Goal: Task Accomplishment & Management: Manage account settings

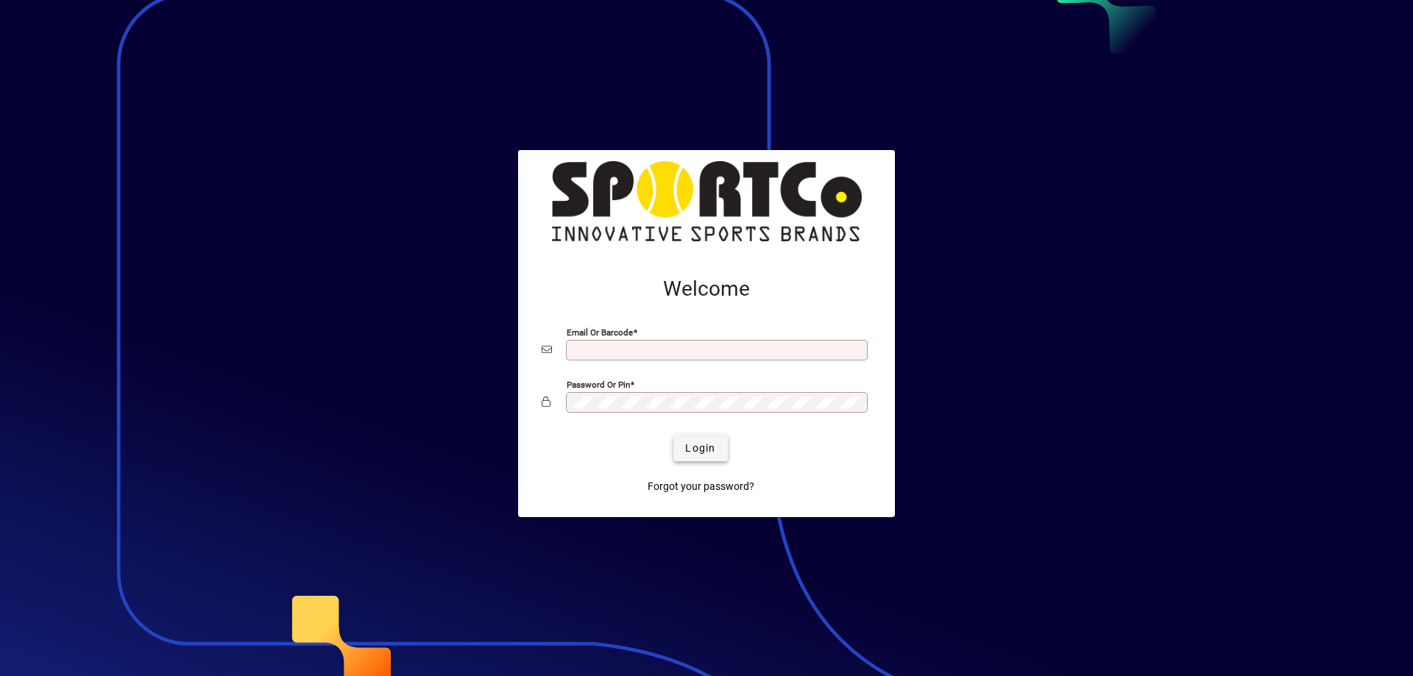
type input "**********"
click at [712, 445] on span "Login" at bounding box center [700, 448] width 30 height 15
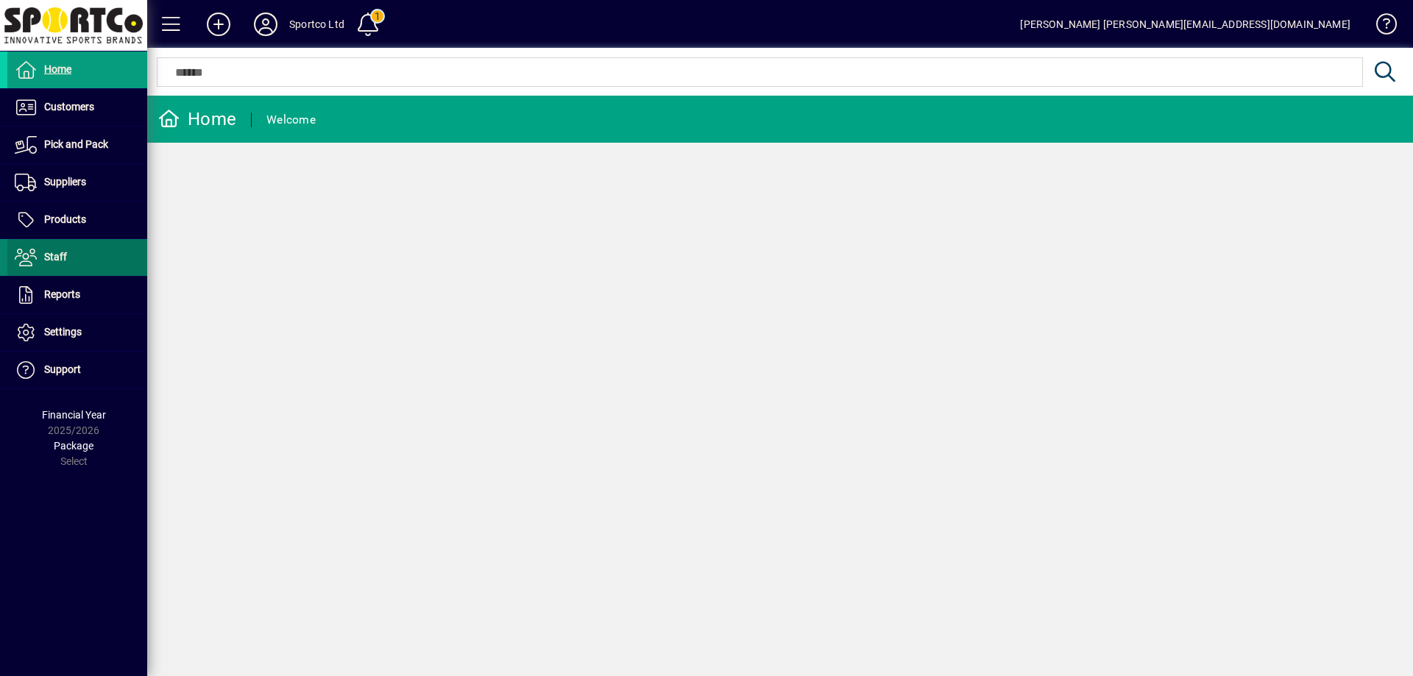
click at [100, 250] on span at bounding box center [77, 257] width 140 height 35
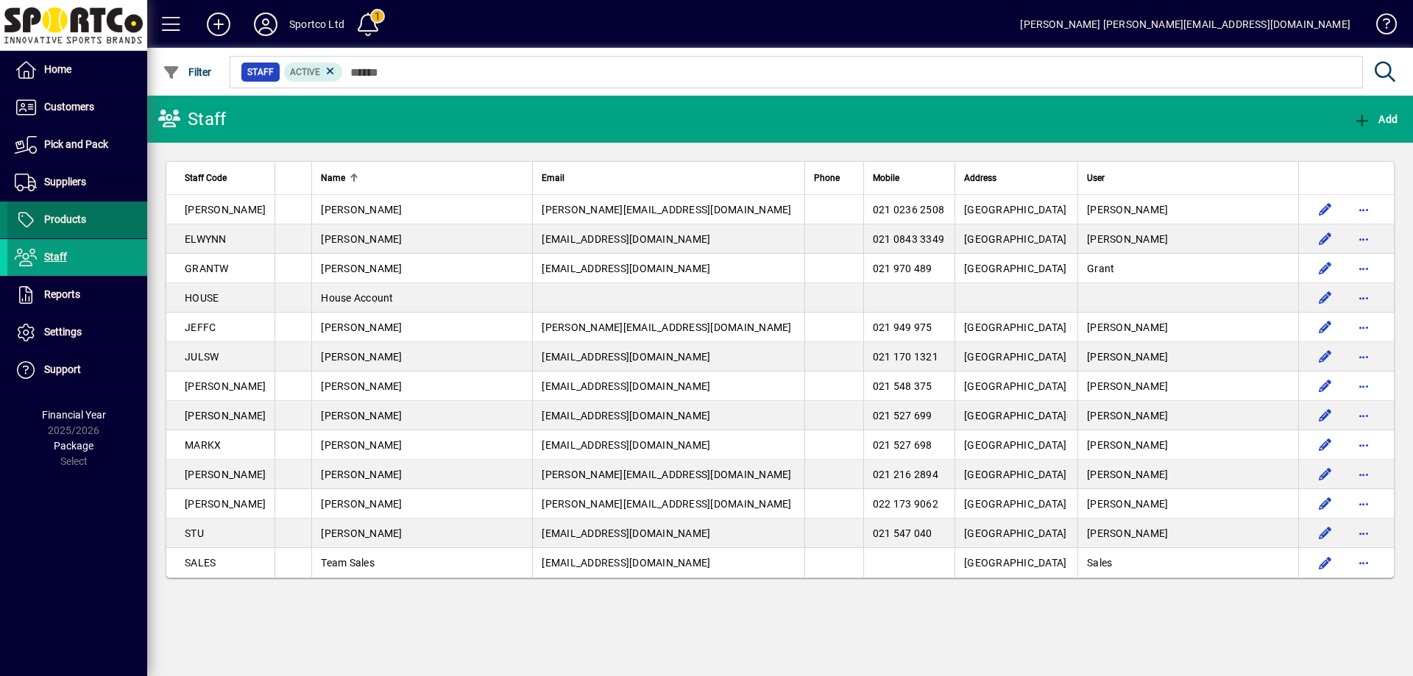
click at [106, 230] on span at bounding box center [77, 219] width 140 height 35
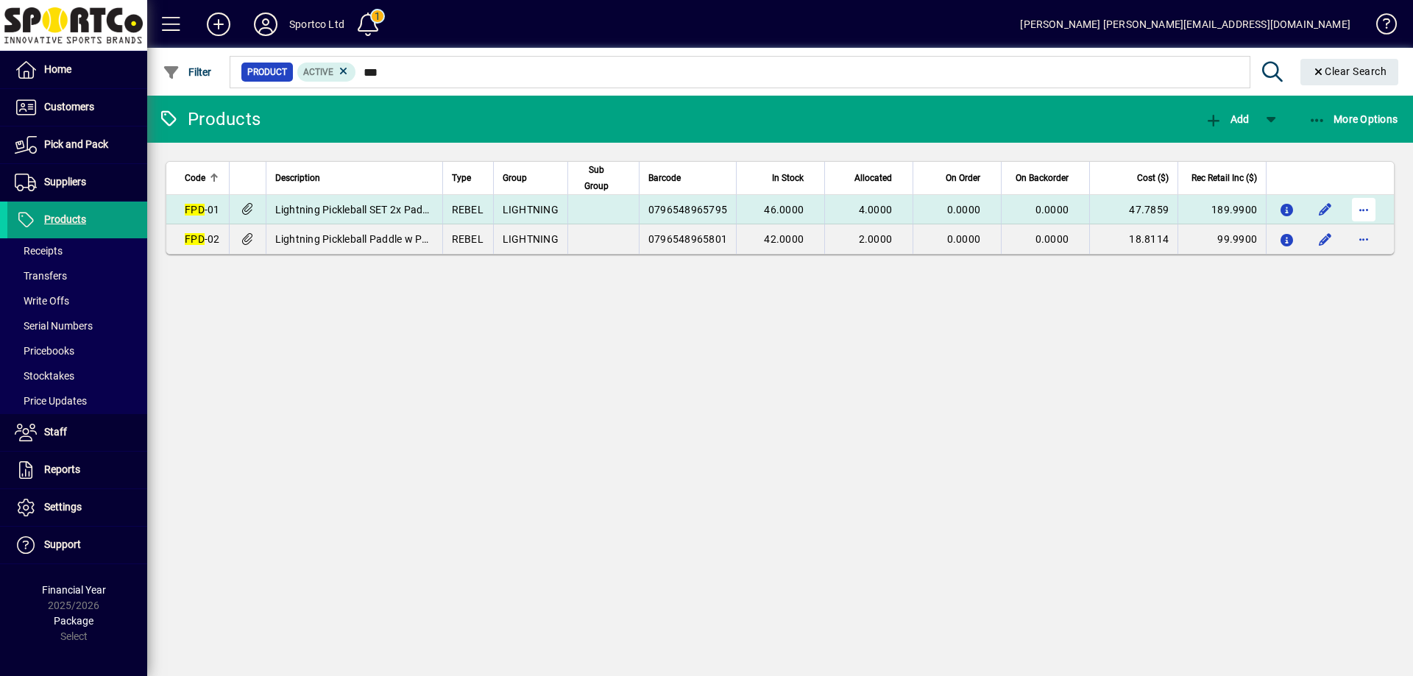
click at [1359, 208] on span "button" at bounding box center [1363, 209] width 35 height 35
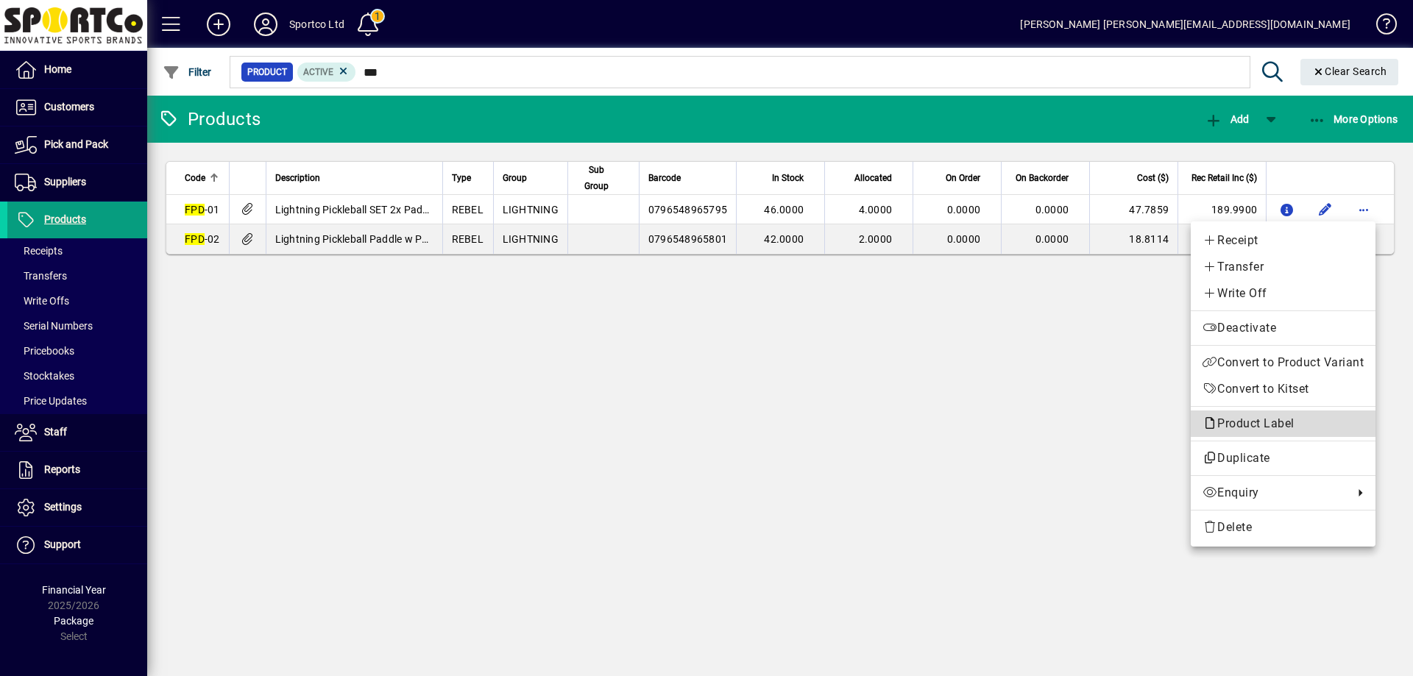
click at [1234, 429] on span "Product Label" at bounding box center [1252, 424] width 99 height 14
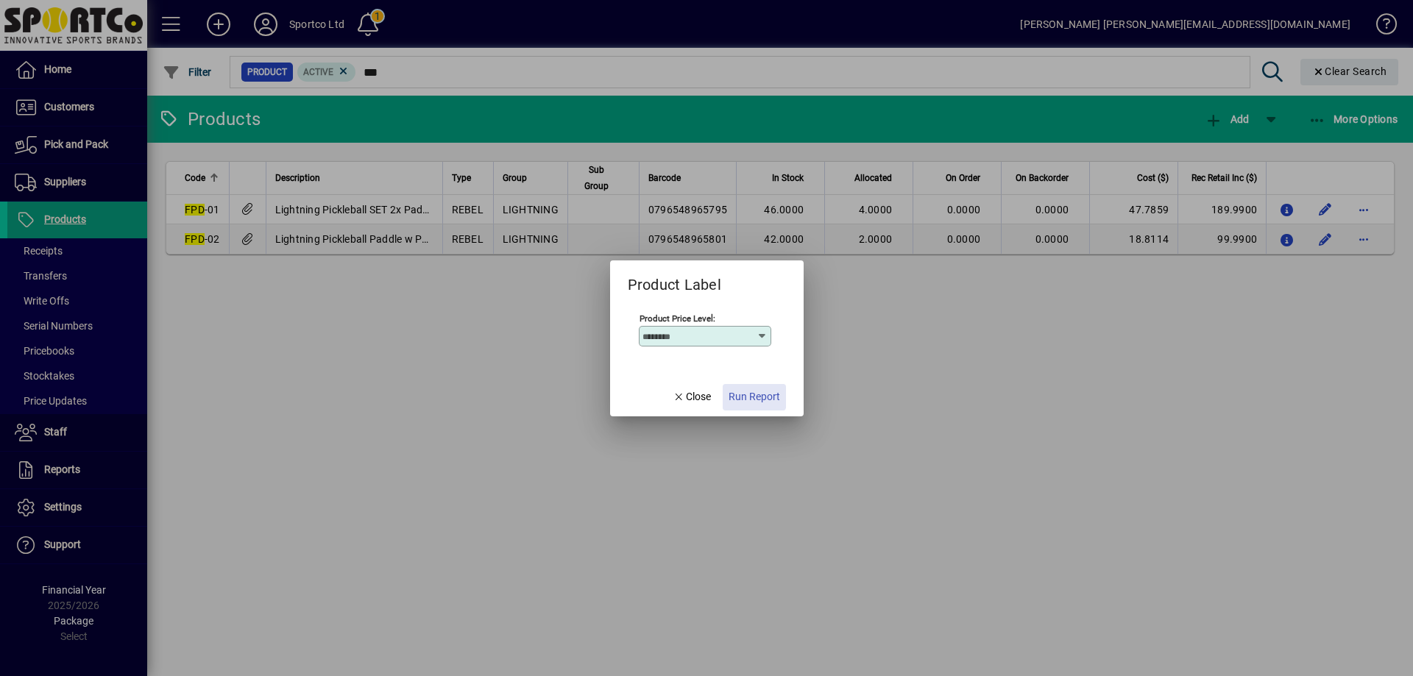
click at [738, 393] on span "Run Report" at bounding box center [755, 396] width 52 height 15
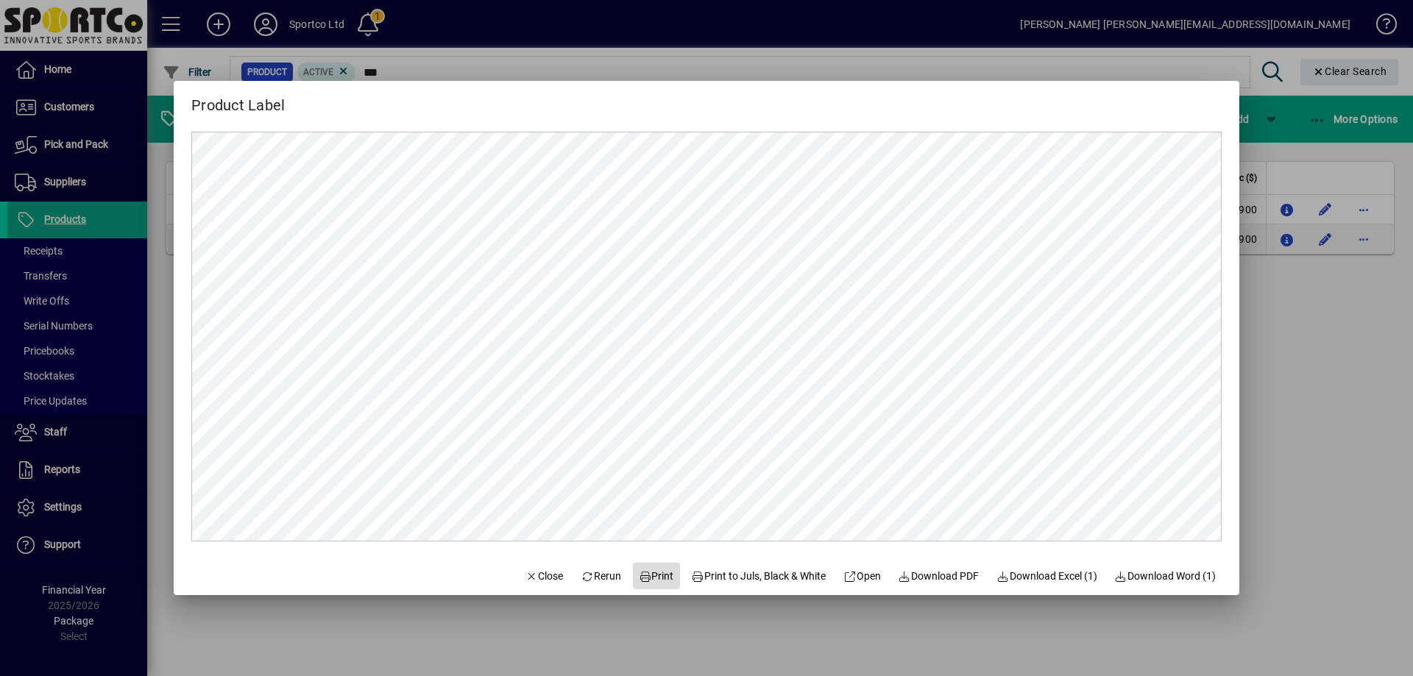
click at [646, 569] on span "Print" at bounding box center [656, 576] width 35 height 15
click at [537, 577] on span "Close" at bounding box center [545, 576] width 38 height 15
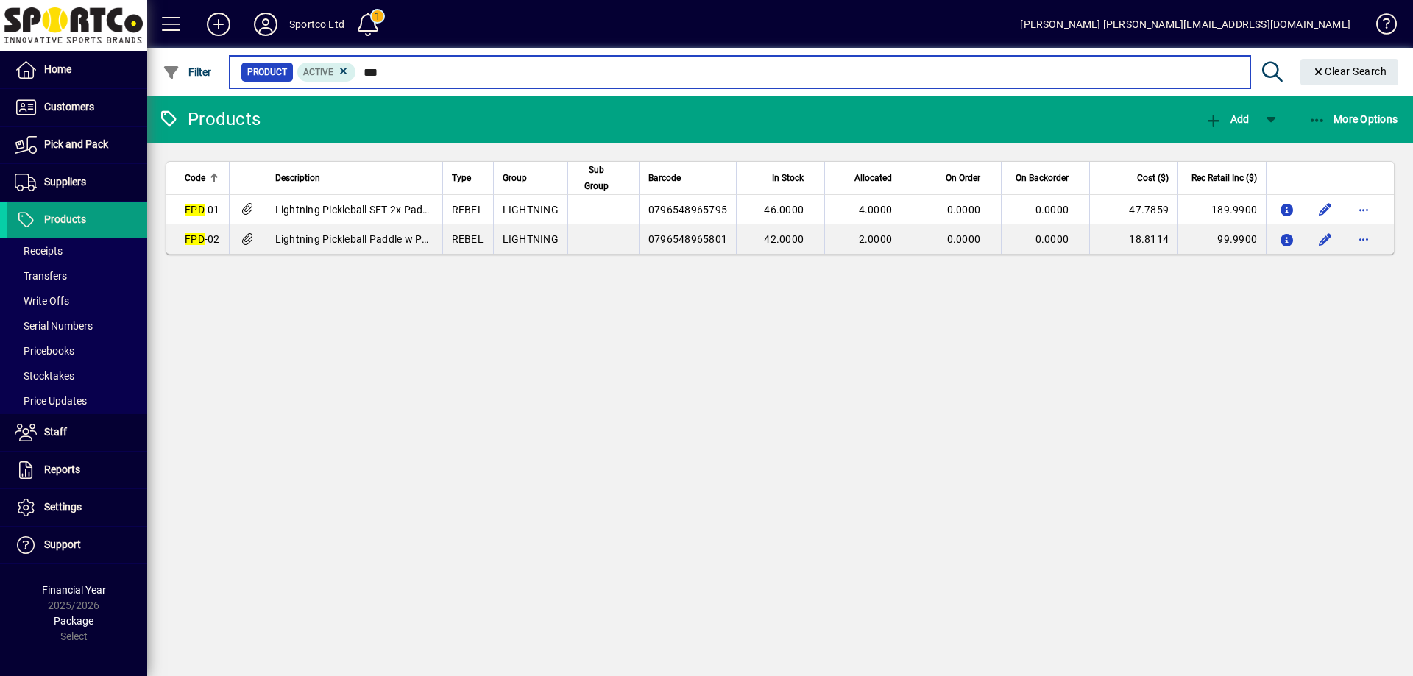
drag, startPoint x: 396, startPoint y: 66, endPoint x: 335, endPoint y: 56, distance: 62.0
click at [335, 56] on mat-form-field "Product Active *** Clear Search" at bounding box center [816, 72] width 1179 height 48
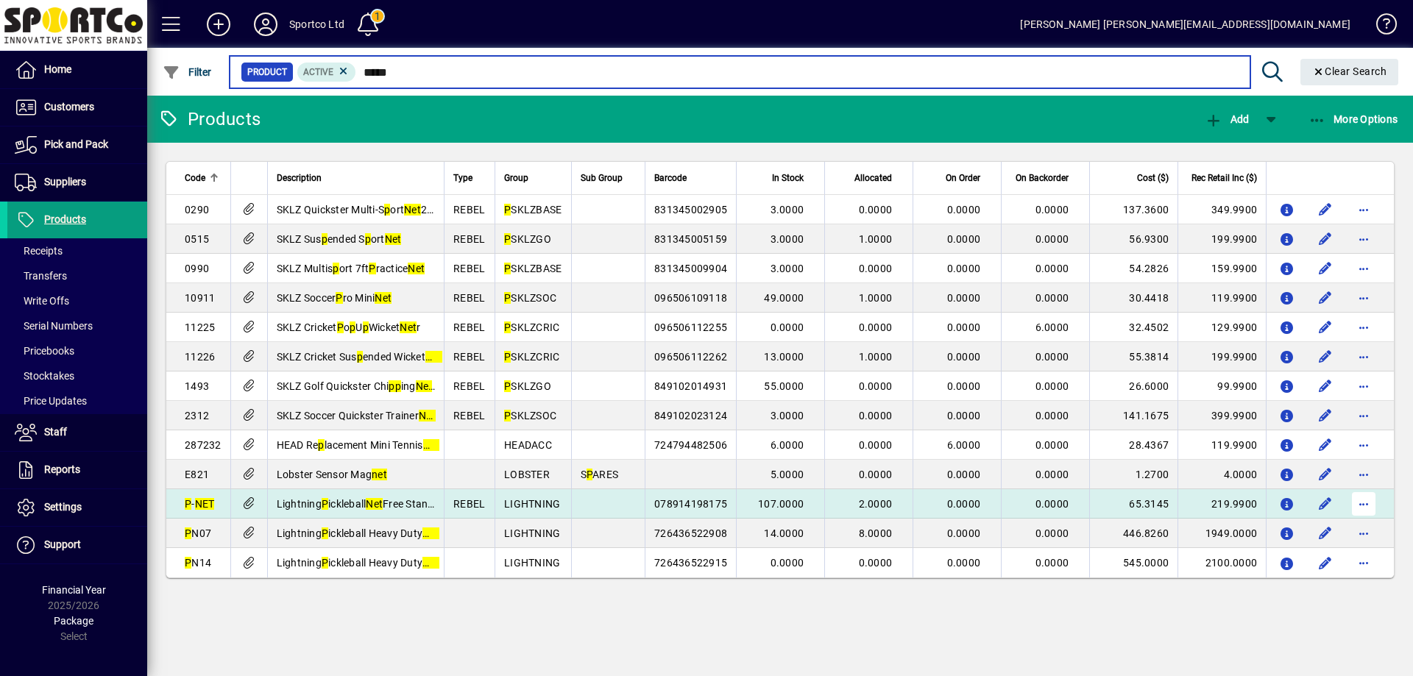
type input "*****"
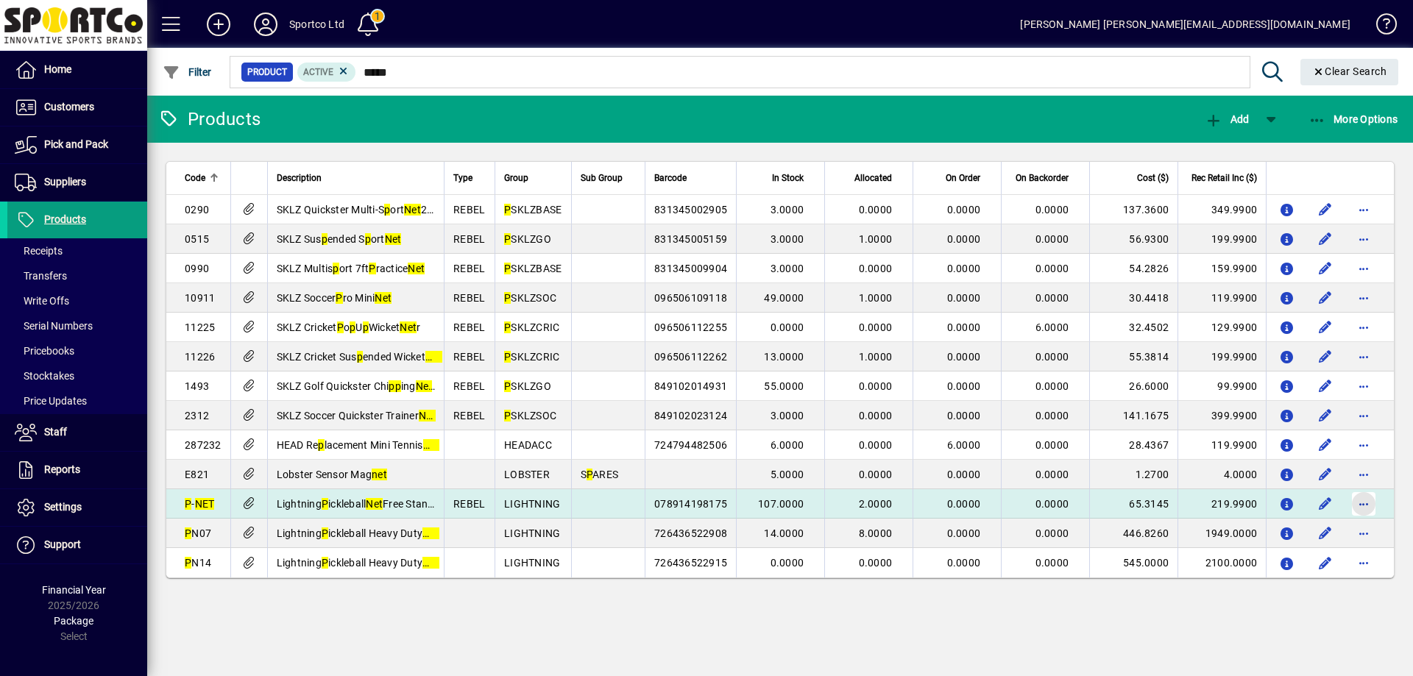
click at [1364, 505] on span "button" at bounding box center [1363, 504] width 35 height 35
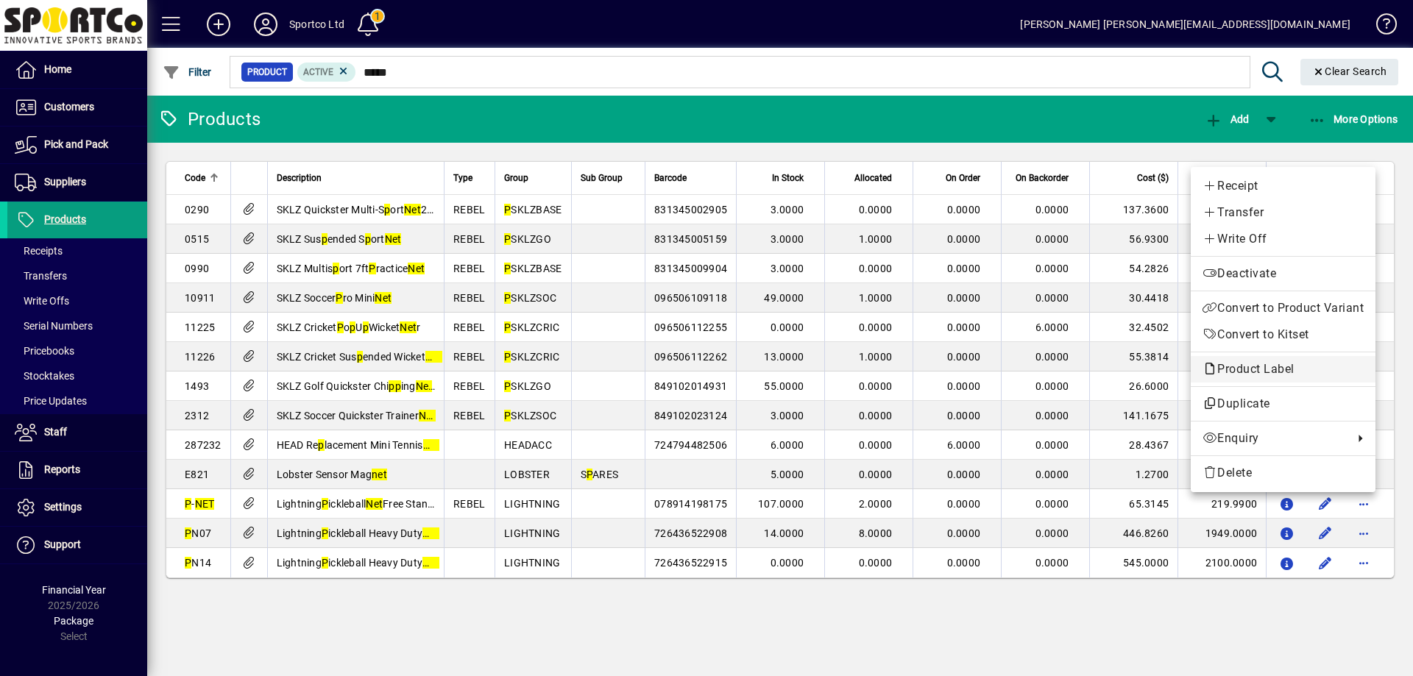
click at [1290, 372] on span "Product Label" at bounding box center [1252, 369] width 99 height 14
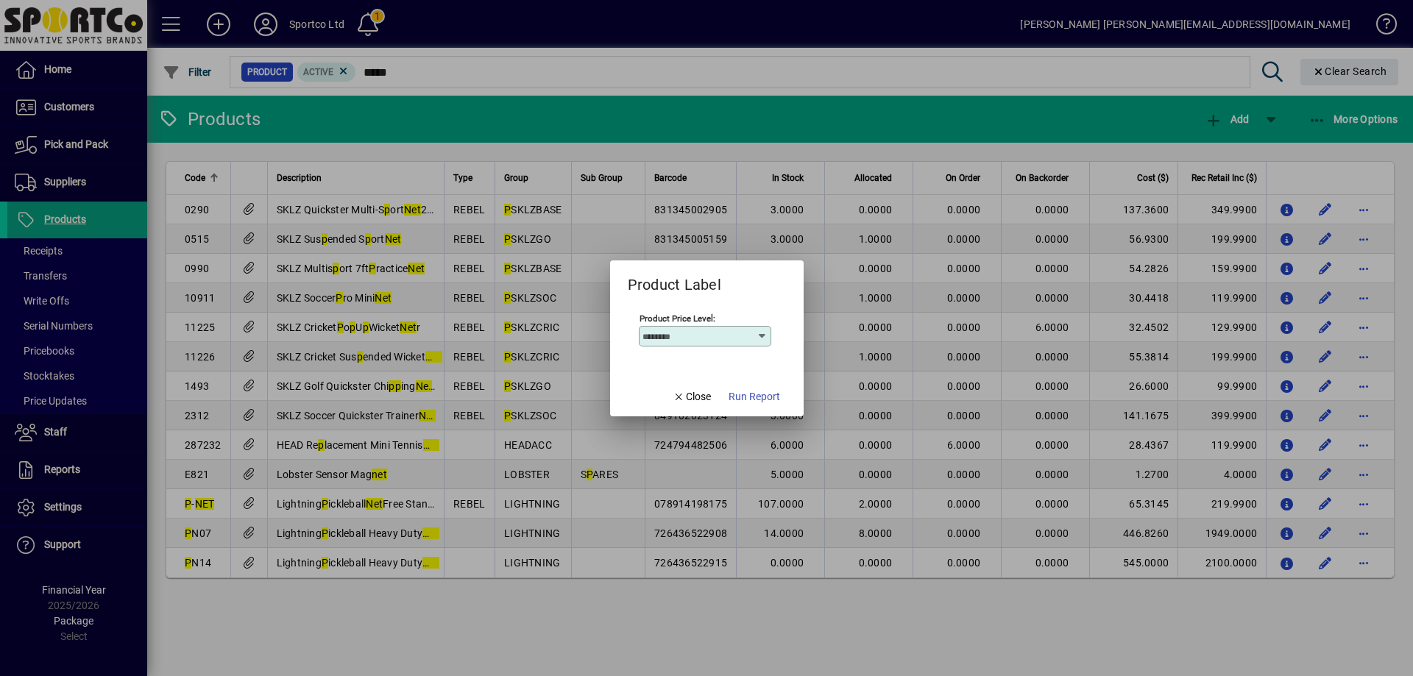
click at [744, 398] on button "Run Report" at bounding box center [754, 397] width 63 height 26
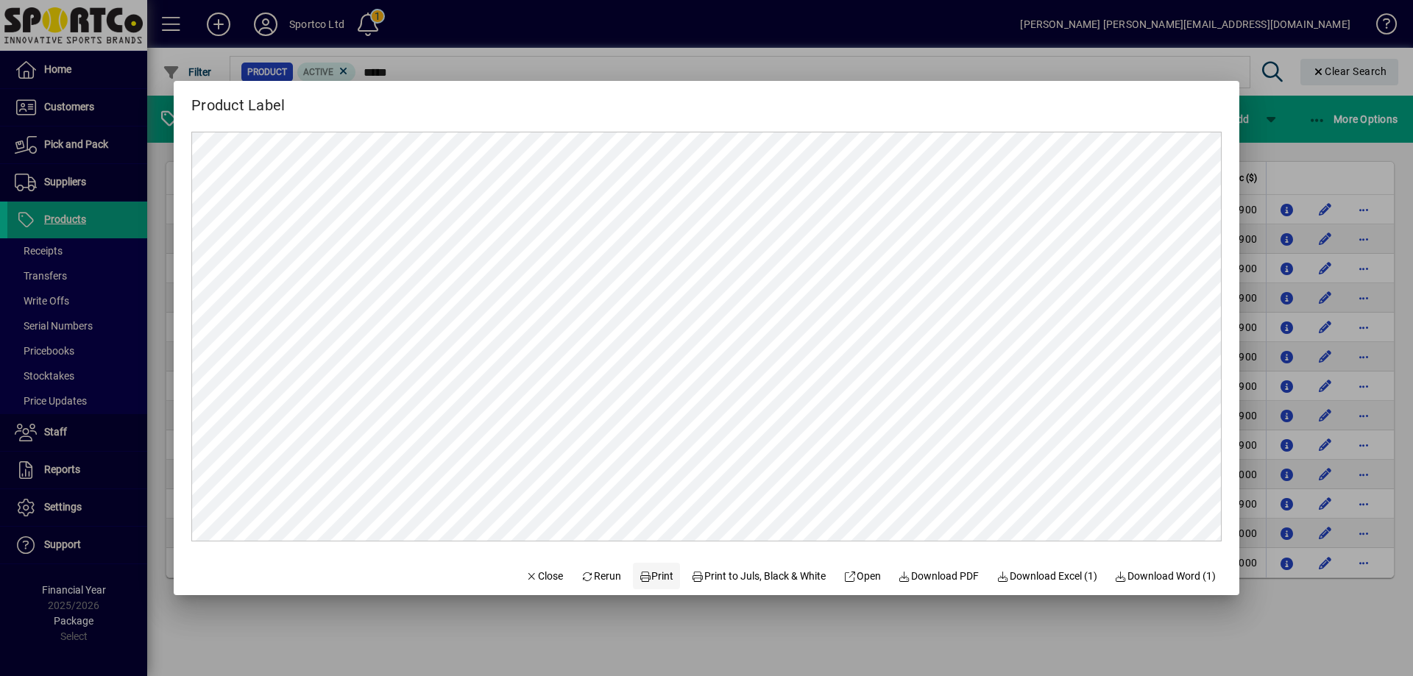
click at [639, 578] on icon at bounding box center [645, 577] width 13 height 10
click at [526, 579] on span "Close" at bounding box center [545, 576] width 38 height 15
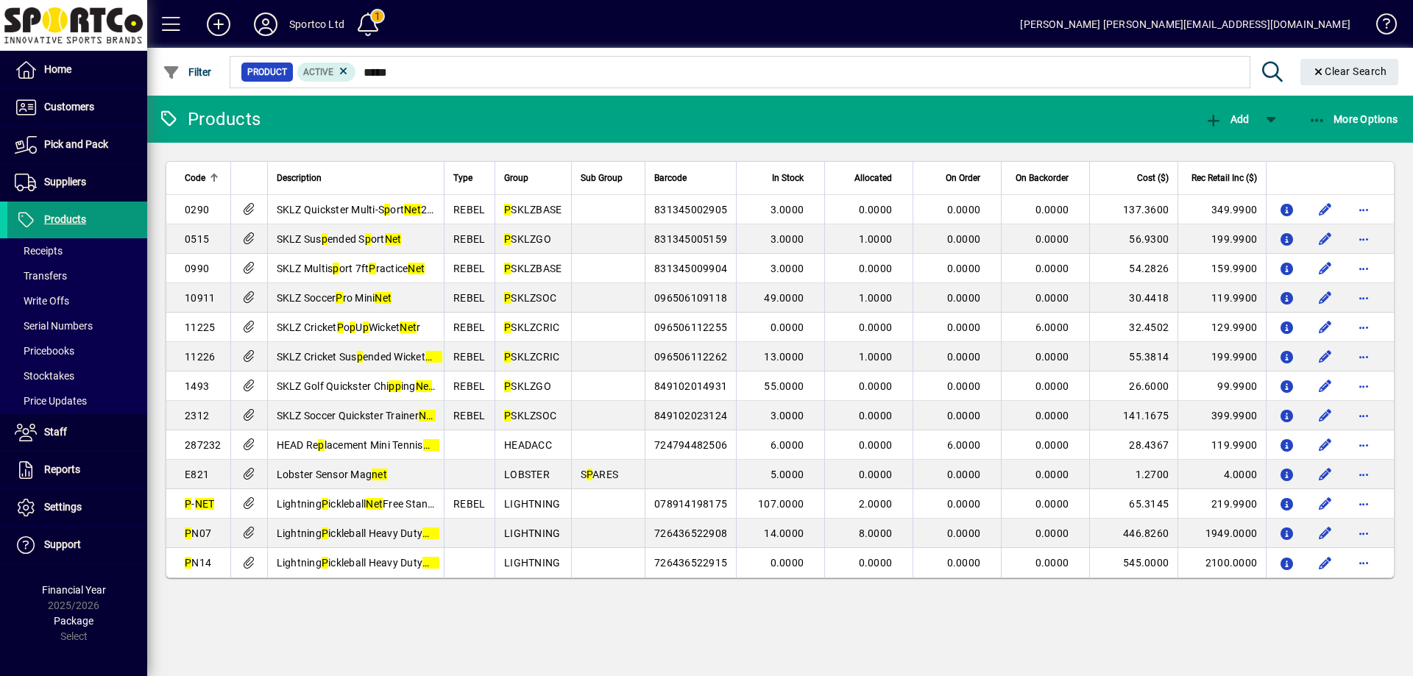
click at [35, 215] on icon at bounding box center [26, 220] width 22 height 18
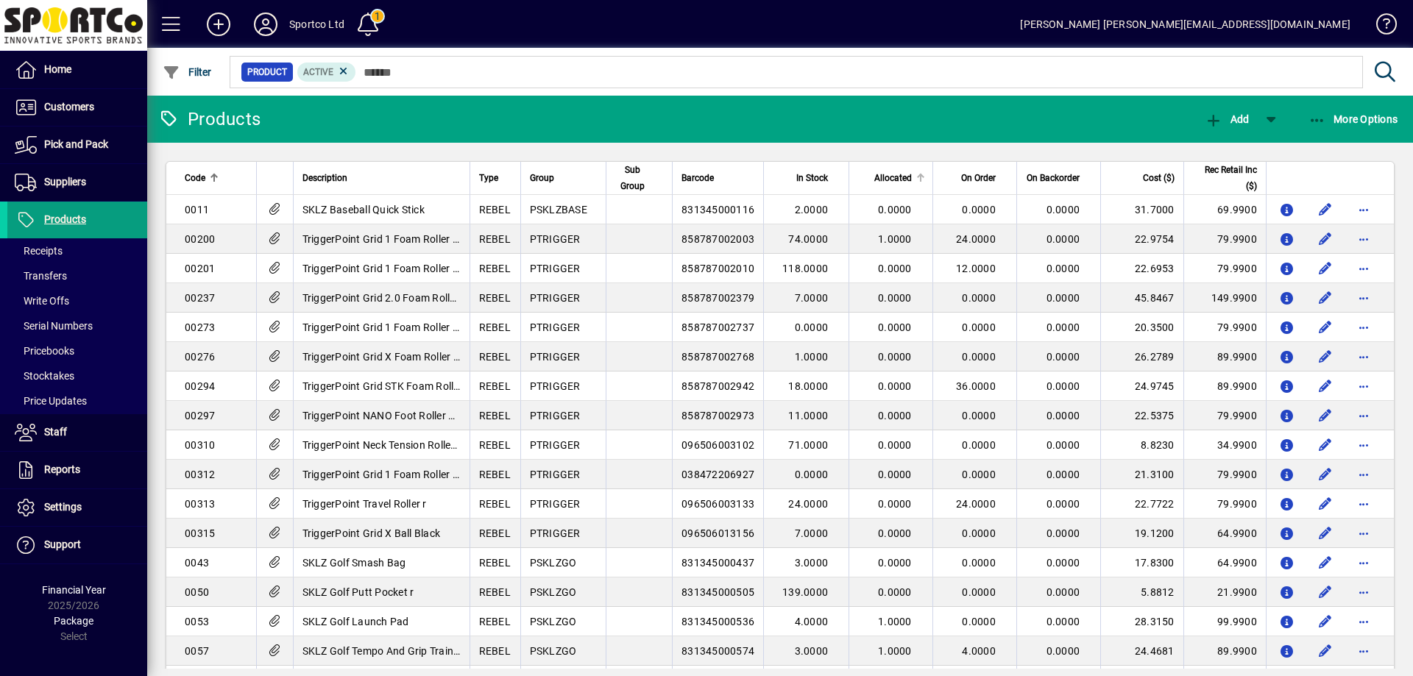
click at [899, 174] on span "Allocated" at bounding box center [893, 178] width 38 height 16
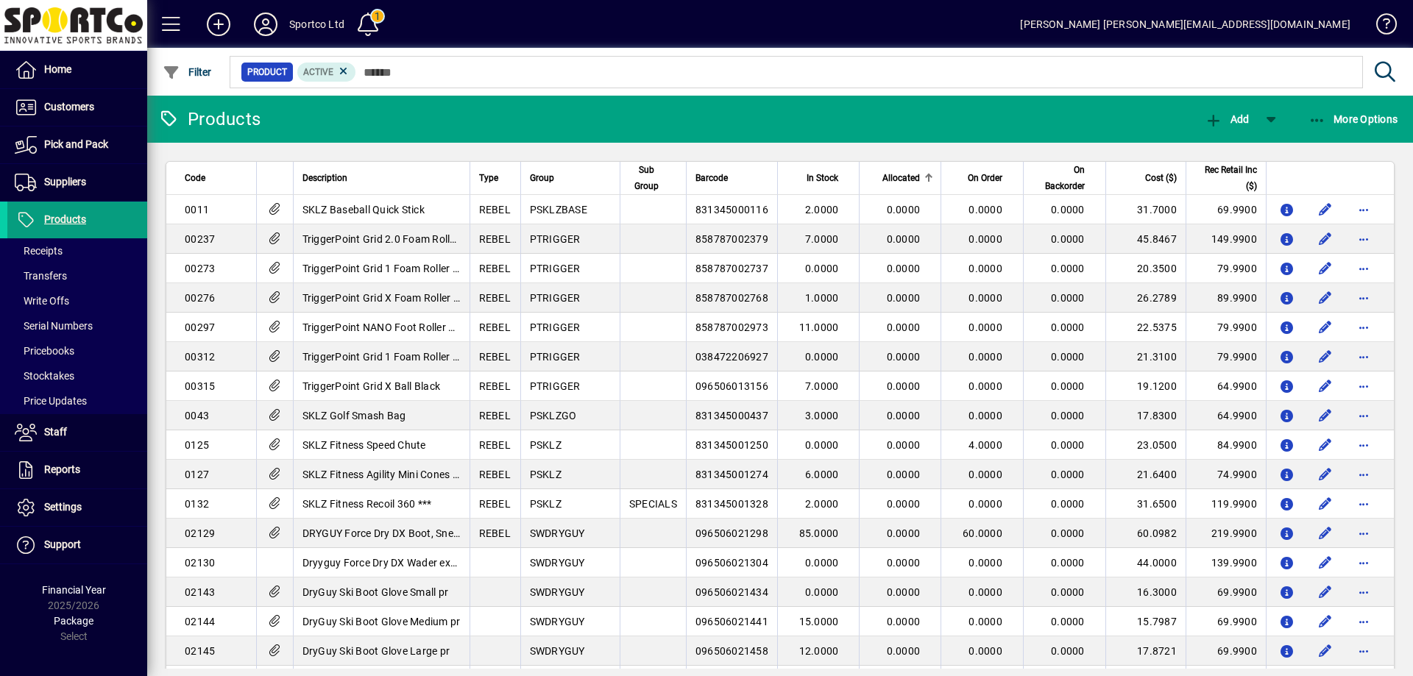
click at [899, 174] on span "Allocated" at bounding box center [902, 178] width 38 height 16
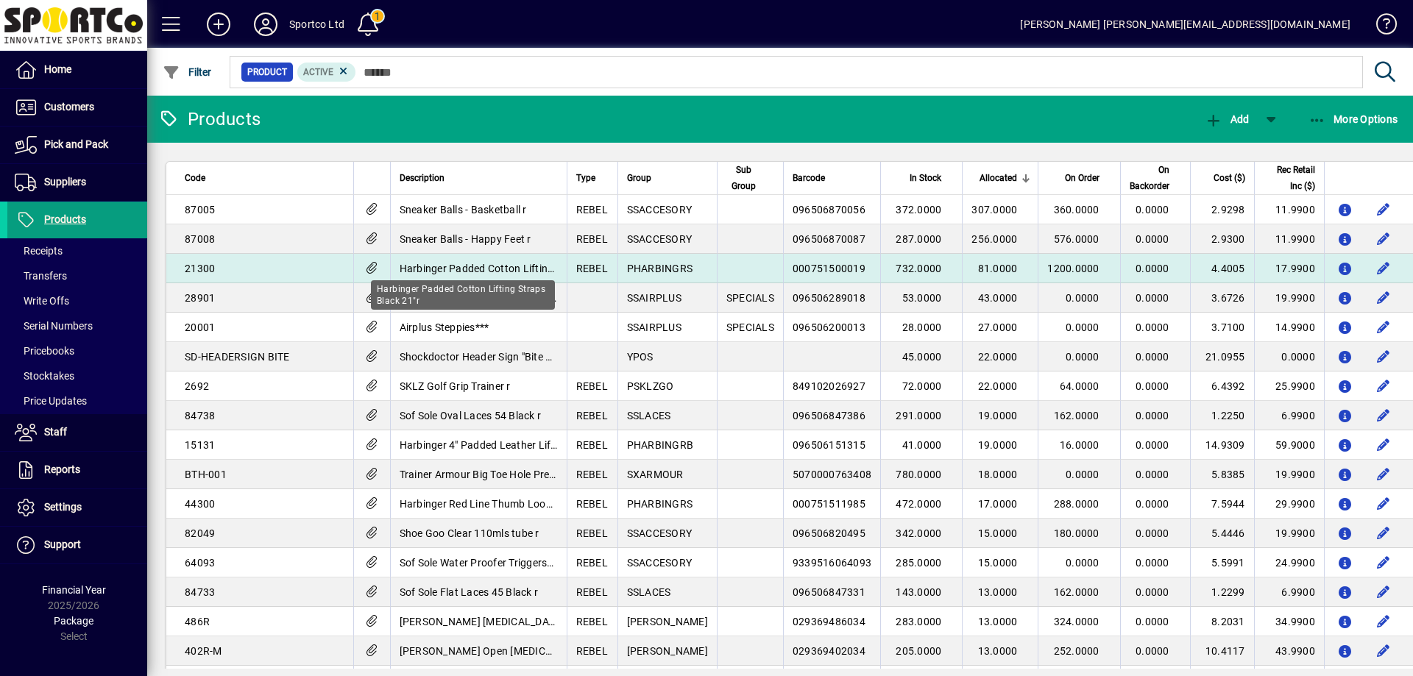
click at [416, 266] on span "Harbinger Padded Cotton Lifting Straps Black 21"r" at bounding box center [519, 269] width 238 height 12
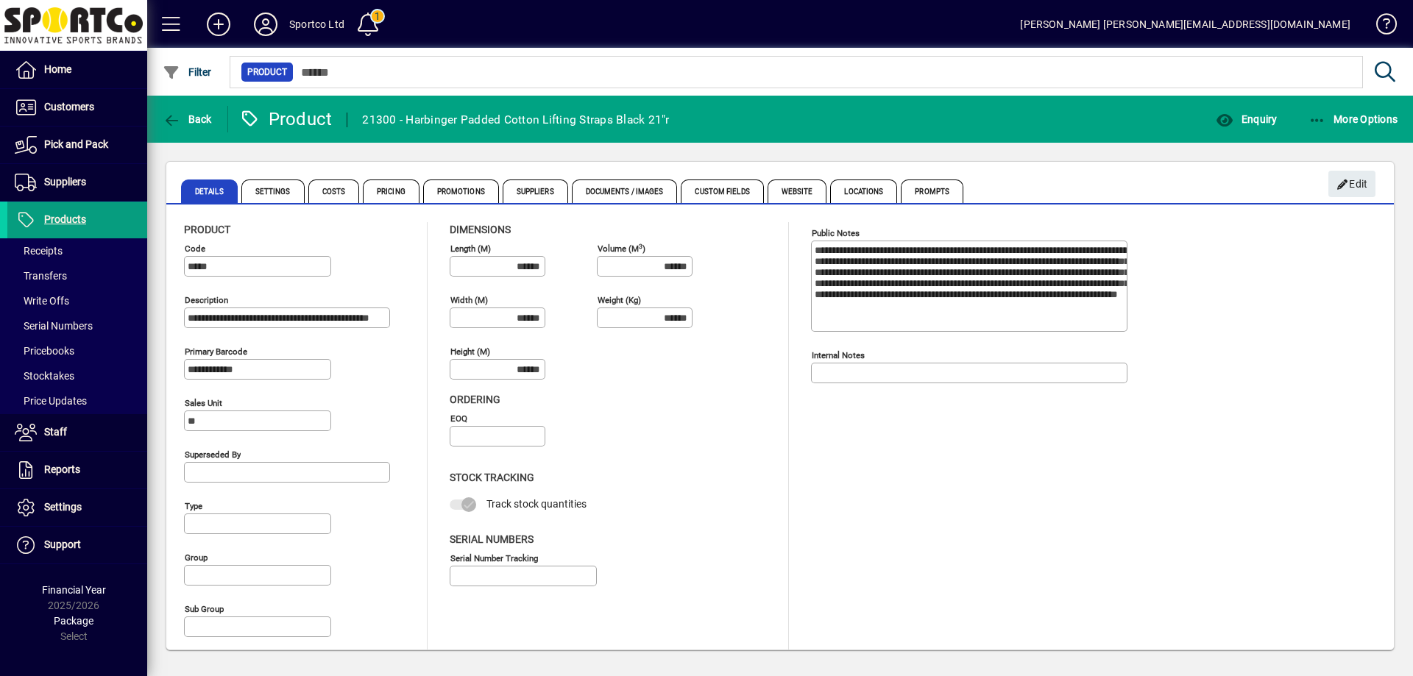
type input "**********"
type input "****"
click at [1268, 114] on span "Enquiry" at bounding box center [1246, 119] width 61 height 12
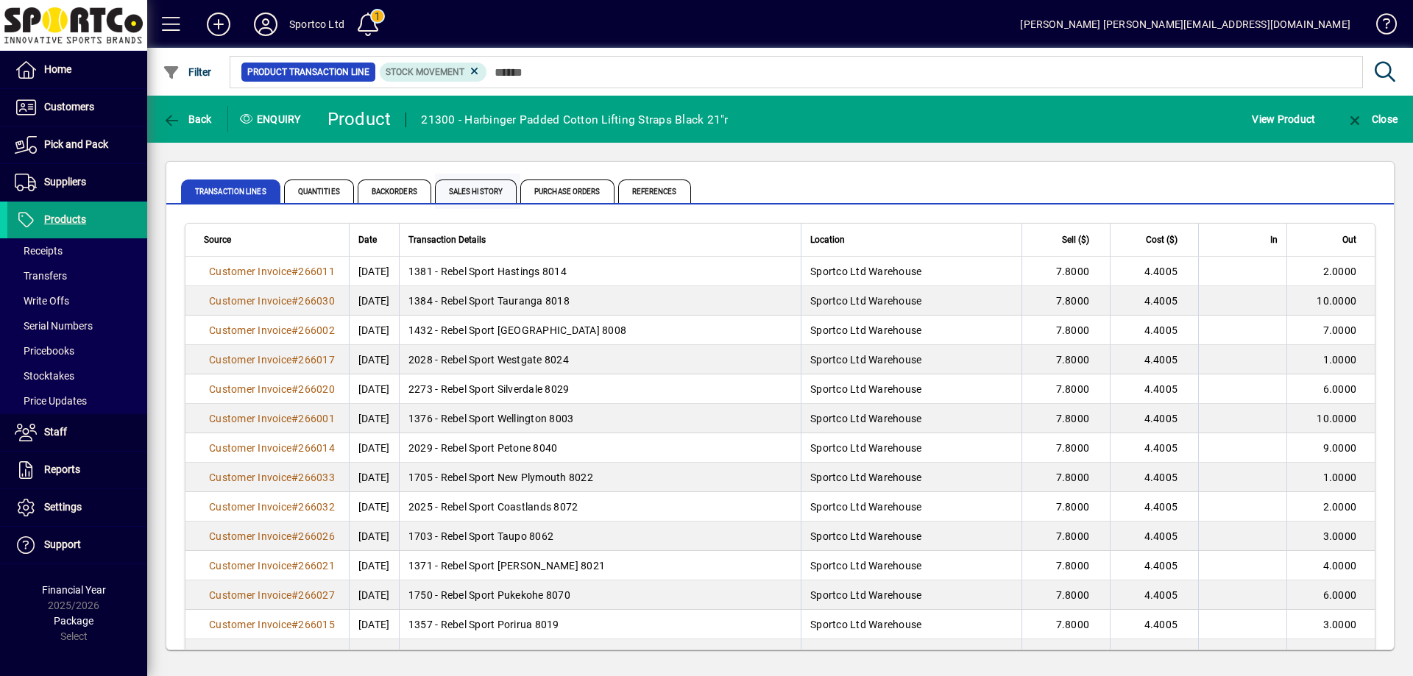
click at [486, 192] on span "Sales History" at bounding box center [476, 192] width 82 height 24
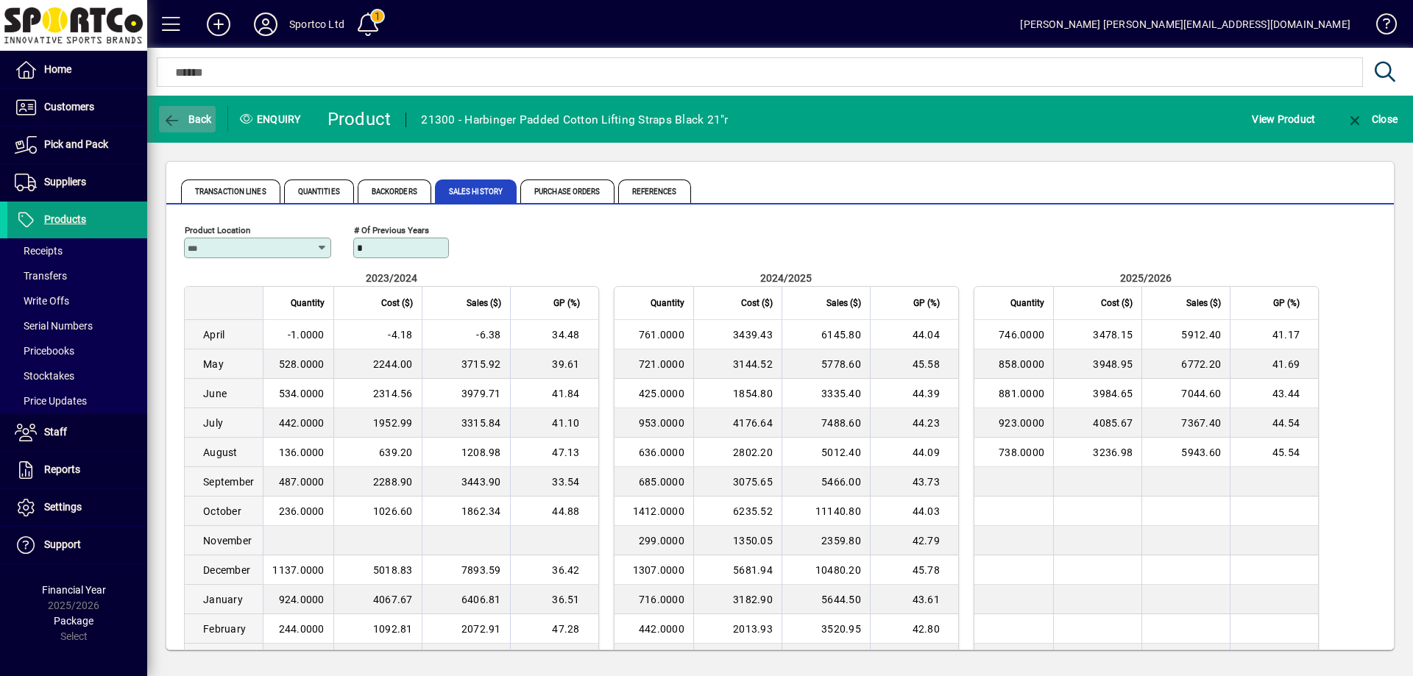
click at [191, 107] on span "button" at bounding box center [187, 119] width 57 height 35
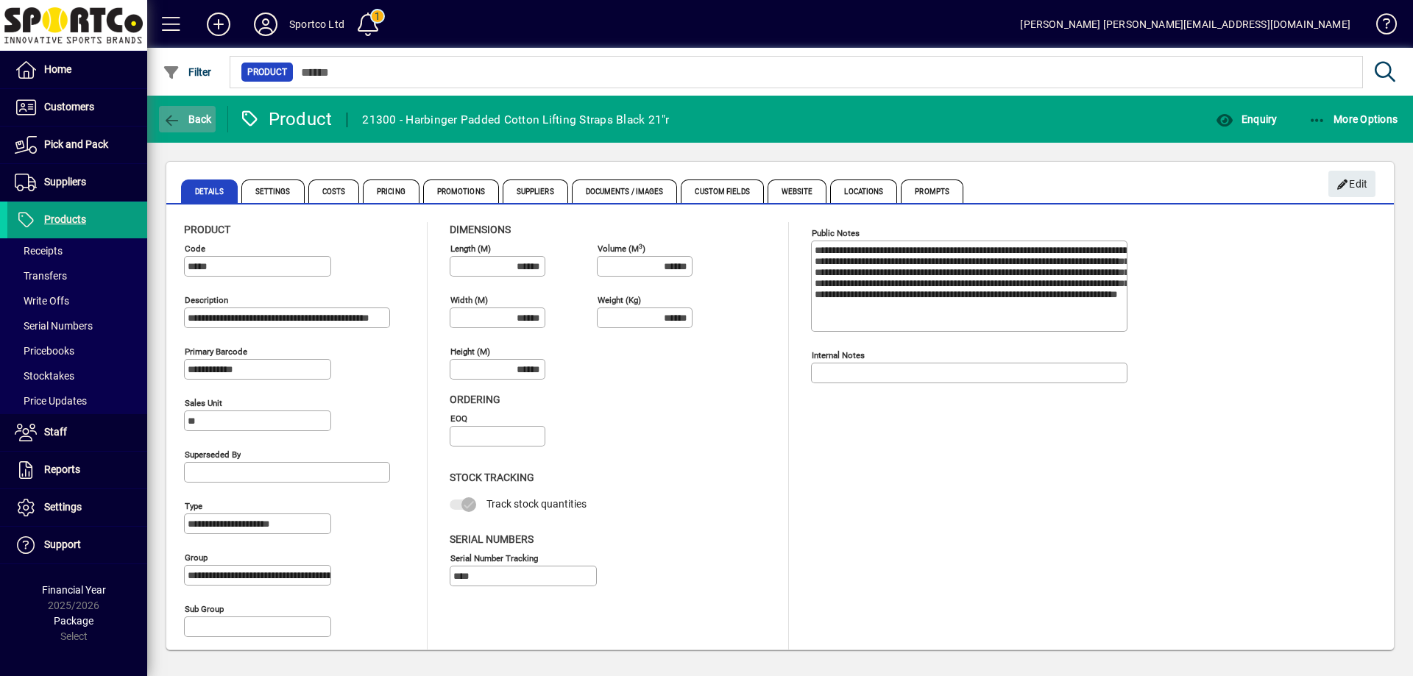
click at [186, 117] on span "Back" at bounding box center [187, 119] width 49 height 12
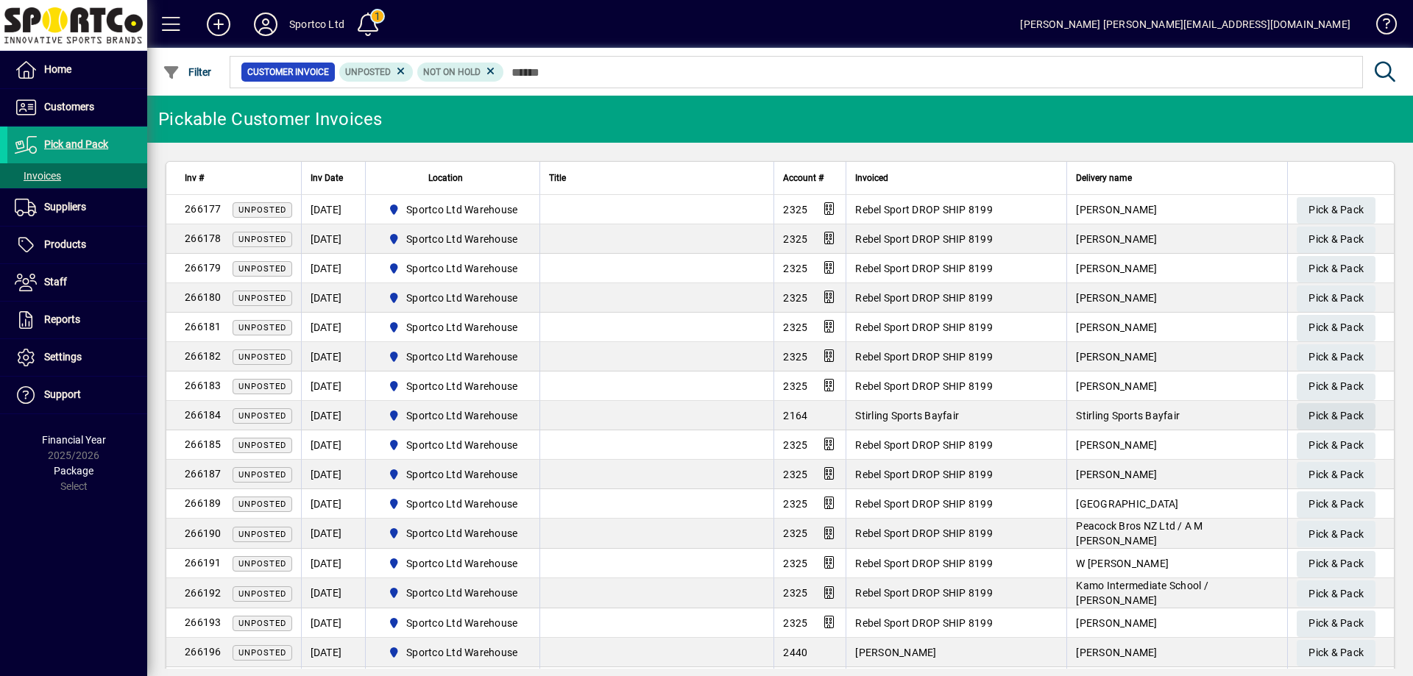
click at [1330, 416] on span "Pick & Pack" at bounding box center [1336, 416] width 55 height 24
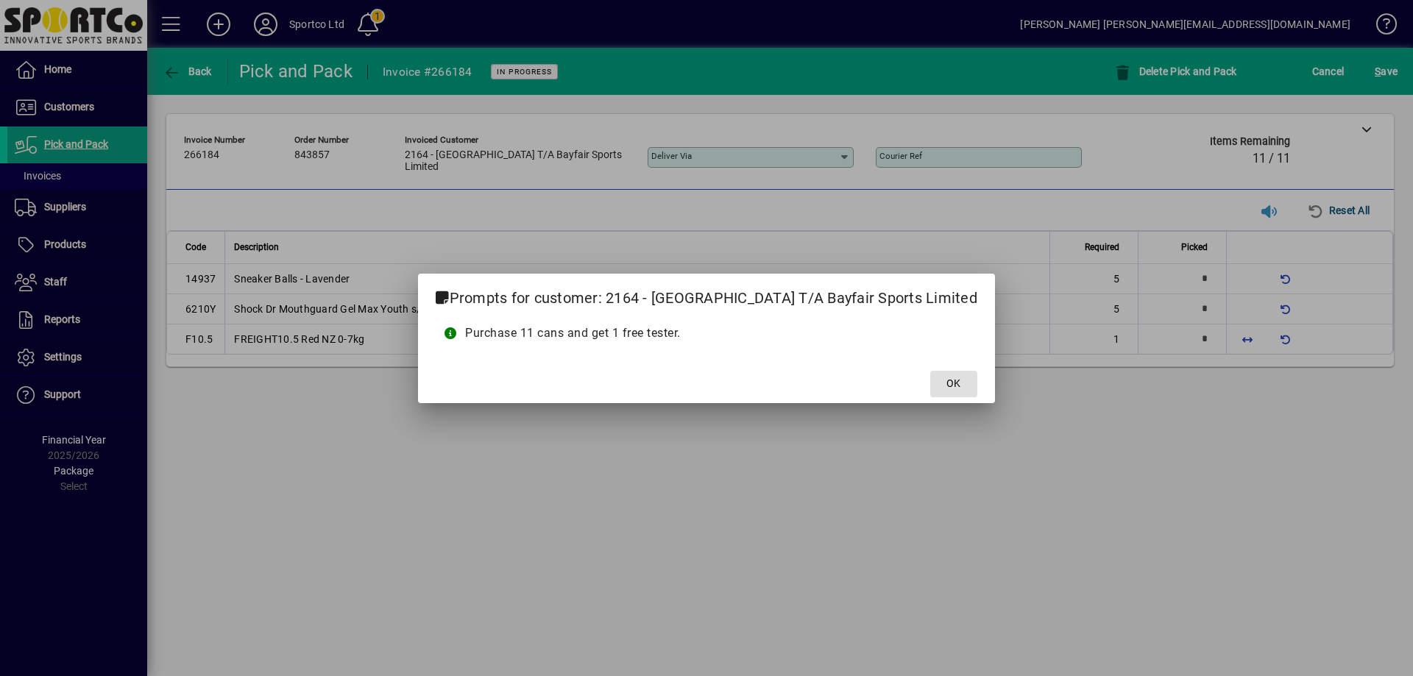
click at [953, 384] on span "OK" at bounding box center [954, 383] width 14 height 15
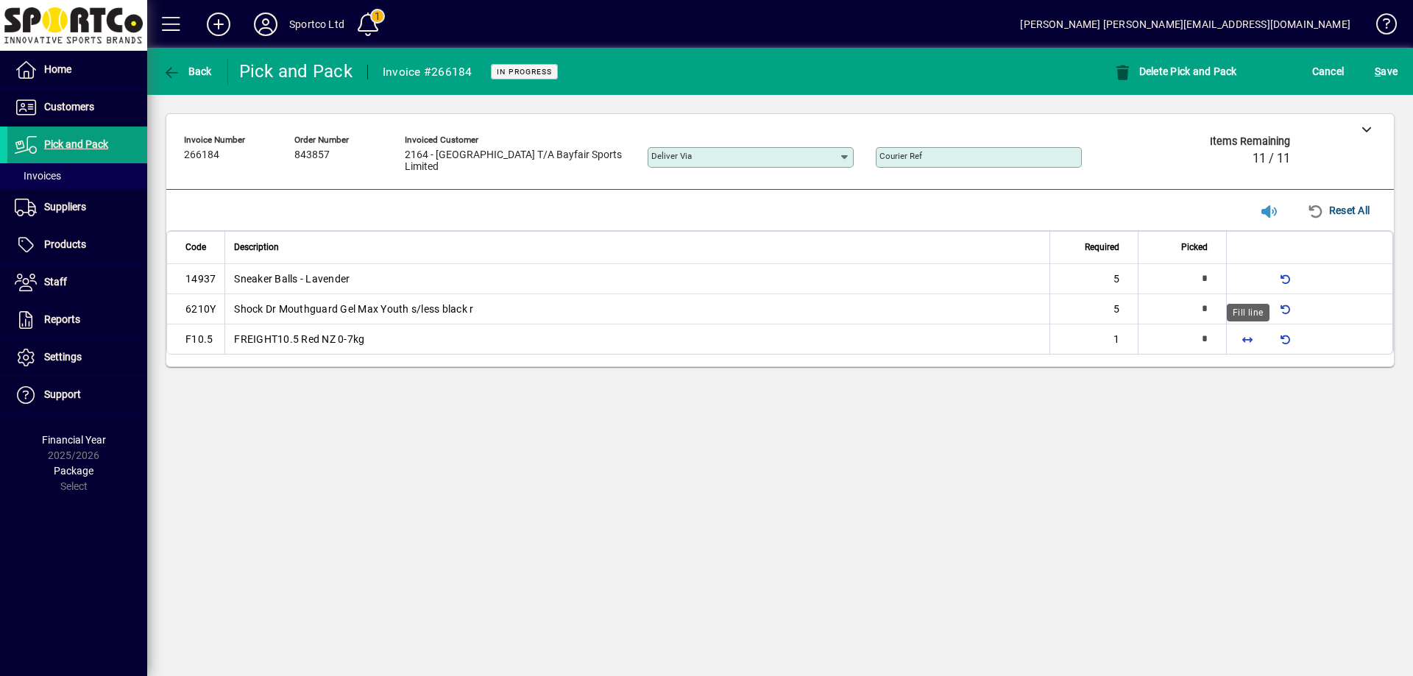
click at [1242, 339] on span "button" at bounding box center [1247, 339] width 35 height 35
type input "*"
click at [1244, 305] on span "button" at bounding box center [1247, 308] width 35 height 35
type input "*"
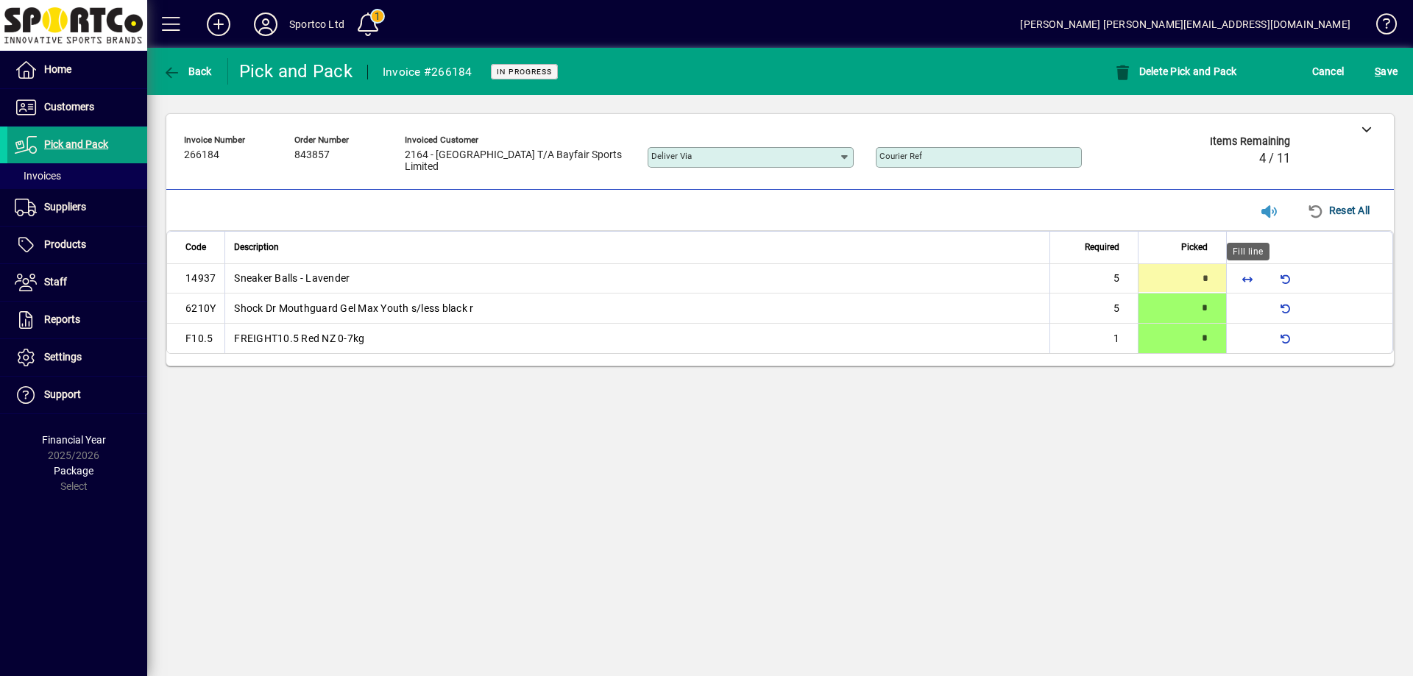
click at [1254, 280] on span "button" at bounding box center [1247, 278] width 35 height 35
type input "*"
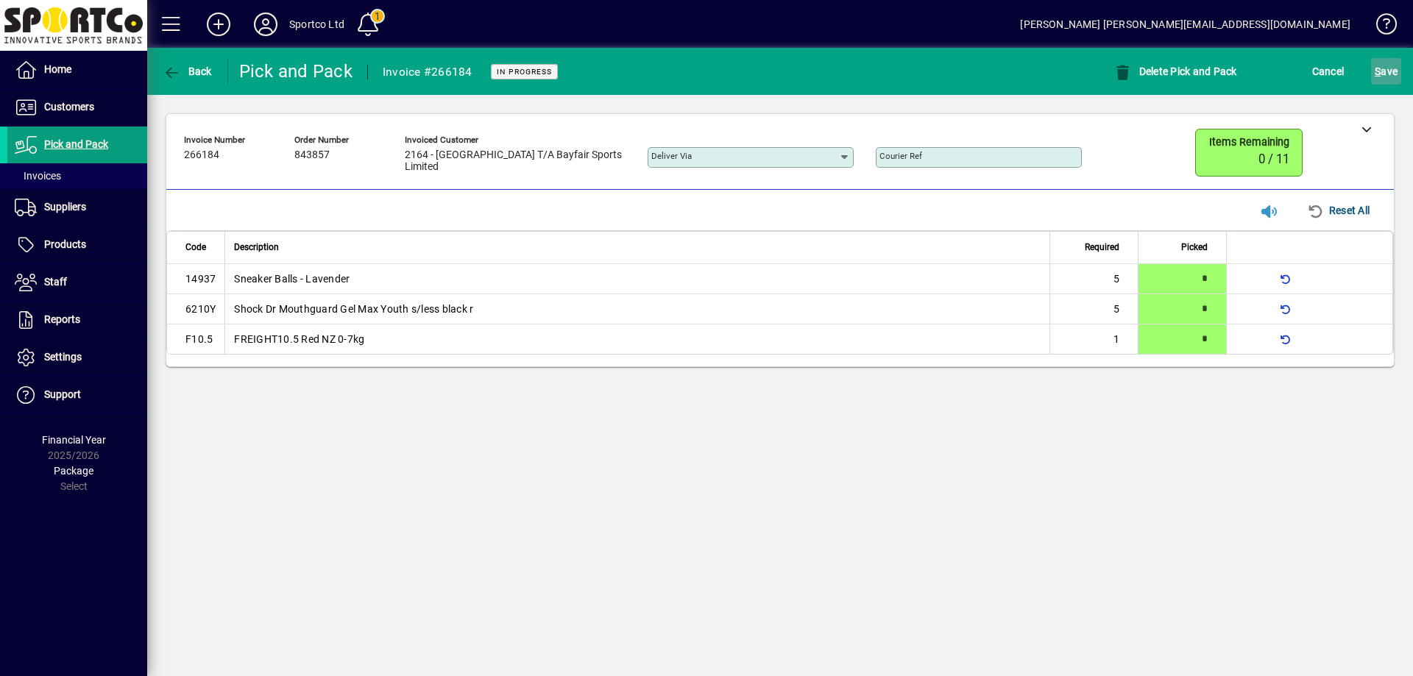
click at [1382, 61] on span "S ave" at bounding box center [1386, 72] width 23 height 24
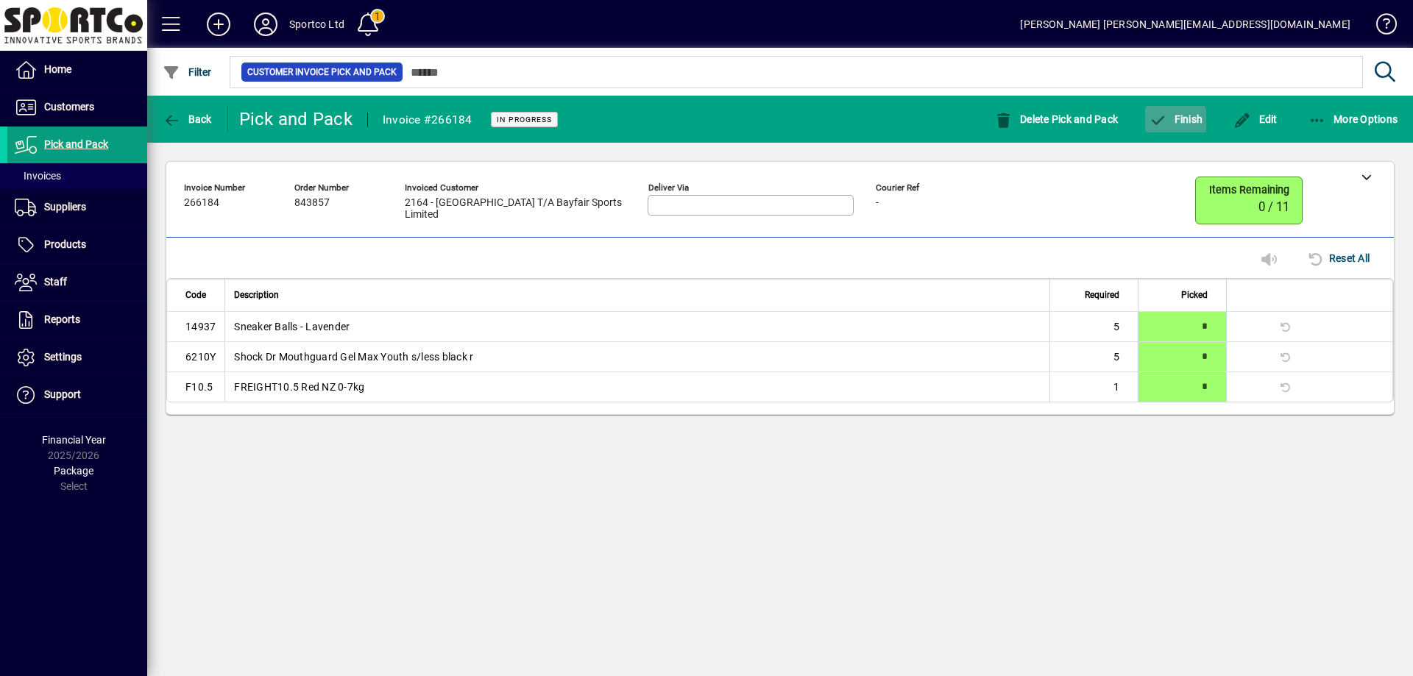
click at [1194, 124] on span "Finish" at bounding box center [1176, 119] width 54 height 12
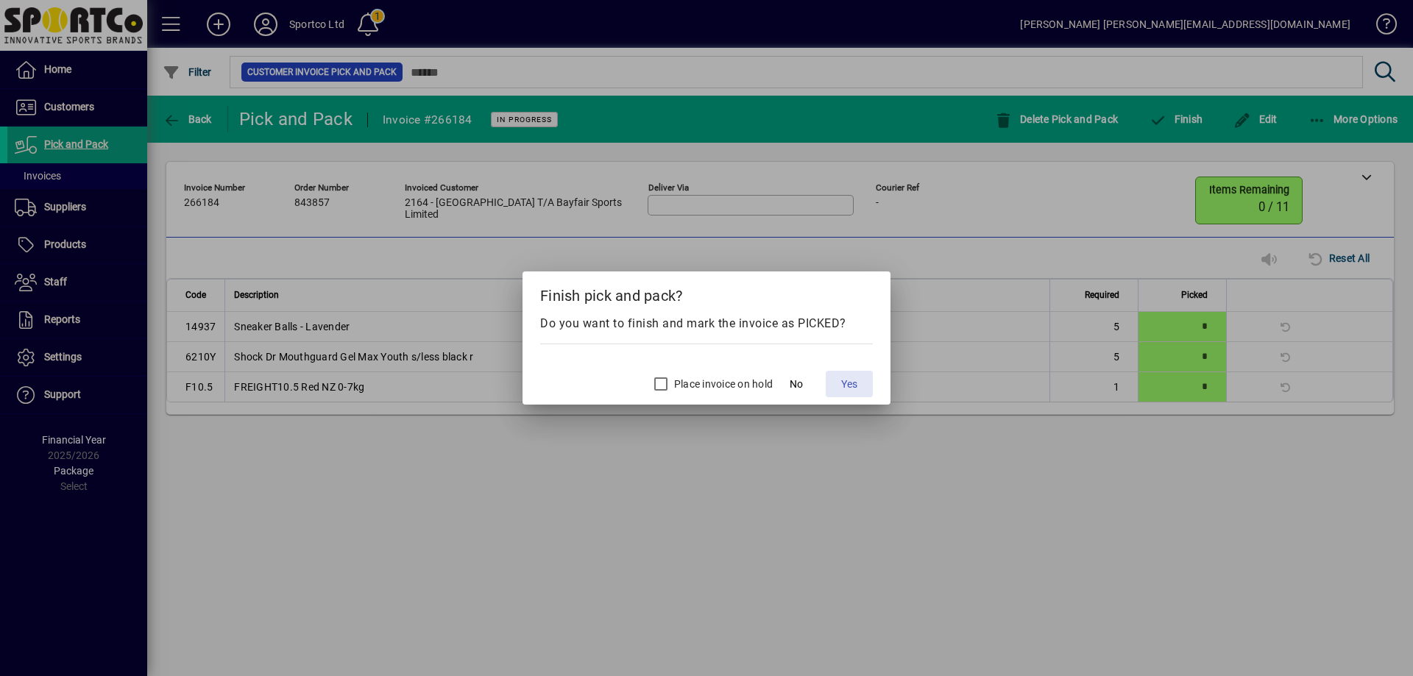
click at [858, 385] on span "Yes" at bounding box center [849, 384] width 16 height 15
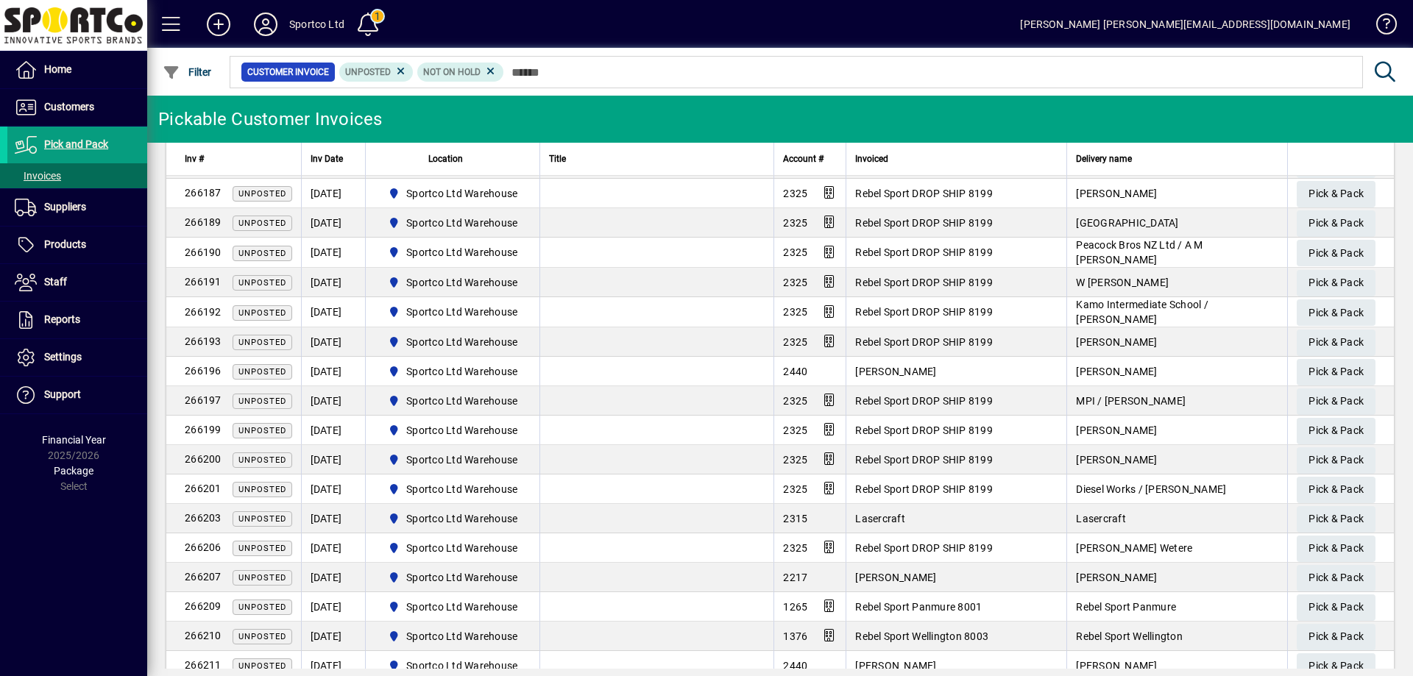
scroll to position [294, 0]
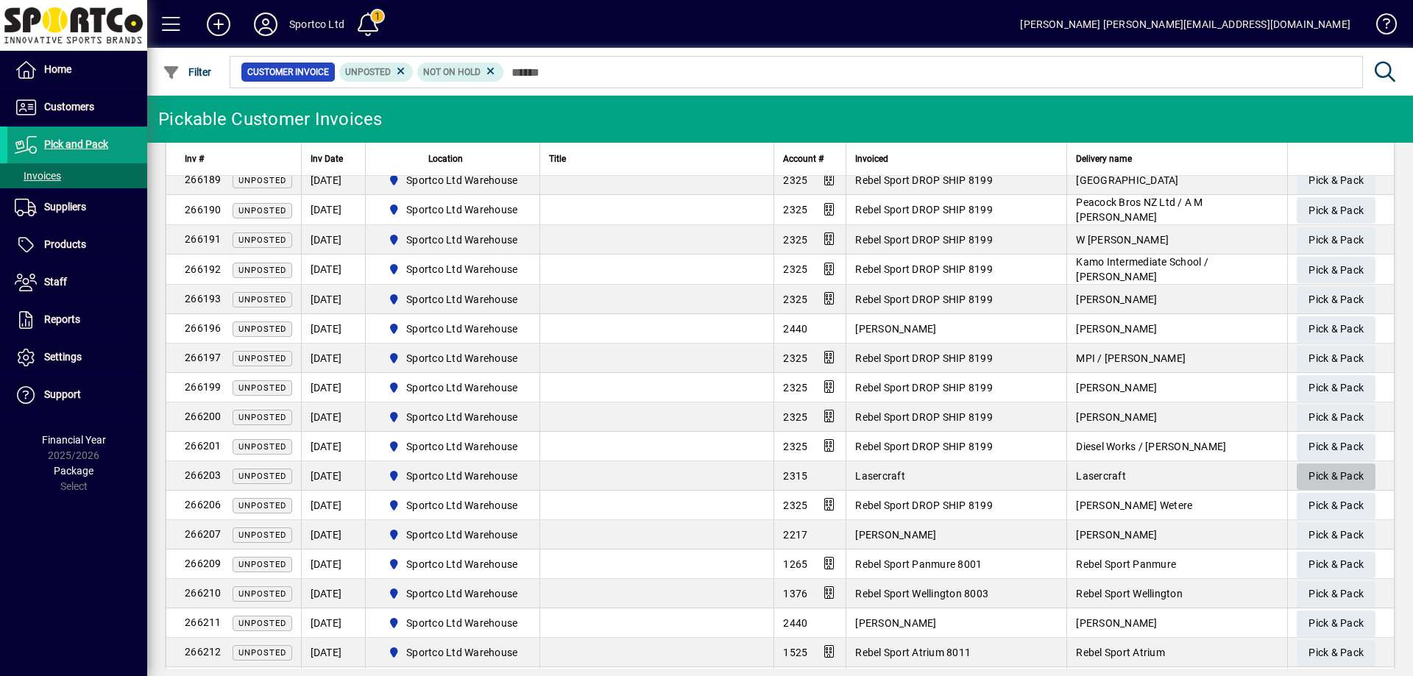
click at [1346, 470] on span "Pick & Pack" at bounding box center [1336, 476] width 55 height 24
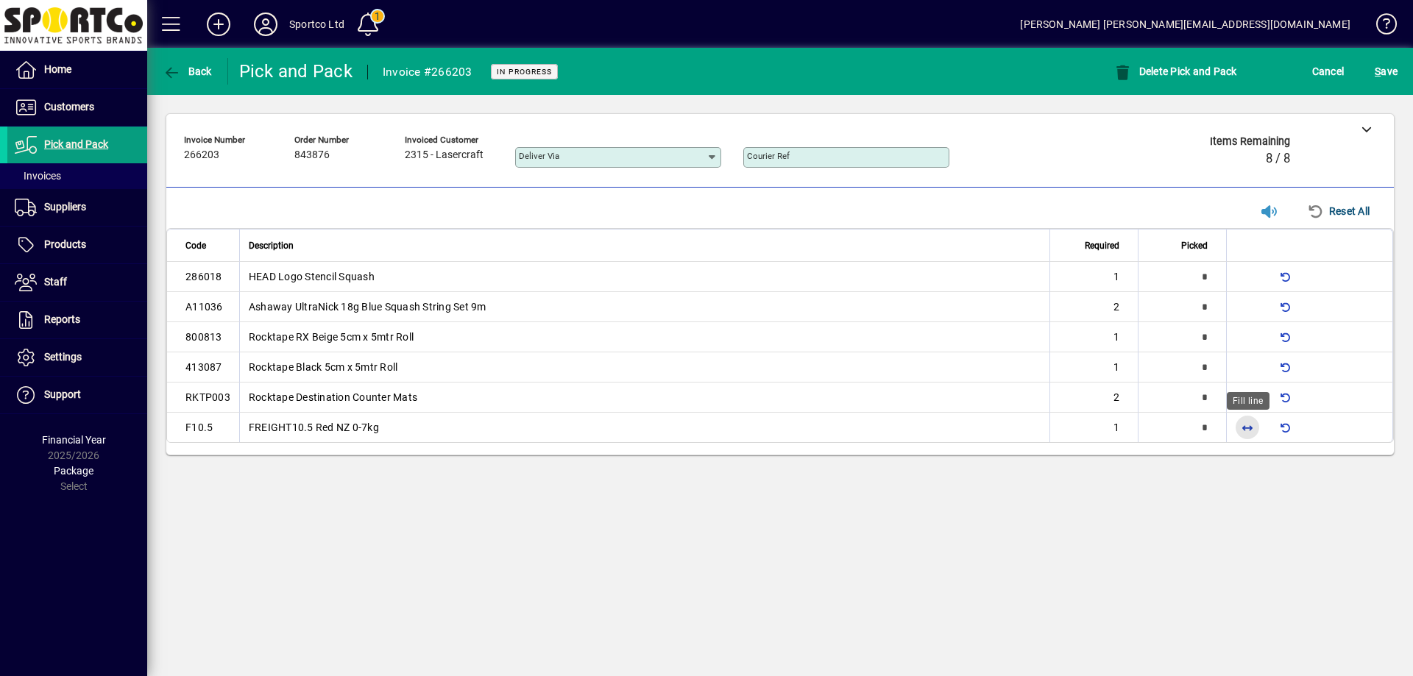
click at [1245, 433] on span "button" at bounding box center [1247, 427] width 35 height 35
type input "*"
click at [1248, 397] on span "button" at bounding box center [1247, 397] width 35 height 35
type input "*"
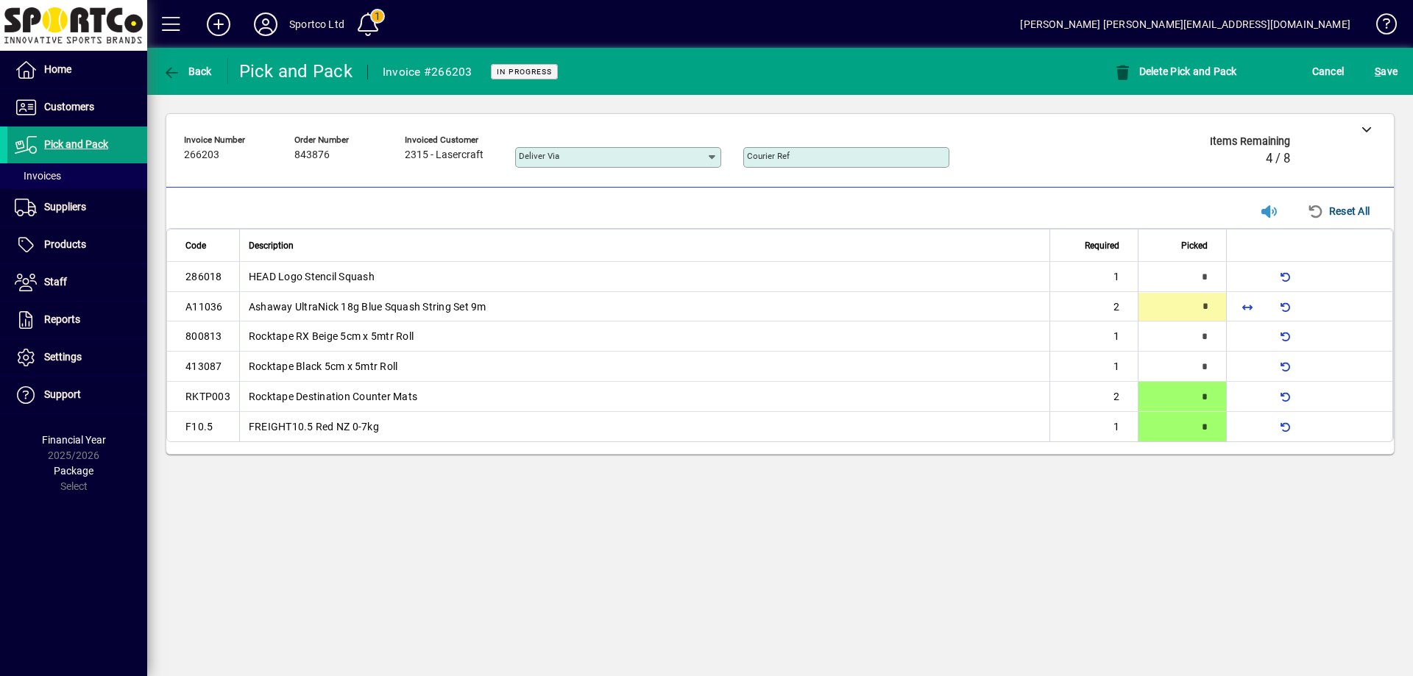
type input "*"
click at [1379, 71] on span "S" at bounding box center [1378, 72] width 6 height 12
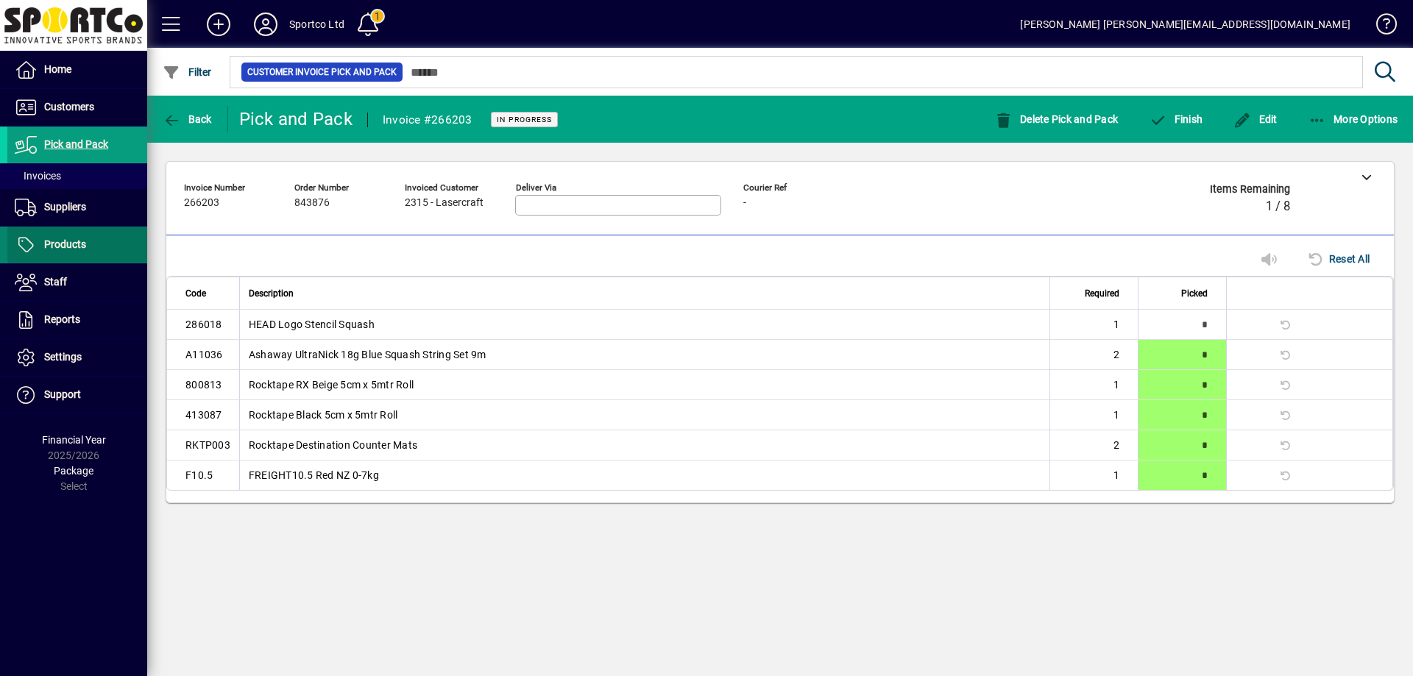
click at [69, 238] on span "Products" at bounding box center [65, 244] width 42 height 12
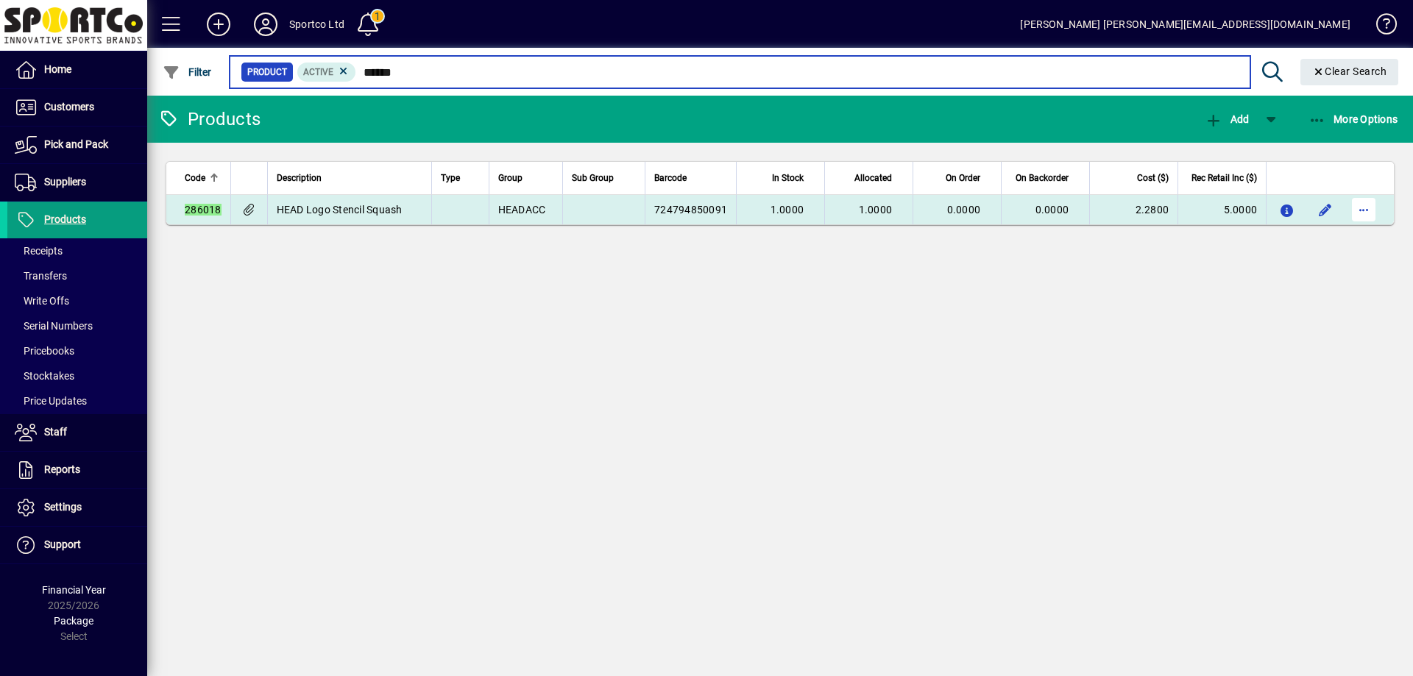
type input "******"
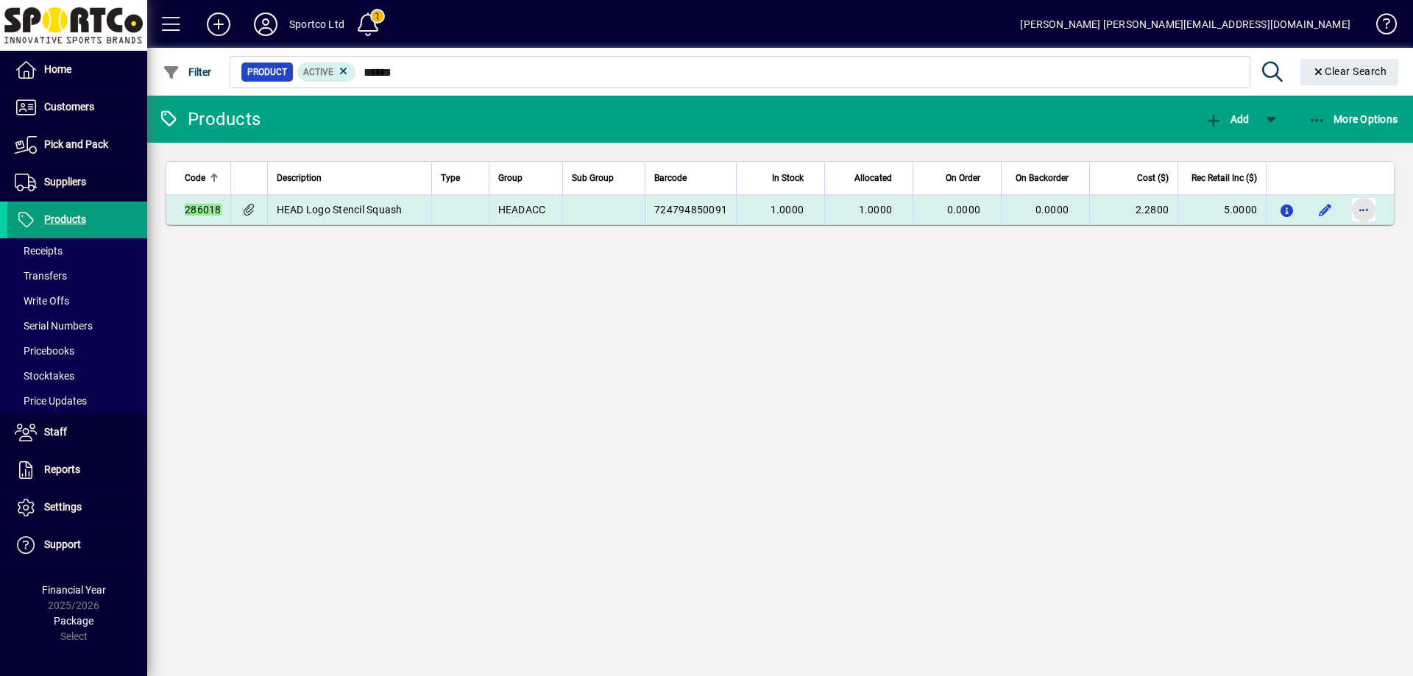
click at [1363, 205] on span "button" at bounding box center [1363, 209] width 35 height 35
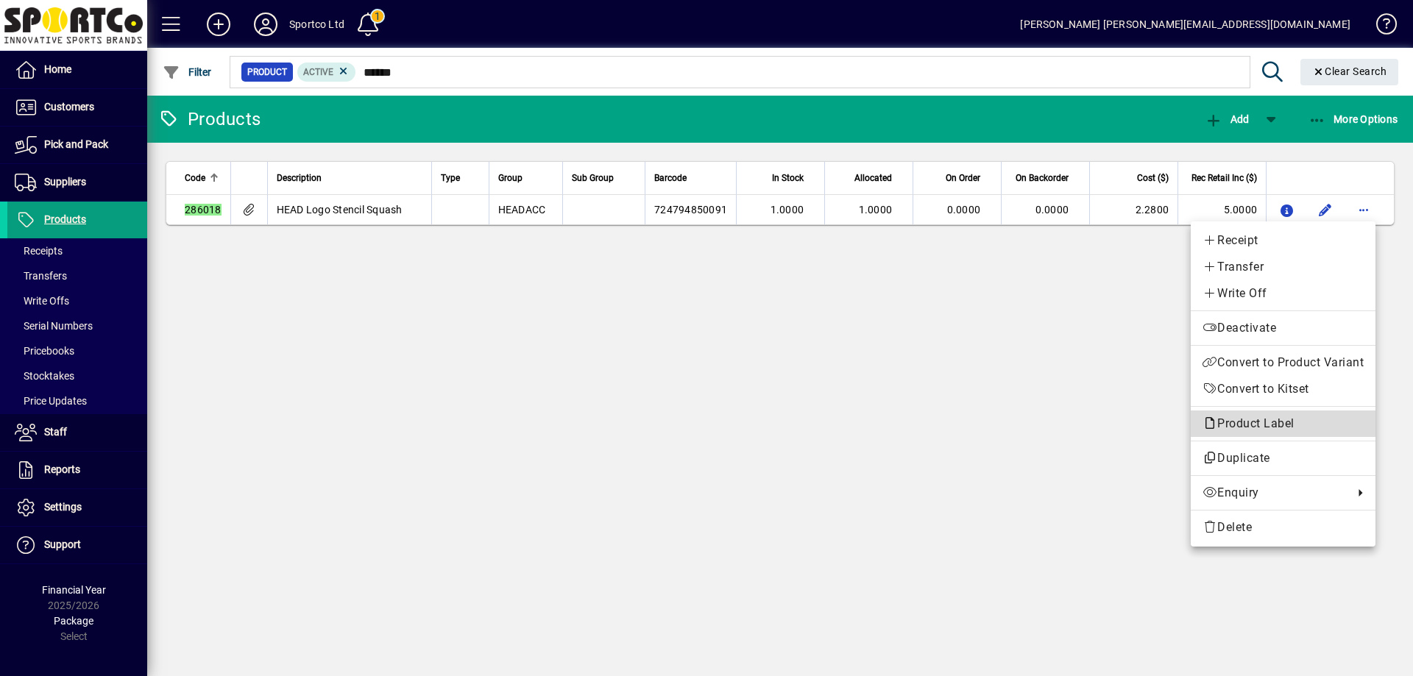
click at [1277, 420] on span "Product Label" at bounding box center [1252, 424] width 99 height 14
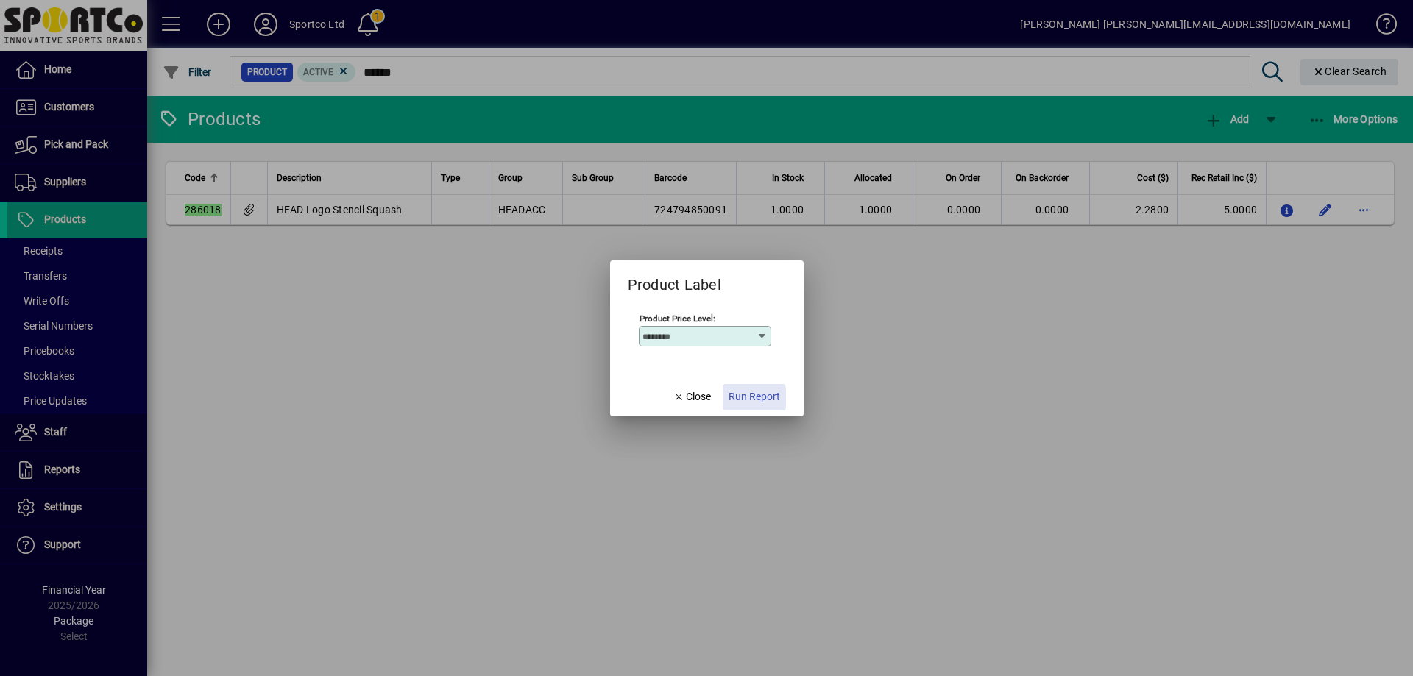
click at [735, 398] on span "Run Report" at bounding box center [755, 396] width 52 height 15
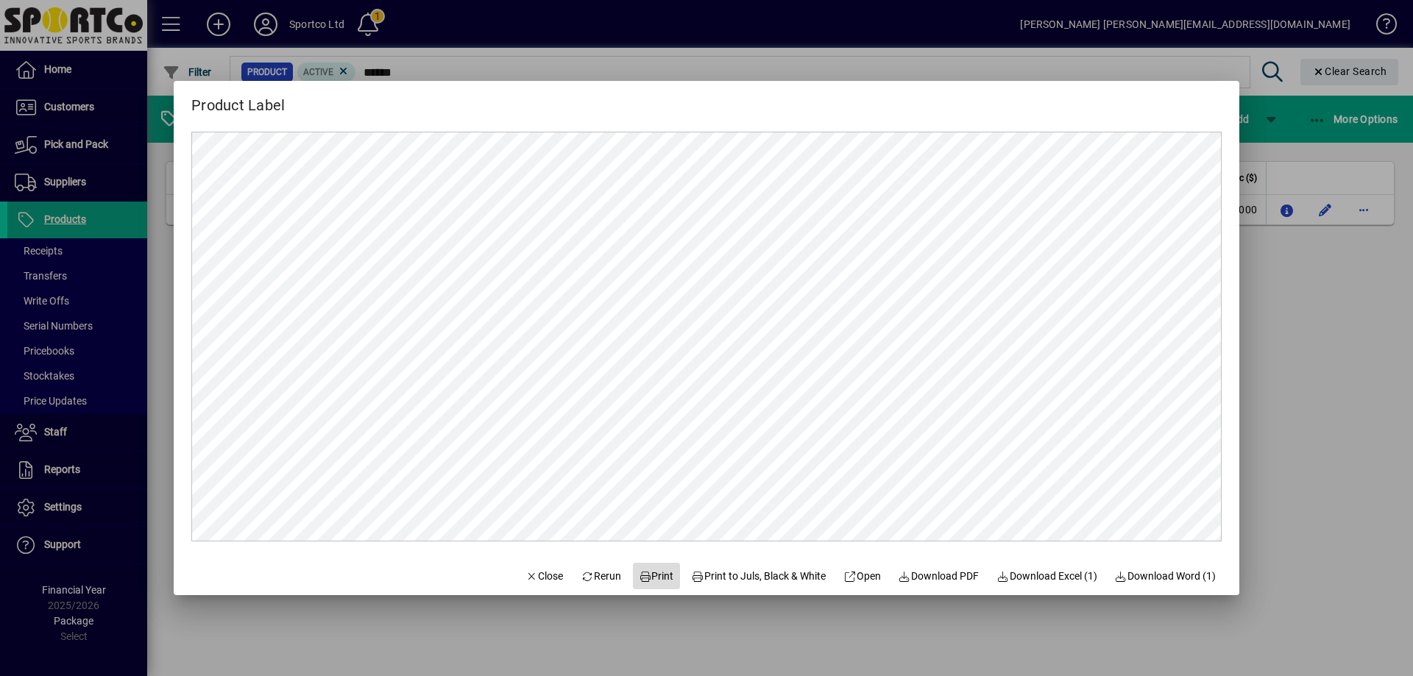
click at [660, 575] on span "Print" at bounding box center [656, 576] width 35 height 15
click at [528, 569] on button "Close" at bounding box center [545, 576] width 50 height 26
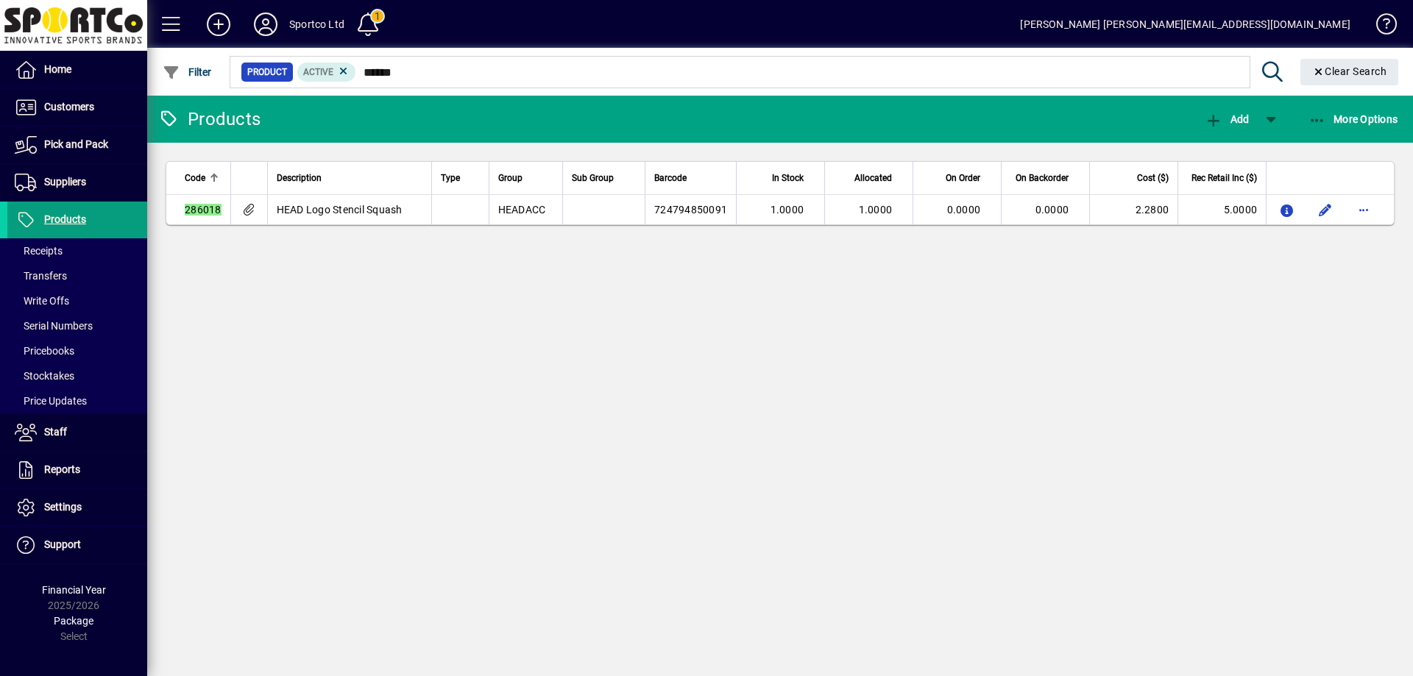
click at [1352, 198] on button "button" at bounding box center [1364, 210] width 24 height 24
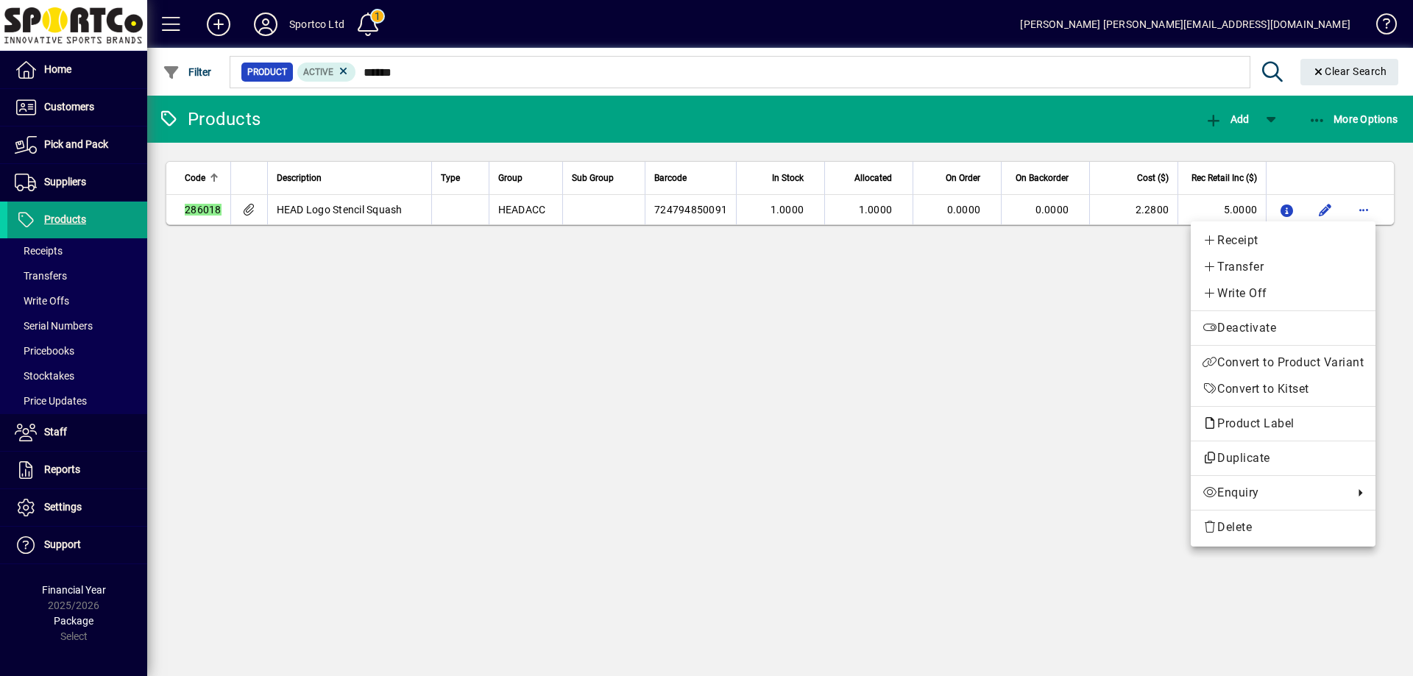
click at [93, 144] on div at bounding box center [706, 338] width 1413 height 676
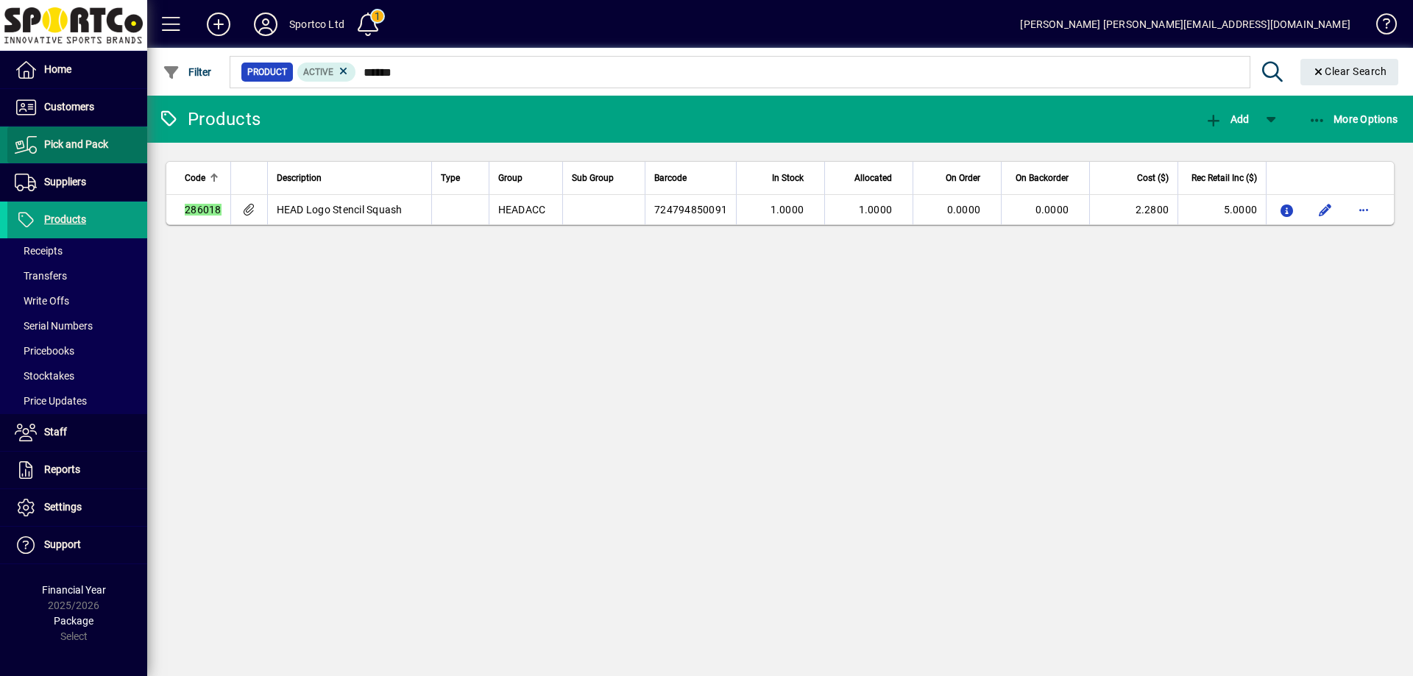
click at [93, 143] on span "Pick and Pack" at bounding box center [76, 144] width 64 height 12
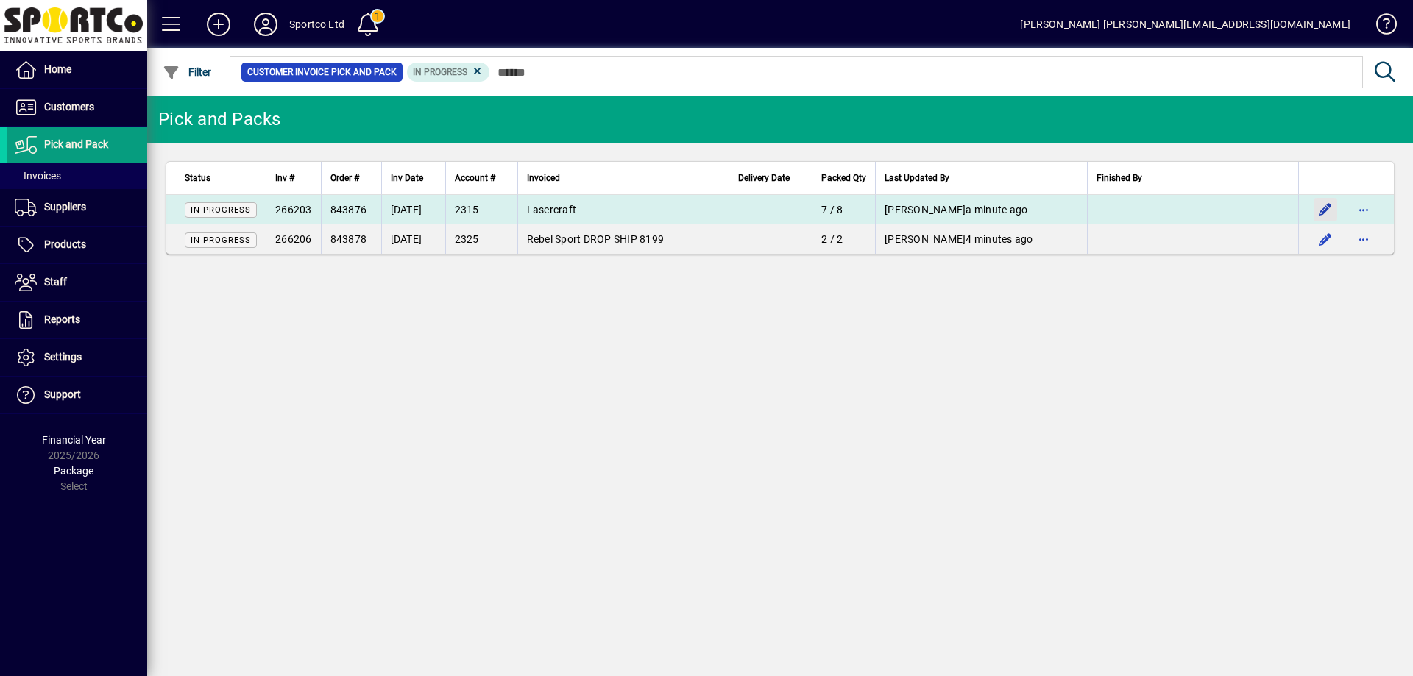
click at [1320, 208] on span "button" at bounding box center [1325, 209] width 35 height 35
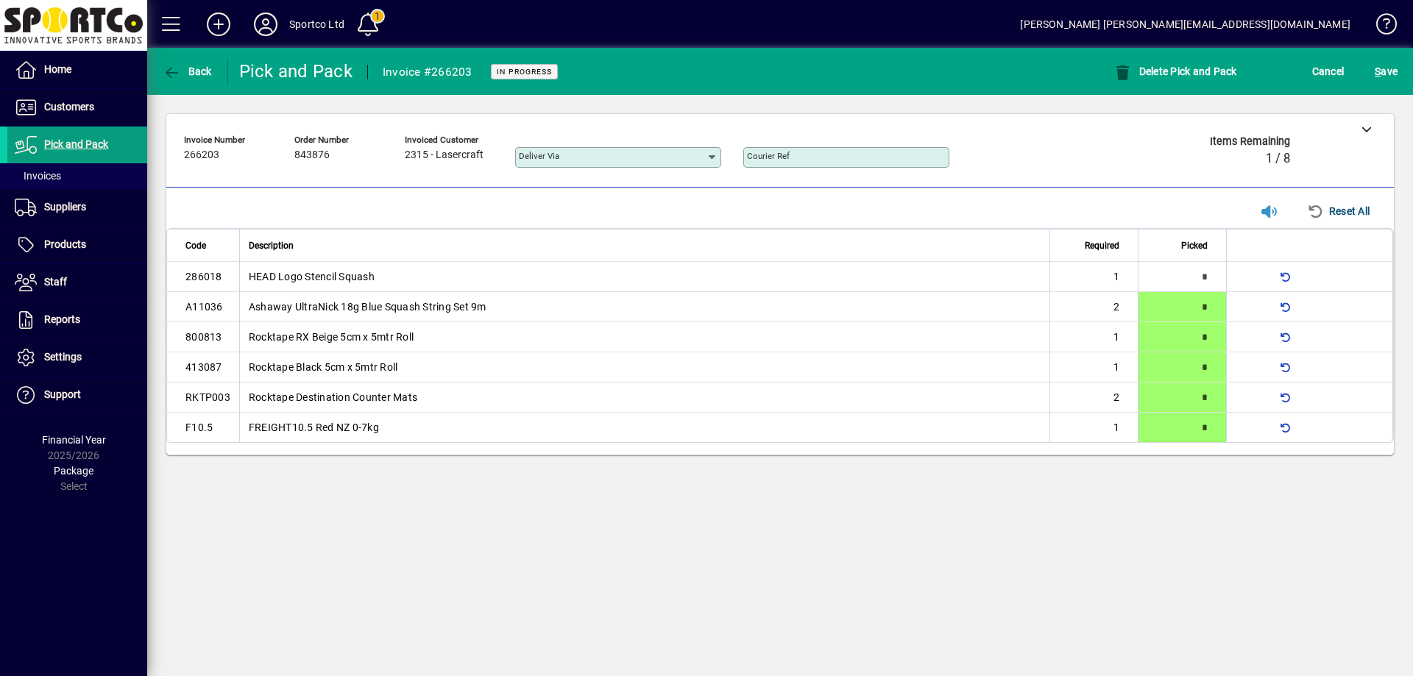
type input "*"
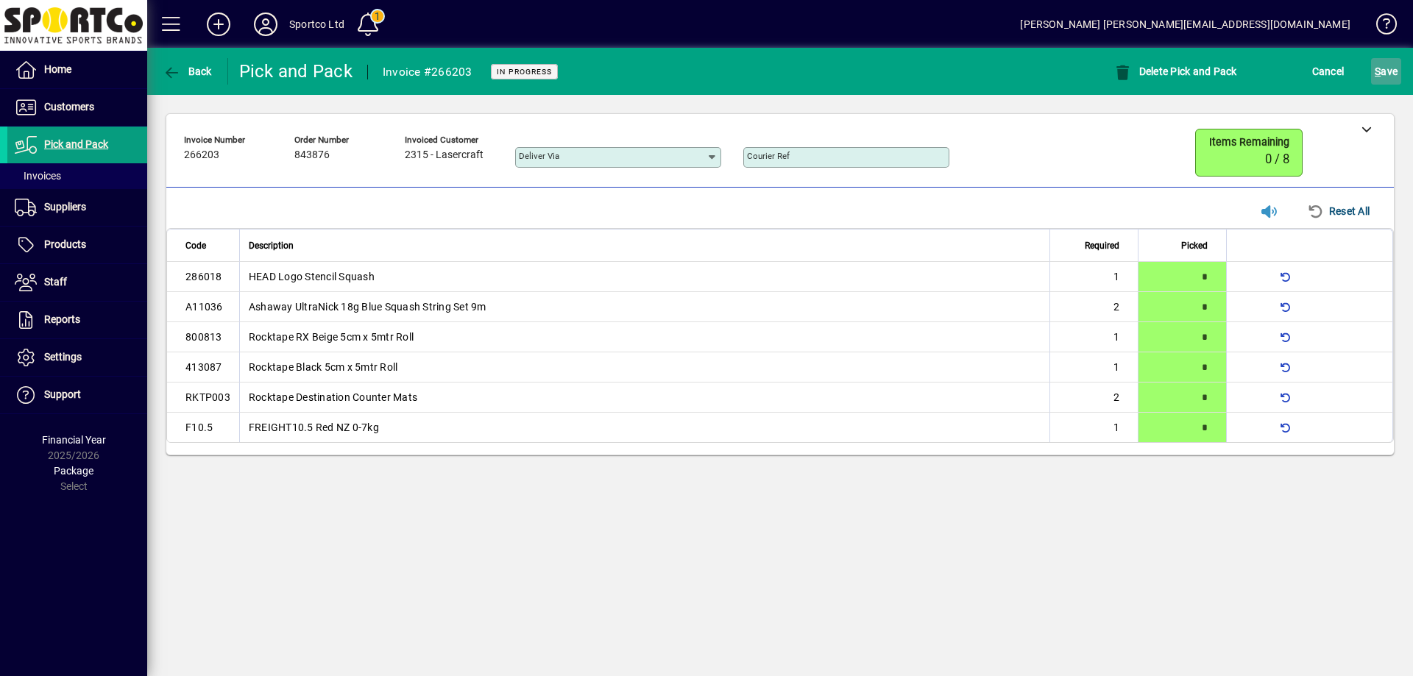
click at [1398, 78] on span "submit" at bounding box center [1386, 71] width 30 height 35
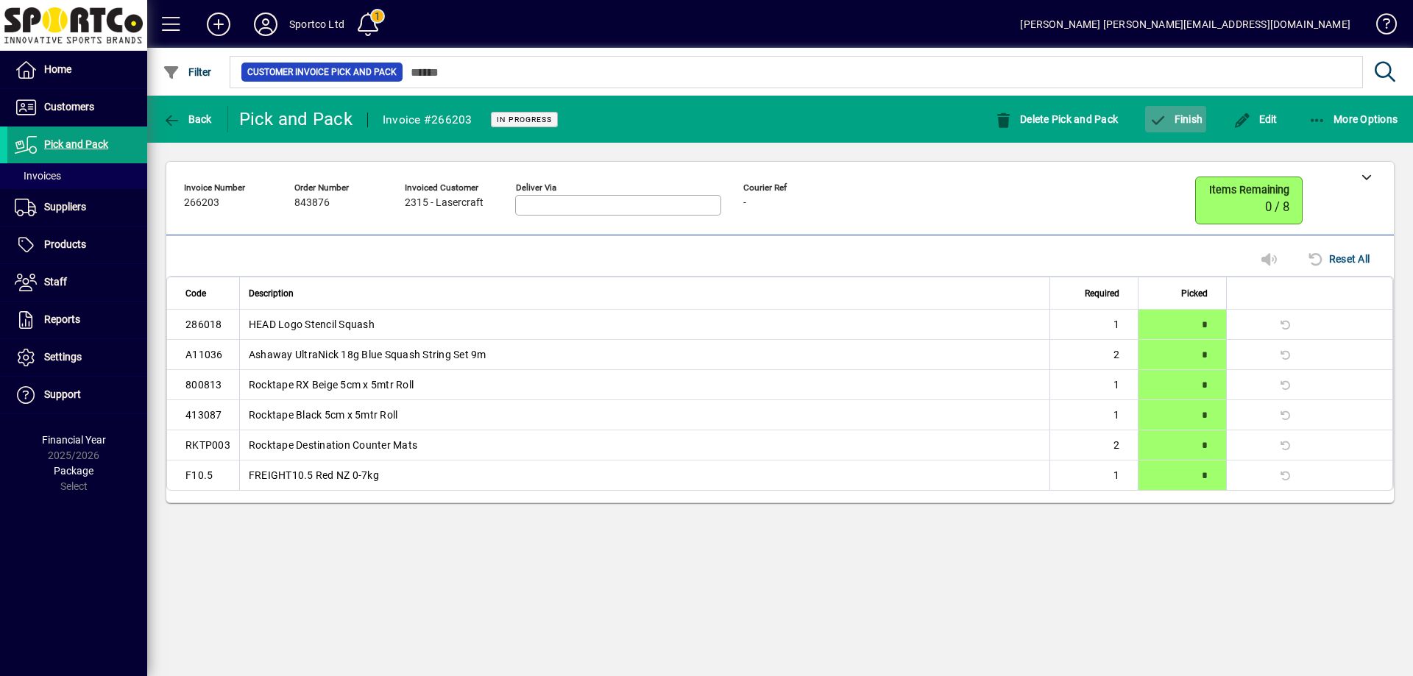
click at [1187, 116] on span "Finish" at bounding box center [1176, 119] width 54 height 12
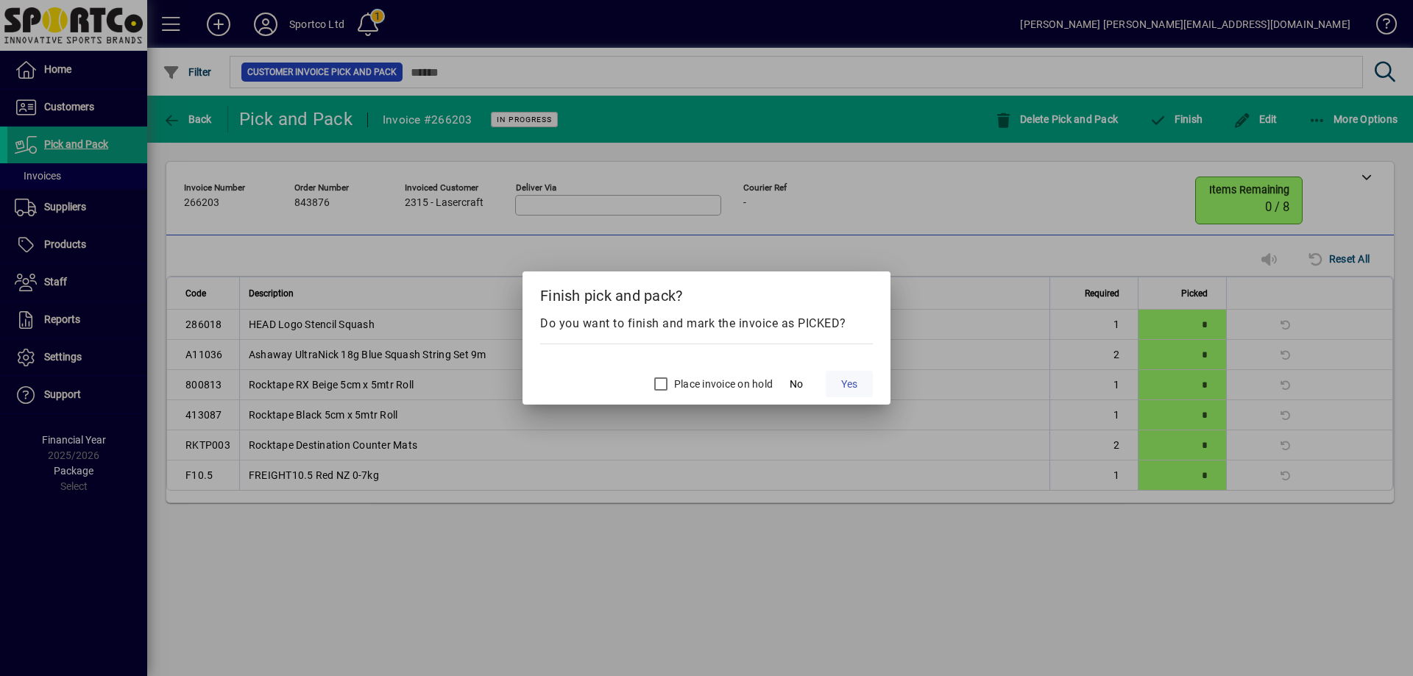
click at [855, 374] on span at bounding box center [849, 384] width 47 height 35
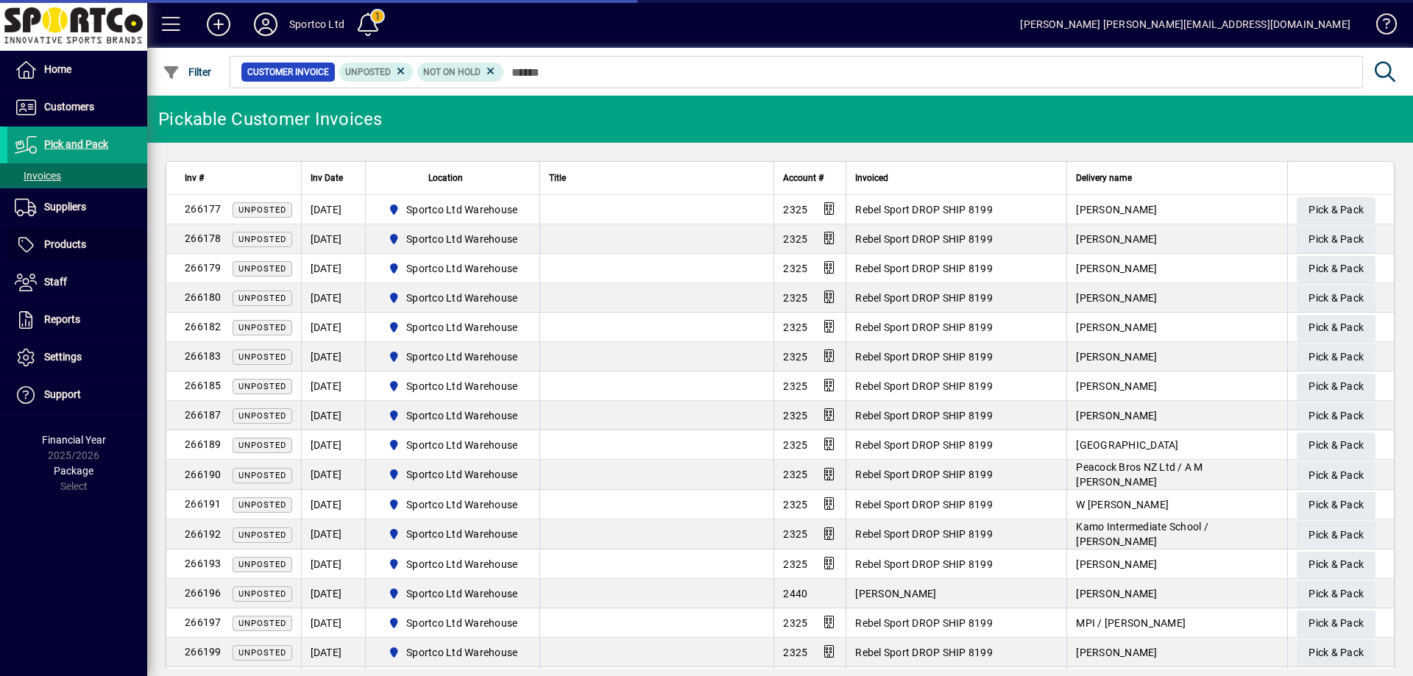
click at [93, 262] on span at bounding box center [77, 244] width 140 height 35
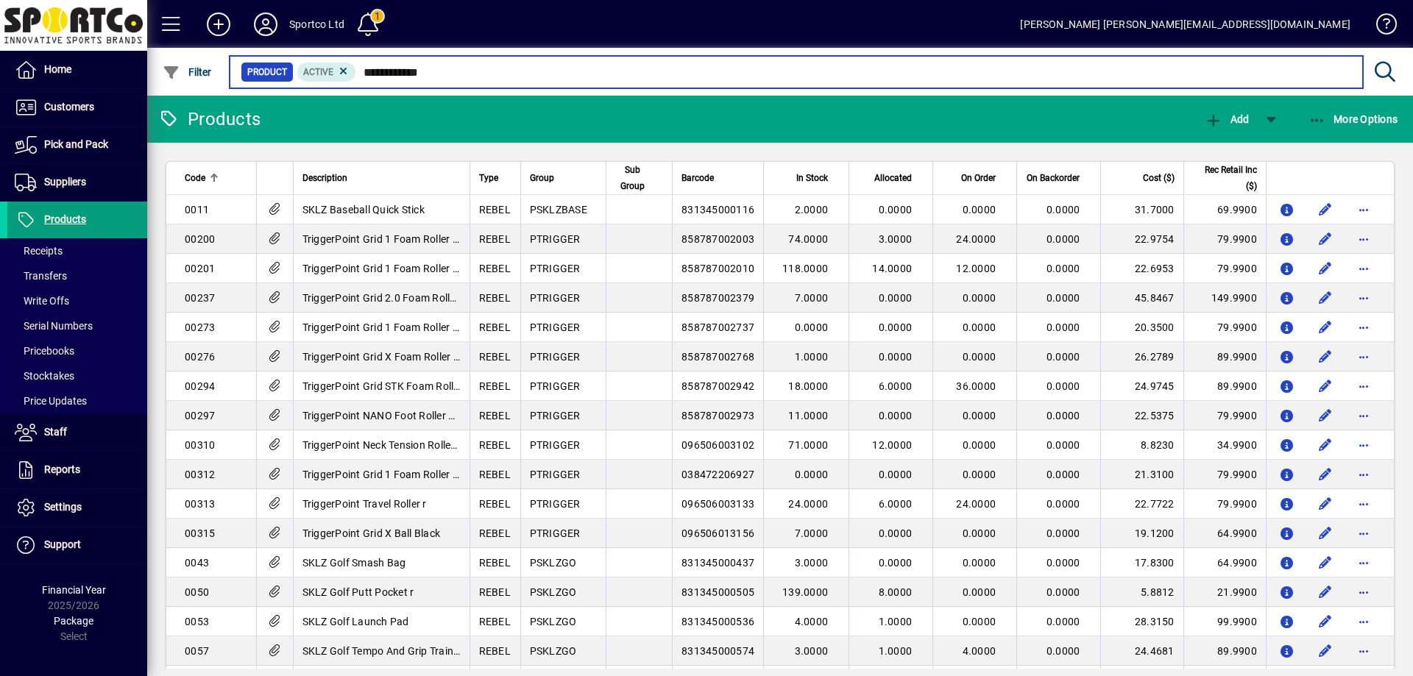
type input "**********"
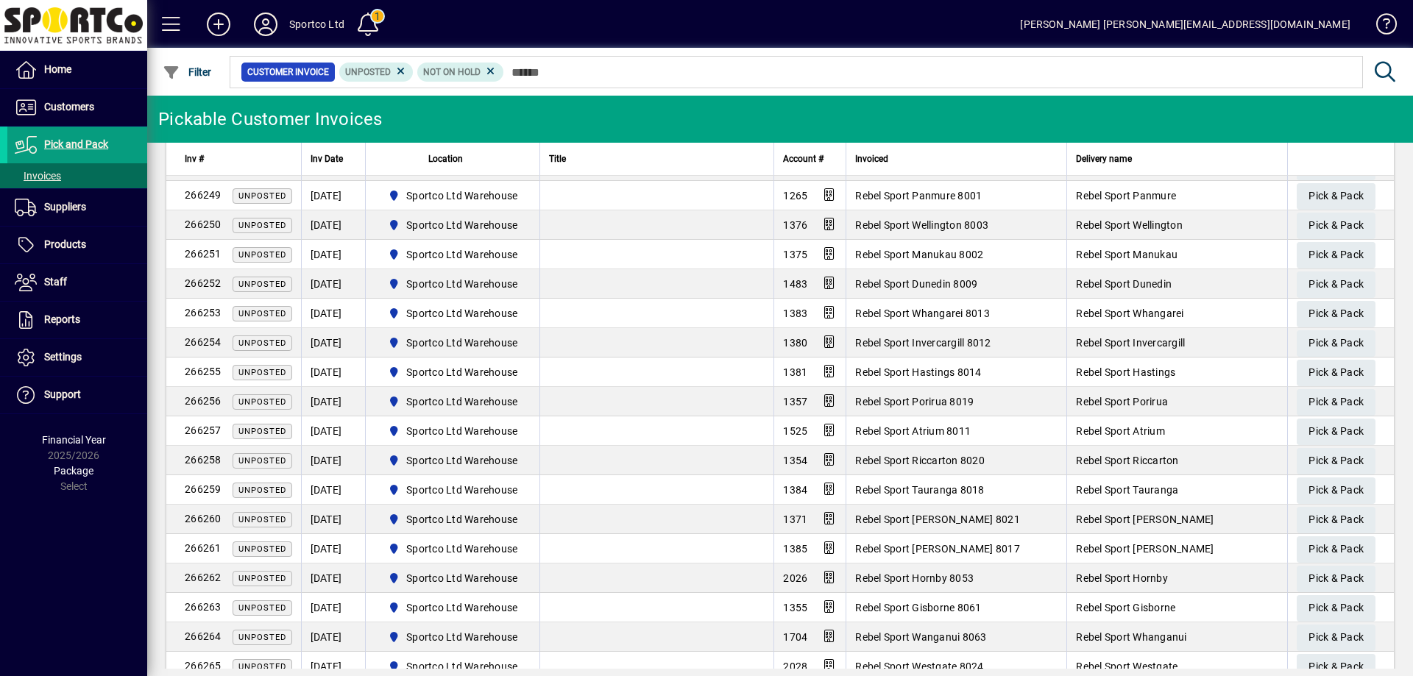
scroll to position [1767, 0]
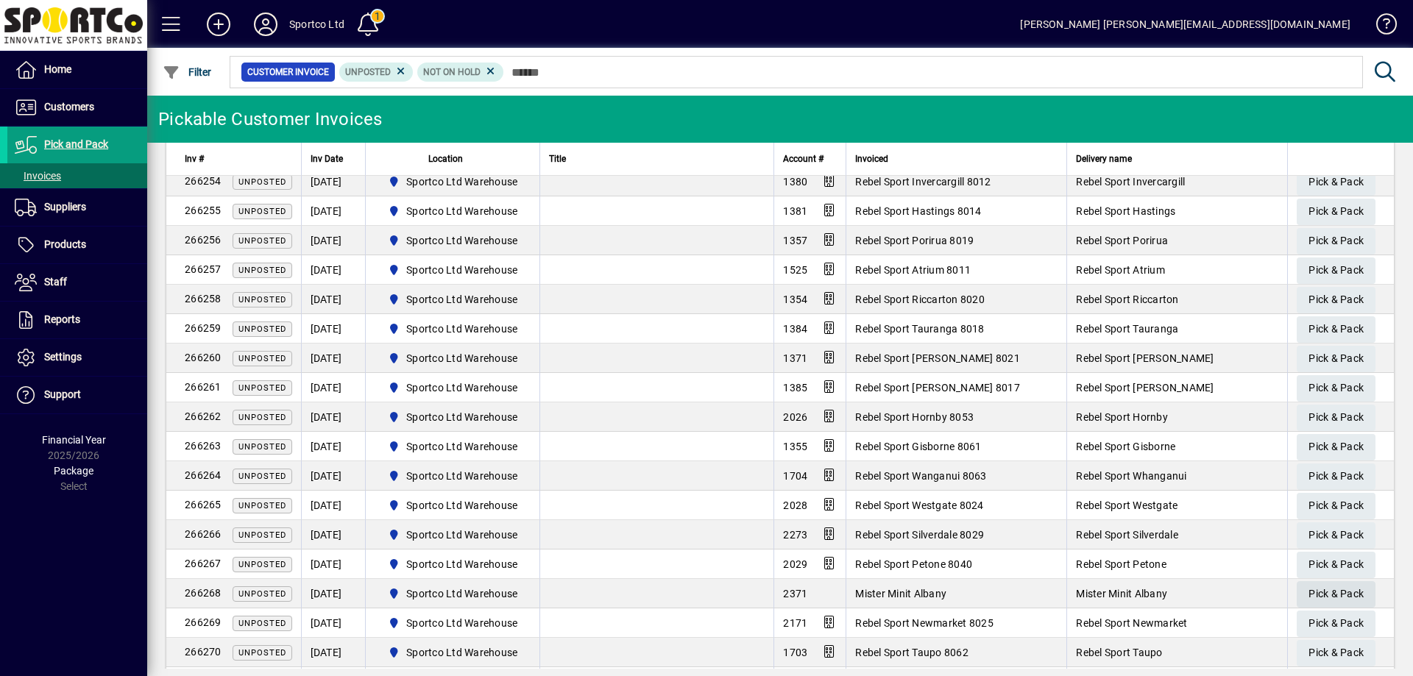
click at [1317, 588] on span "Pick & Pack" at bounding box center [1336, 594] width 55 height 24
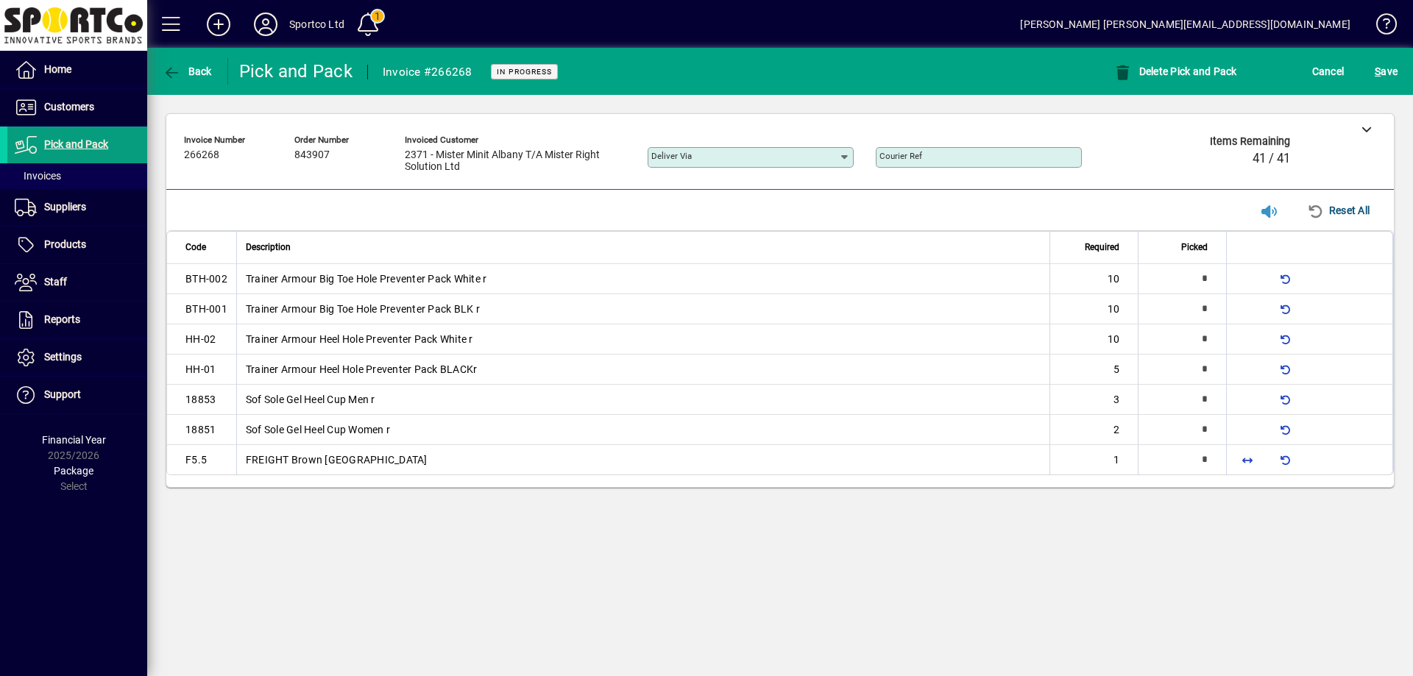
type input "*"
click at [1248, 457] on span "button" at bounding box center [1247, 459] width 35 height 35
type input "*"
click at [1248, 341] on span "button" at bounding box center [1247, 339] width 35 height 35
type input "**"
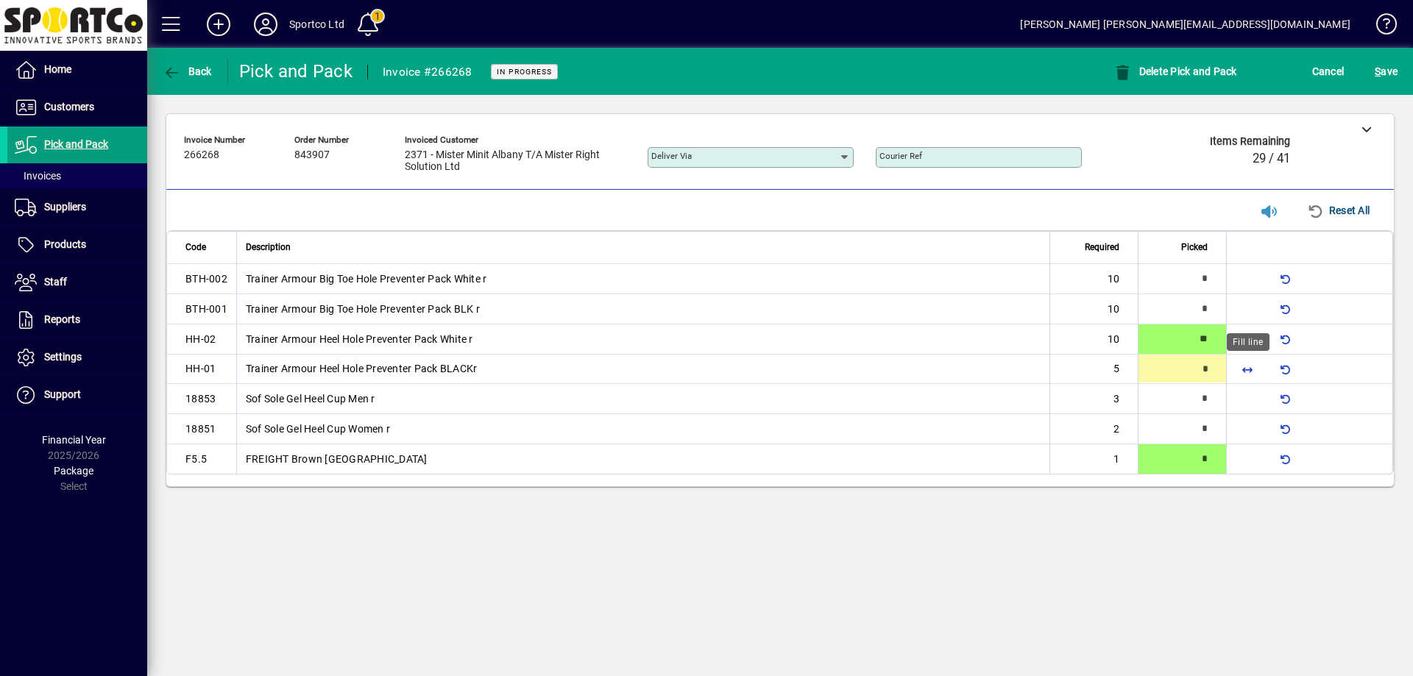
click at [1250, 367] on span "button" at bounding box center [1247, 368] width 35 height 35
type input "*"
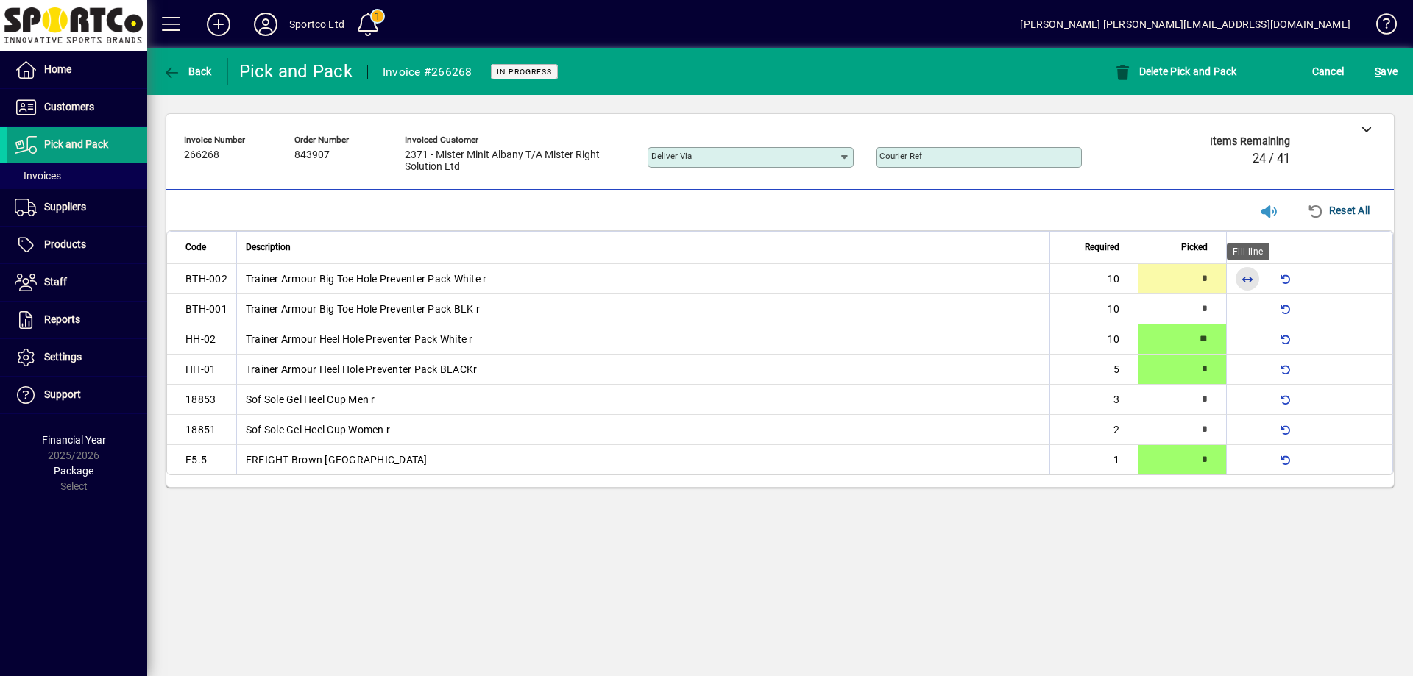
click at [1243, 275] on span "button" at bounding box center [1247, 278] width 35 height 35
type input "**"
click at [1245, 312] on span "button" at bounding box center [1247, 308] width 35 height 35
type input "**"
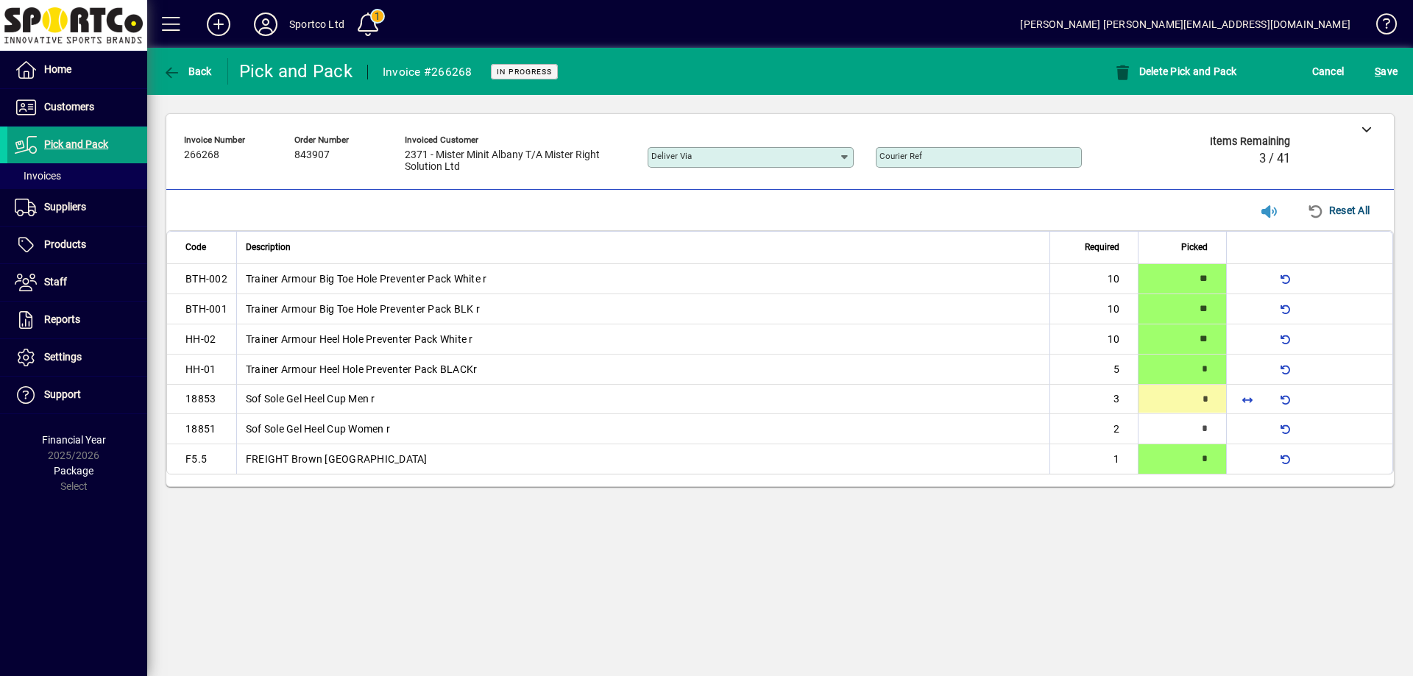
type input "*"
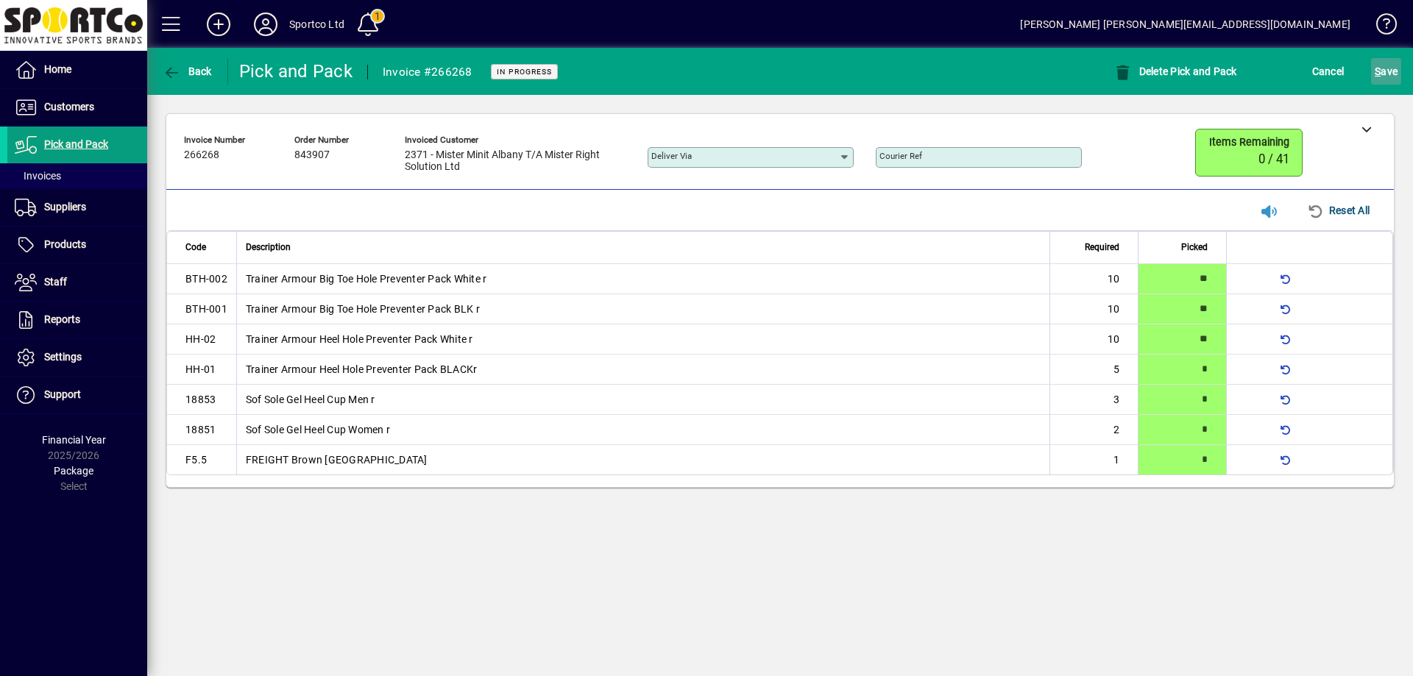
click at [1382, 67] on span "S ave" at bounding box center [1386, 72] width 23 height 24
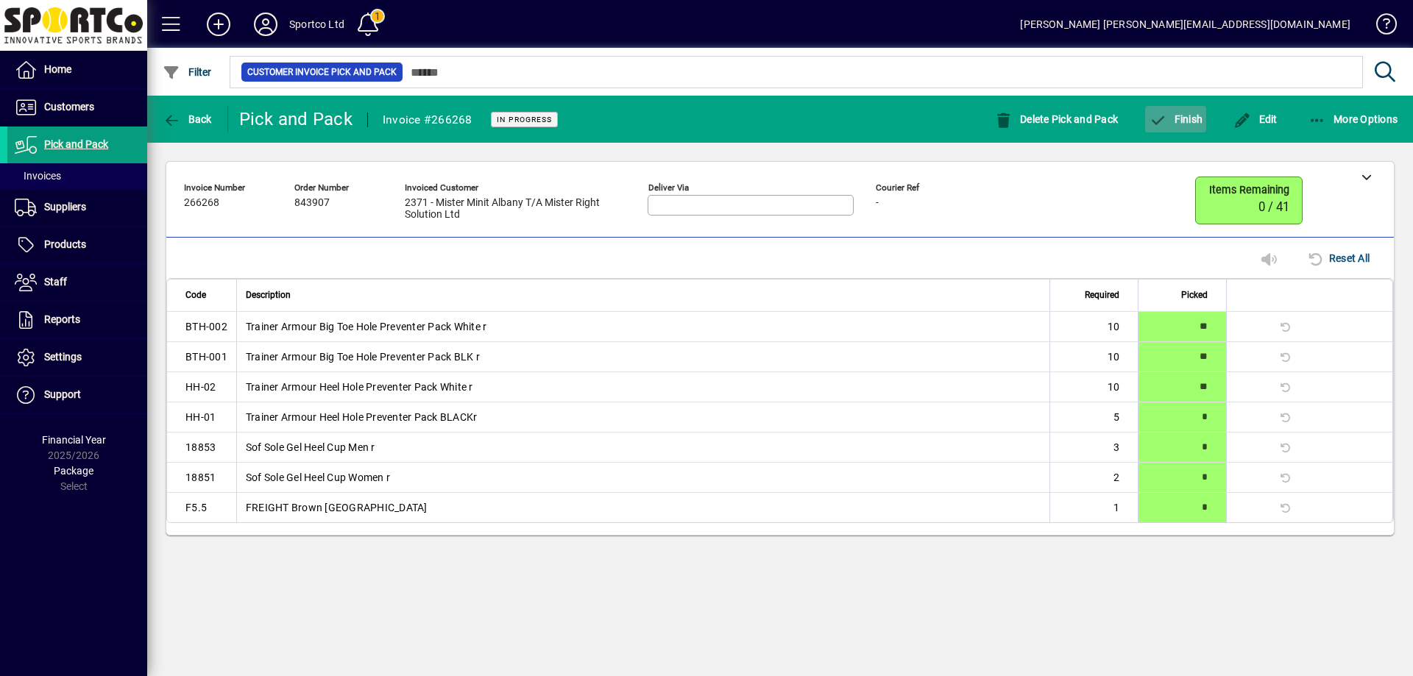
click at [1200, 131] on span "button" at bounding box center [1175, 119] width 61 height 35
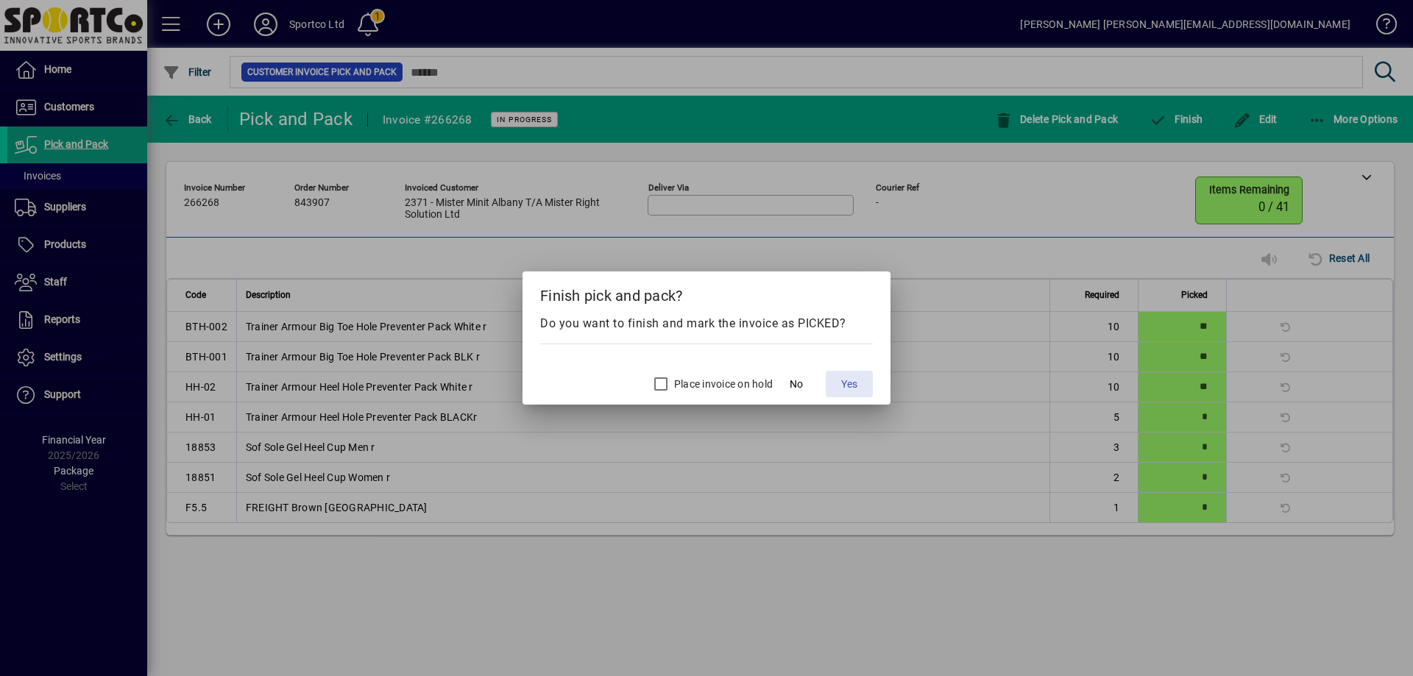
click at [852, 381] on span "Yes" at bounding box center [849, 384] width 16 height 15
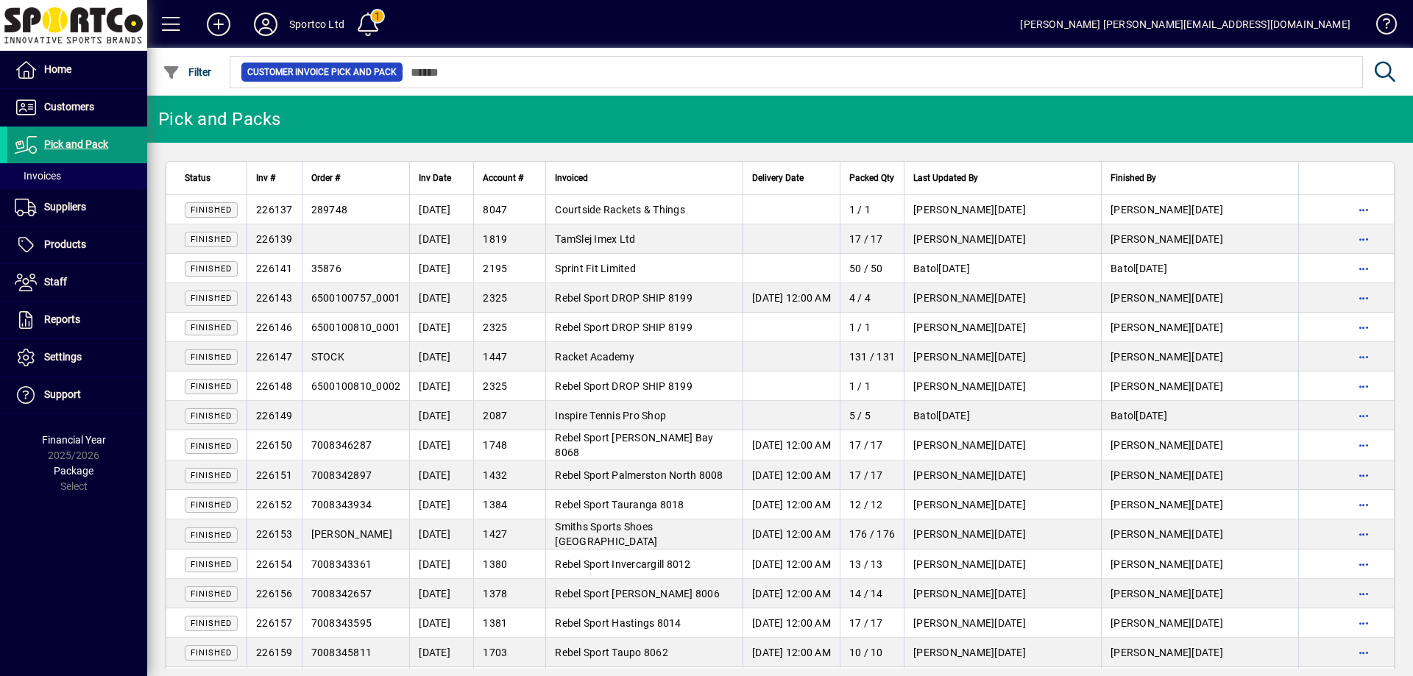
click at [79, 145] on span "Pick and Pack" at bounding box center [76, 144] width 64 height 12
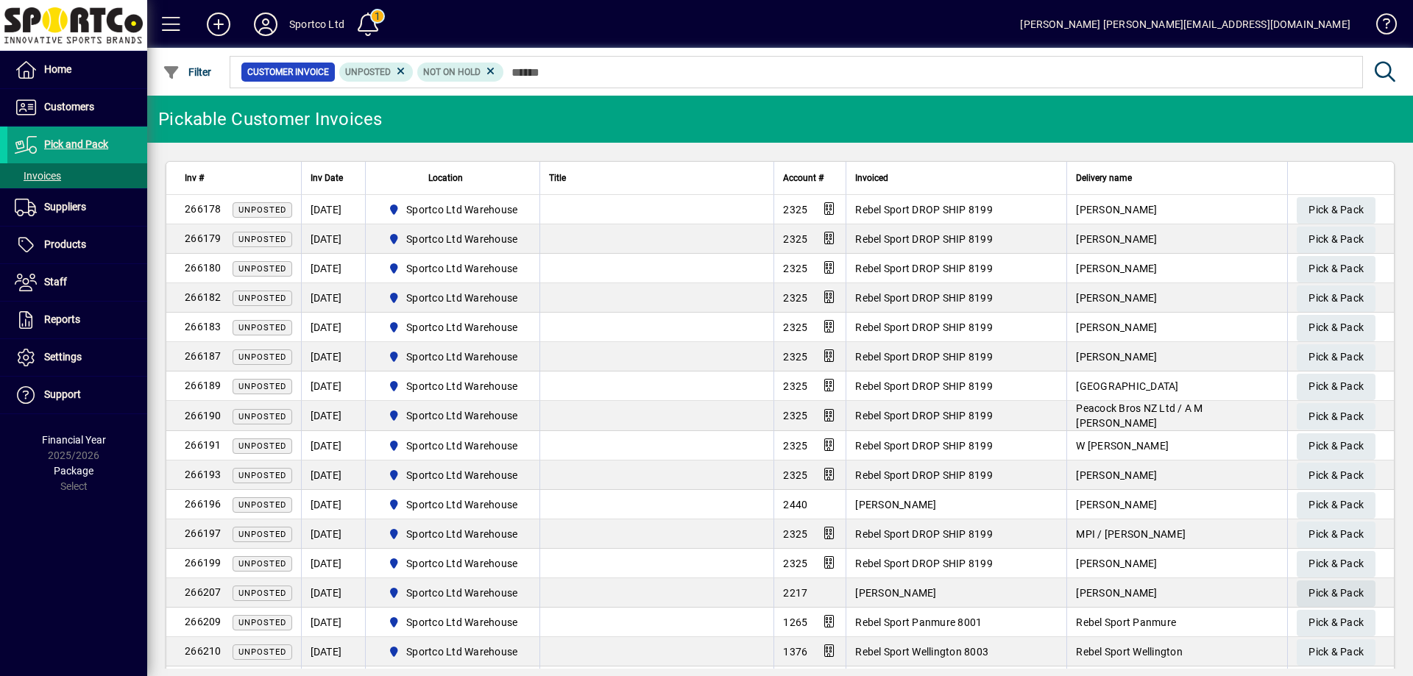
click at [1327, 588] on span "Pick & Pack" at bounding box center [1336, 594] width 55 height 24
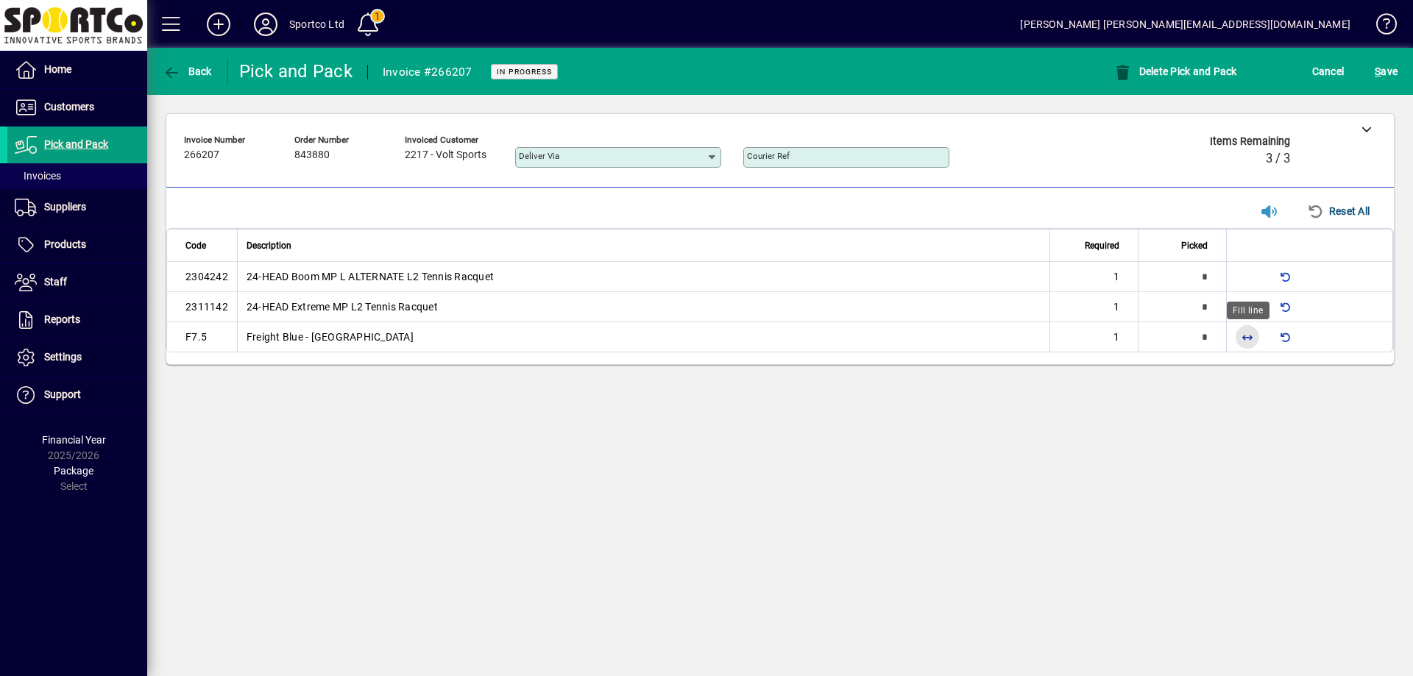
click at [1251, 334] on span "button" at bounding box center [1247, 336] width 35 height 35
type input "*"
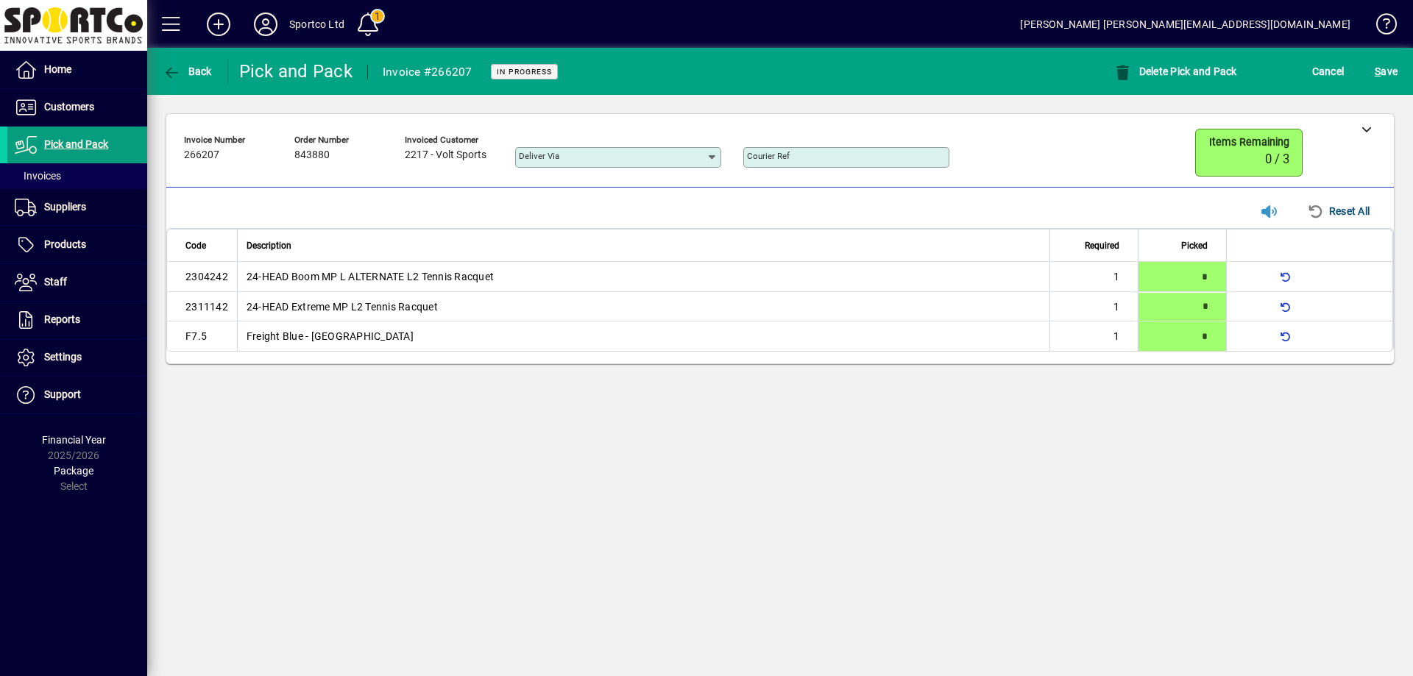
type input "*"
click at [1398, 77] on span "submit" at bounding box center [1386, 71] width 30 height 35
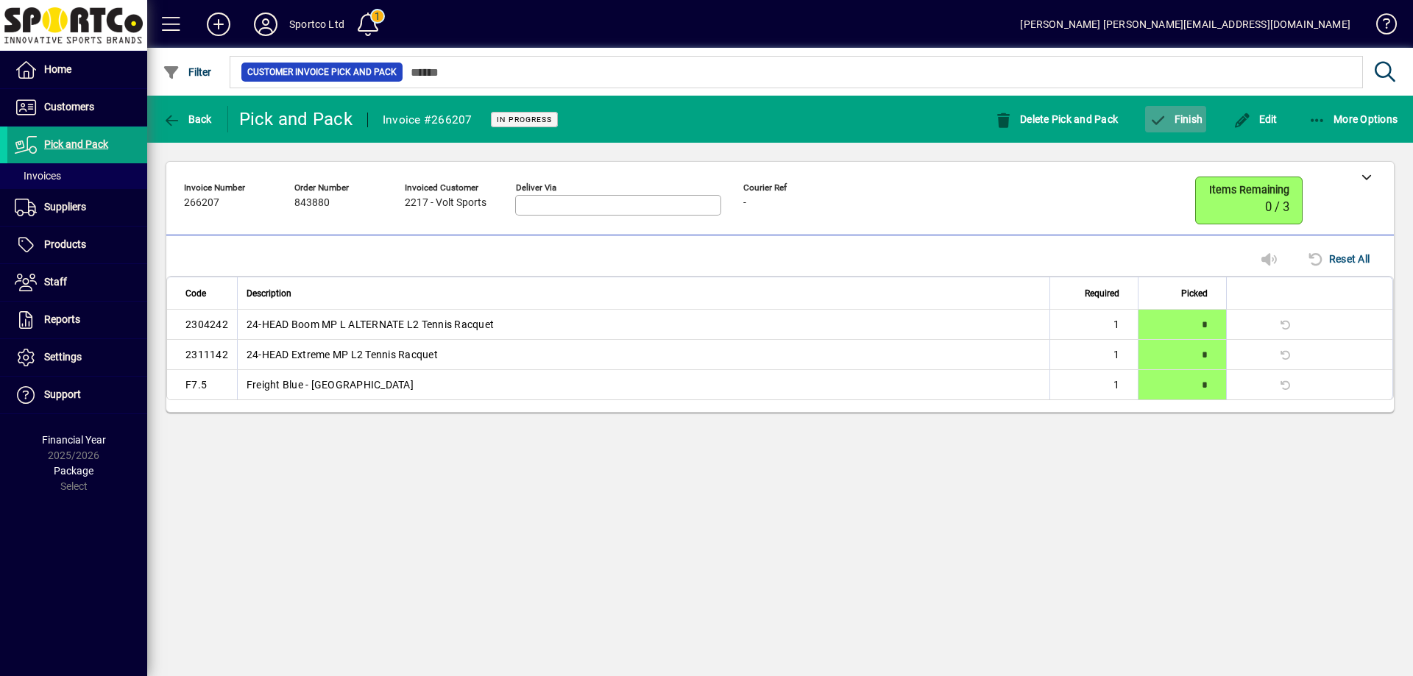
click at [1179, 109] on span "button" at bounding box center [1175, 119] width 61 height 35
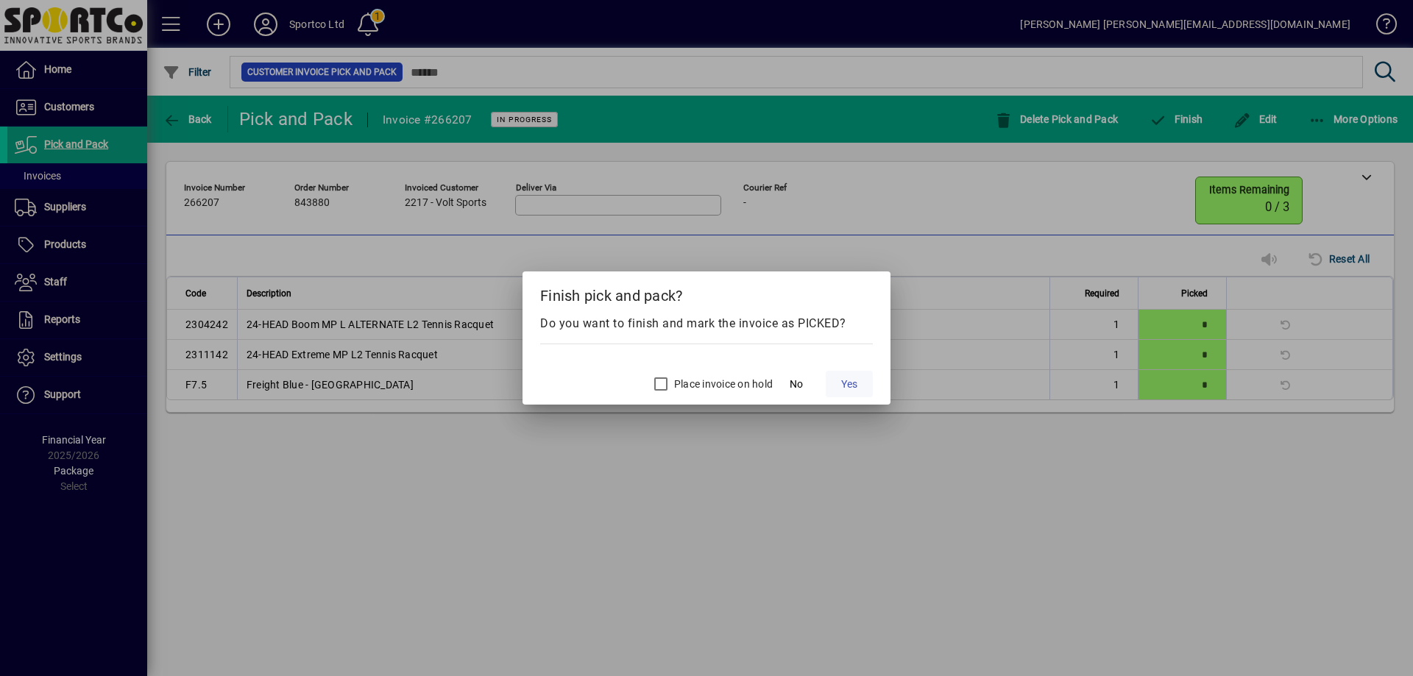
click at [851, 377] on span "Yes" at bounding box center [849, 384] width 16 height 15
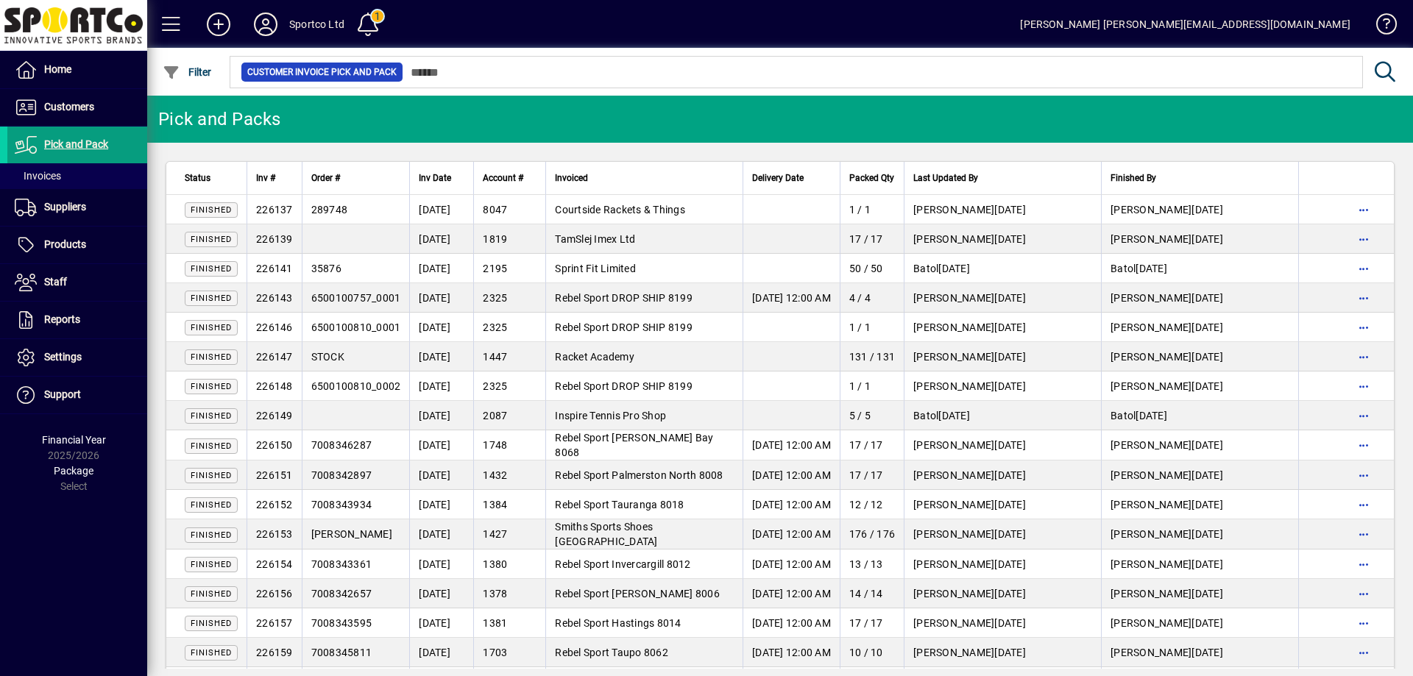
click at [311, 19] on div "Sportco Ltd" at bounding box center [316, 25] width 55 height 24
click at [335, 88] on div "Customer Invoice Pick and Pack" at bounding box center [794, 72] width 1135 height 38
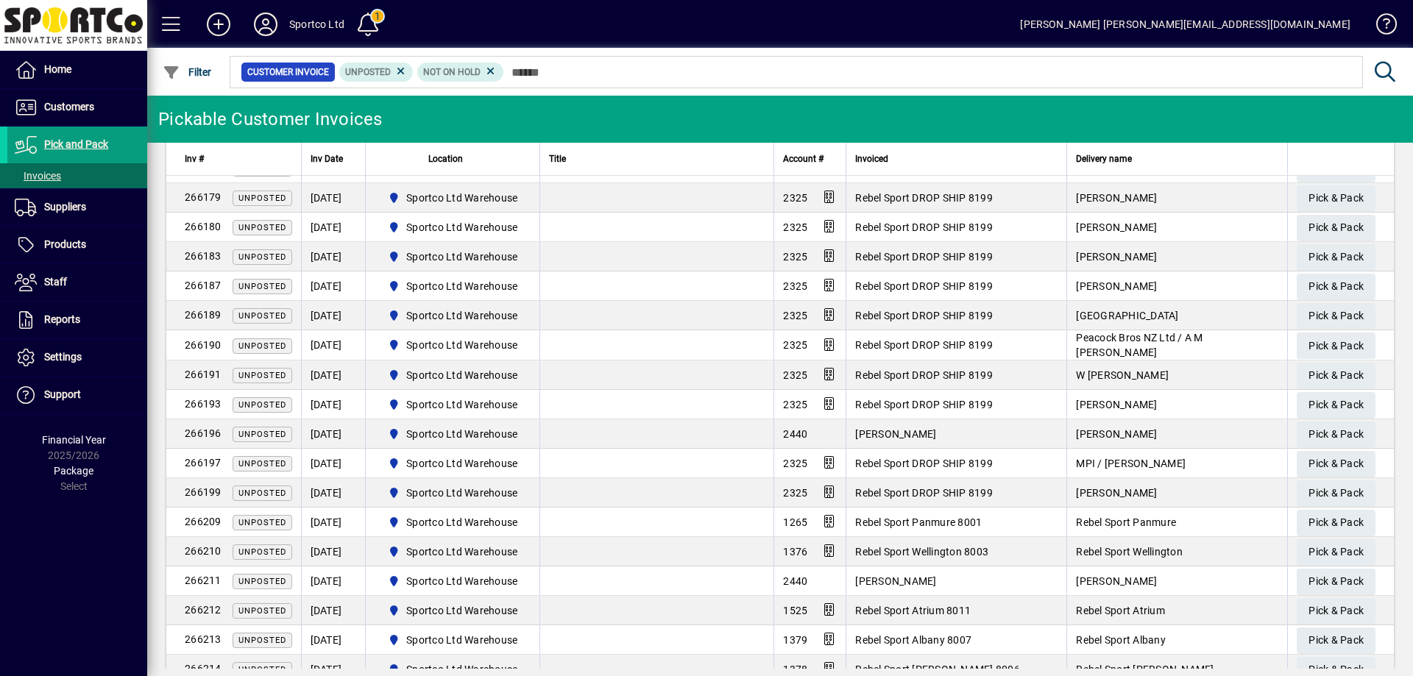
scroll to position [74, 0]
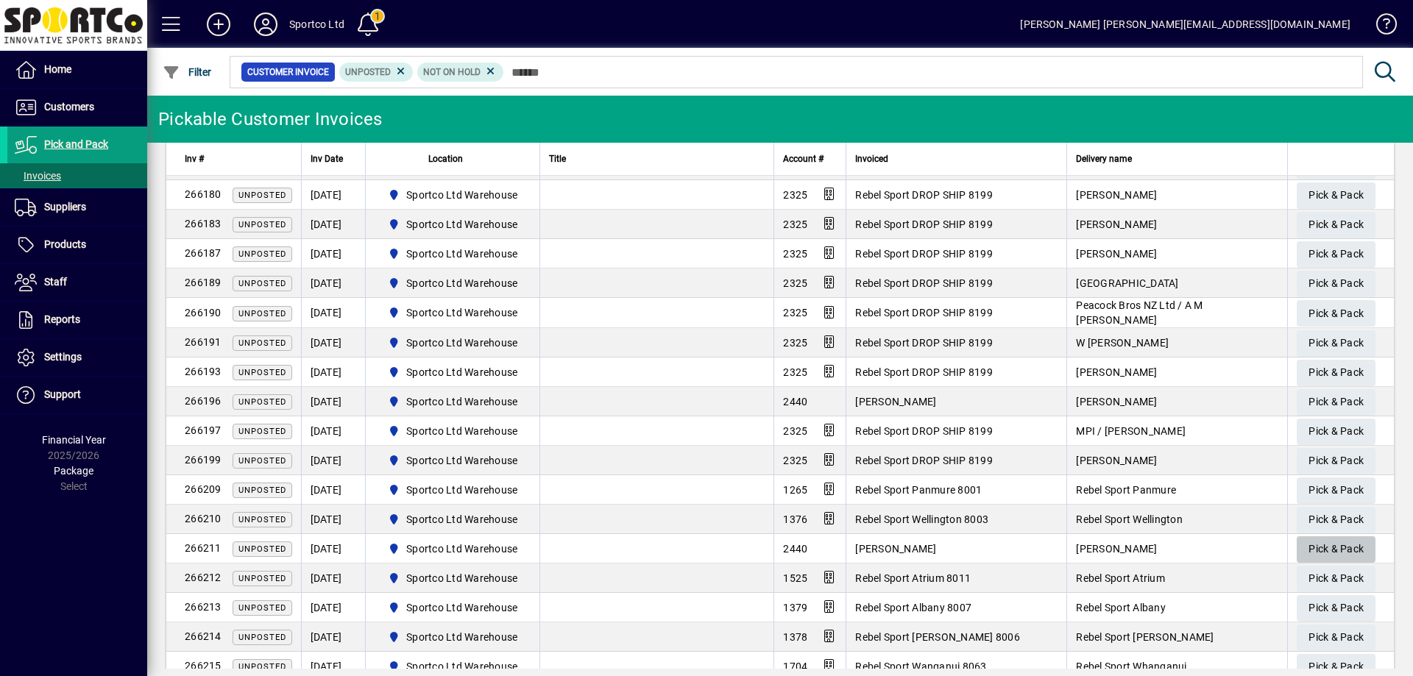
click at [1333, 537] on span "Pick & Pack" at bounding box center [1336, 549] width 55 height 24
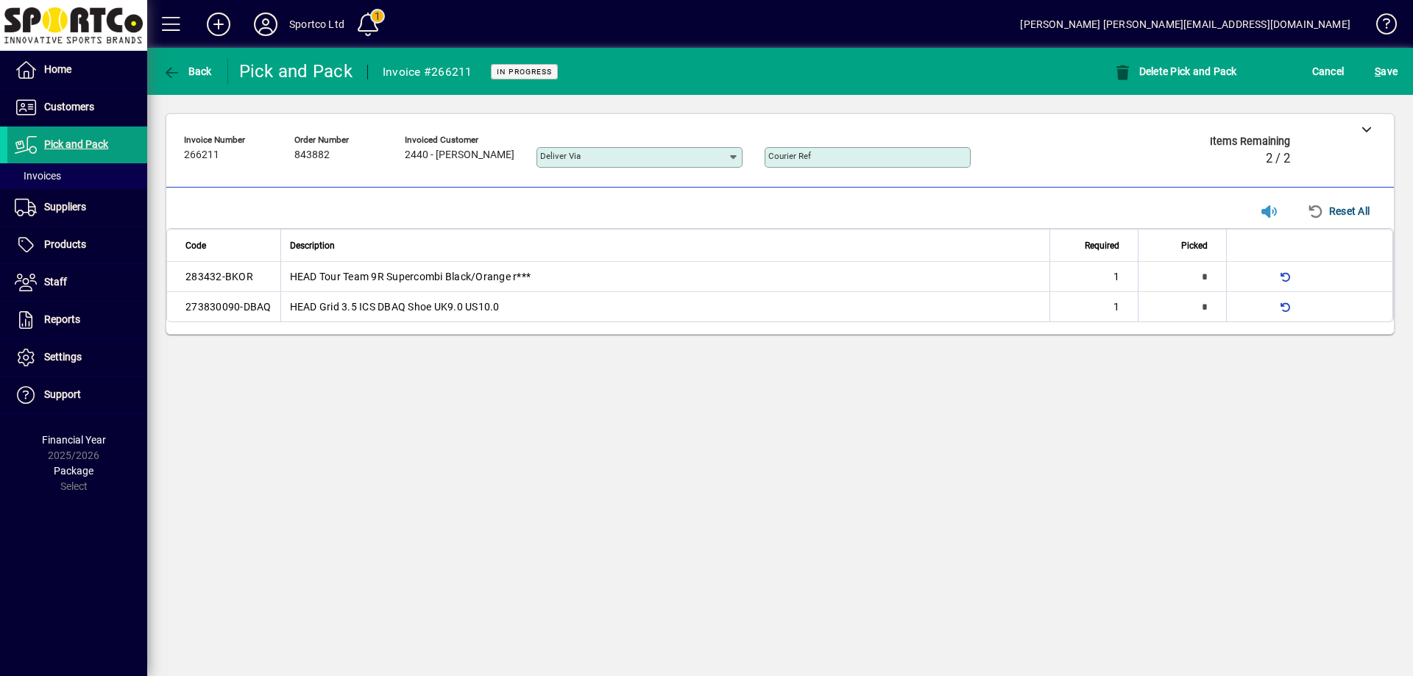
type input "*"
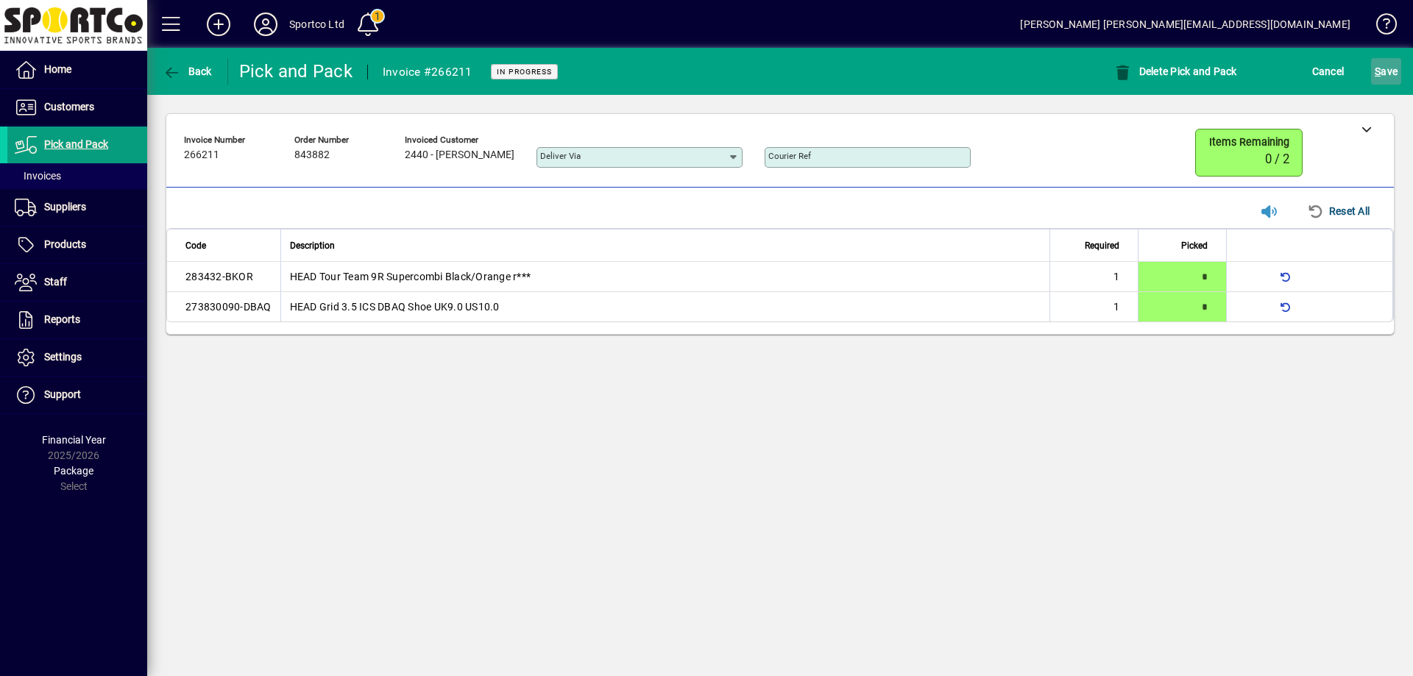
click at [1387, 72] on span "S ave" at bounding box center [1386, 72] width 23 height 24
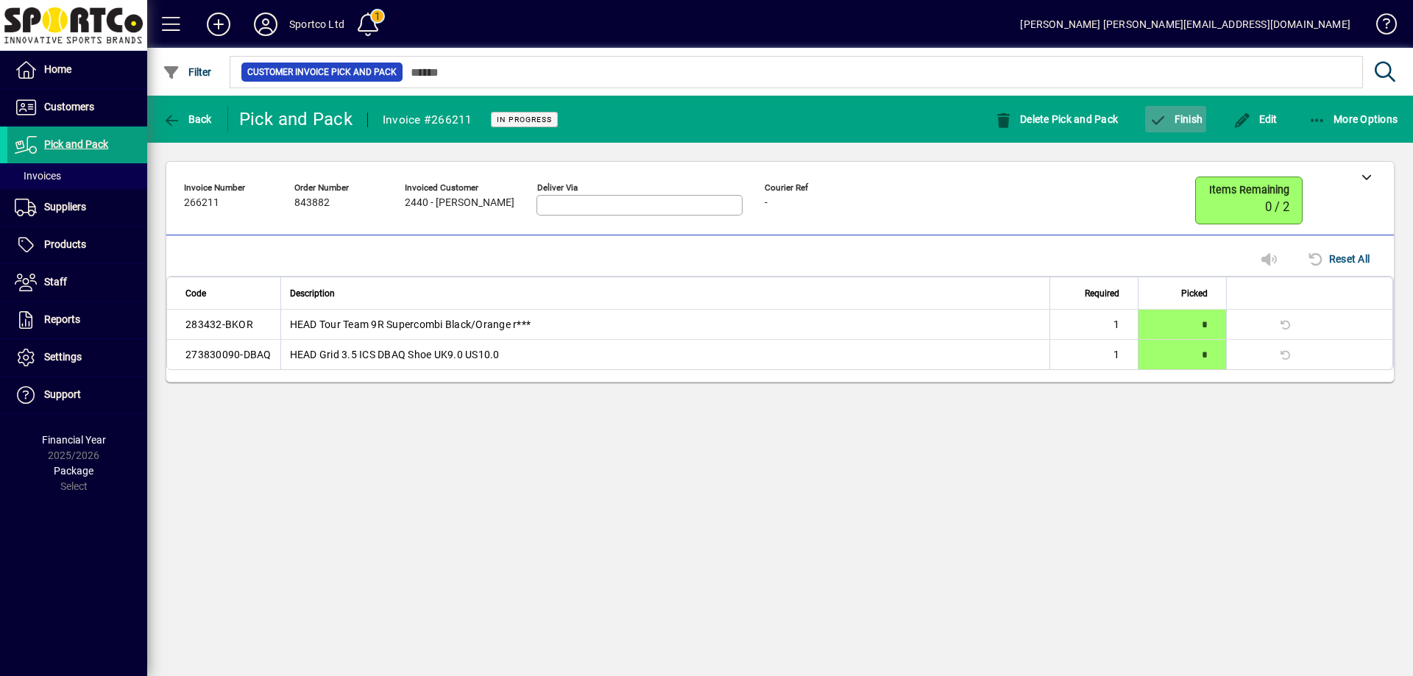
click at [1179, 119] on span "Finish" at bounding box center [1176, 119] width 54 height 12
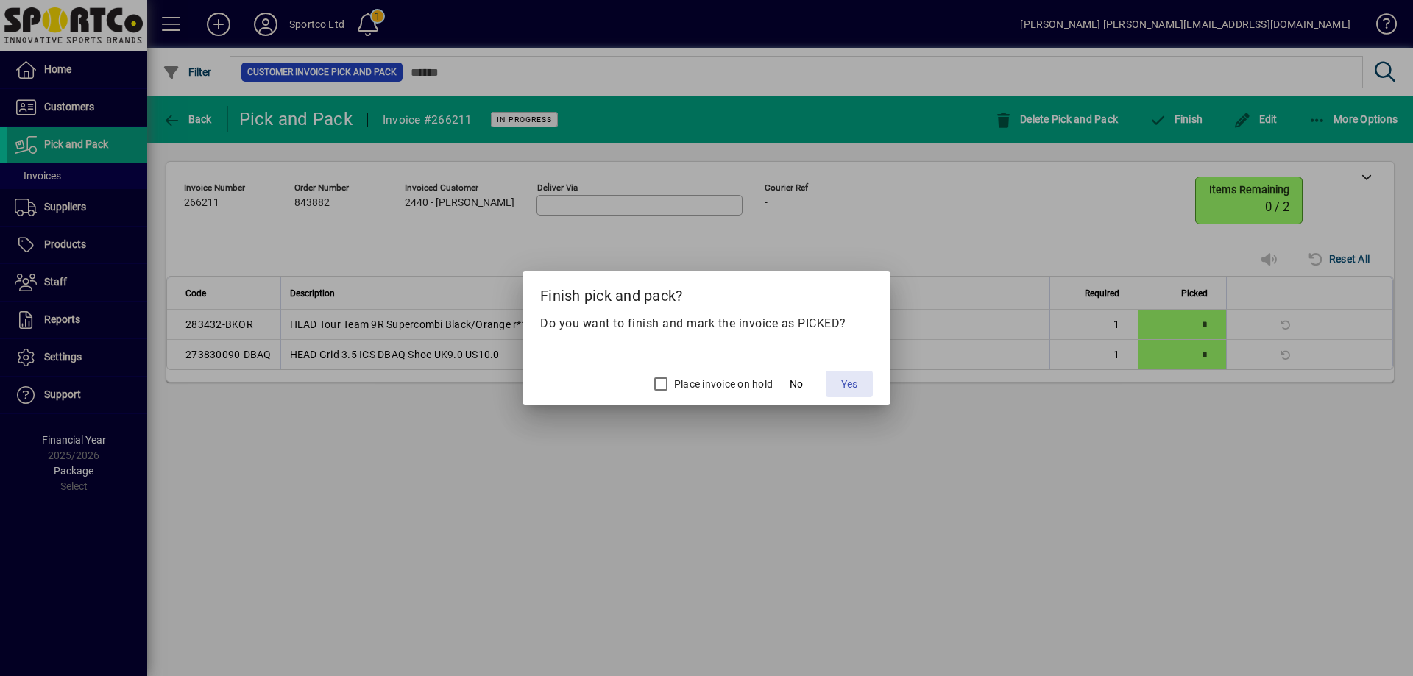
click at [844, 385] on button "Yes" at bounding box center [849, 384] width 47 height 26
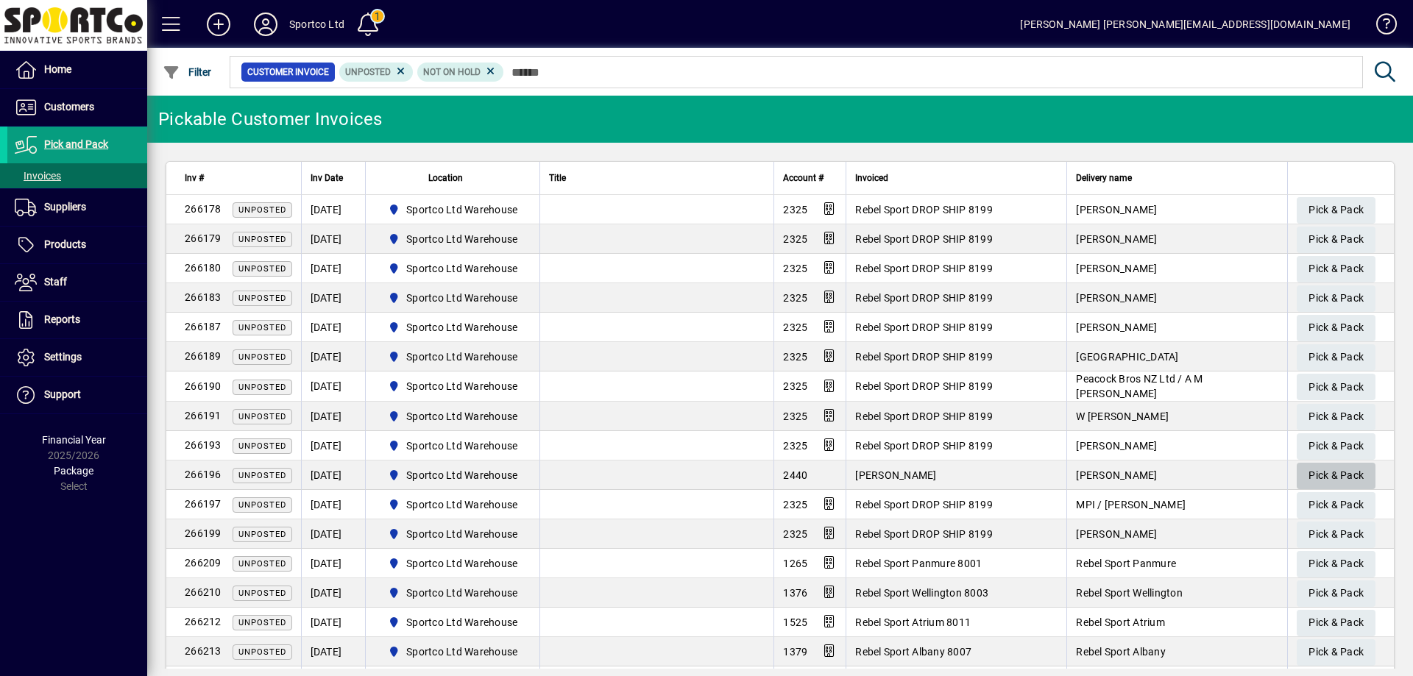
click at [1325, 470] on span "Pick & Pack" at bounding box center [1336, 476] width 55 height 24
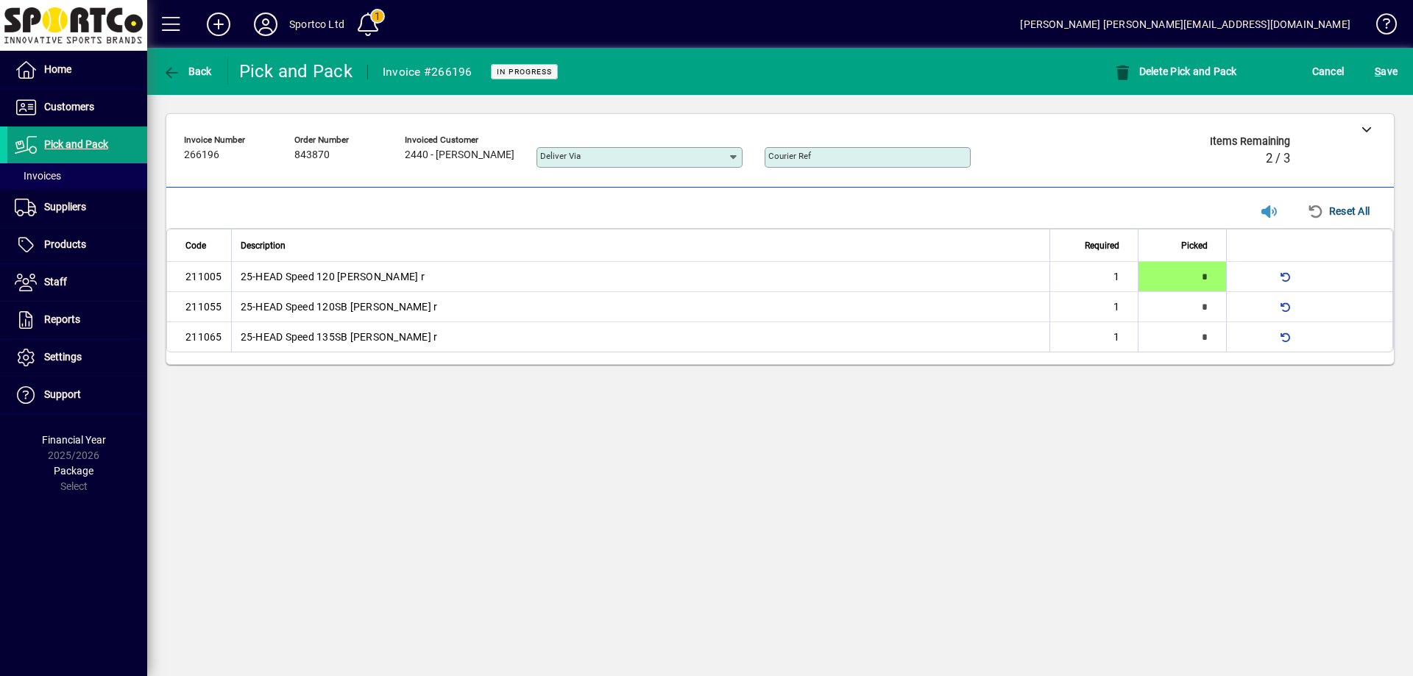
type input "*"
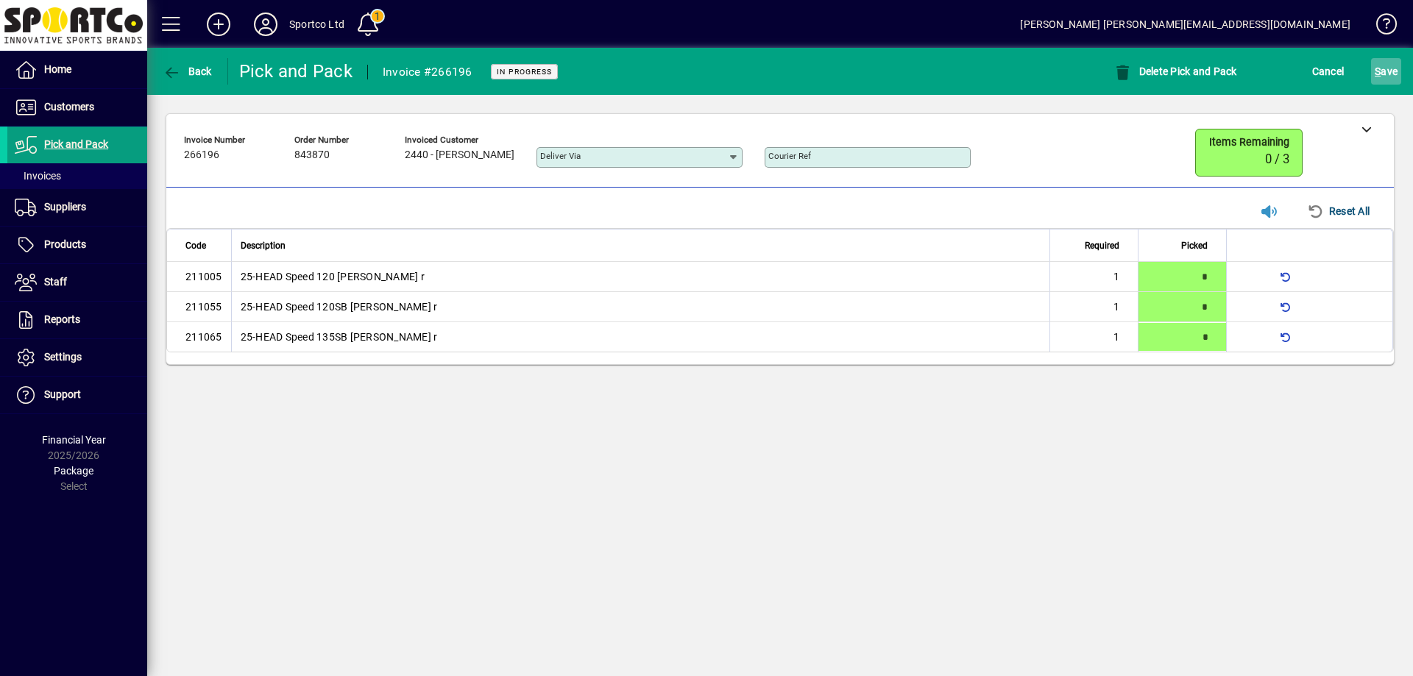
click at [1395, 73] on span "S ave" at bounding box center [1386, 72] width 23 height 24
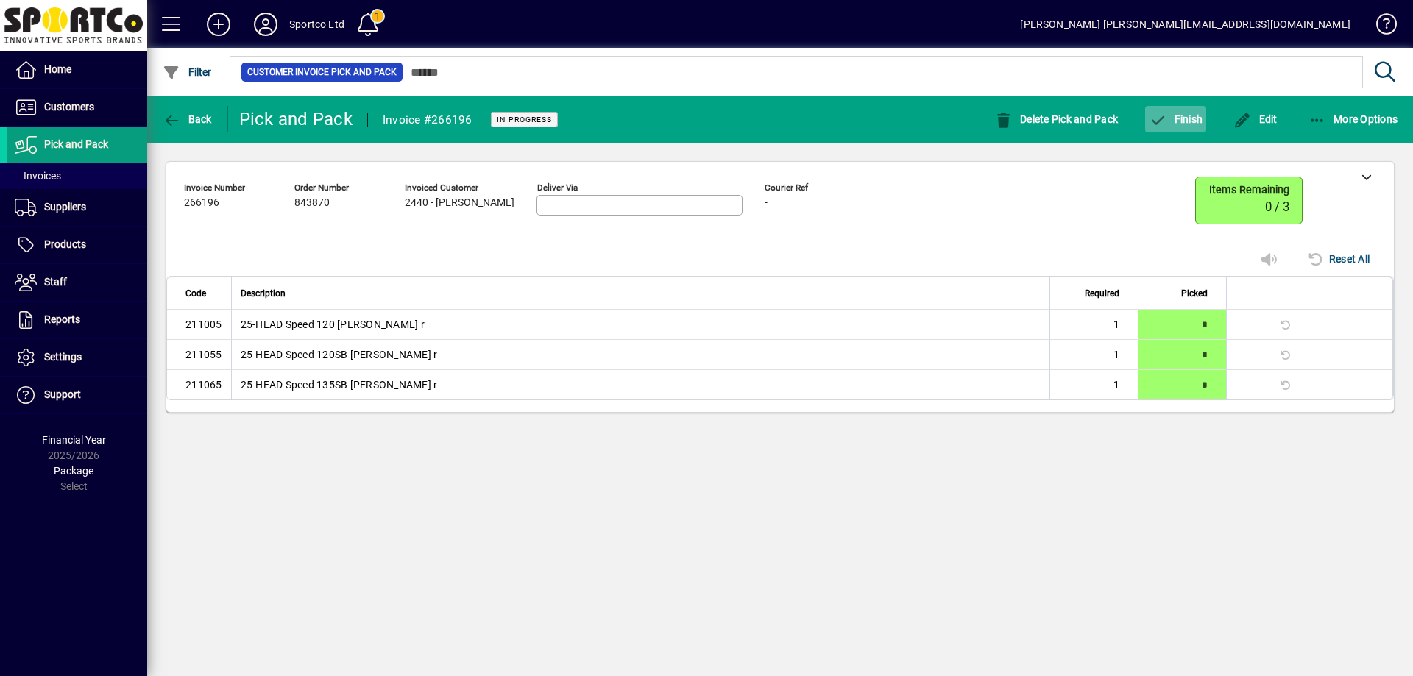
click at [1191, 113] on span "Finish" at bounding box center [1176, 119] width 54 height 12
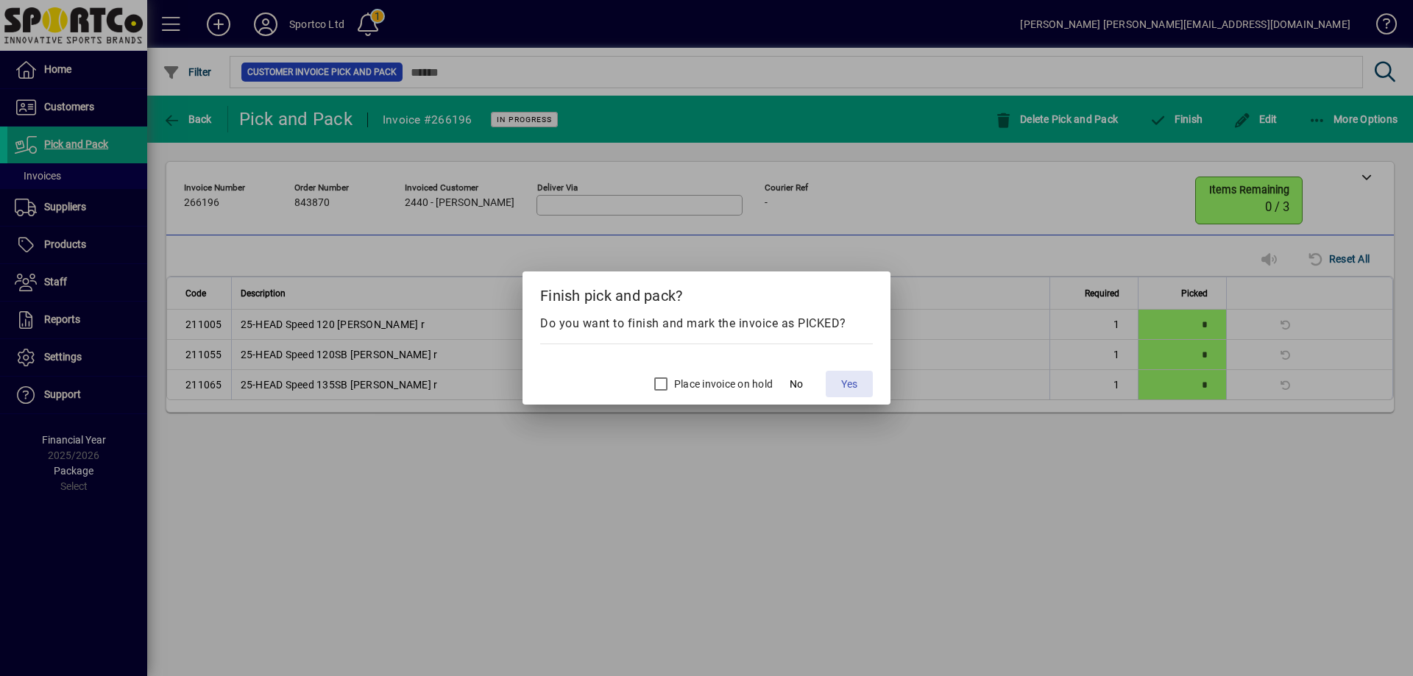
click at [852, 384] on span "Yes" at bounding box center [849, 384] width 16 height 15
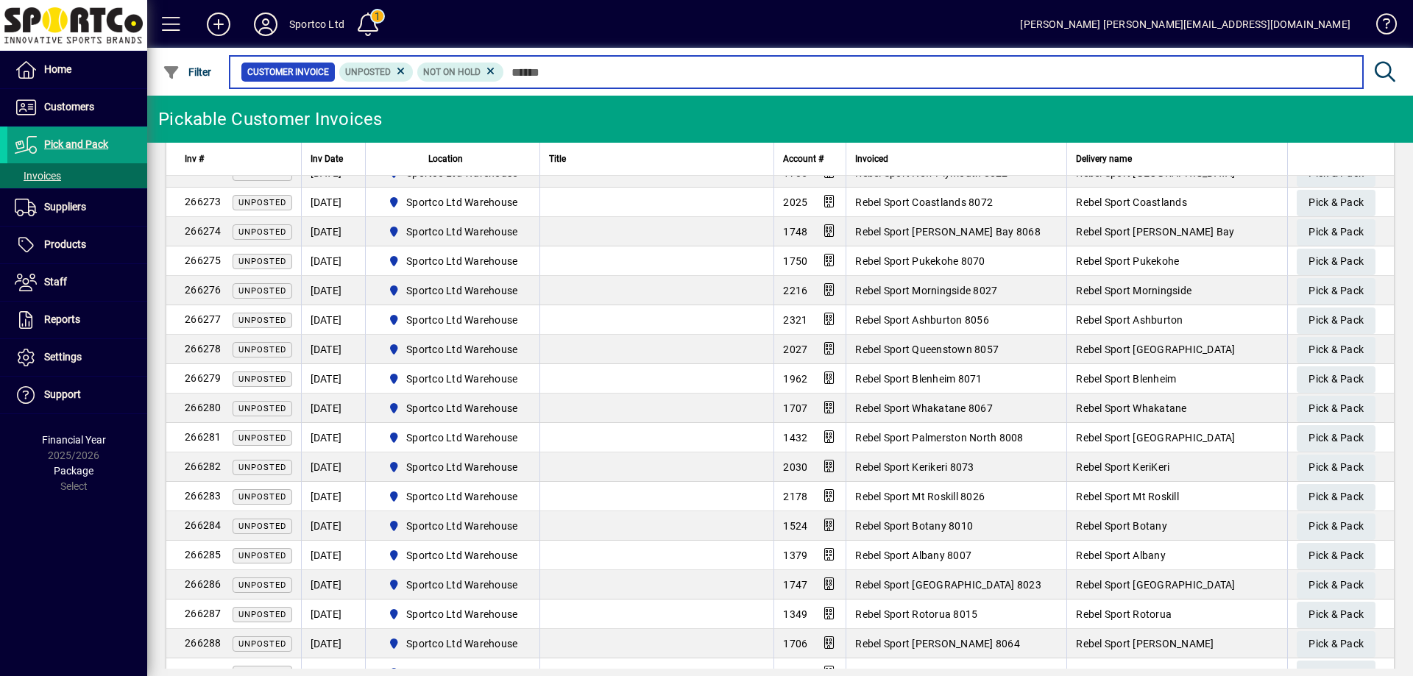
scroll to position [2225, 0]
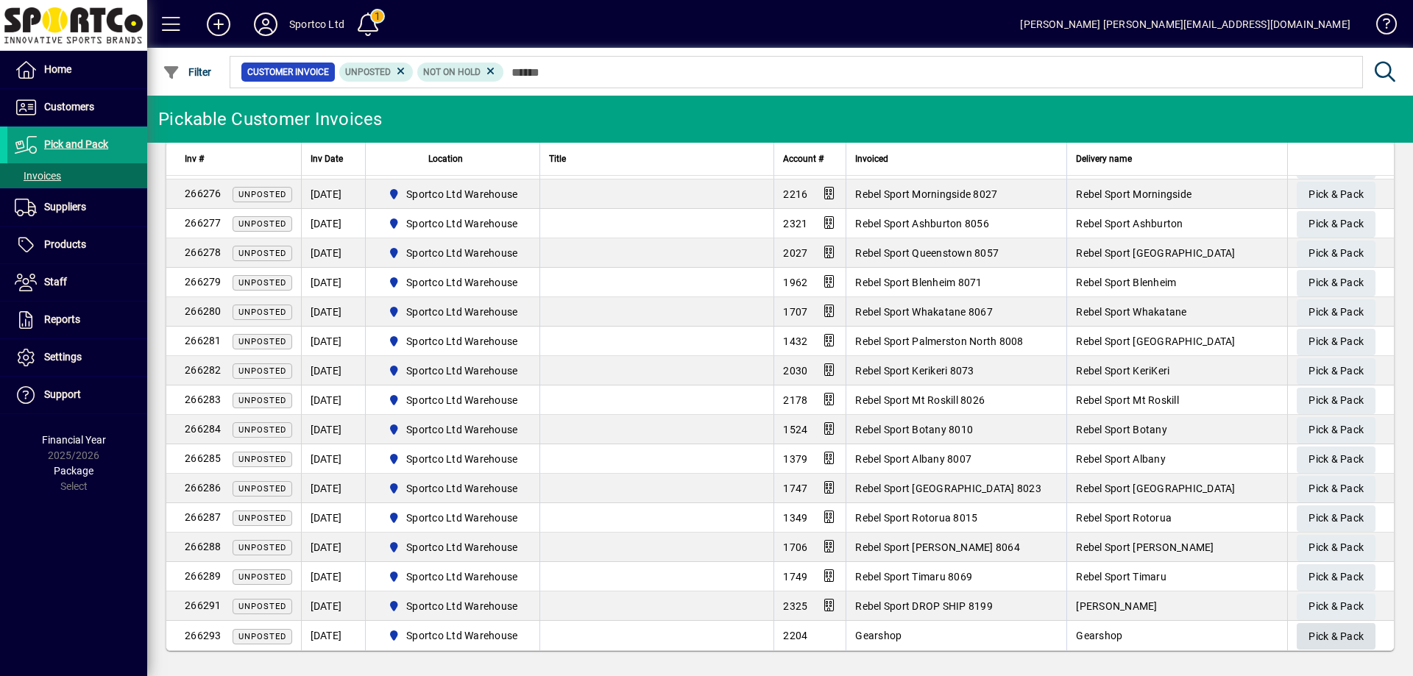
click at [1312, 627] on span "Pick & Pack" at bounding box center [1336, 637] width 55 height 24
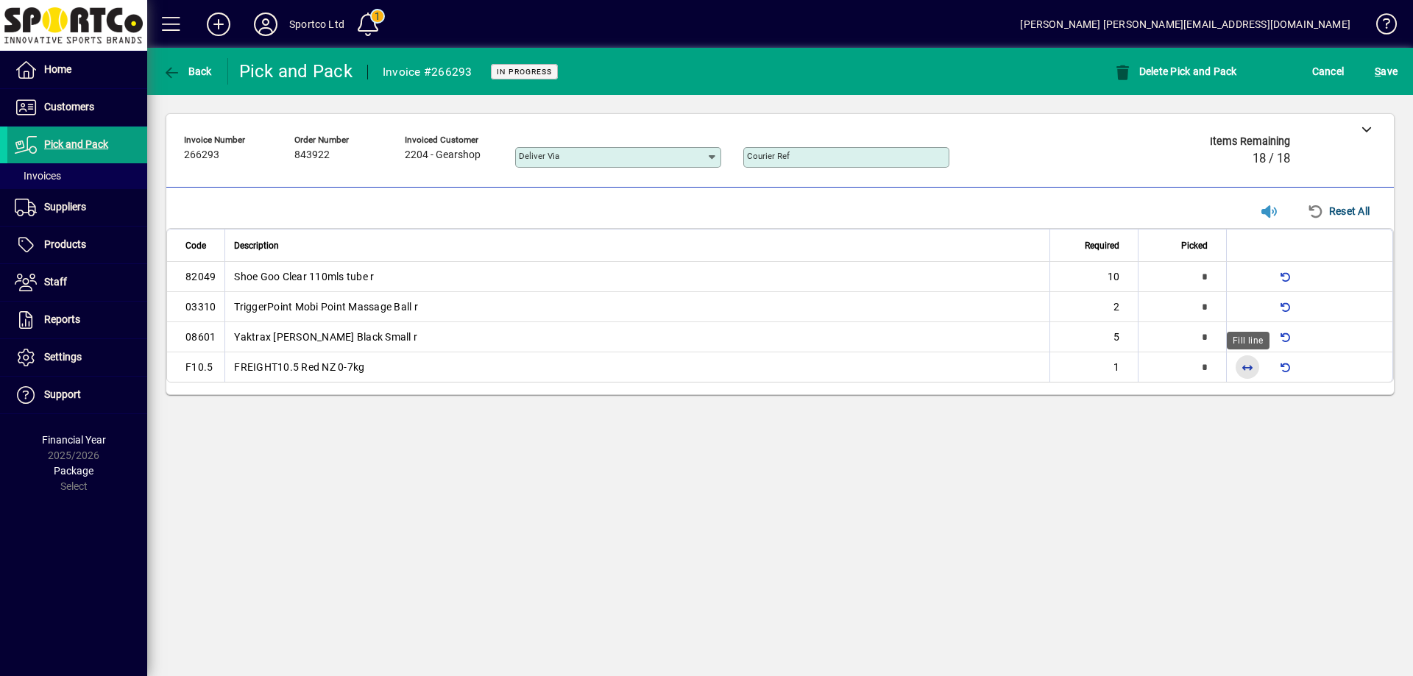
click at [1244, 373] on span "button" at bounding box center [1247, 367] width 35 height 35
type input "*"
click at [1248, 328] on span "button" at bounding box center [1247, 336] width 35 height 35
type input "*"
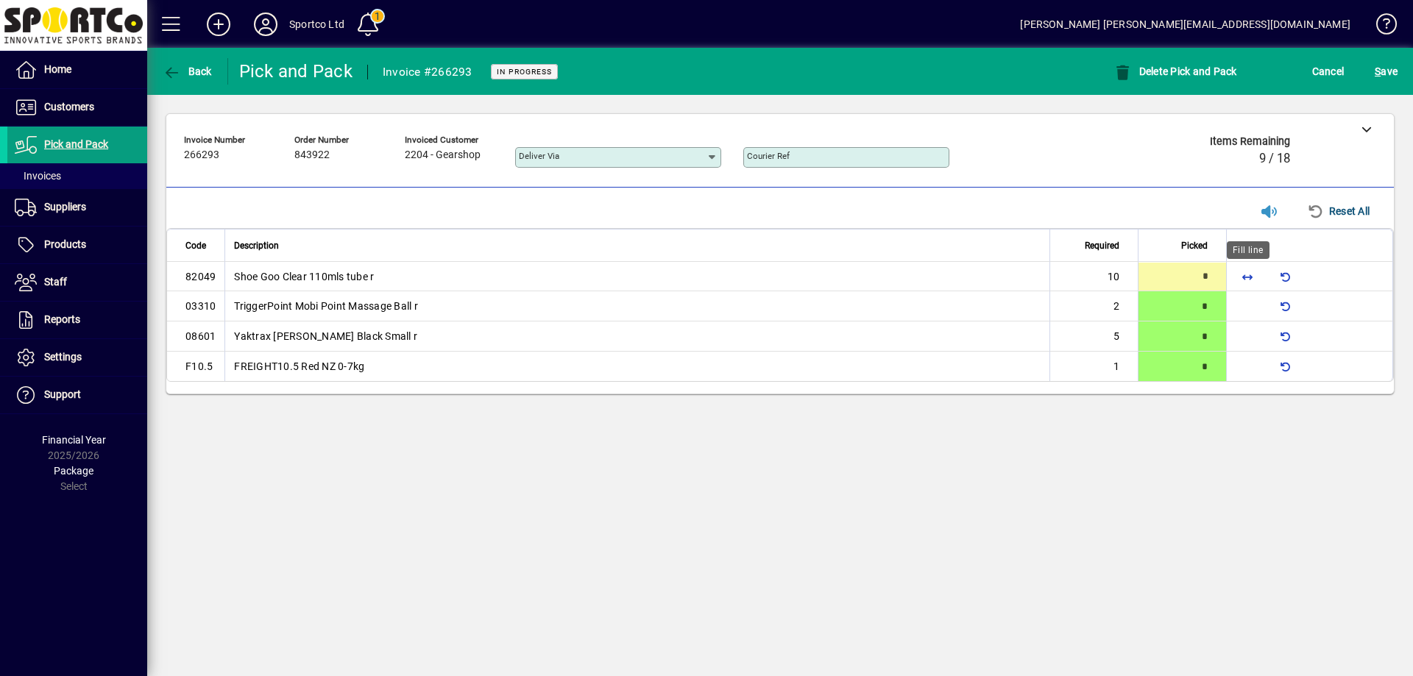
click at [1243, 275] on span "button" at bounding box center [1247, 276] width 35 height 35
type input "**"
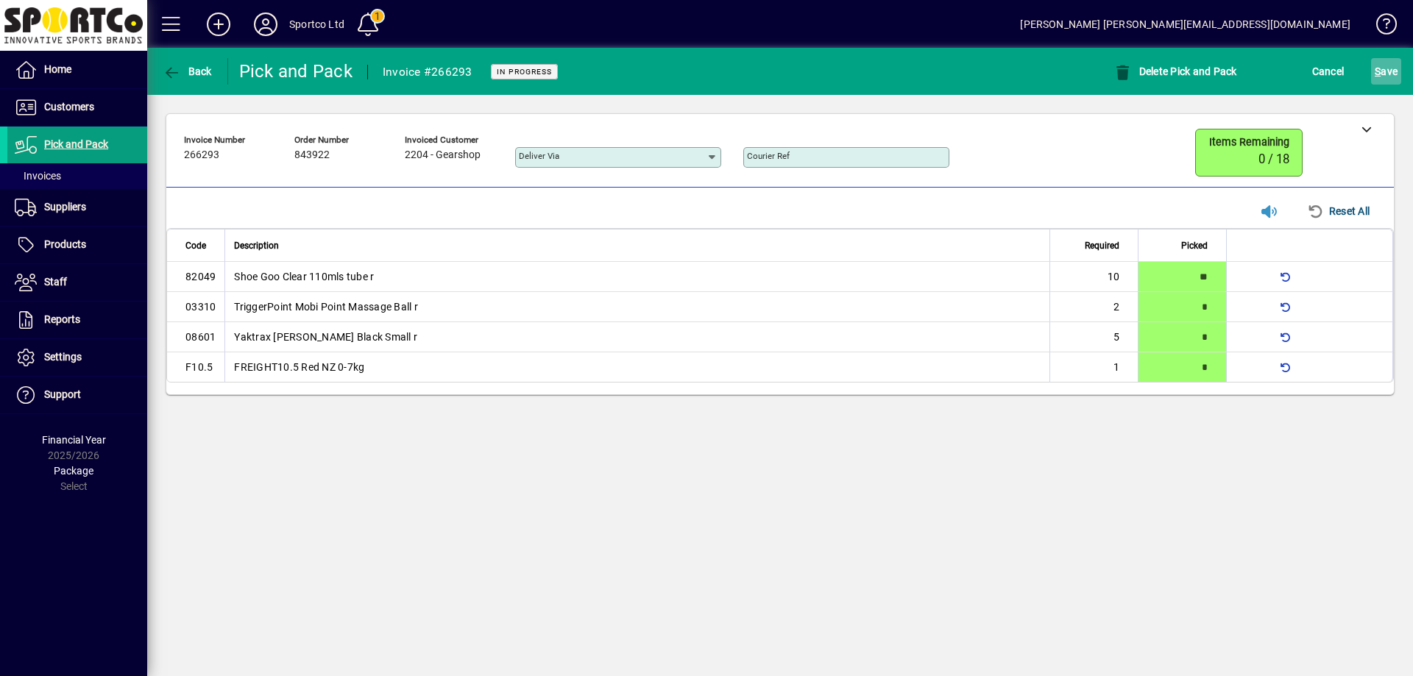
click at [1384, 70] on span "S ave" at bounding box center [1386, 72] width 23 height 24
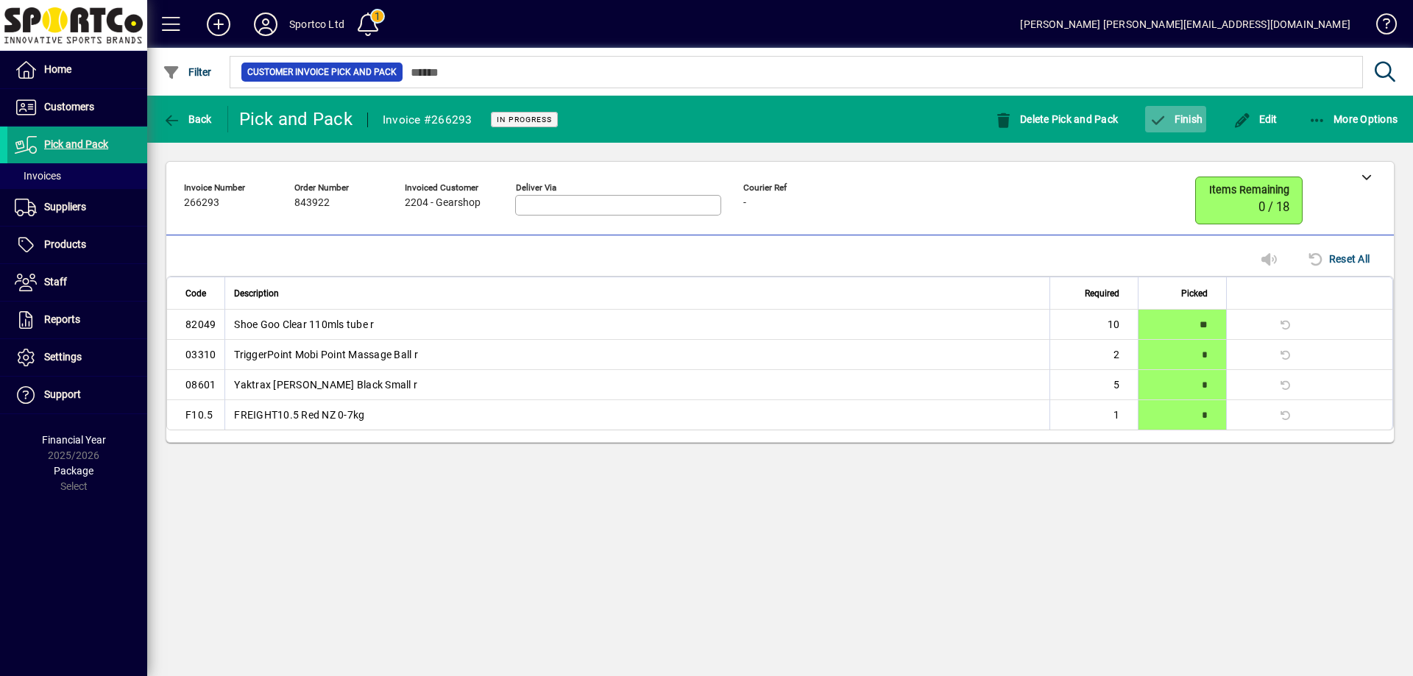
click at [1174, 115] on span "Finish" at bounding box center [1176, 119] width 54 height 12
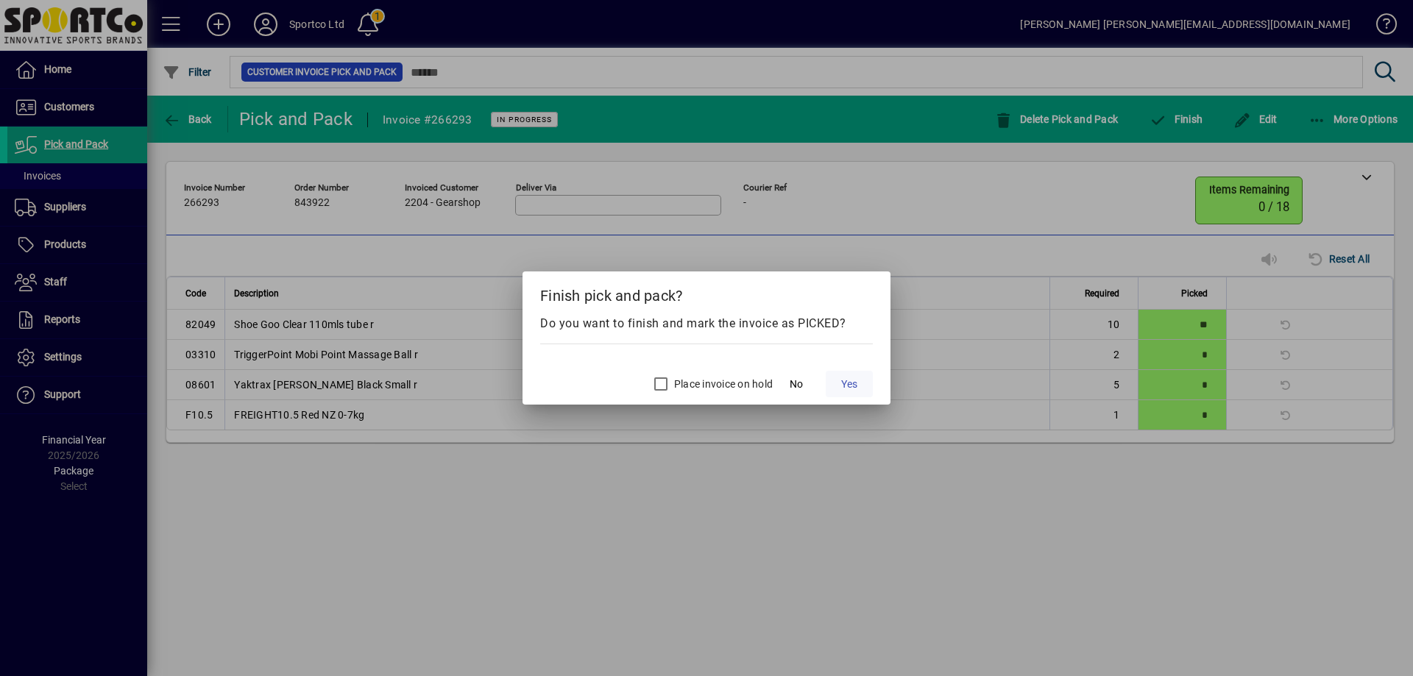
click at [849, 383] on span "Yes" at bounding box center [849, 384] width 16 height 15
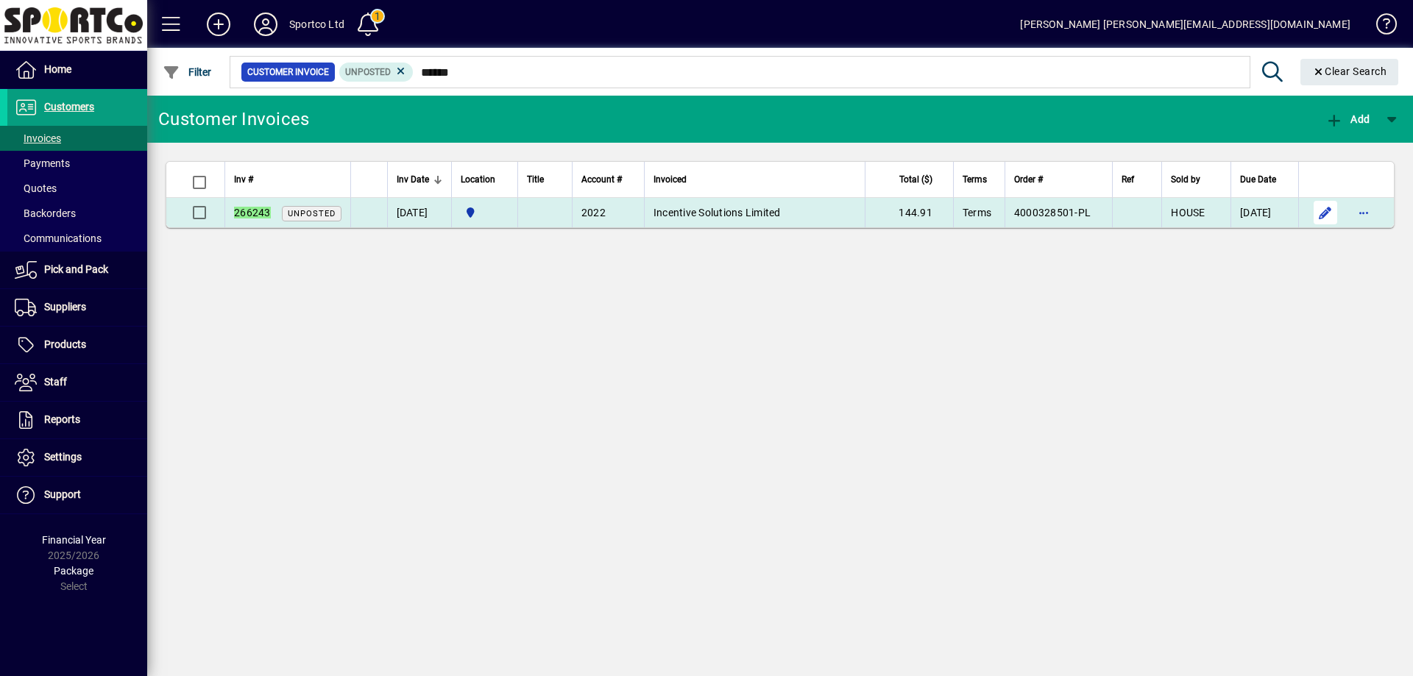
type input "******"
click at [1318, 213] on span "button" at bounding box center [1325, 212] width 35 height 35
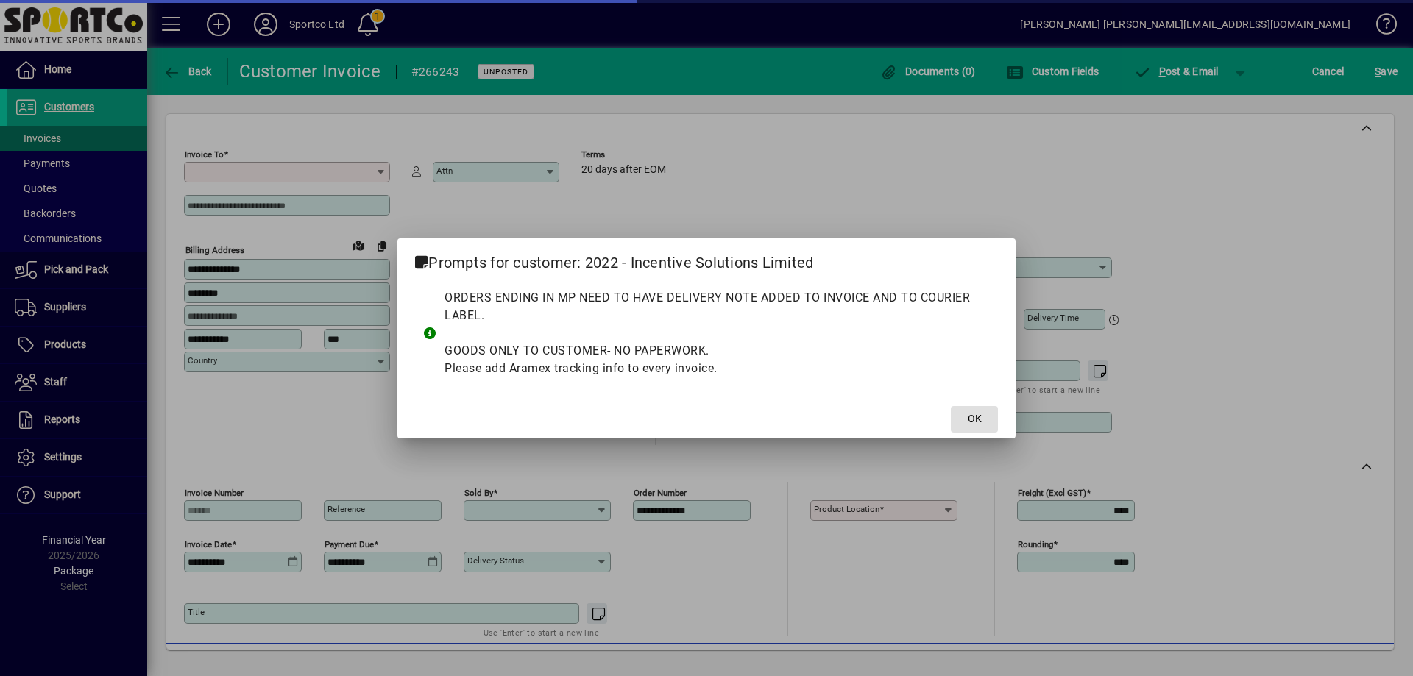
type input "**********"
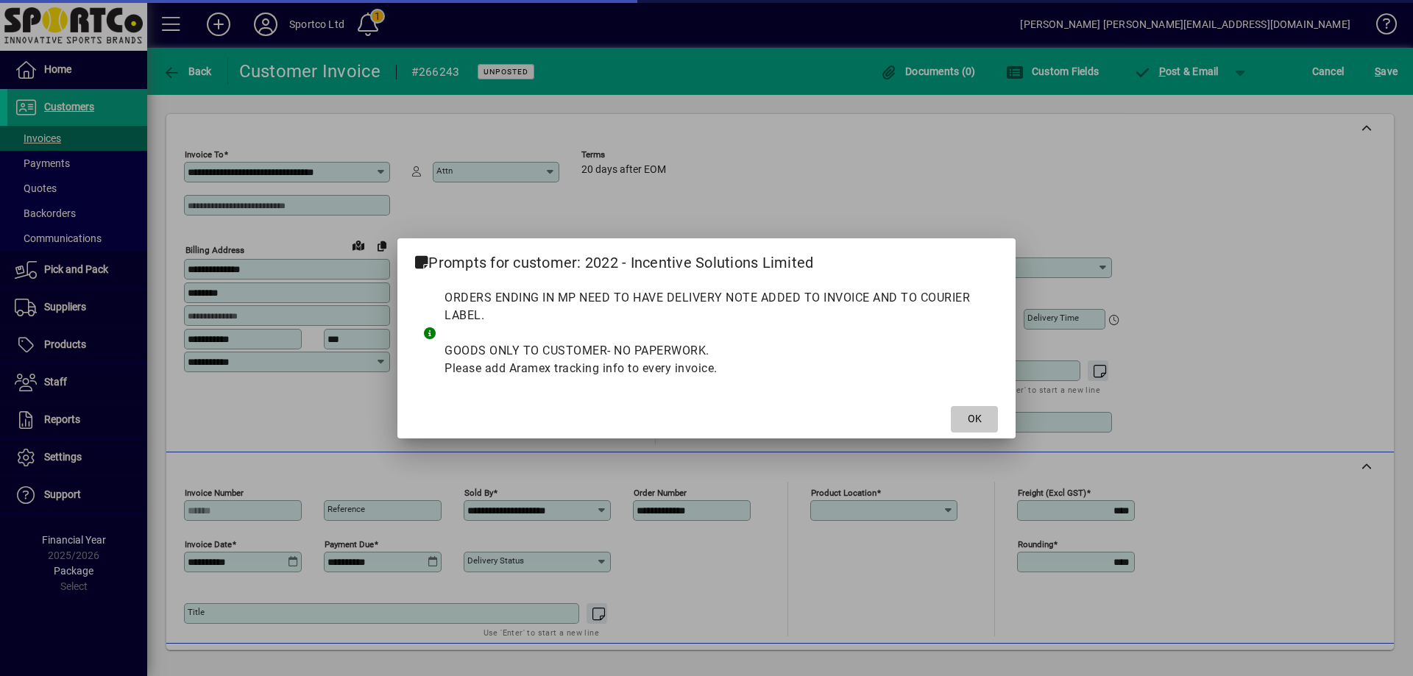
type input "**********"
drag, startPoint x: 958, startPoint y: 411, endPoint x: 1022, endPoint y: 404, distance: 64.5
click at [967, 414] on button "OK" at bounding box center [974, 419] width 47 height 26
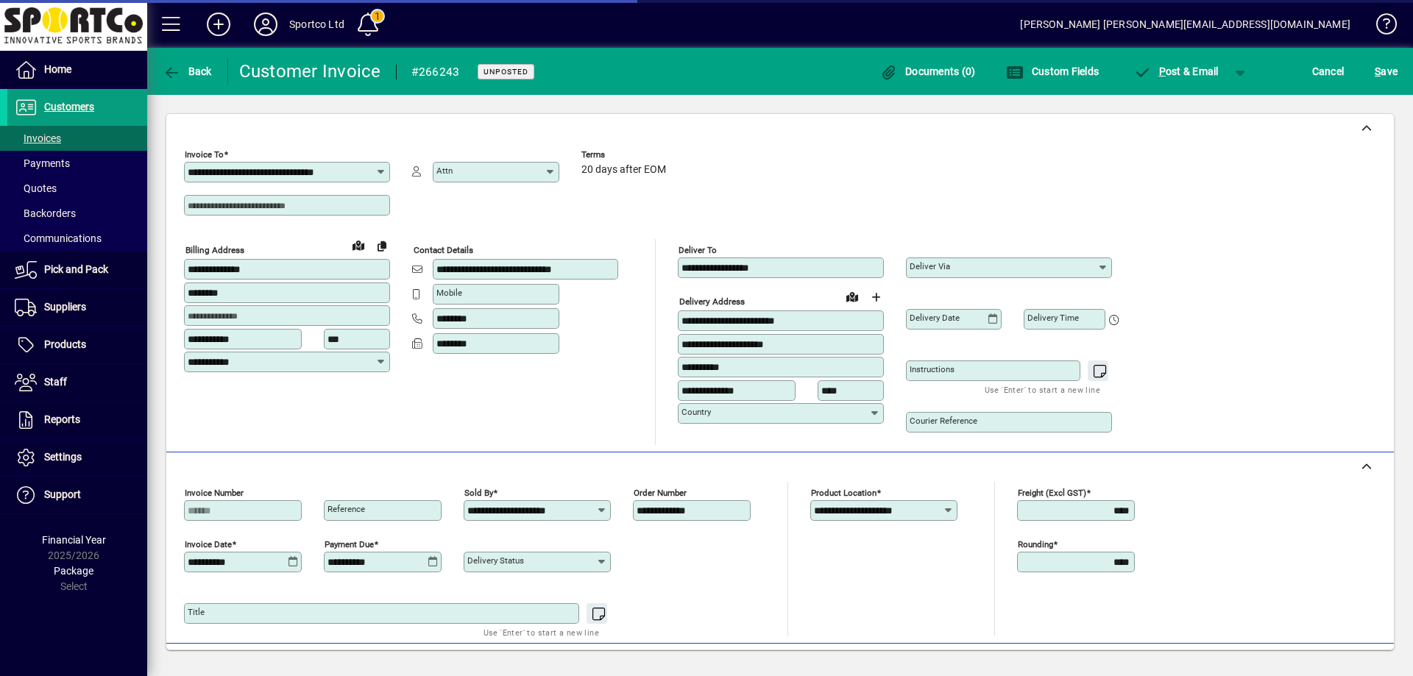
scroll to position [221, 0]
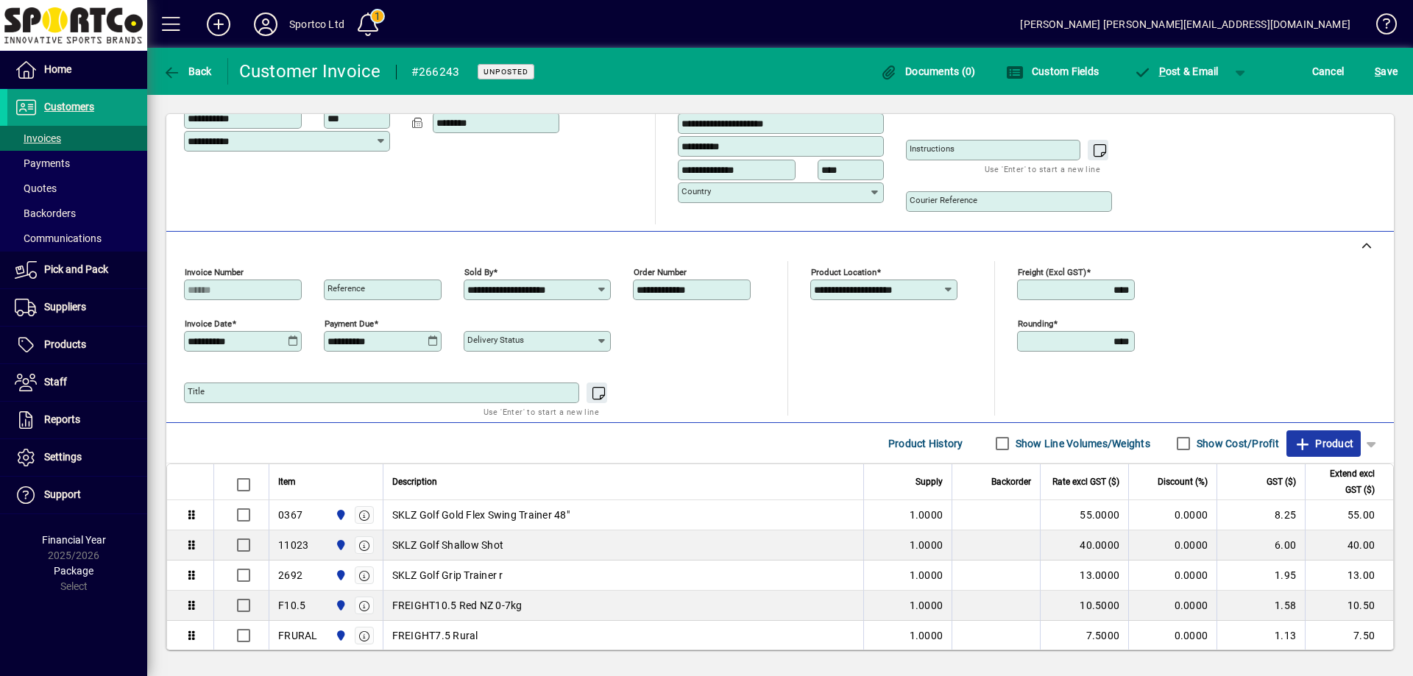
click at [1324, 441] on span "Product" at bounding box center [1324, 444] width 60 height 24
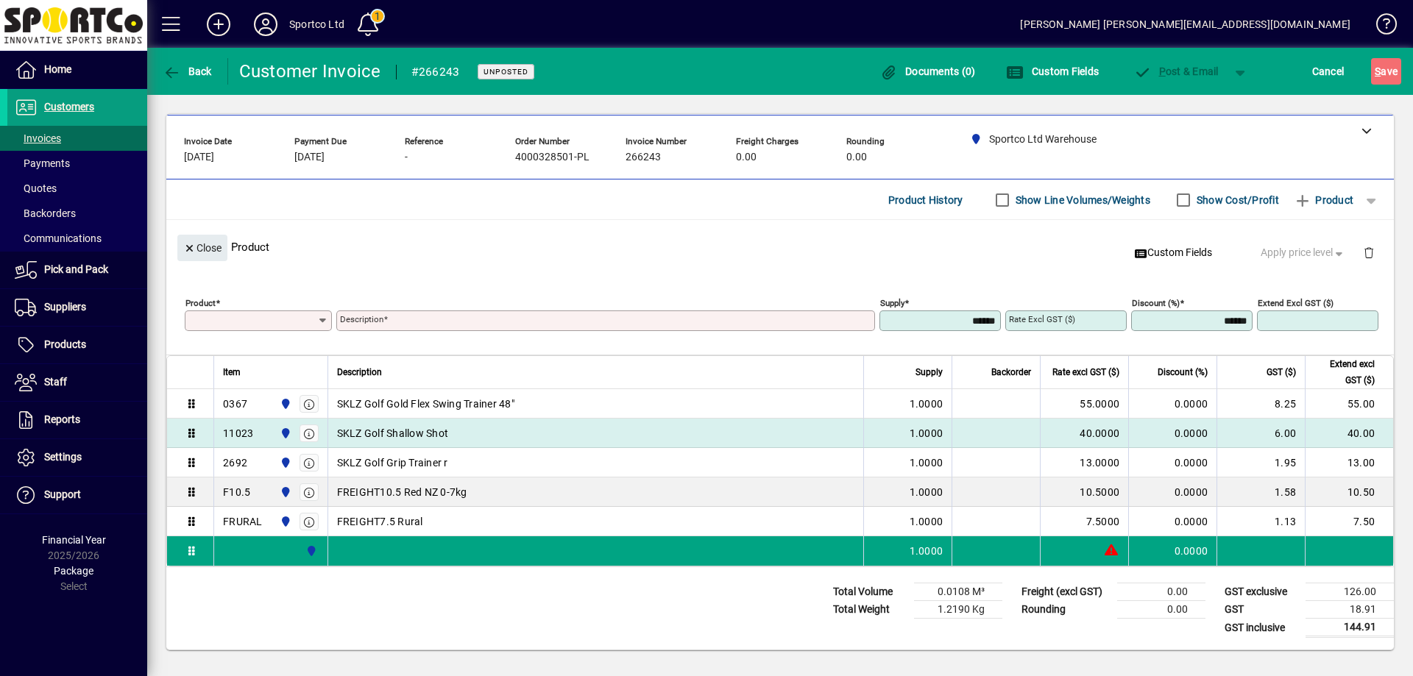
scroll to position [63, 0]
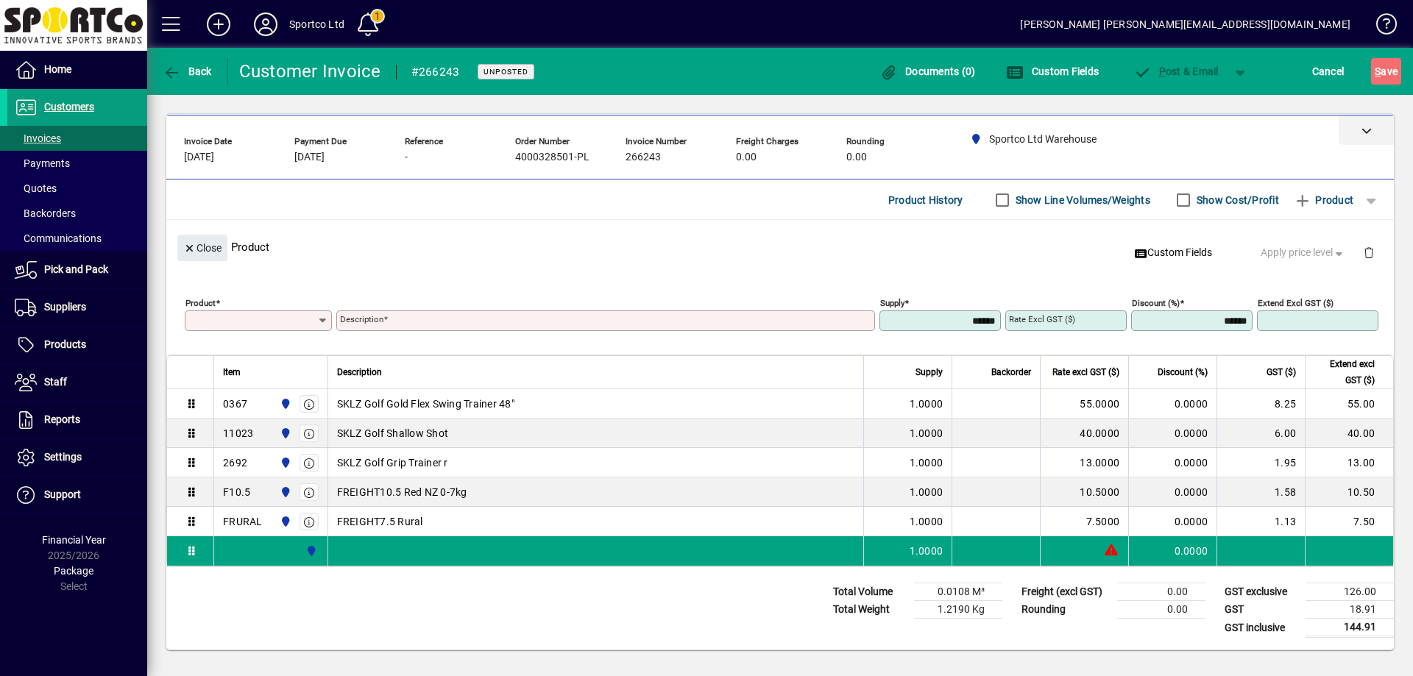
drag, startPoint x: 191, startPoint y: 246, endPoint x: 796, endPoint y: 197, distance: 607.0
click at [193, 244] on icon "button" at bounding box center [189, 249] width 13 height 10
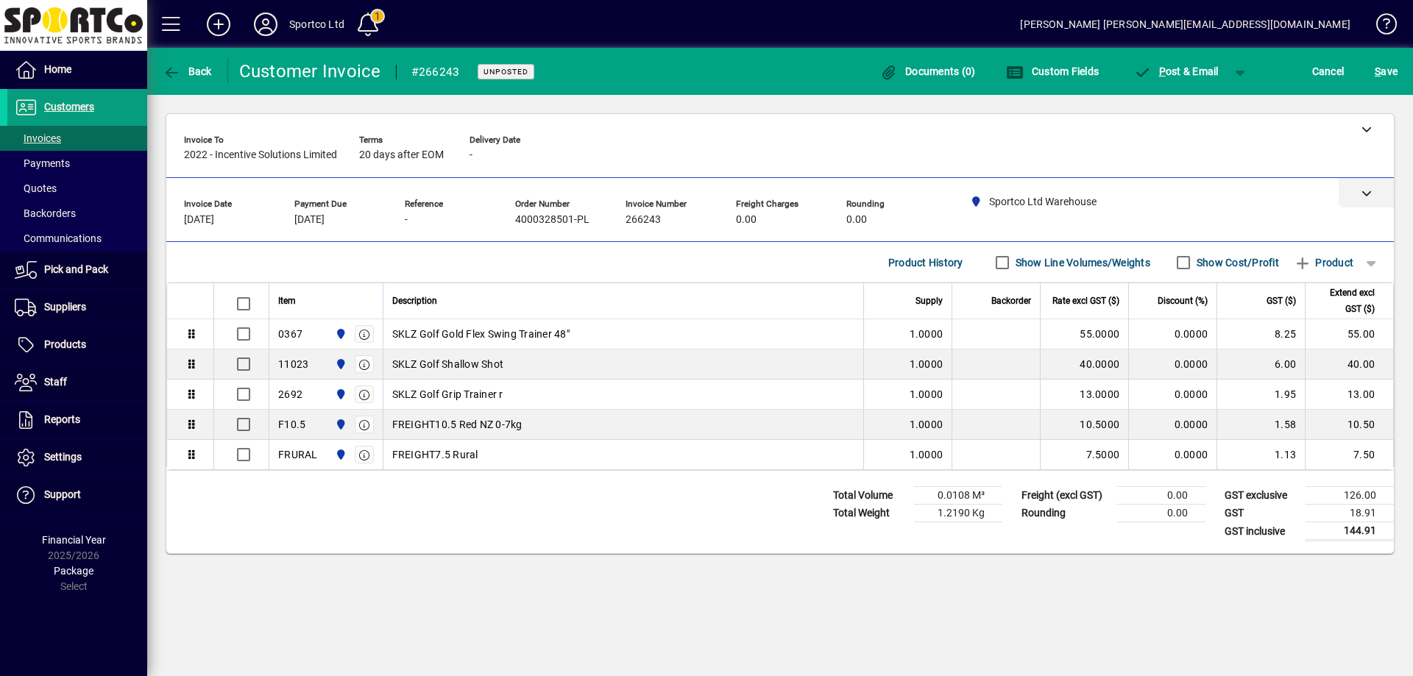
scroll to position [0, 0]
click at [1365, 261] on span "button" at bounding box center [1371, 262] width 35 height 35
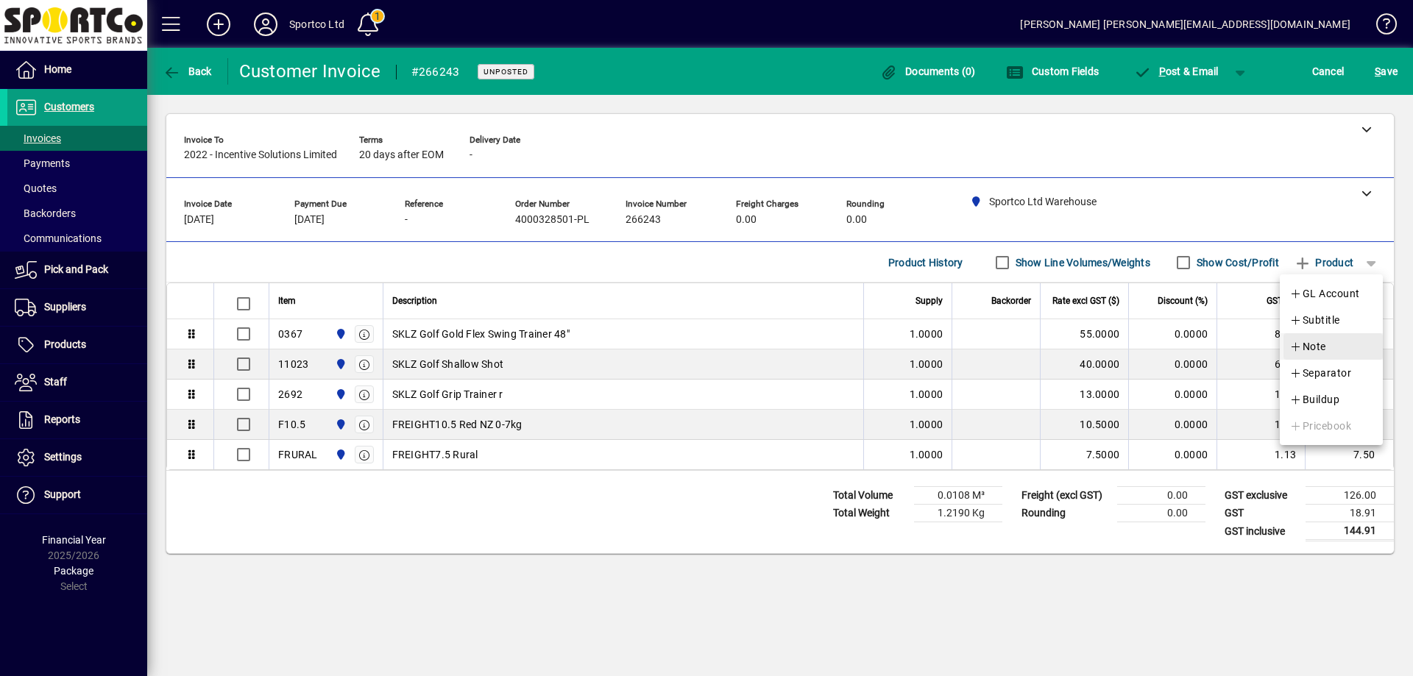
click at [1335, 344] on span "button" at bounding box center [1333, 346] width 99 height 35
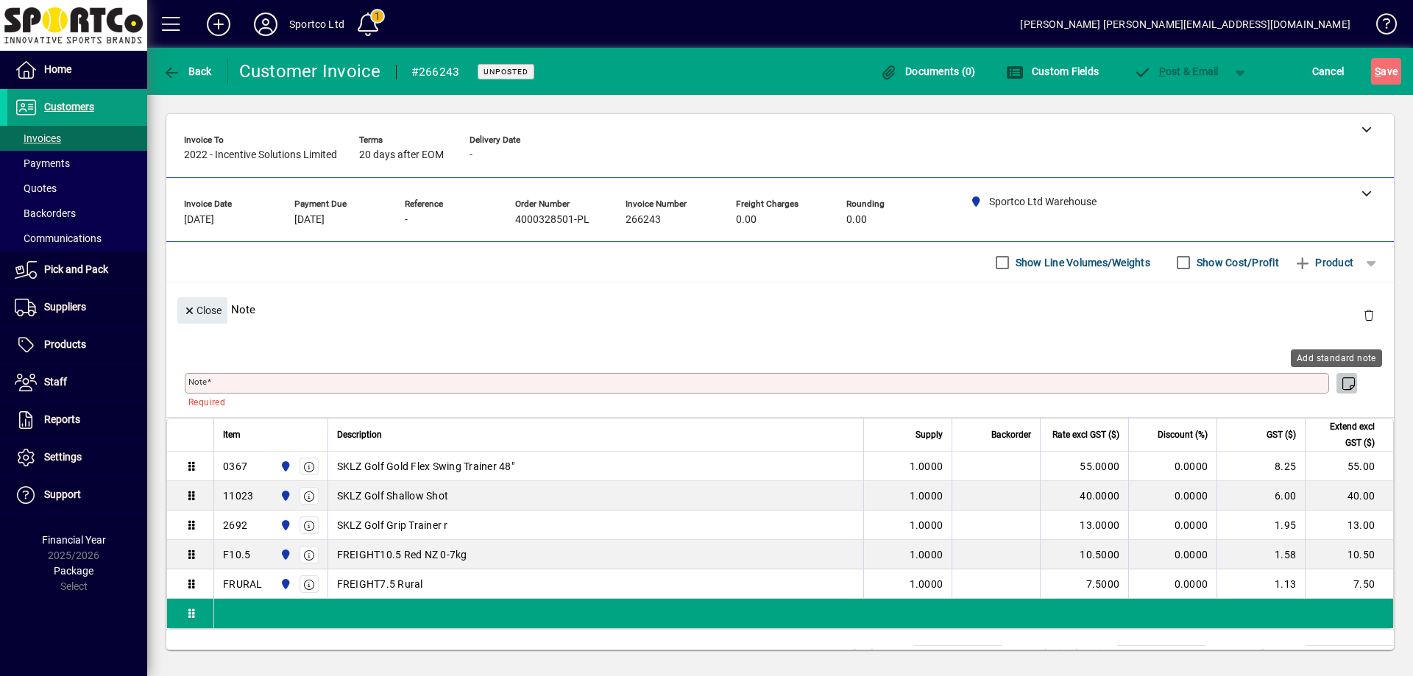
click at [1338, 375] on span "button" at bounding box center [1347, 384] width 22 height 24
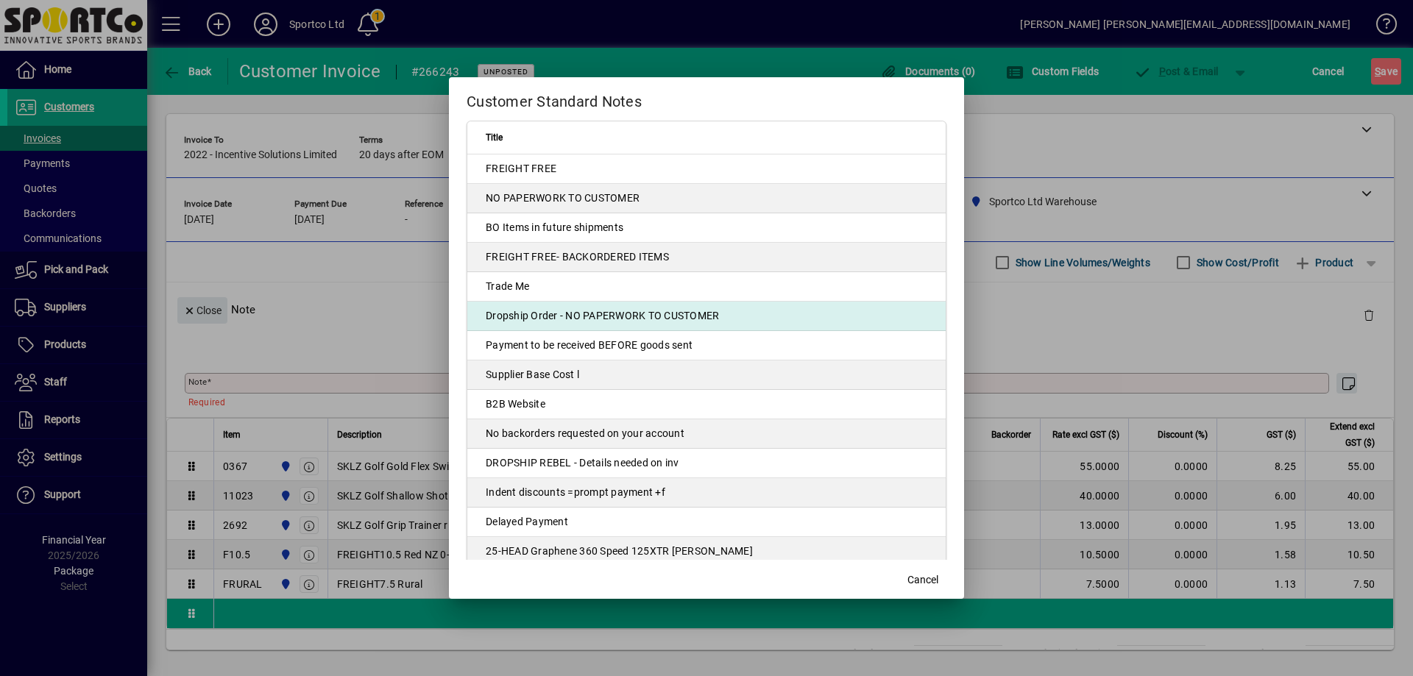
click at [716, 319] on td "Dropship Order - NO PAPERWORK TO CUSTOMER" at bounding box center [706, 316] width 478 height 29
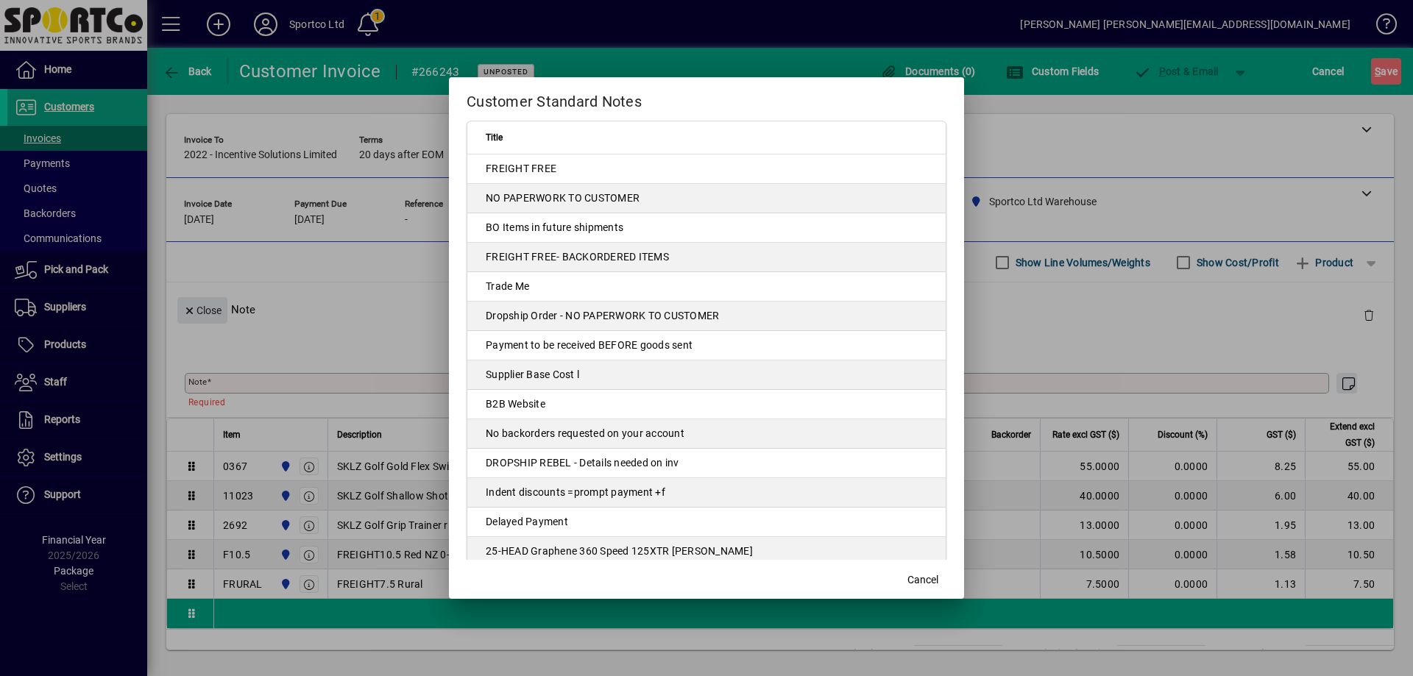
type textarea "**********"
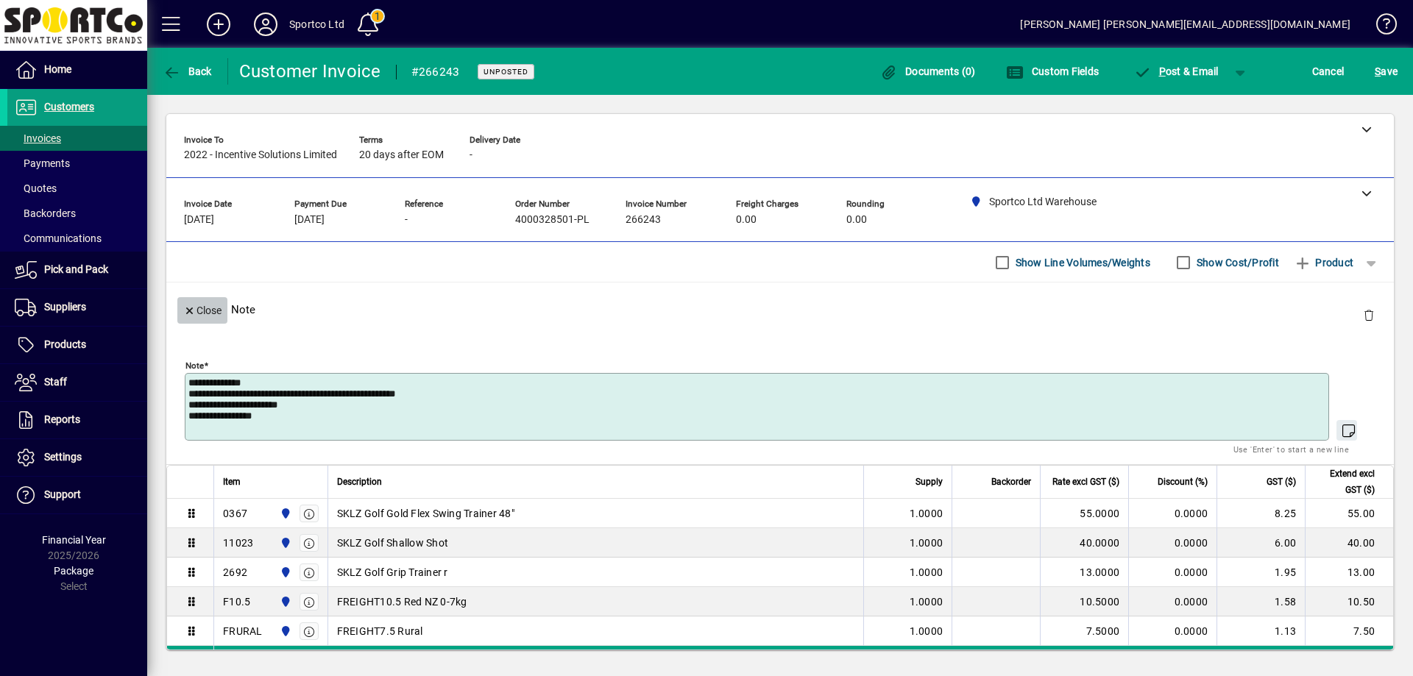
click at [197, 308] on span "Close" at bounding box center [202, 311] width 38 height 24
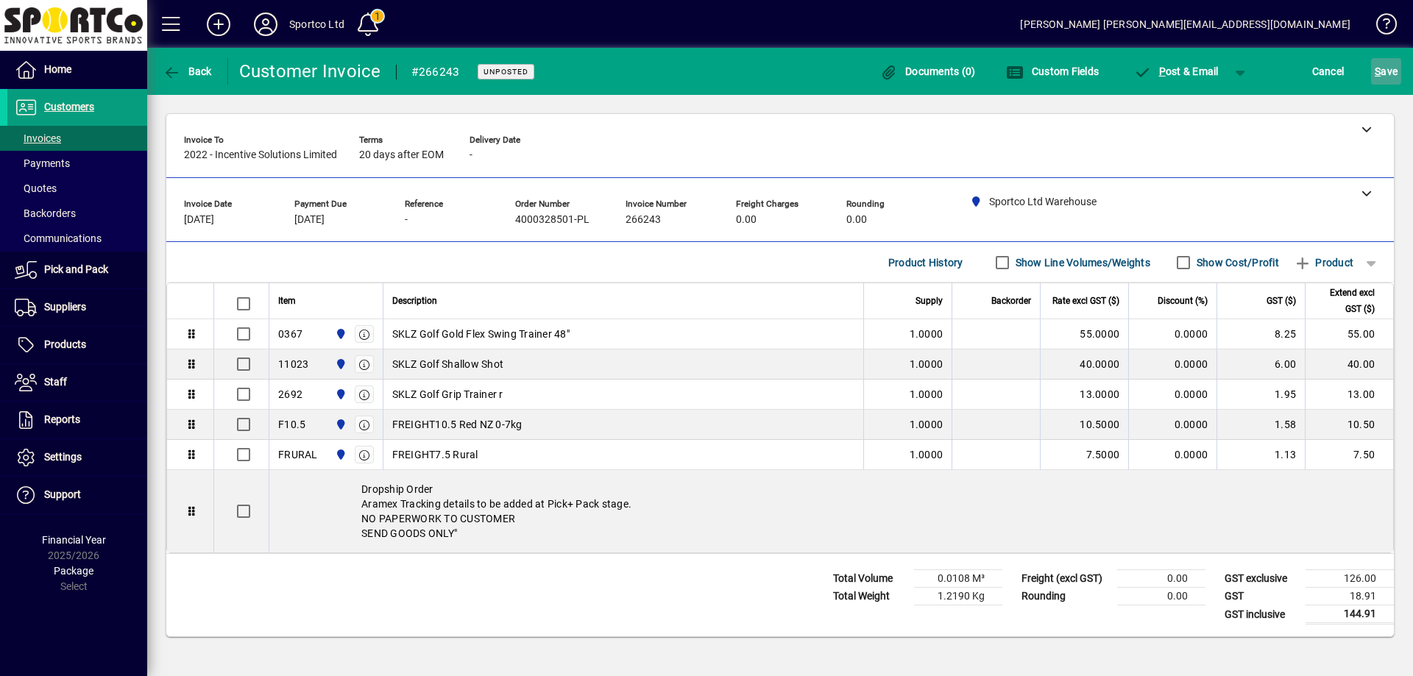
click at [1387, 66] on span "S ave" at bounding box center [1386, 72] width 23 height 24
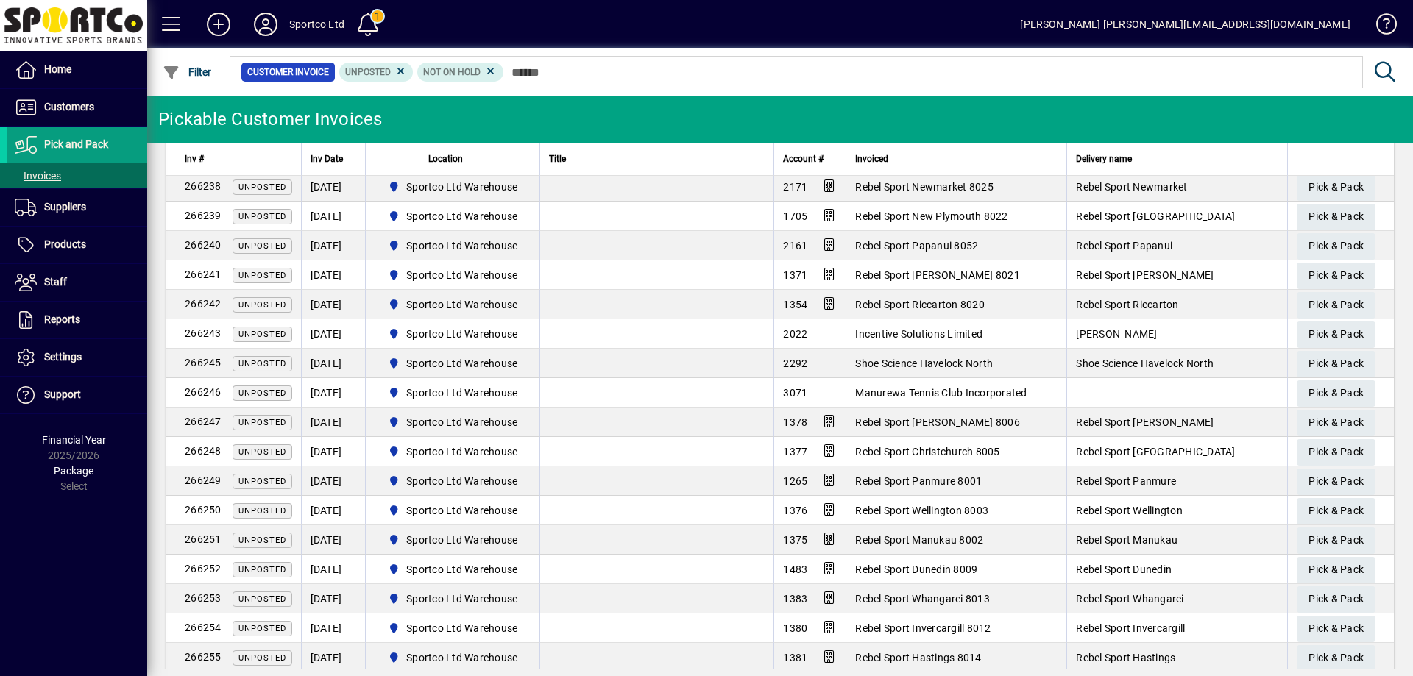
scroll to position [1178, 0]
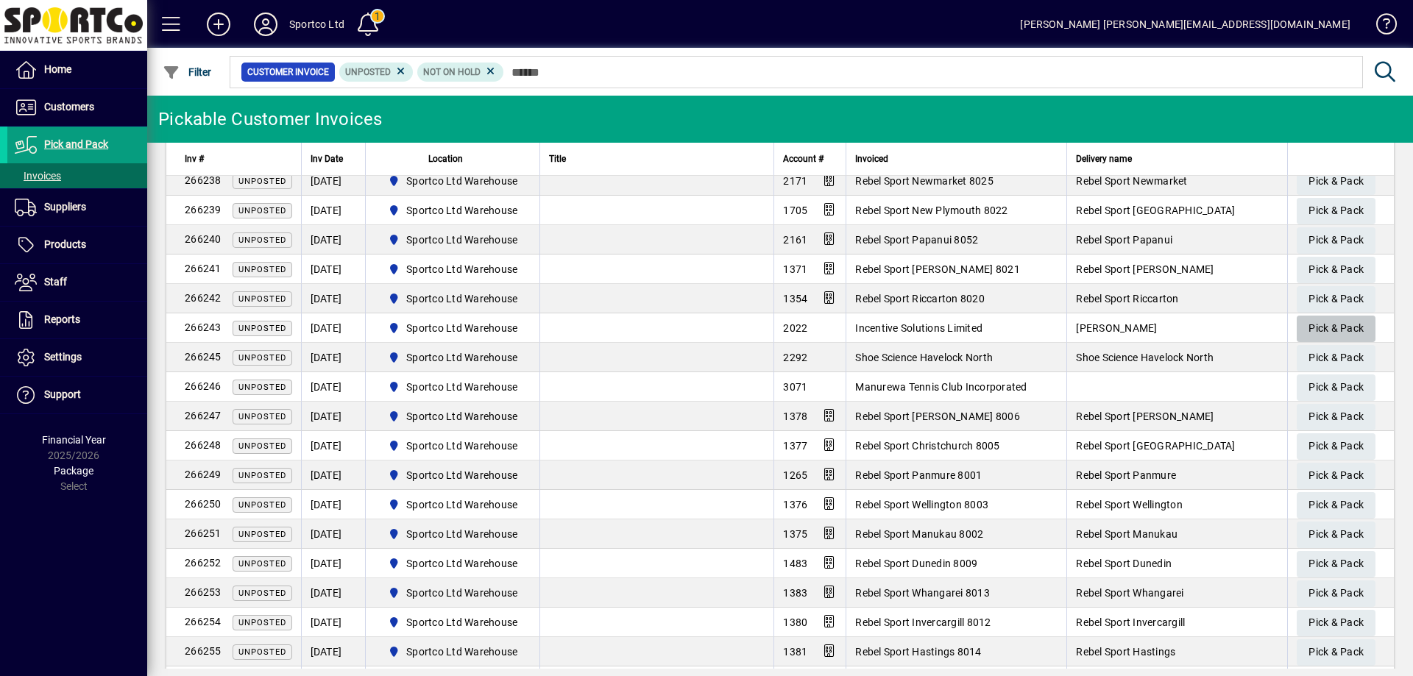
click at [1326, 325] on span "Pick & Pack" at bounding box center [1336, 329] width 55 height 24
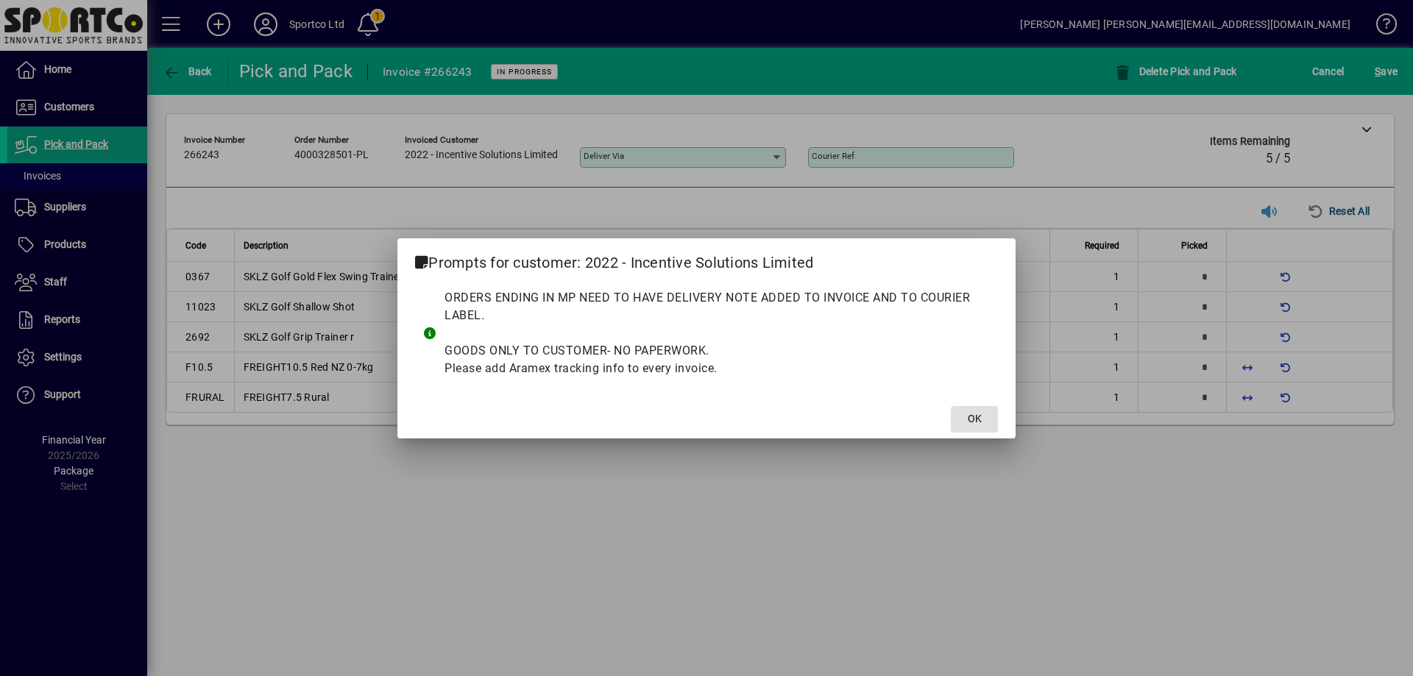
drag, startPoint x: 972, startPoint y: 408, endPoint x: 990, endPoint y: 417, distance: 20.1
click at [983, 417] on span at bounding box center [974, 419] width 47 height 35
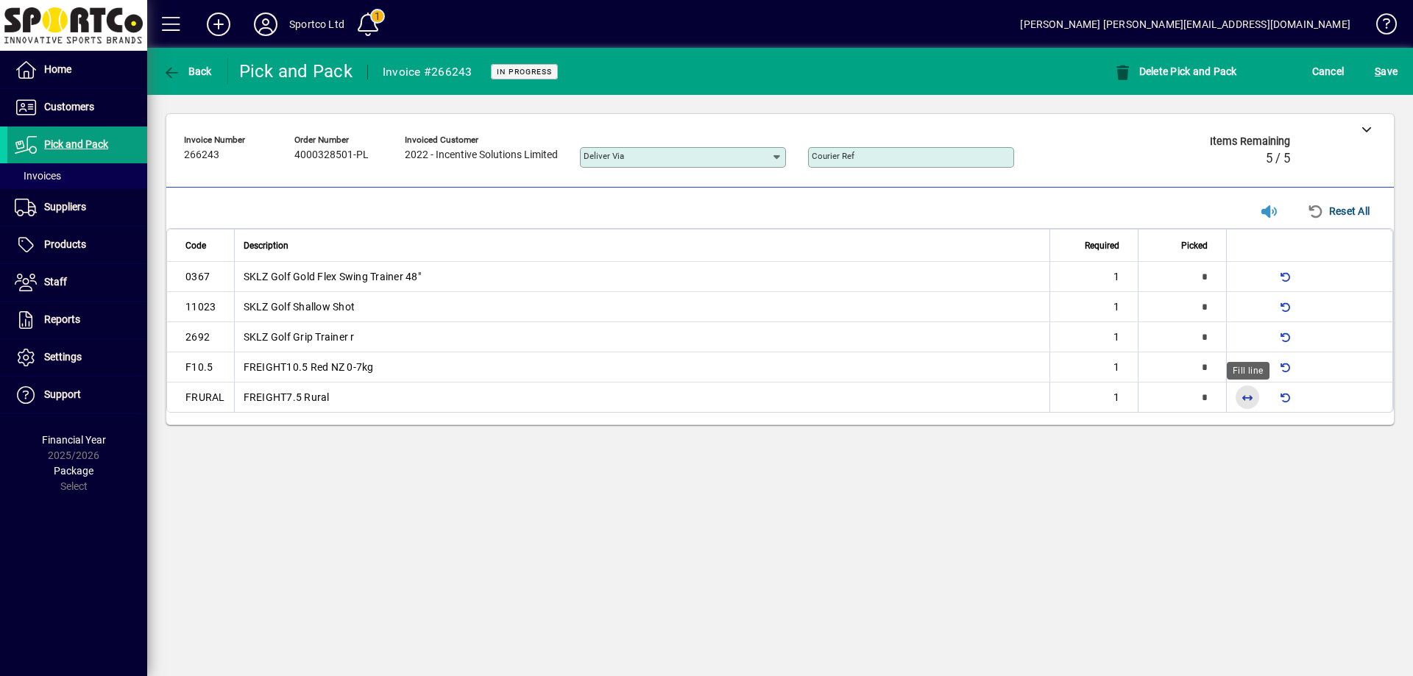
drag, startPoint x: 1249, startPoint y: 396, endPoint x: 1244, endPoint y: 376, distance: 20.5
click at [1247, 389] on span "button" at bounding box center [1247, 397] width 35 height 35
type input "*"
click at [1247, 369] on span "button" at bounding box center [1247, 367] width 35 height 35
type input "*"
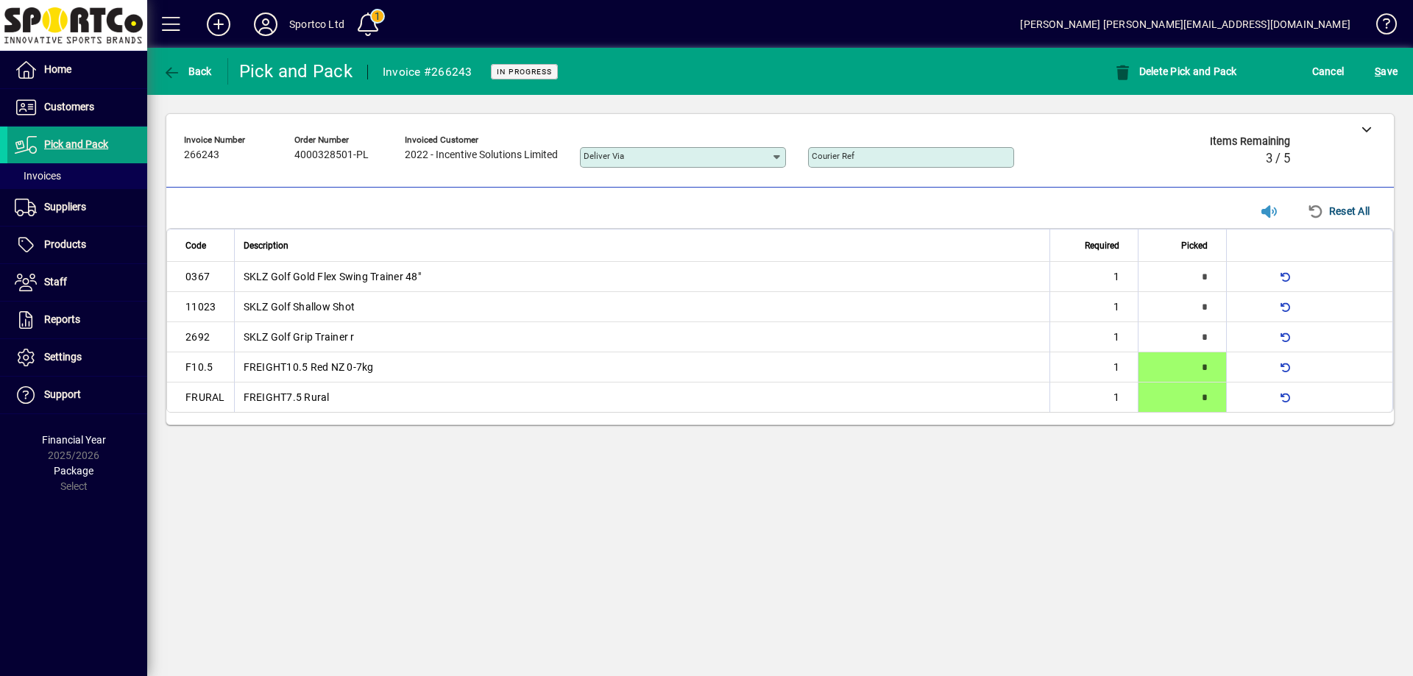
type input "*"
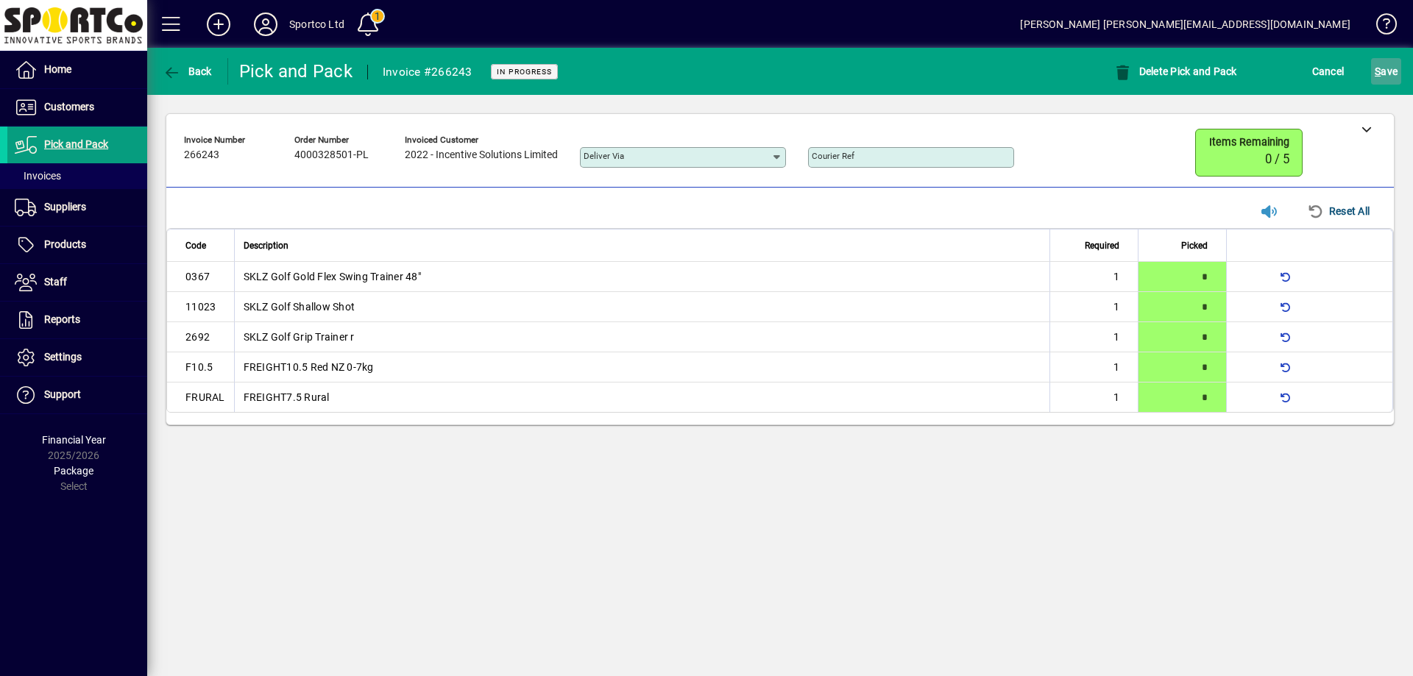
click at [1381, 69] on span "S" at bounding box center [1378, 72] width 6 height 12
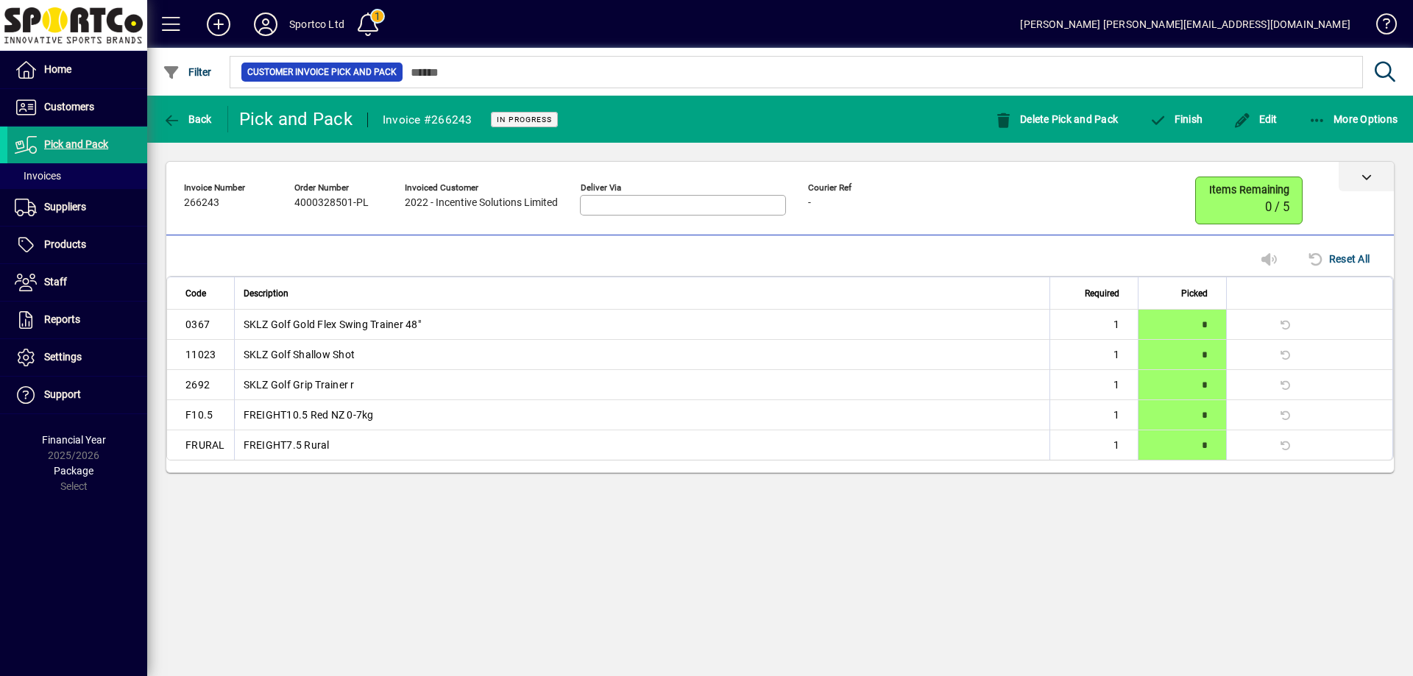
click at [1368, 174] on icon at bounding box center [1367, 177] width 10 height 10
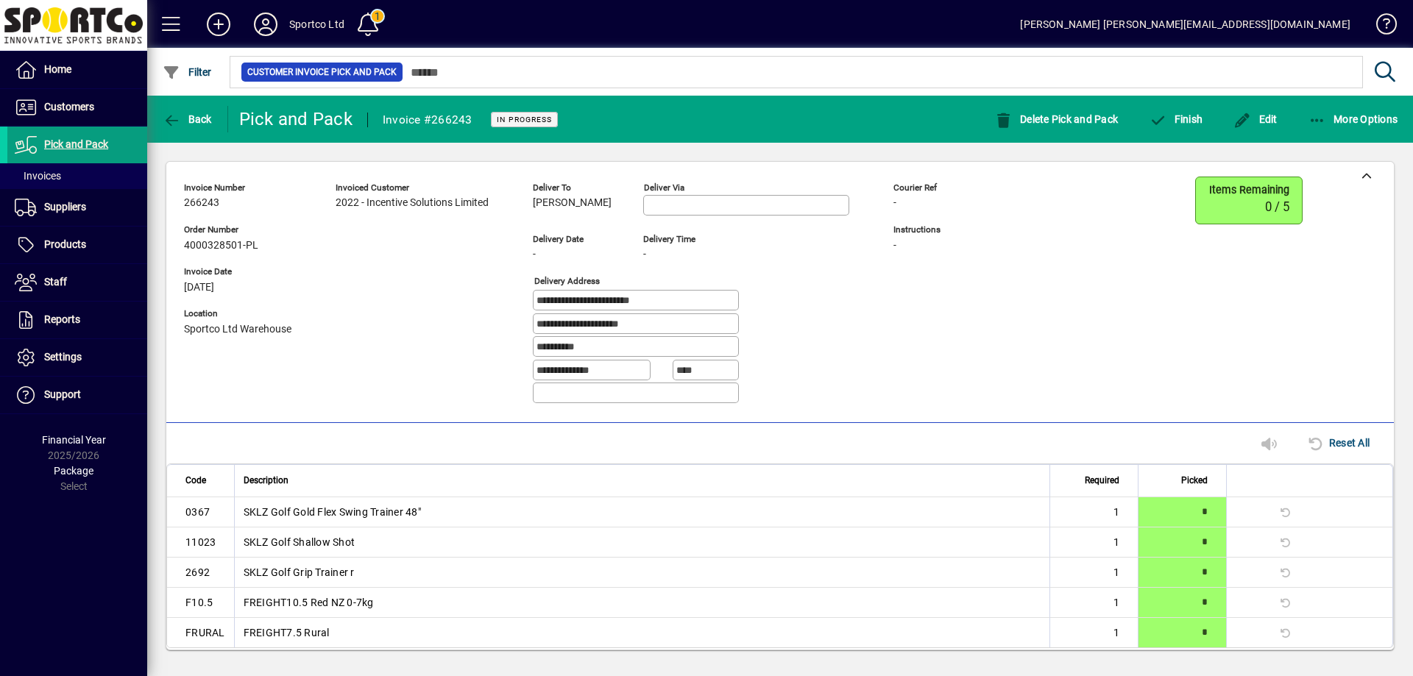
drag, startPoint x: 631, startPoint y: 205, endPoint x: 523, endPoint y: 219, distance: 108.5
click at [523, 219] on div "**********" at bounding box center [594, 296] width 820 height 239
copy span "Elisander Thompson"
drag, startPoint x: 665, startPoint y: 297, endPoint x: 512, endPoint y: 317, distance: 155.0
click at [512, 317] on div "**********" at bounding box center [594, 296] width 820 height 239
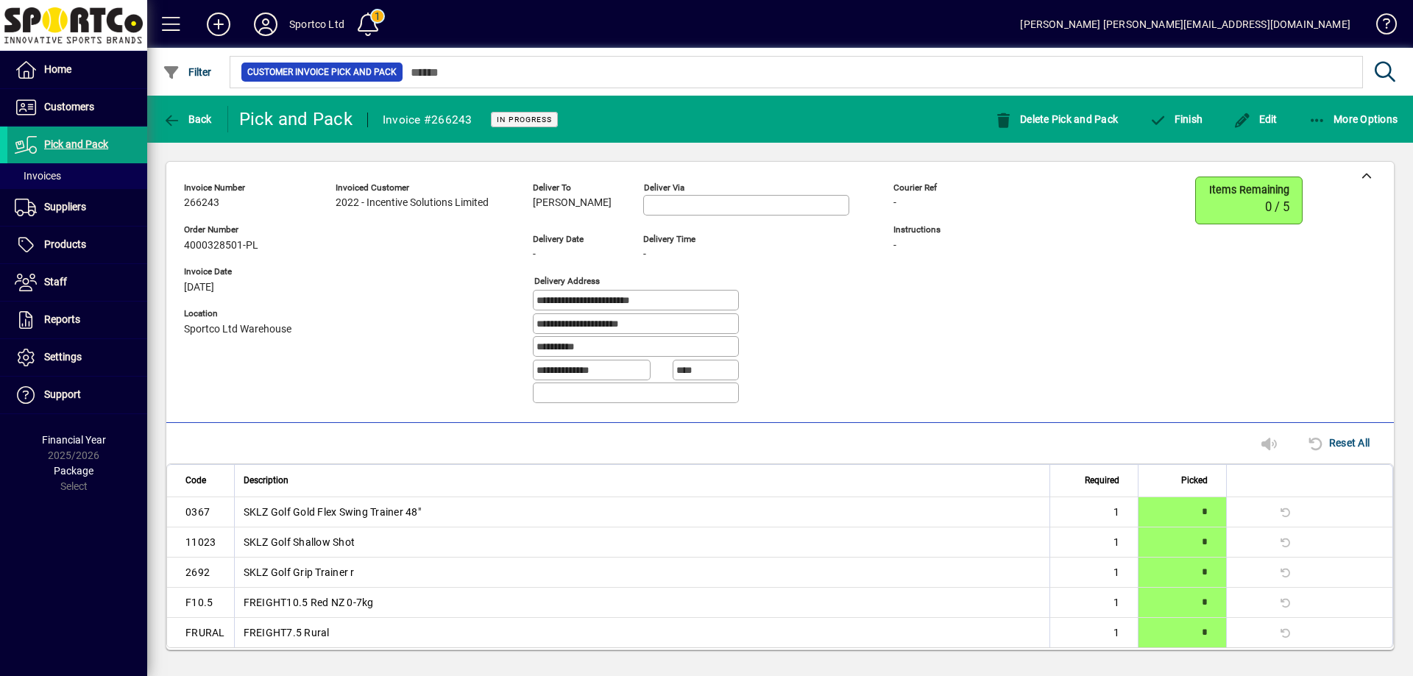
drag, startPoint x: 661, startPoint y: 322, endPoint x: 530, endPoint y: 343, distance: 132.8
click at [530, 343] on div "**********" at bounding box center [594, 296] width 820 height 239
drag, startPoint x: 601, startPoint y: 344, endPoint x: 505, endPoint y: 367, distance: 99.3
click at [503, 364] on div "**********" at bounding box center [594, 296] width 820 height 239
click at [1192, 121] on span "Finish" at bounding box center [1176, 119] width 54 height 12
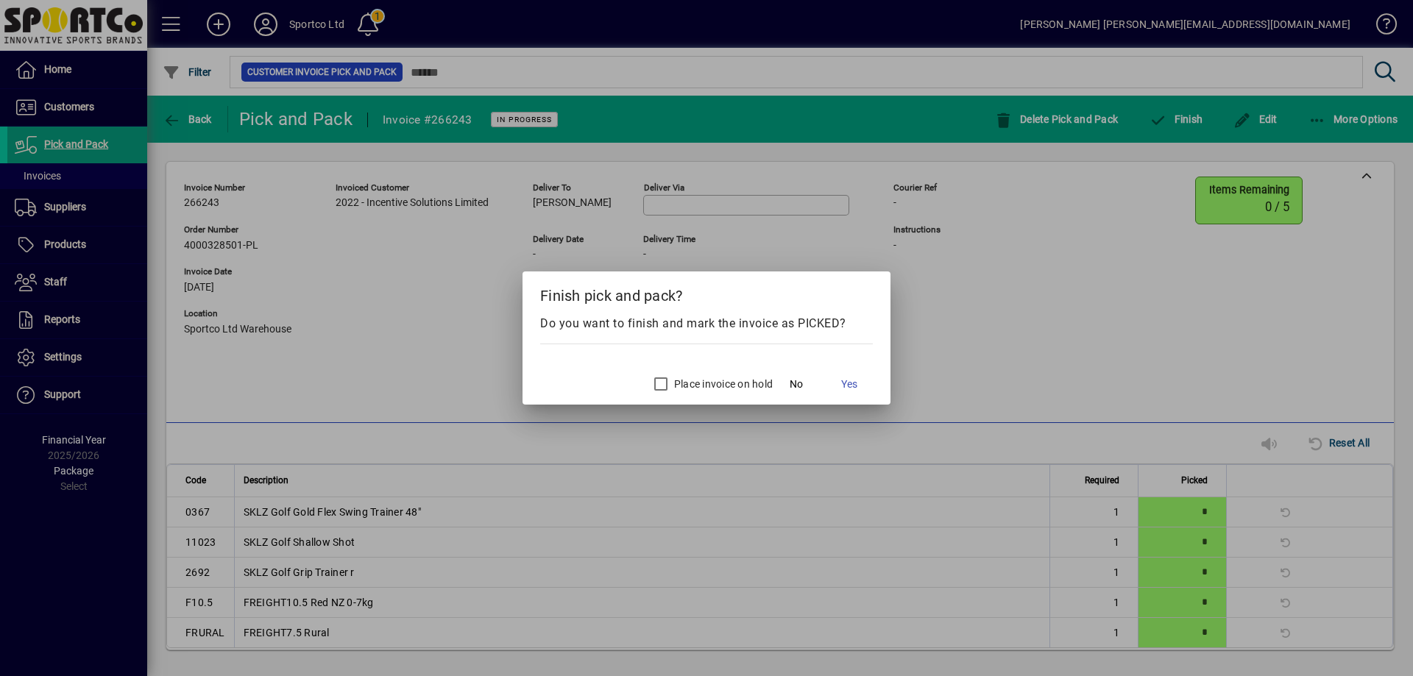
click at [727, 378] on label "Place invoice on hold" at bounding box center [722, 384] width 102 height 15
click at [850, 387] on span "Yes" at bounding box center [849, 384] width 16 height 15
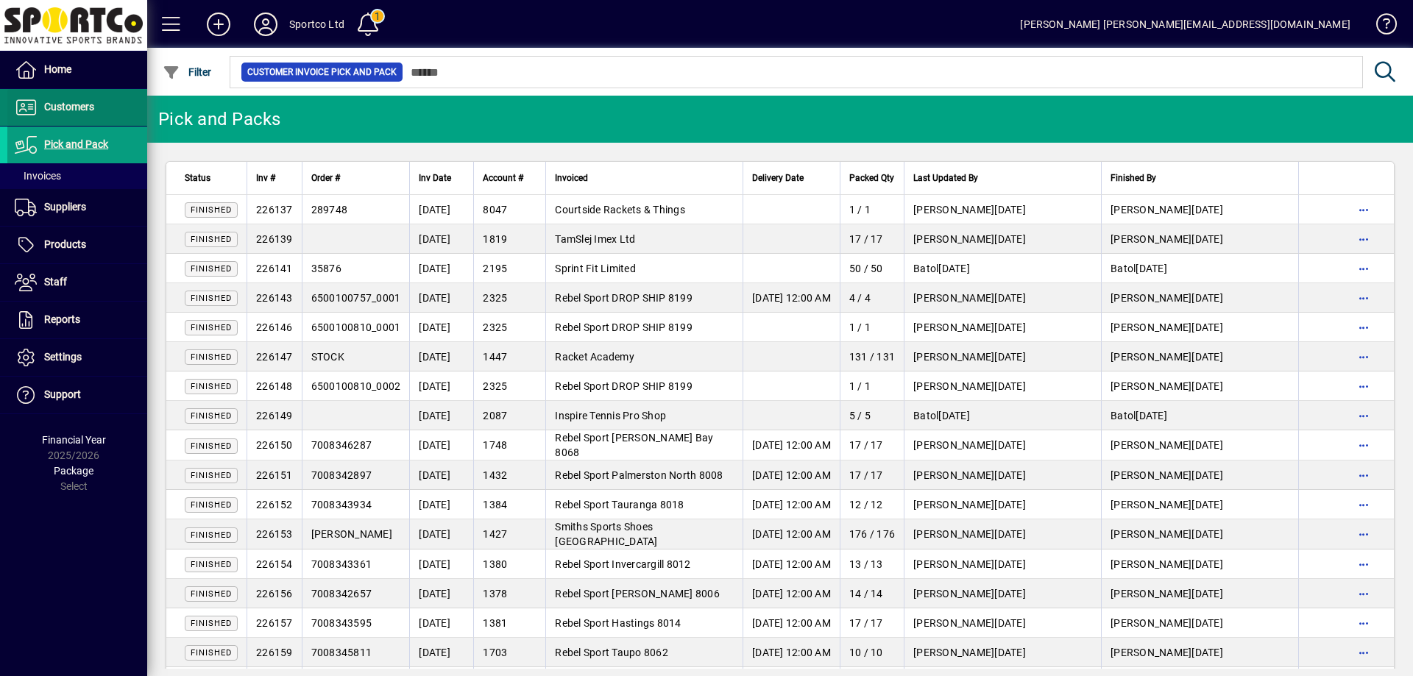
click at [61, 105] on span "Customers" at bounding box center [69, 107] width 50 height 12
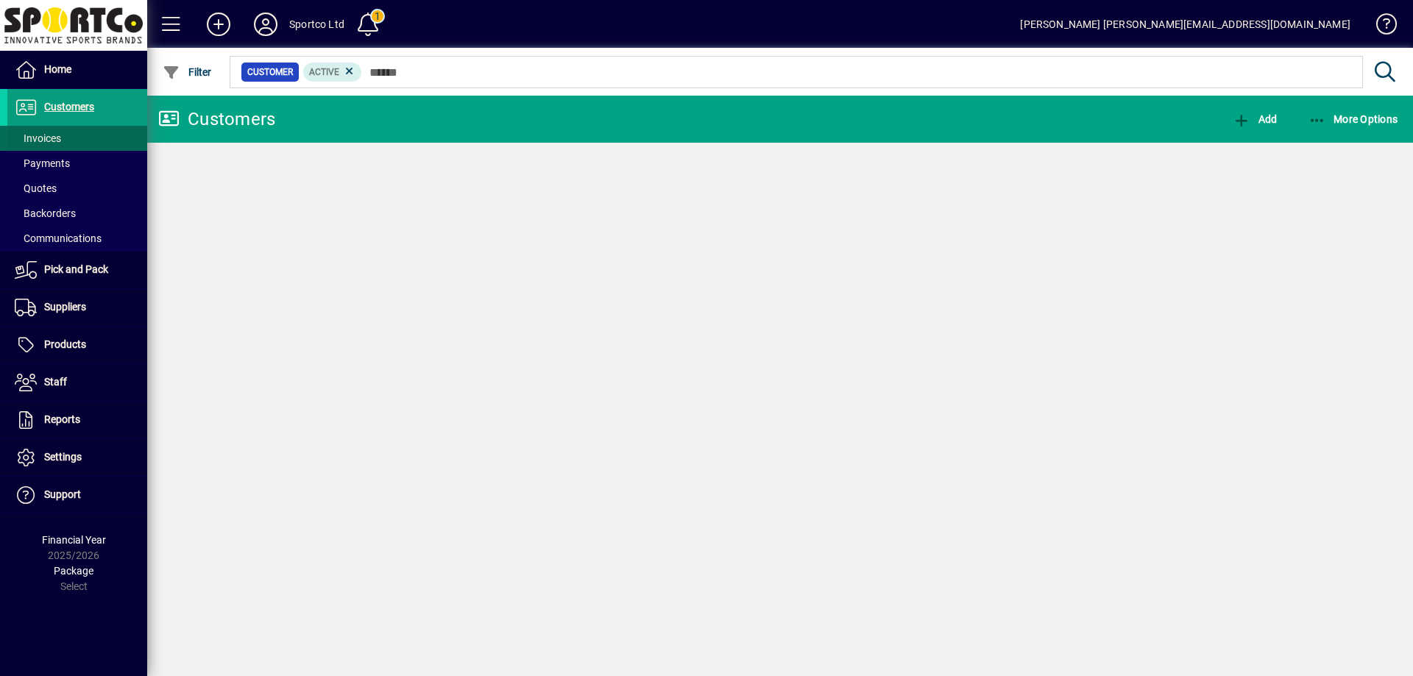
click at [49, 135] on span "Invoices" at bounding box center [38, 138] width 46 height 12
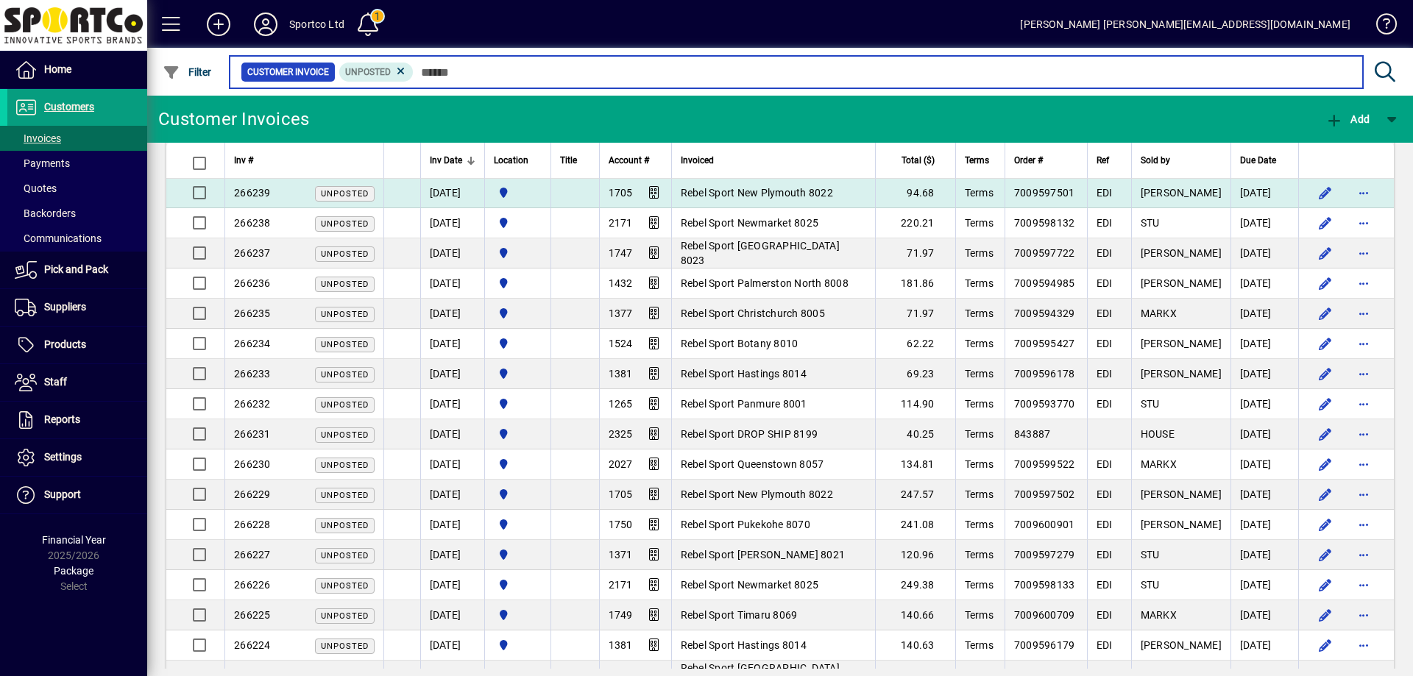
scroll to position [1399, 0]
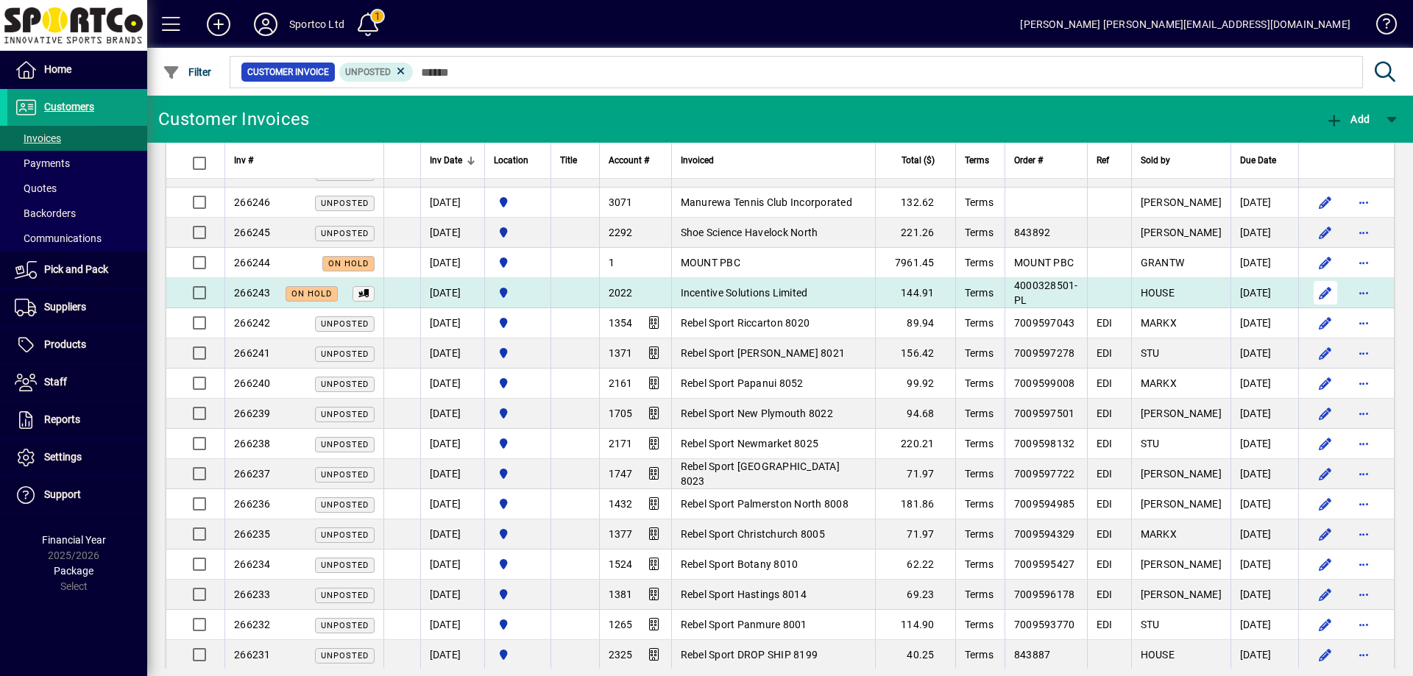
click at [1308, 289] on span "button" at bounding box center [1325, 292] width 35 height 35
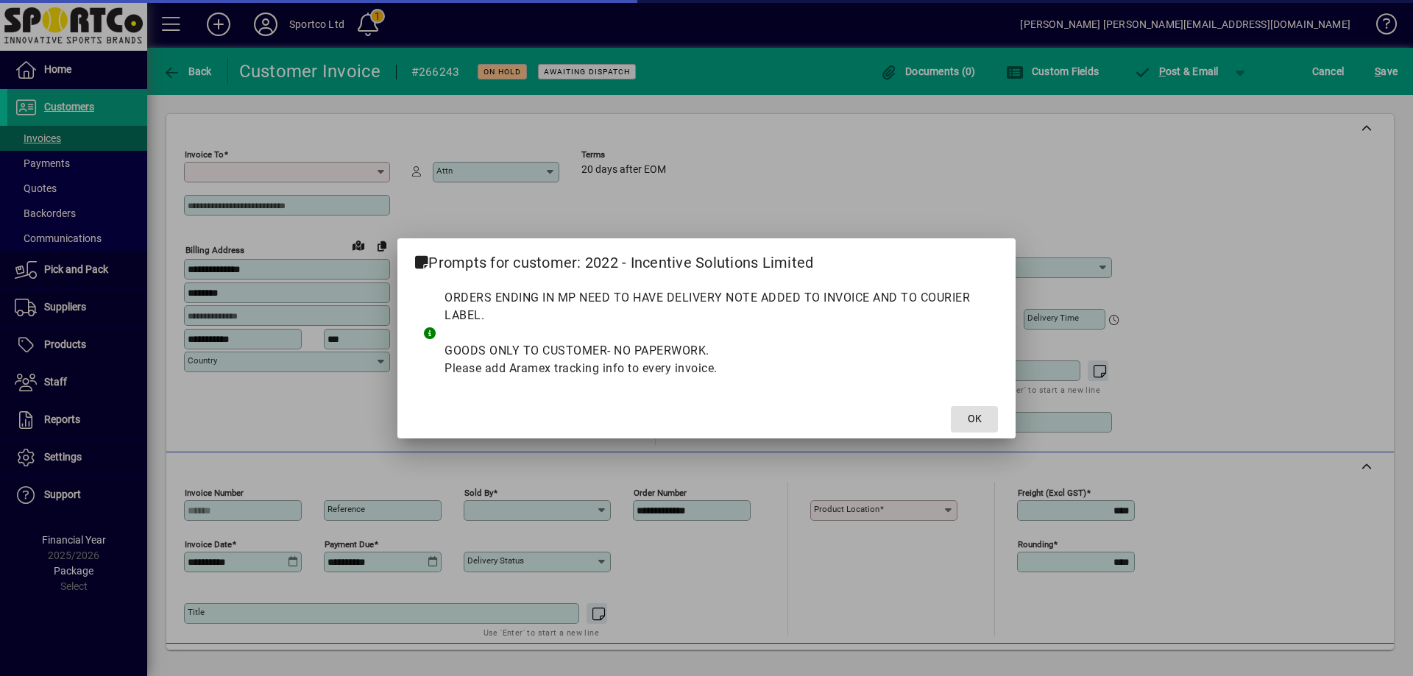
type input "**********"
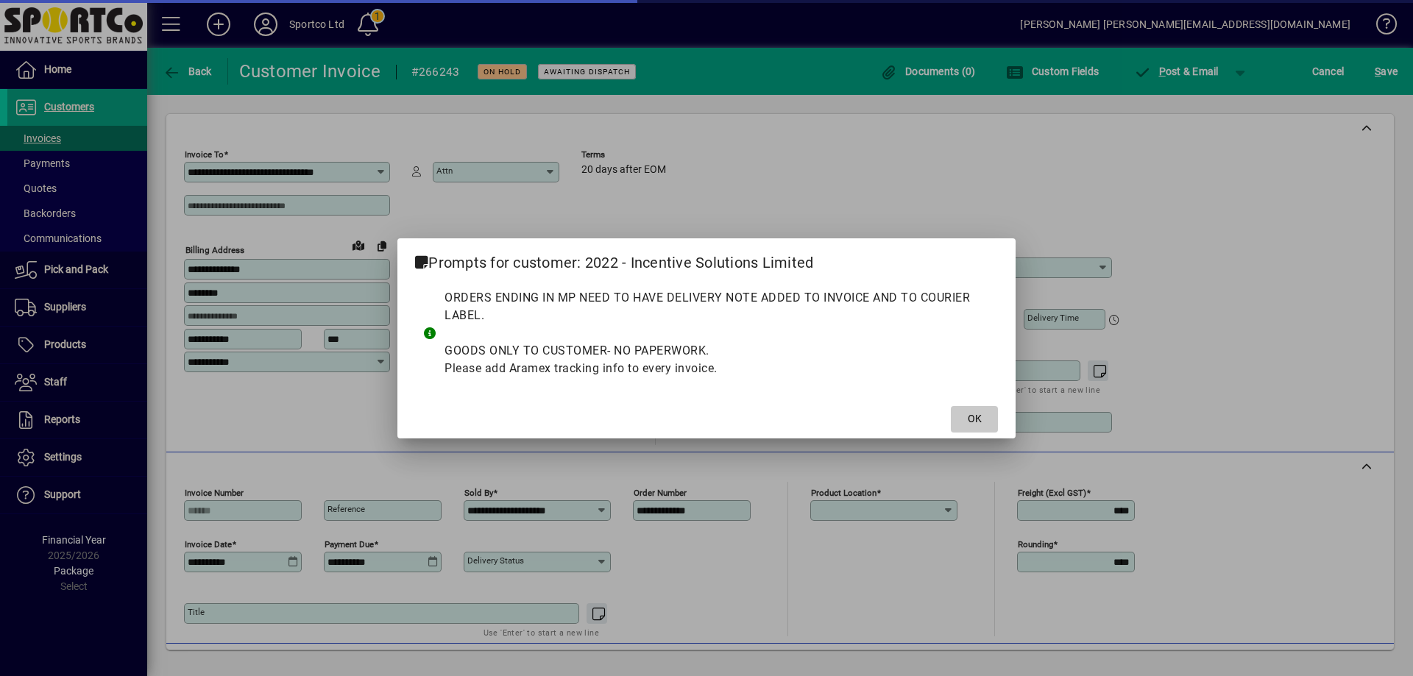
type input "**********"
drag, startPoint x: 989, startPoint y: 411, endPoint x: 1171, endPoint y: 328, distance: 200.2
click at [991, 414] on span at bounding box center [974, 419] width 47 height 35
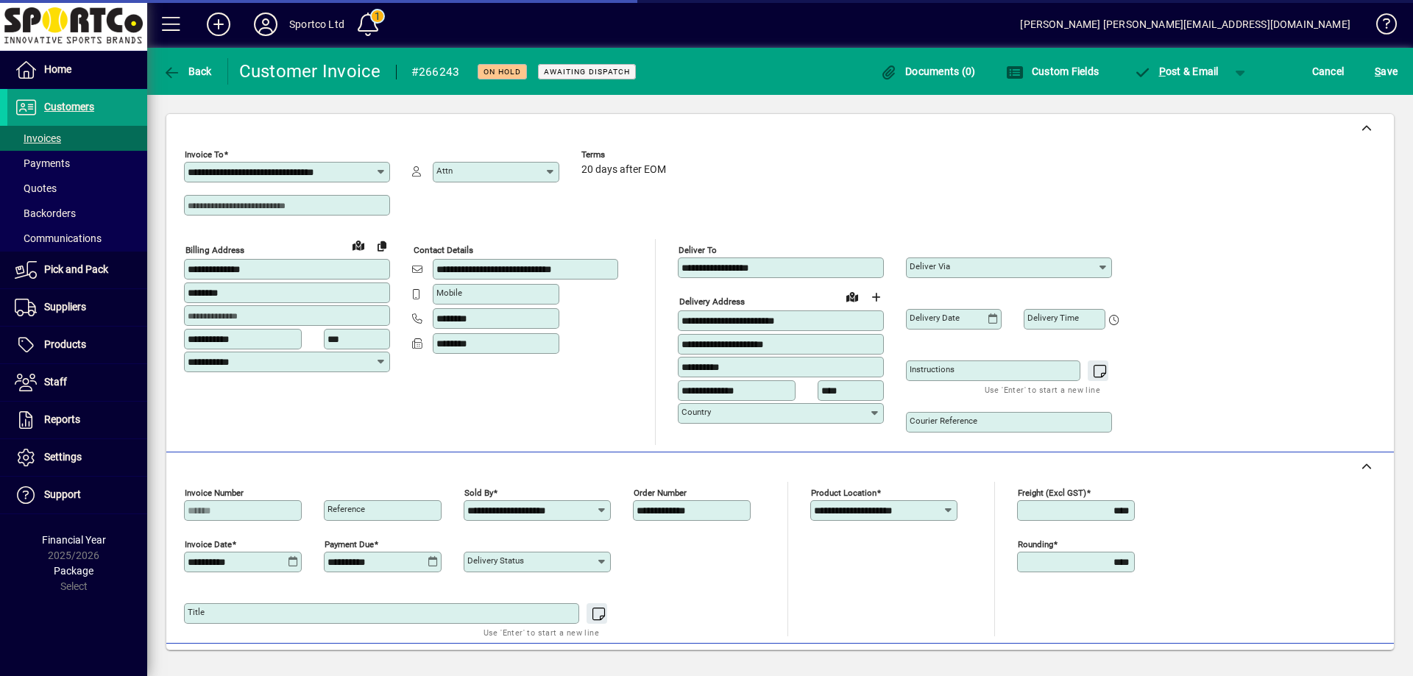
scroll to position [368, 0]
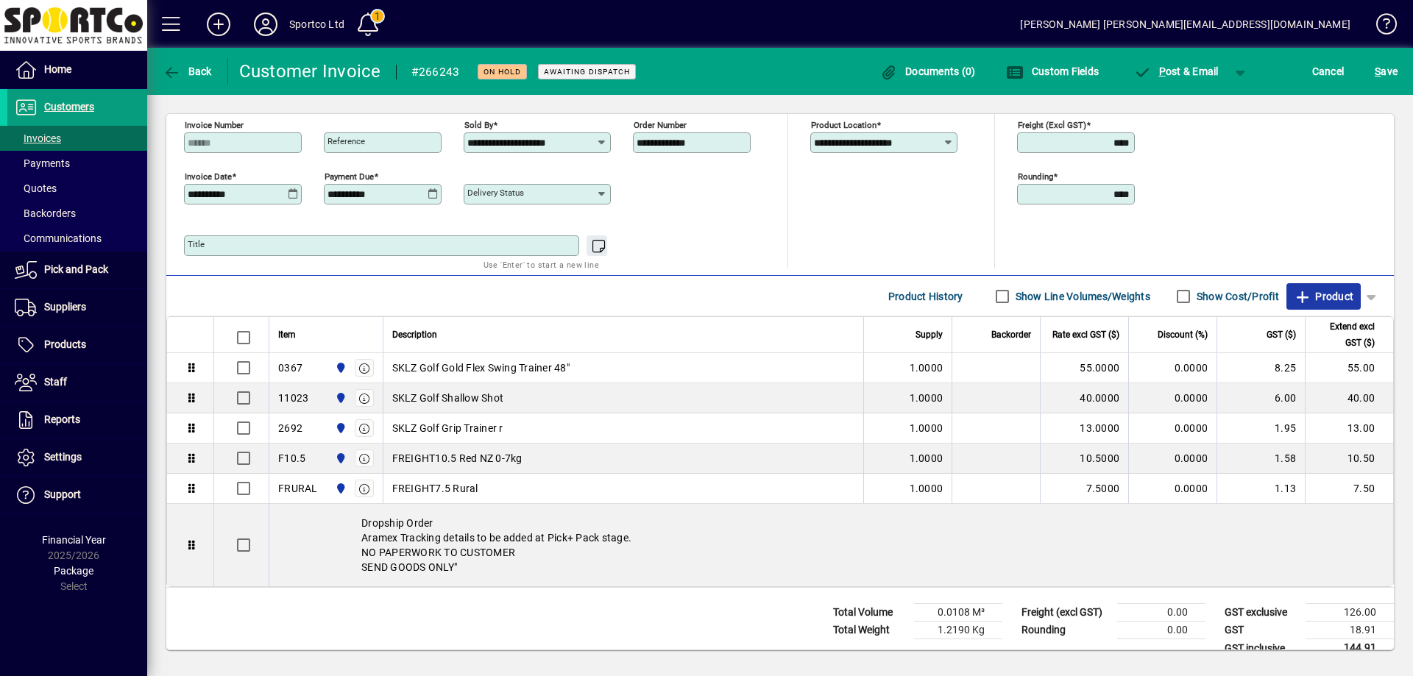
click at [1321, 294] on span "Product" at bounding box center [1324, 297] width 60 height 24
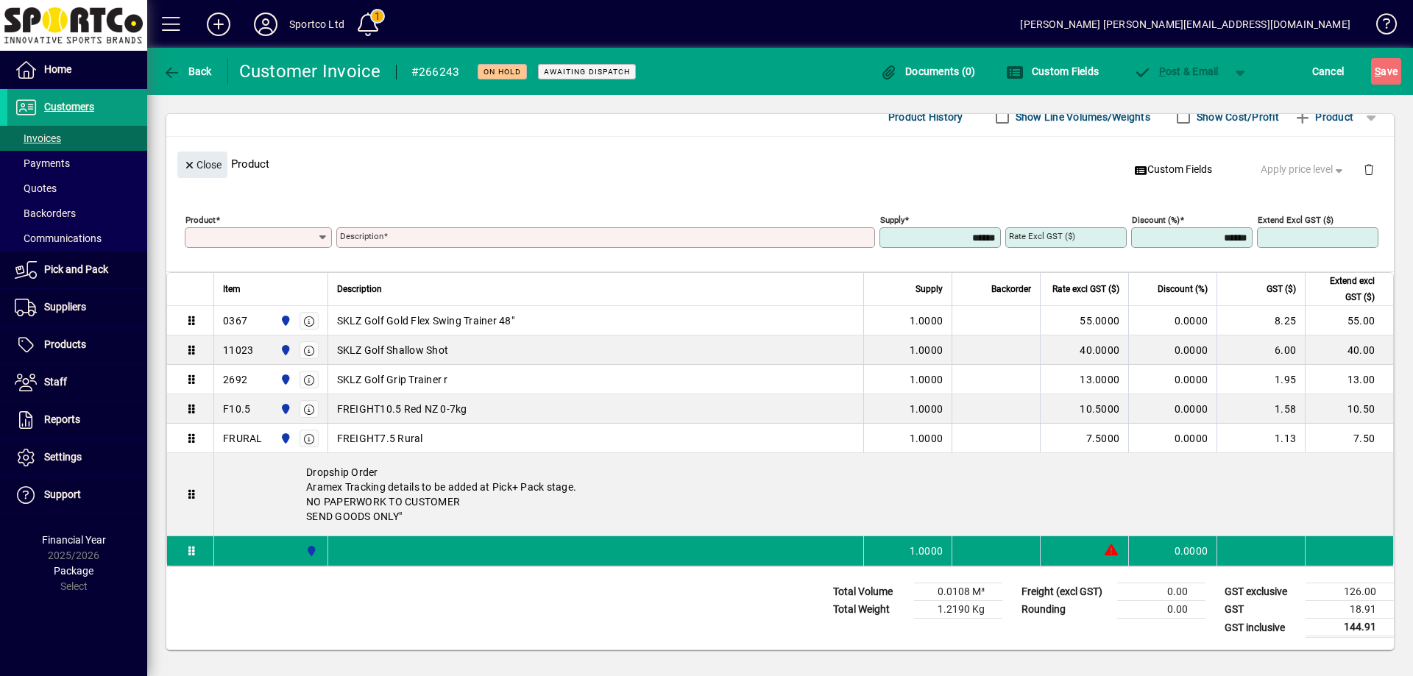
scroll to position [146, 0]
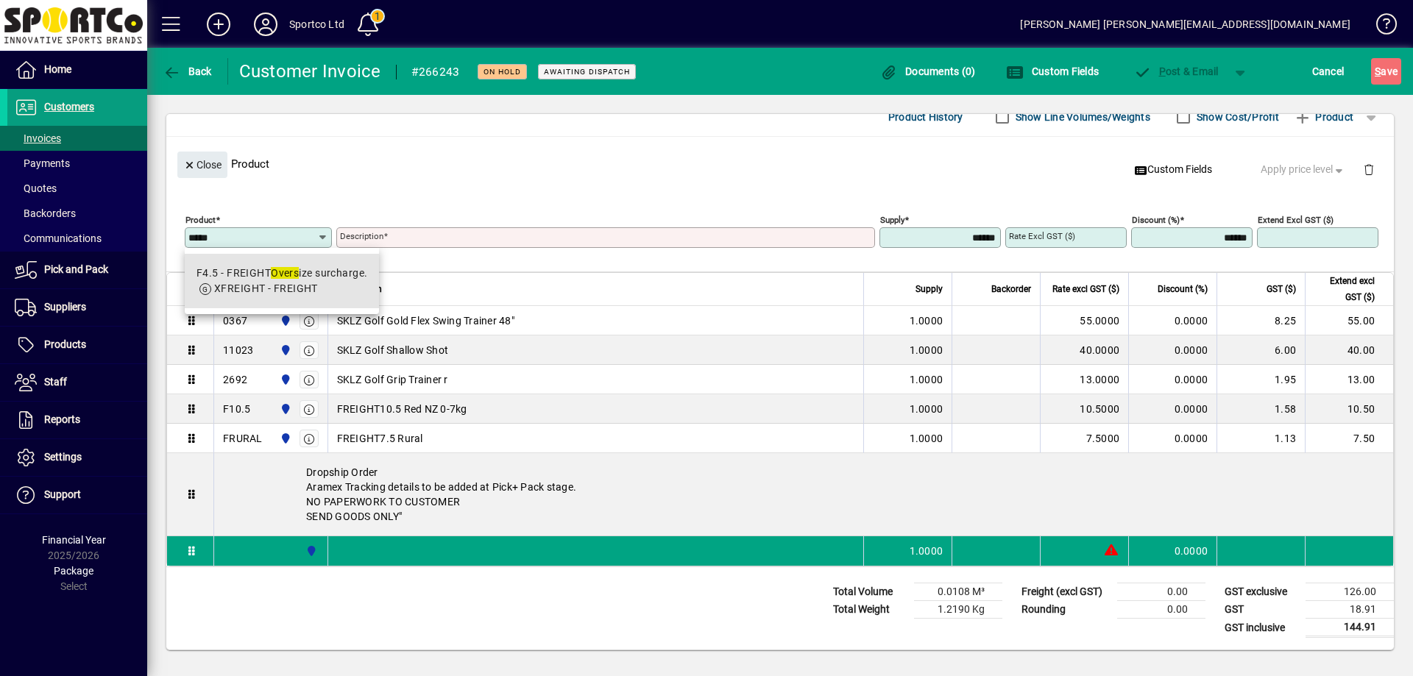
click at [272, 284] on span "XFREIGHT - FREIGHT" at bounding box center [266, 289] width 104 height 12
type input "****"
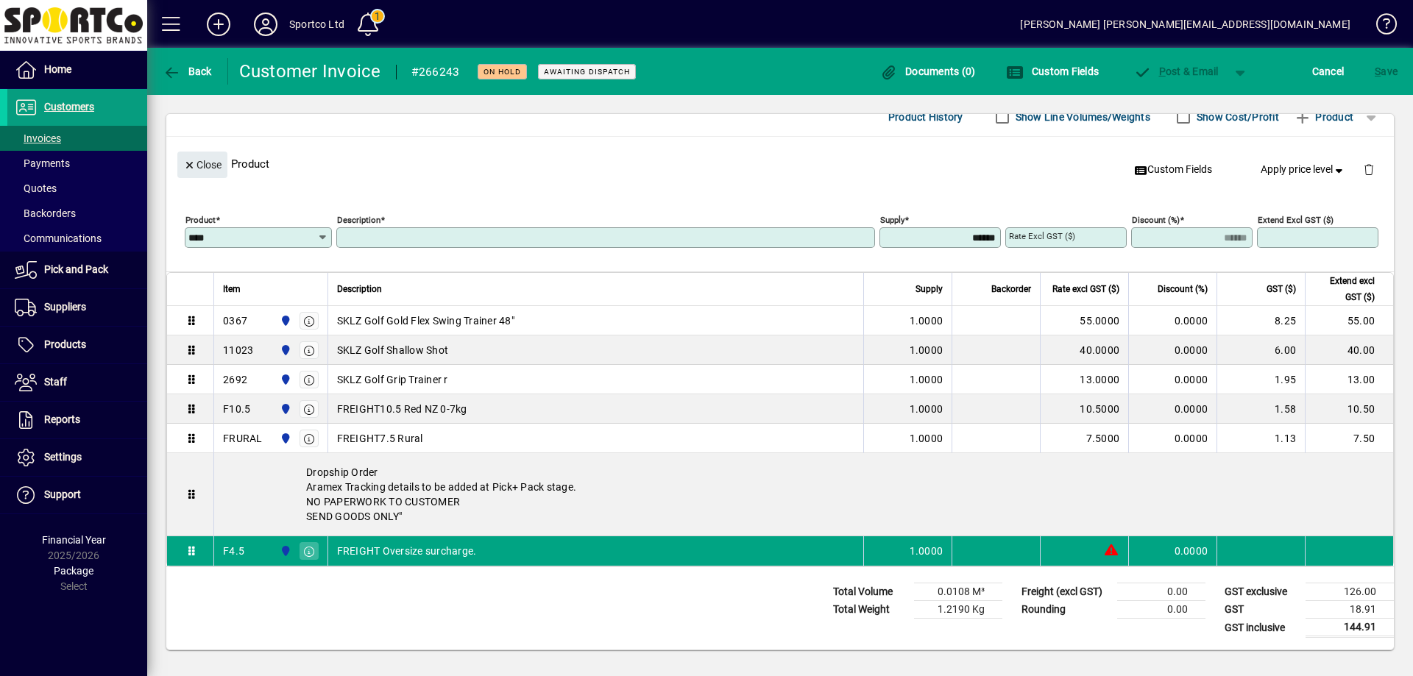
type input "**********"
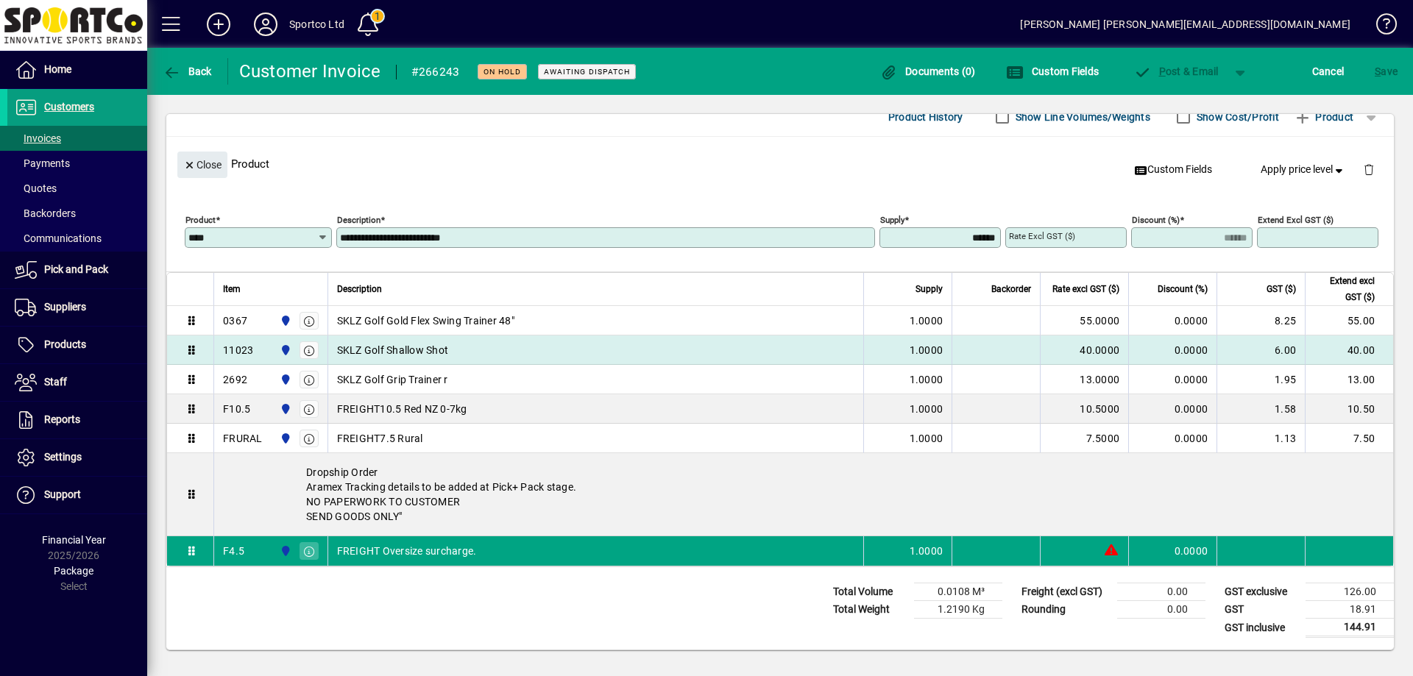
type input "******"
type input "****"
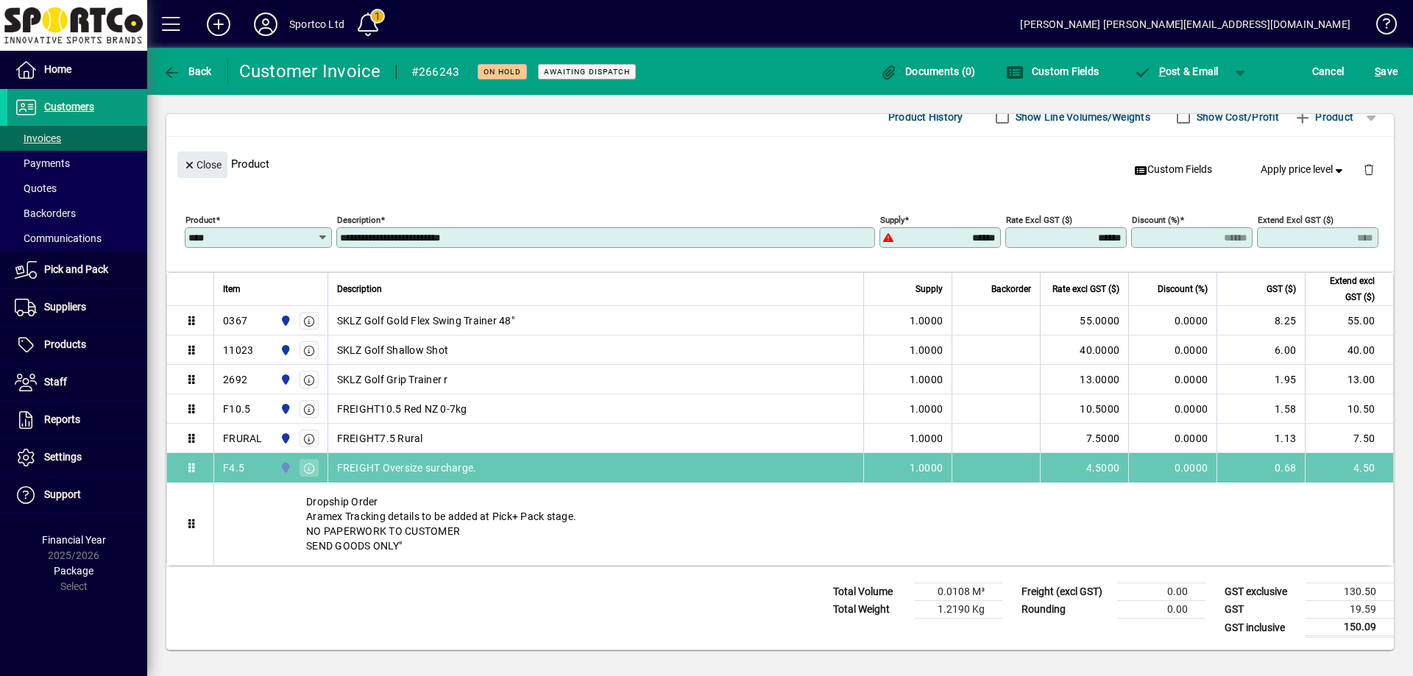
drag, startPoint x: 183, startPoint y: 547, endPoint x: 172, endPoint y: 489, distance: 59.3
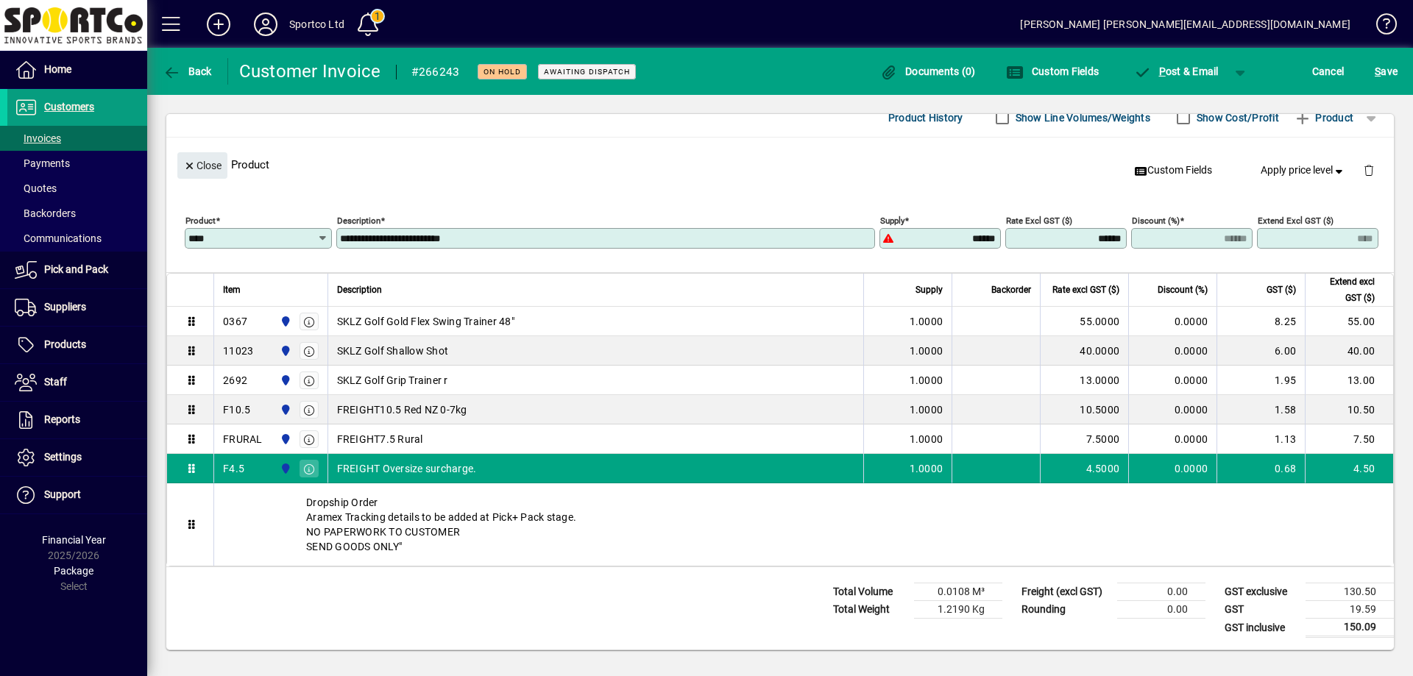
scroll to position [145, 0]
click at [191, 161] on span "Close" at bounding box center [202, 166] width 38 height 24
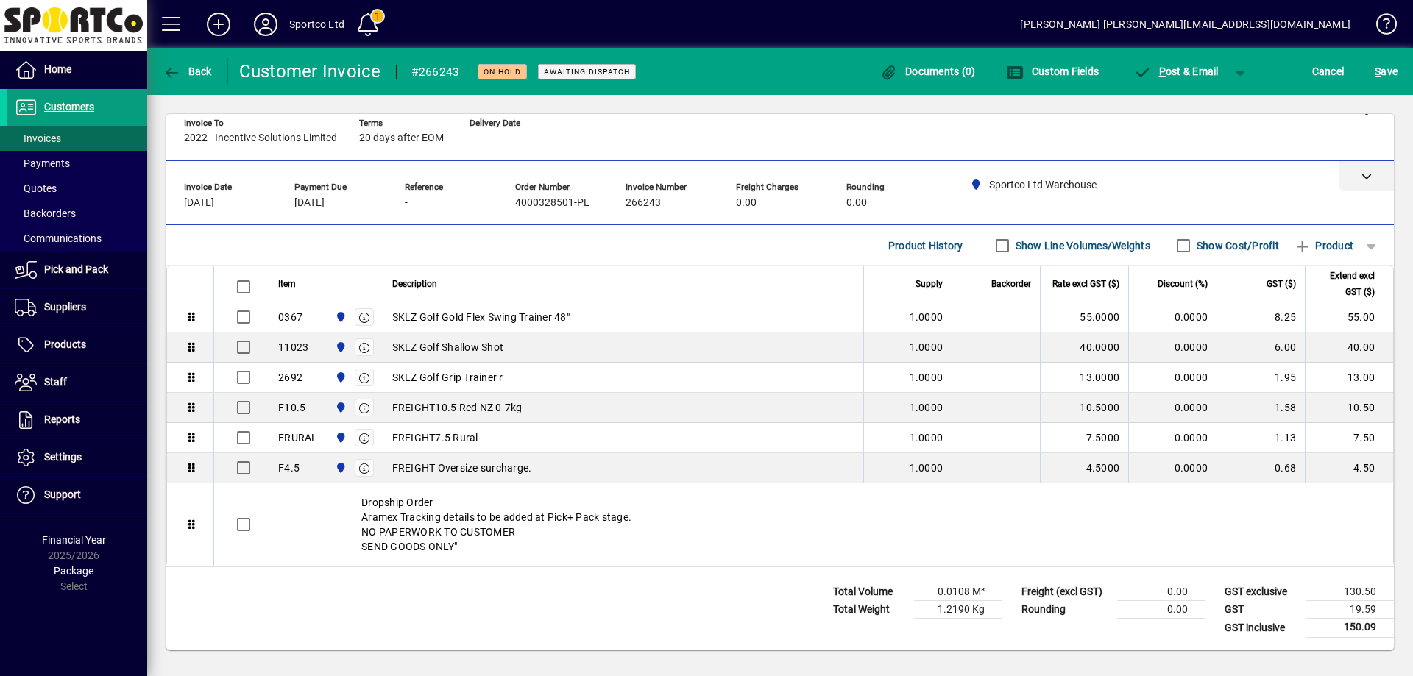
scroll to position [17, 0]
click at [1396, 63] on span "S ave" at bounding box center [1386, 72] width 23 height 24
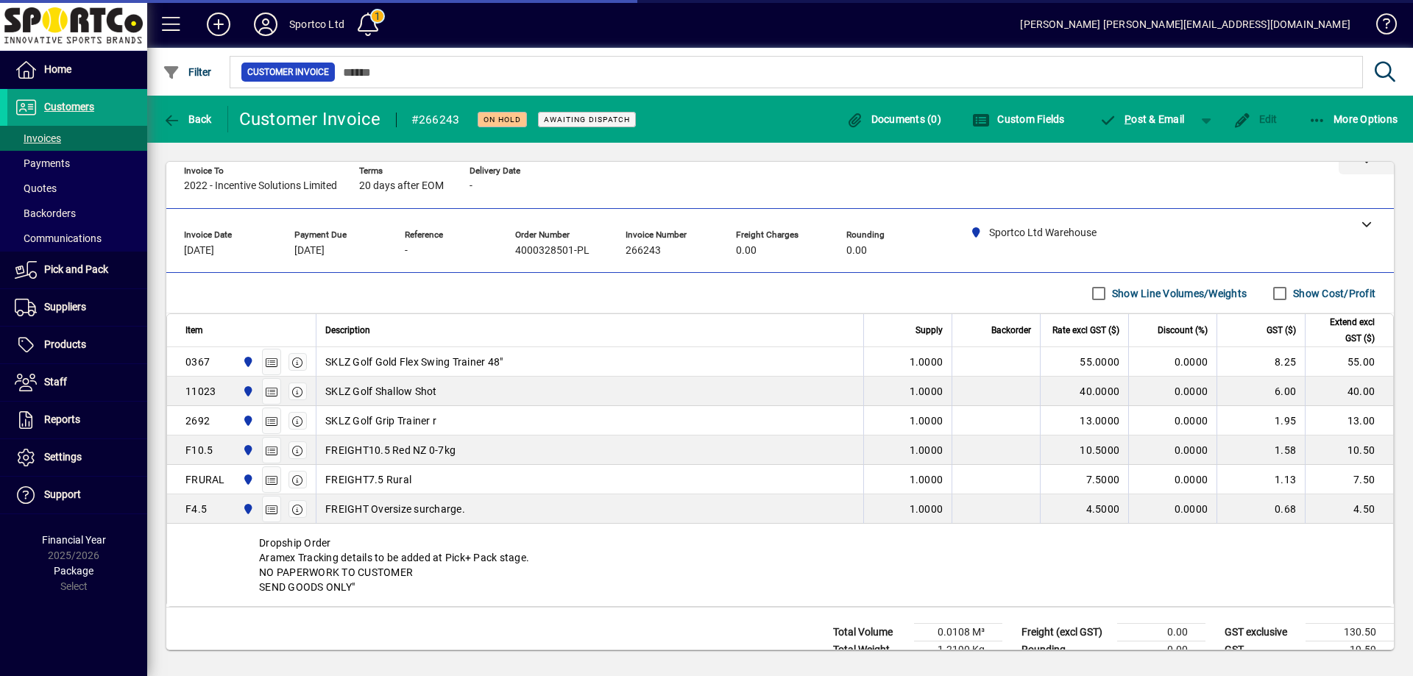
scroll to position [57, 0]
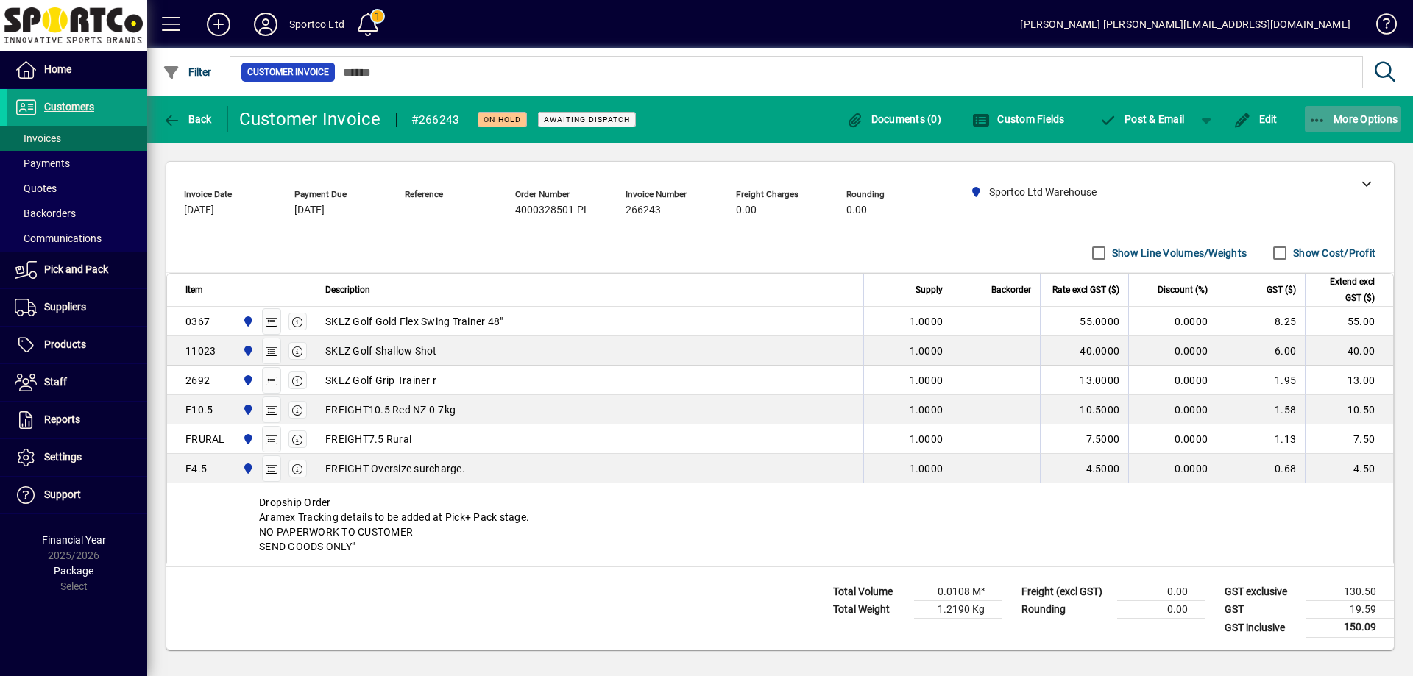
click at [1315, 113] on icon "button" at bounding box center [1318, 120] width 18 height 15
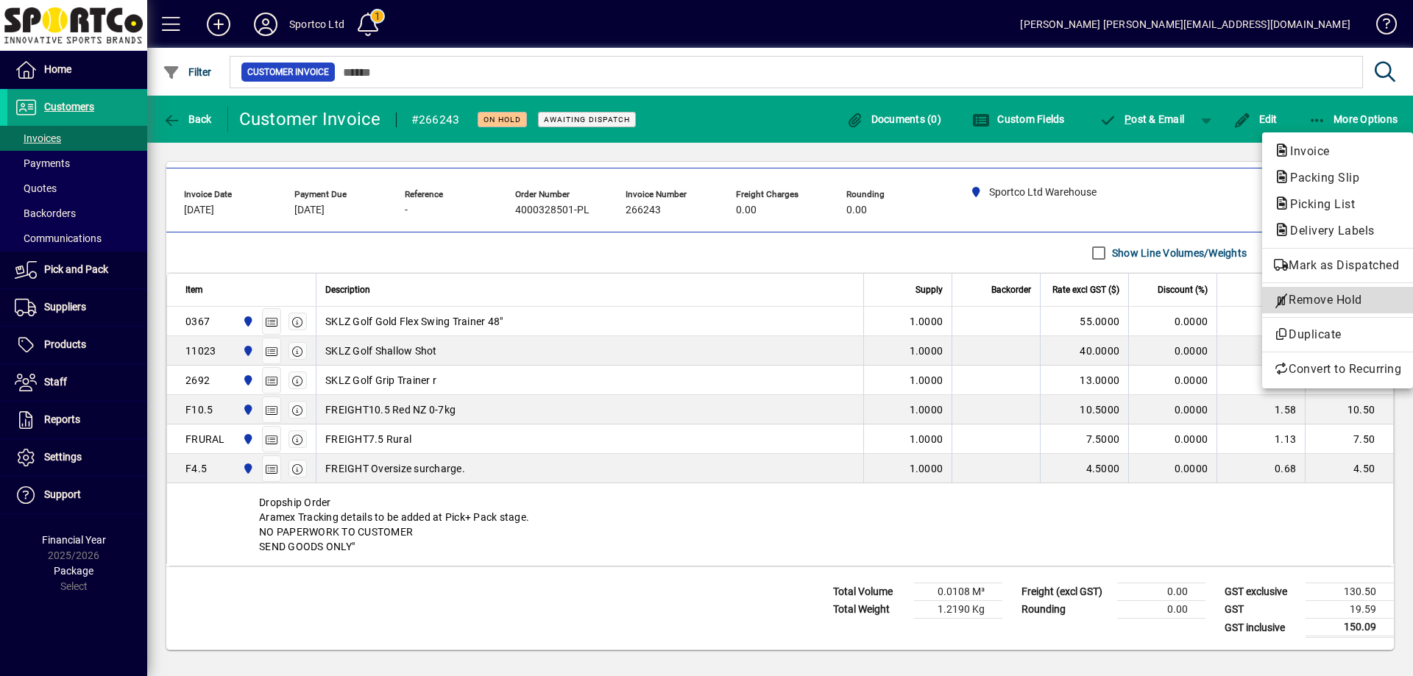
click at [1336, 303] on span "Remove Hold" at bounding box center [1337, 300] width 127 height 18
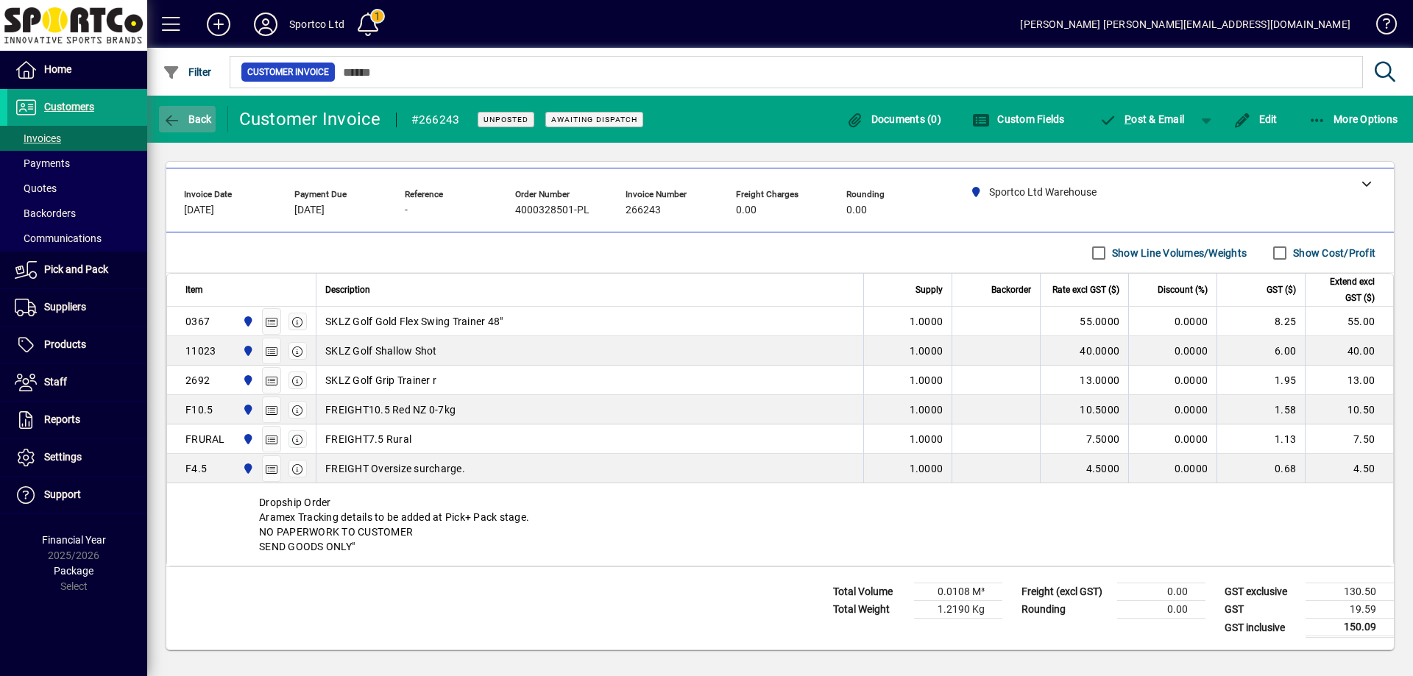
click at [174, 113] on icon "button" at bounding box center [172, 120] width 18 height 15
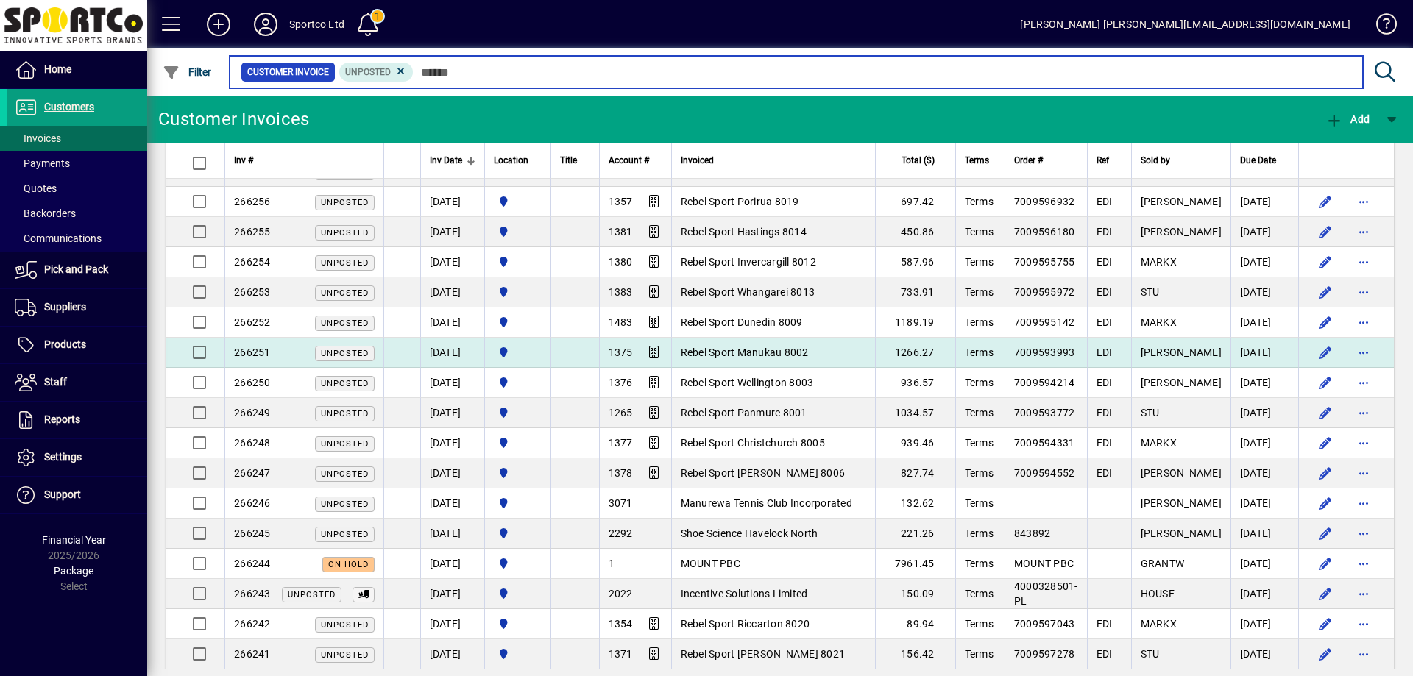
scroll to position [1104, 0]
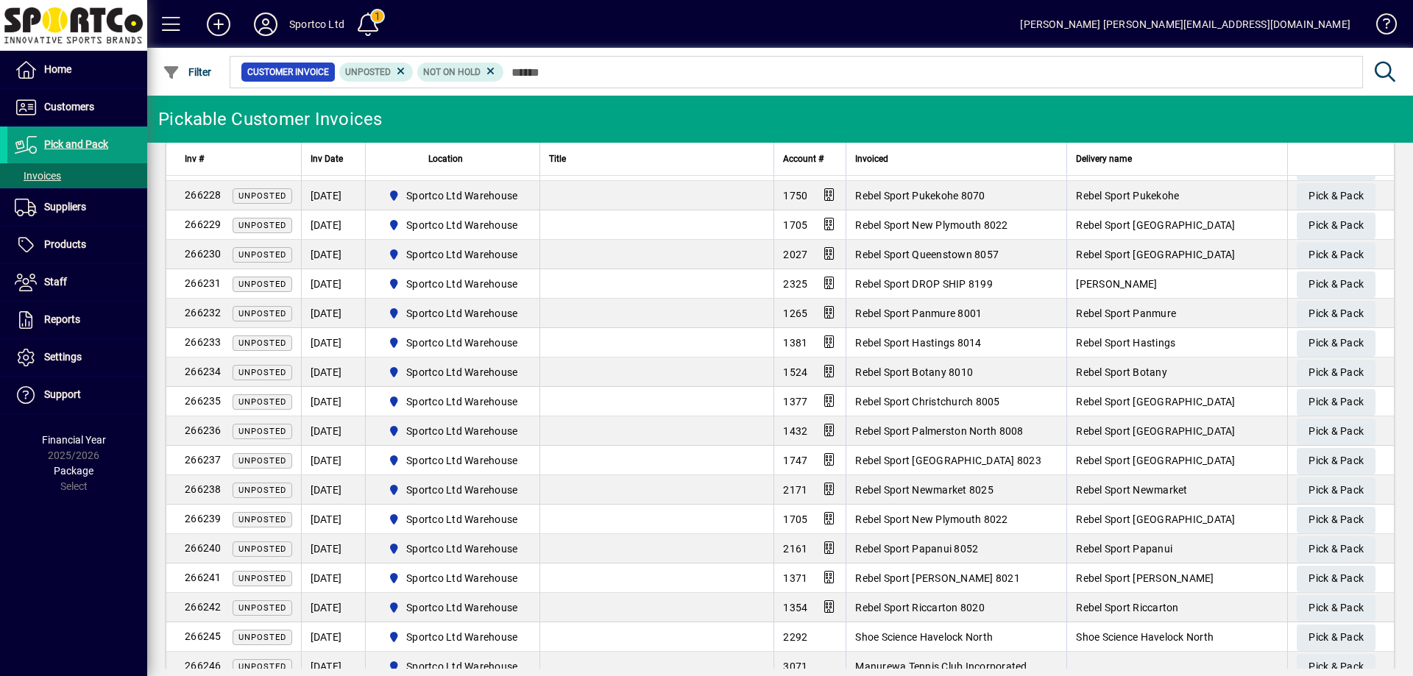
scroll to position [1031, 0]
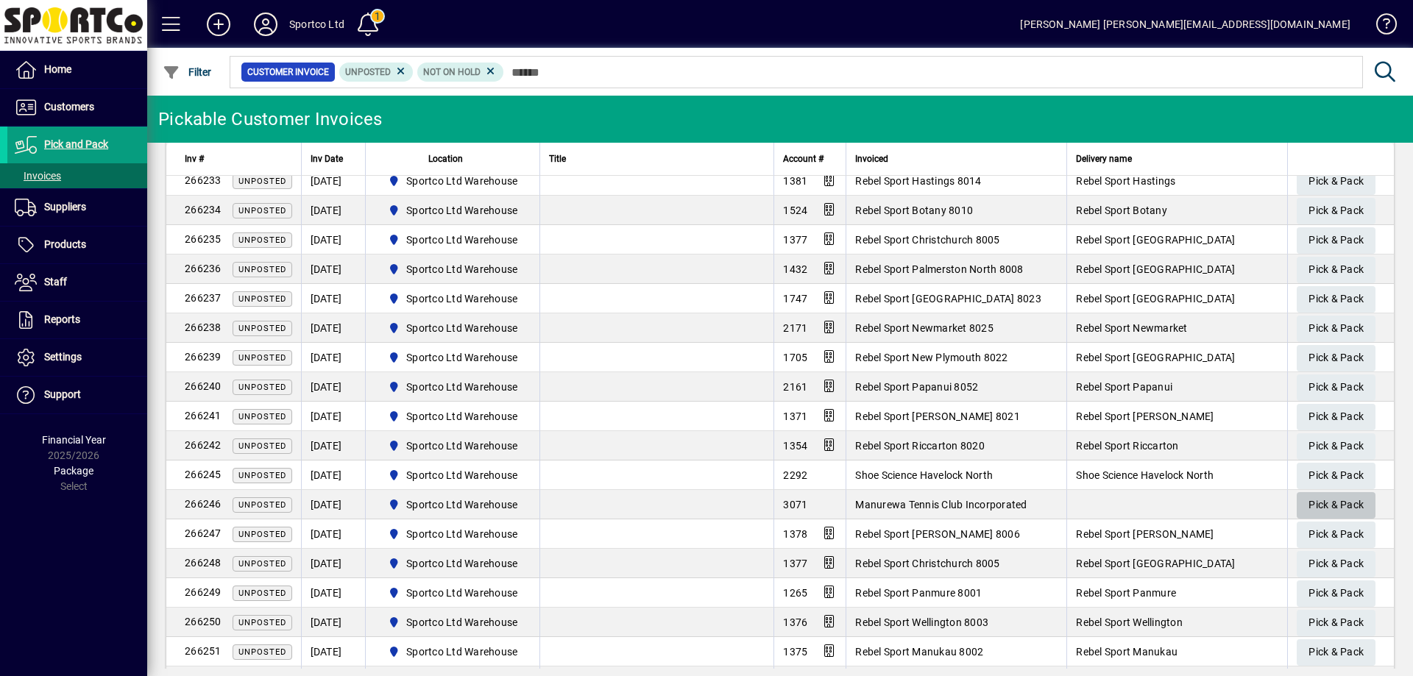
click at [1309, 501] on span "Pick & Pack" at bounding box center [1336, 505] width 55 height 24
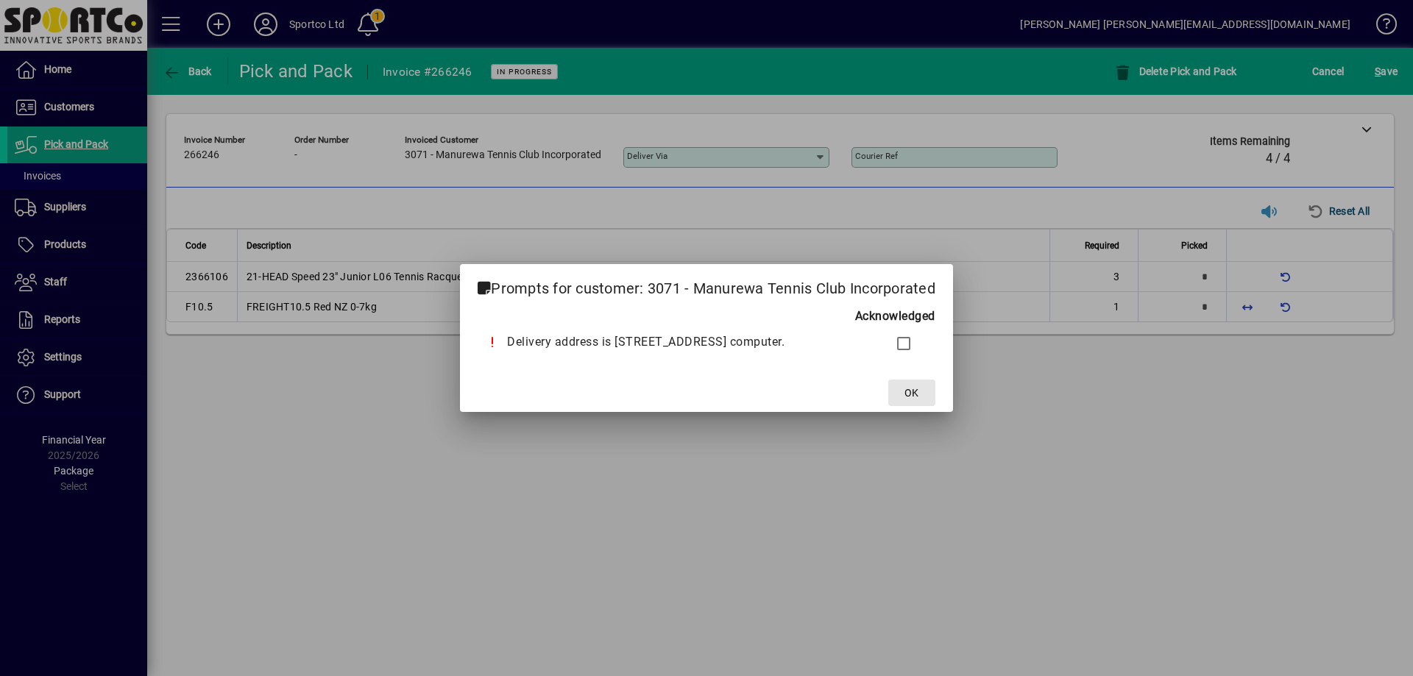
drag, startPoint x: 927, startPoint y: 392, endPoint x: 1274, endPoint y: 325, distance: 354.0
click at [936, 393] on button "OK" at bounding box center [911, 393] width 47 height 26
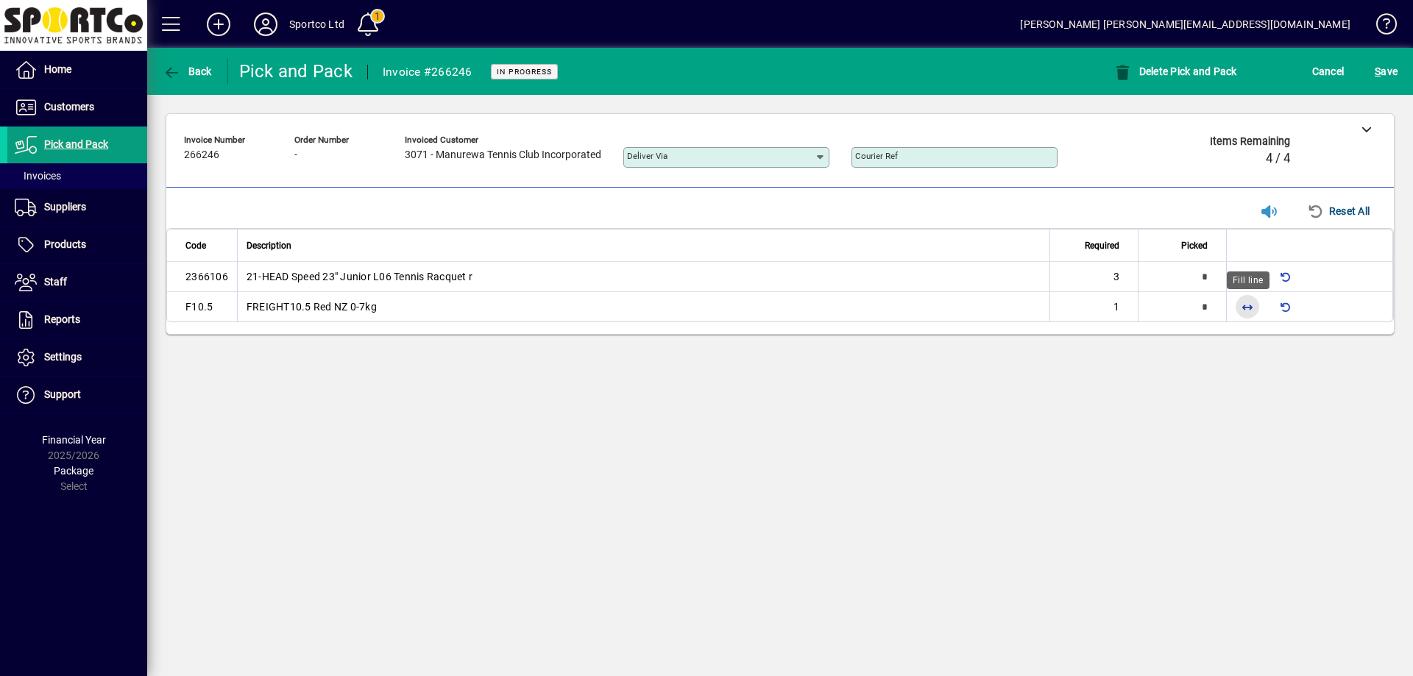
click at [1245, 306] on span "button" at bounding box center [1247, 306] width 35 height 35
type input "*"
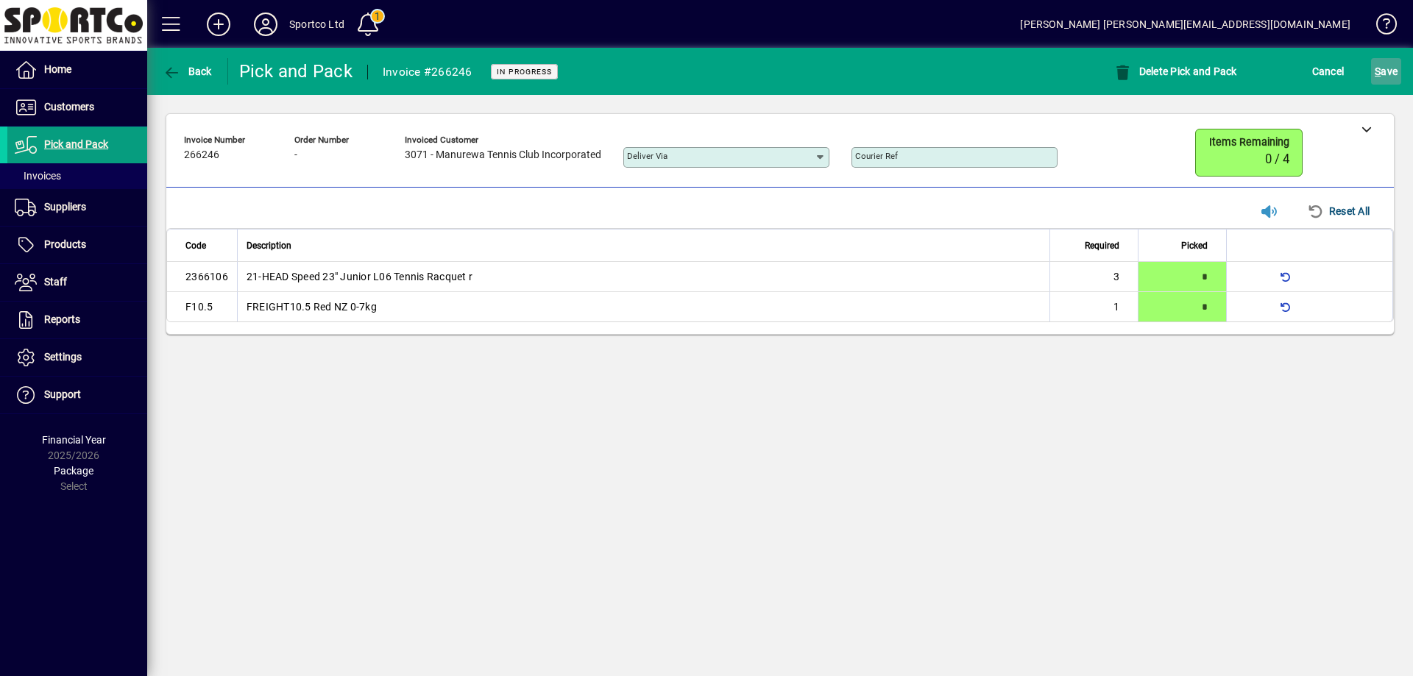
click at [1385, 67] on span "S ave" at bounding box center [1386, 72] width 23 height 24
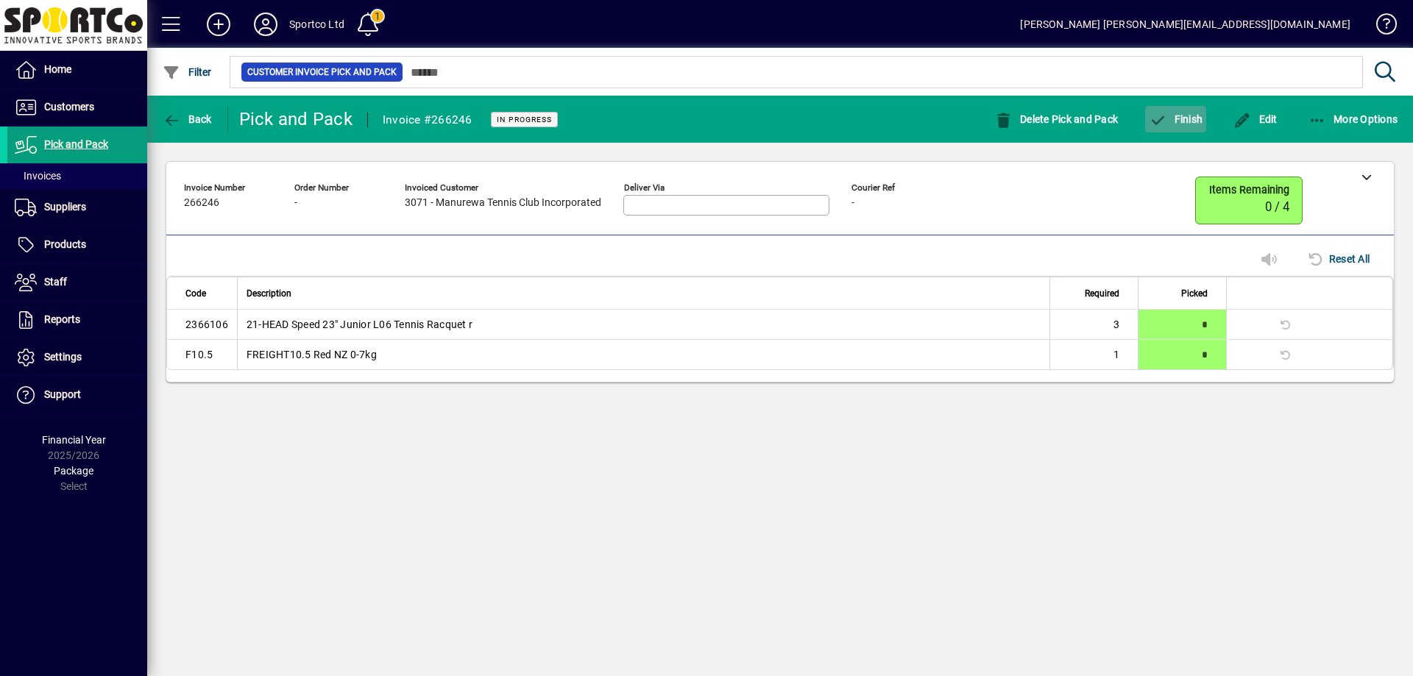
click at [1182, 126] on span "button" at bounding box center [1175, 119] width 61 height 35
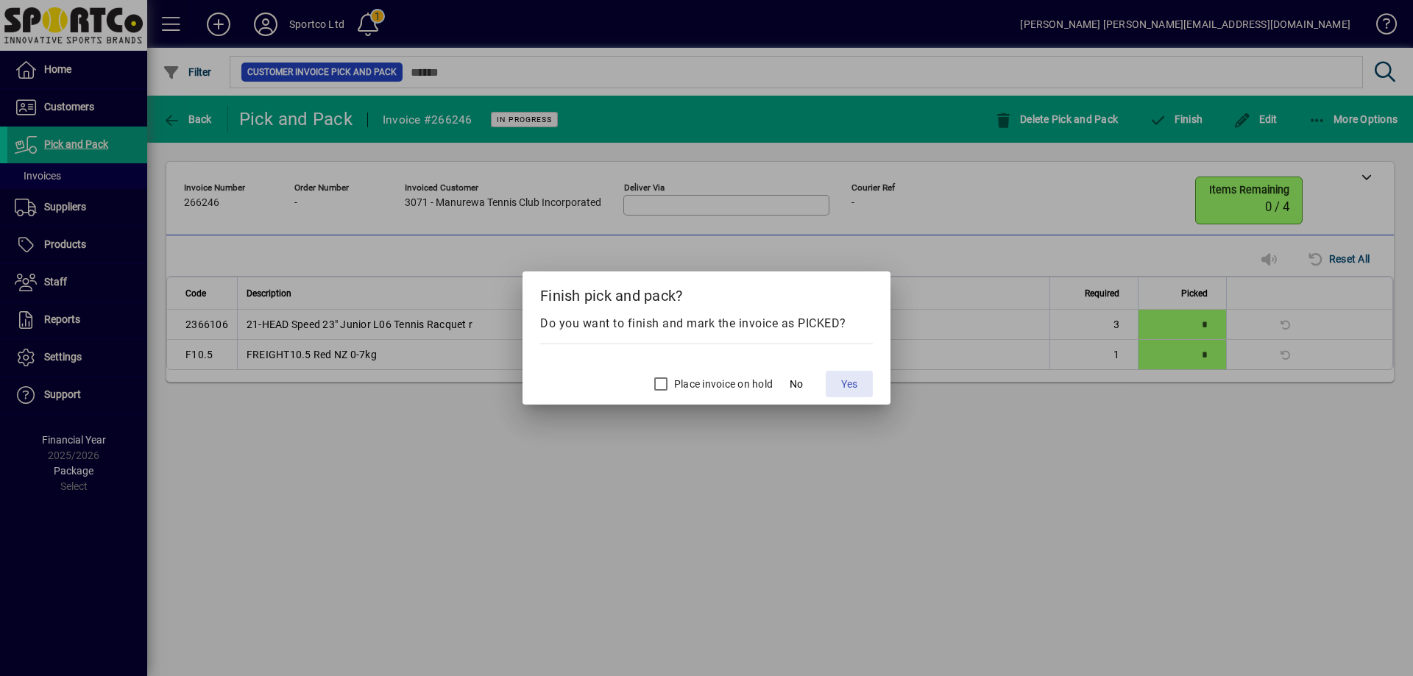
click at [849, 388] on span "Yes" at bounding box center [849, 384] width 16 height 15
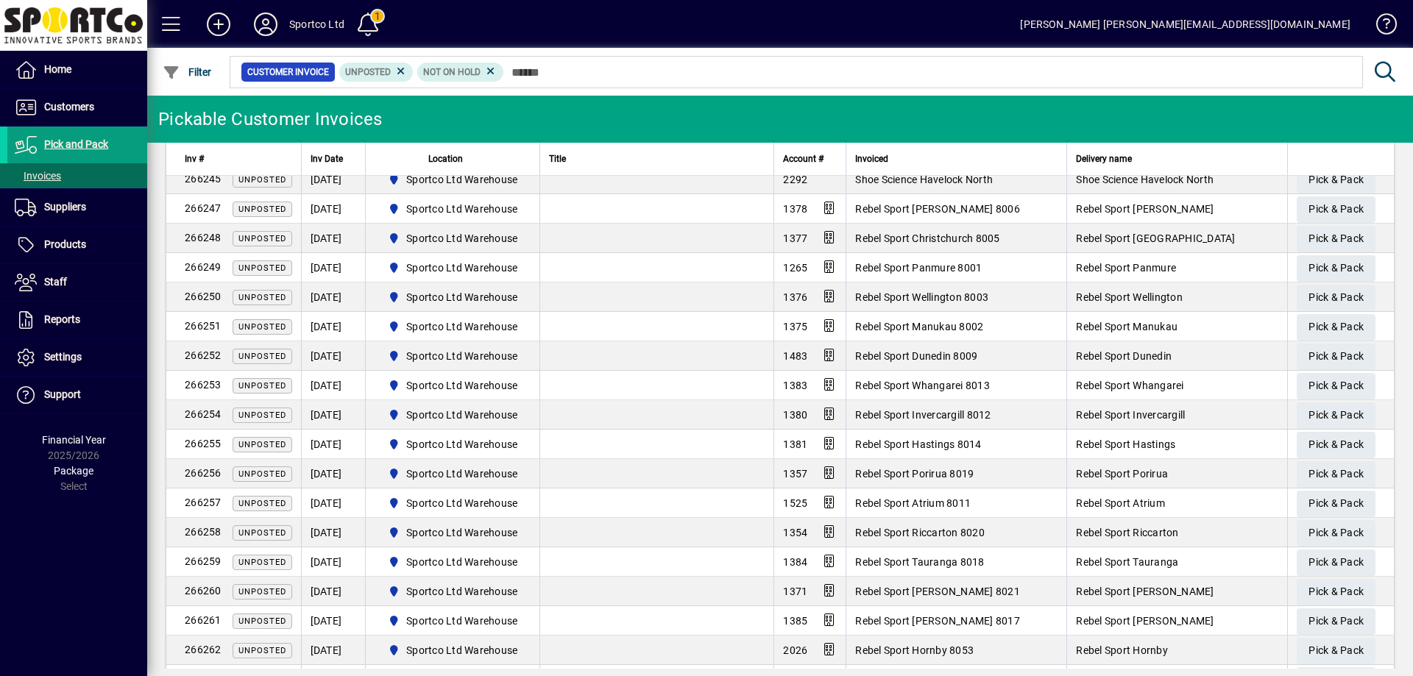
scroll to position [1223, 0]
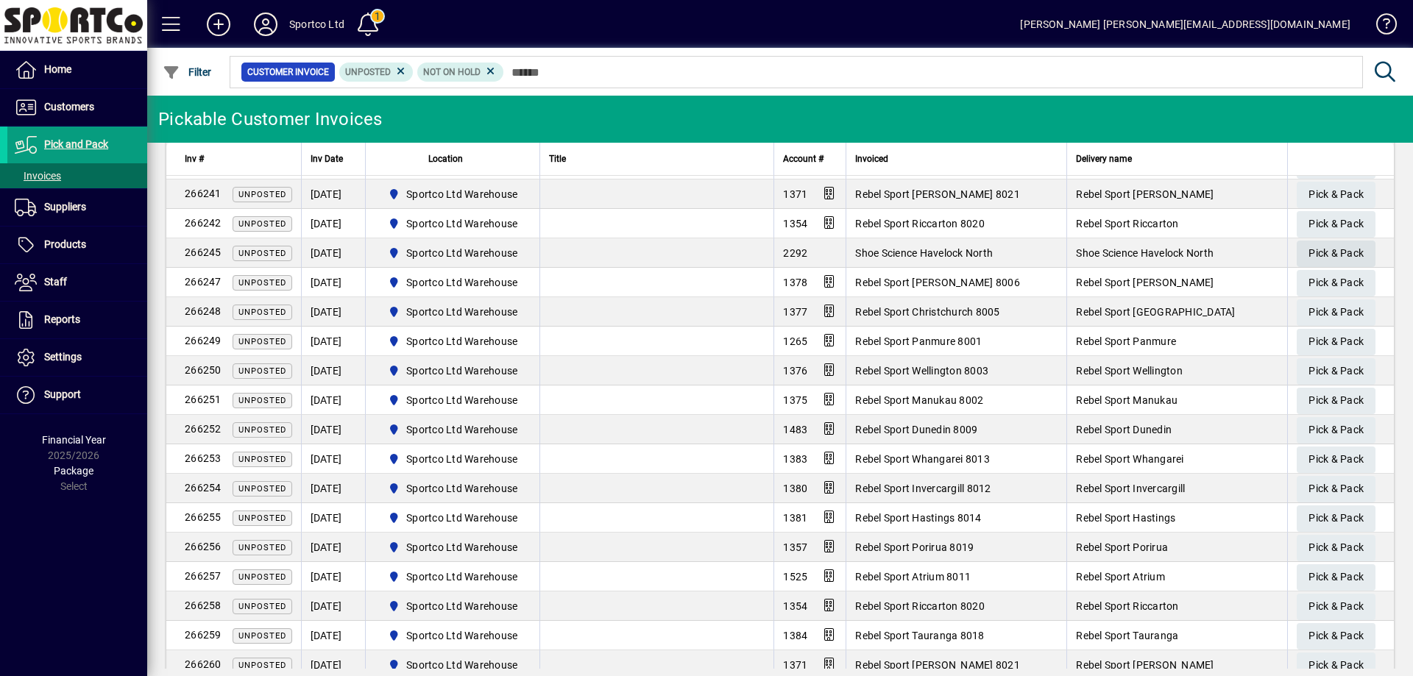
click at [1338, 251] on span "Pick & Pack" at bounding box center [1336, 253] width 55 height 24
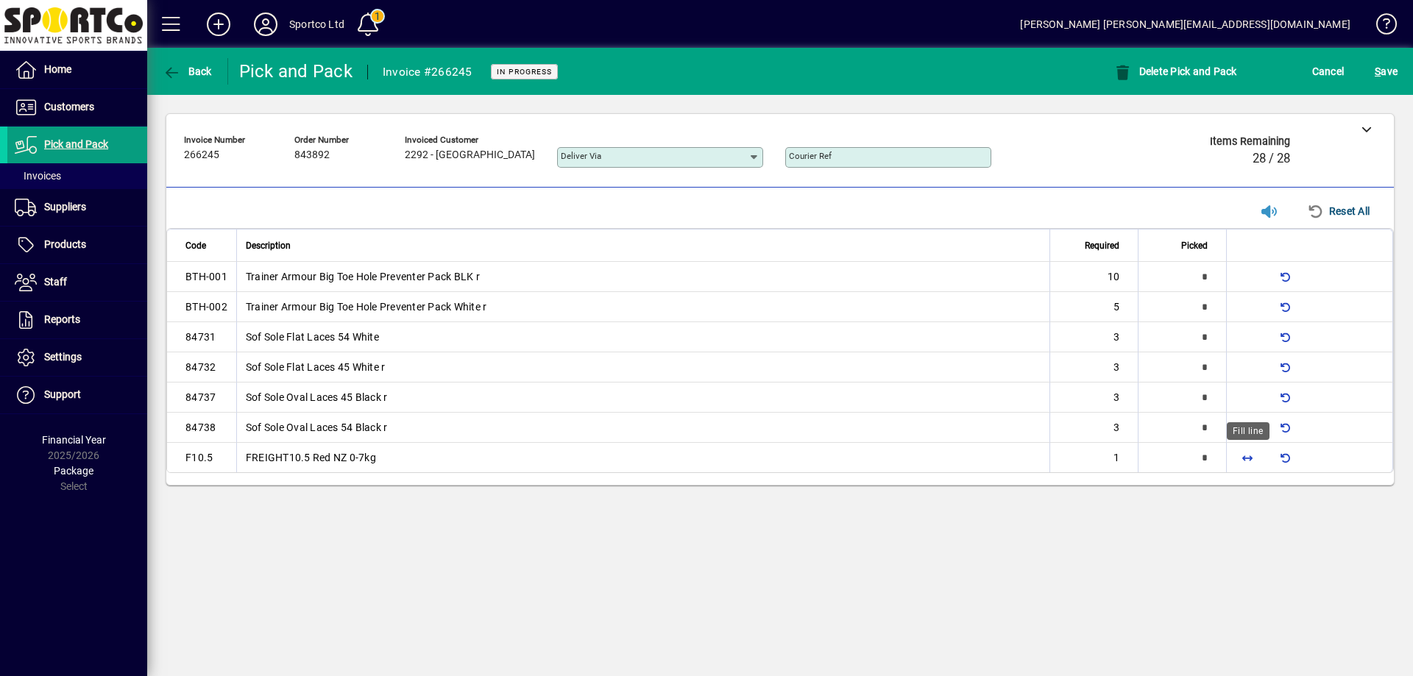
click at [1252, 450] on span "button" at bounding box center [1247, 457] width 35 height 35
type input "*"
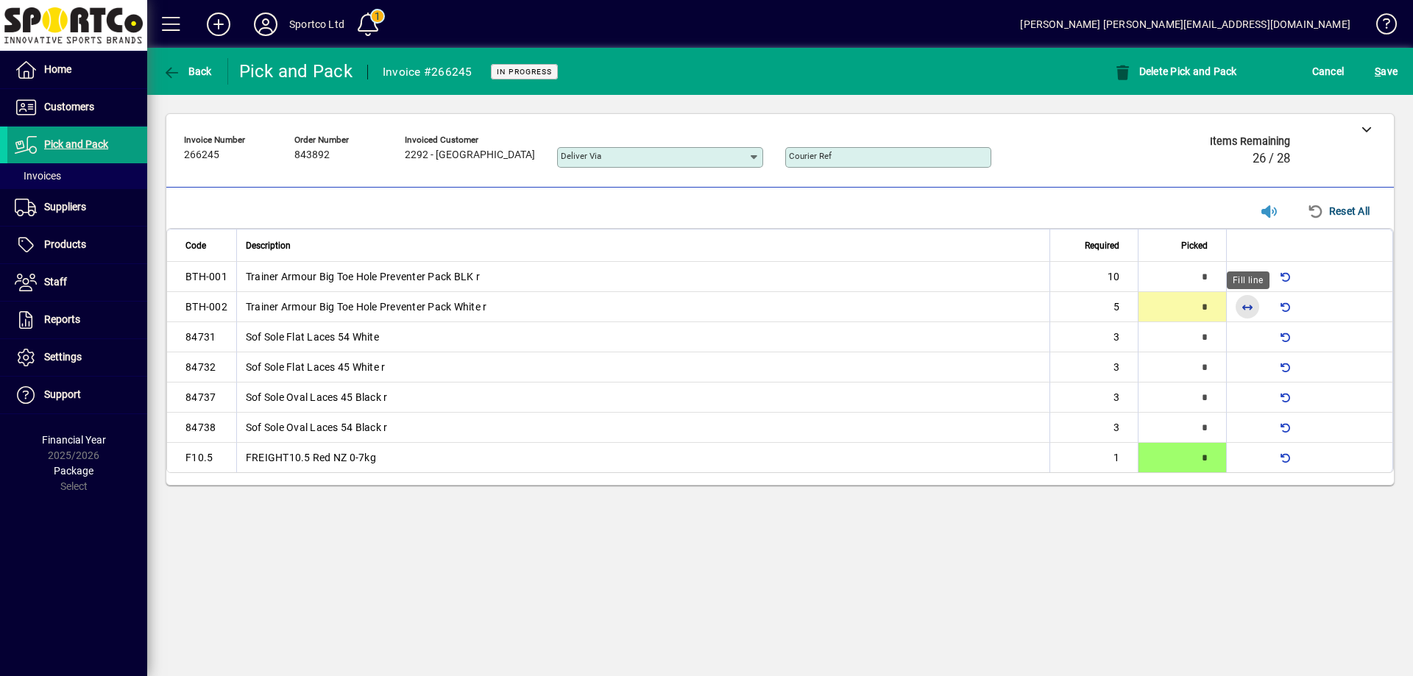
click at [1250, 307] on span "button" at bounding box center [1247, 306] width 35 height 35
type input "*"
click at [1244, 269] on span "button" at bounding box center [1247, 276] width 35 height 35
type input "**"
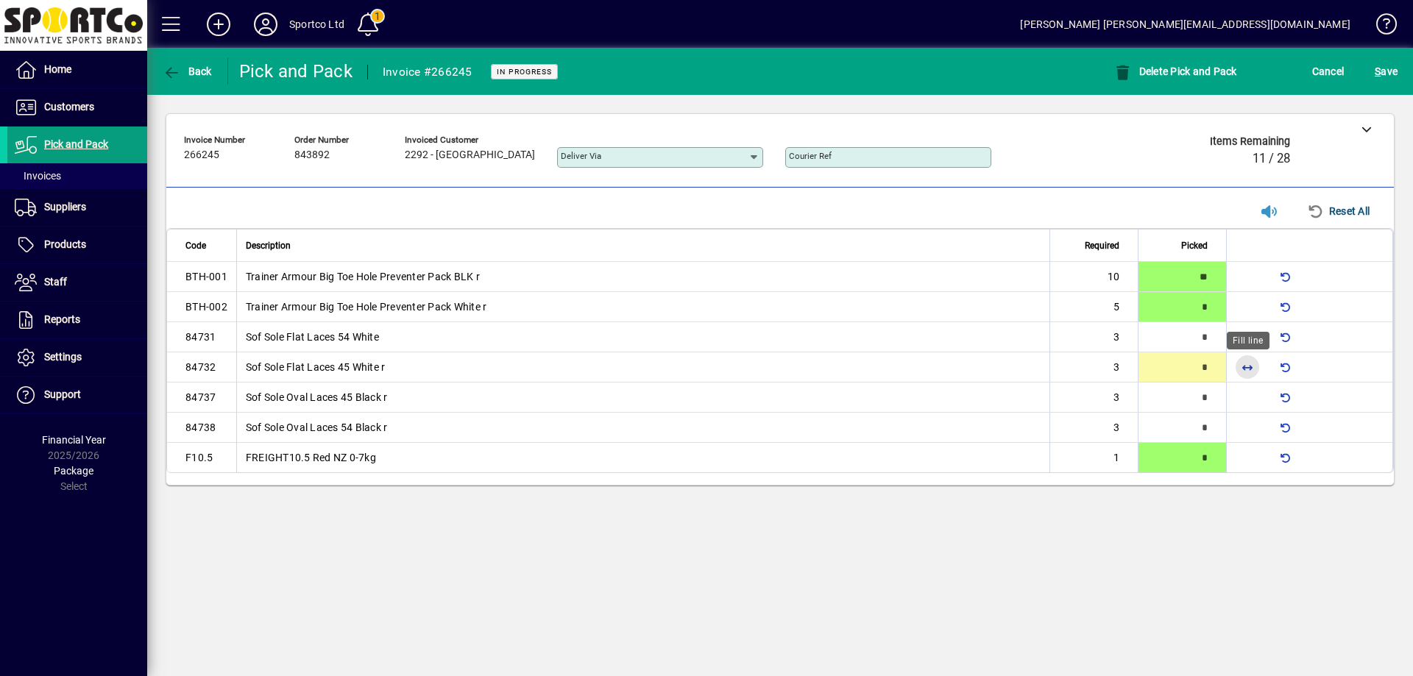
click at [1245, 368] on span "button" at bounding box center [1247, 367] width 35 height 35
type input "*"
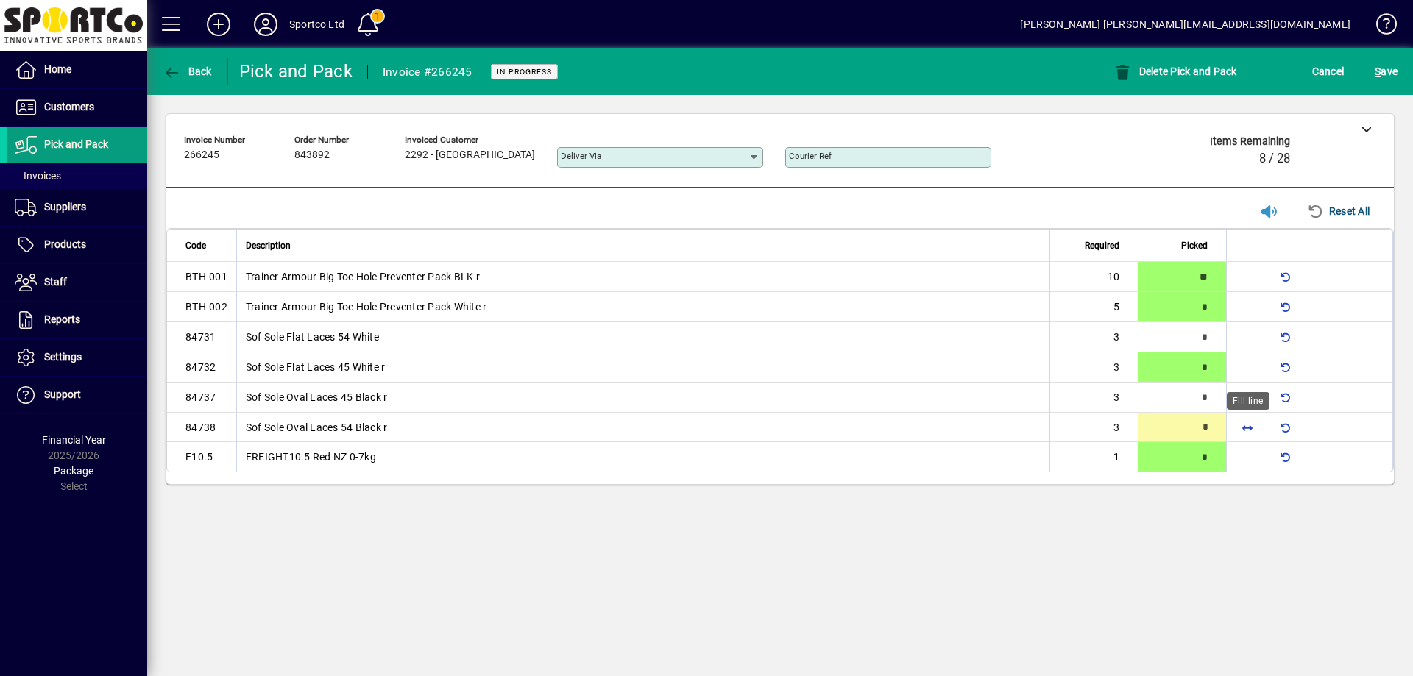
click at [1246, 427] on span "button" at bounding box center [1247, 427] width 35 height 35
type input "*"
click at [1240, 393] on span "button" at bounding box center [1247, 397] width 35 height 35
type input "*"
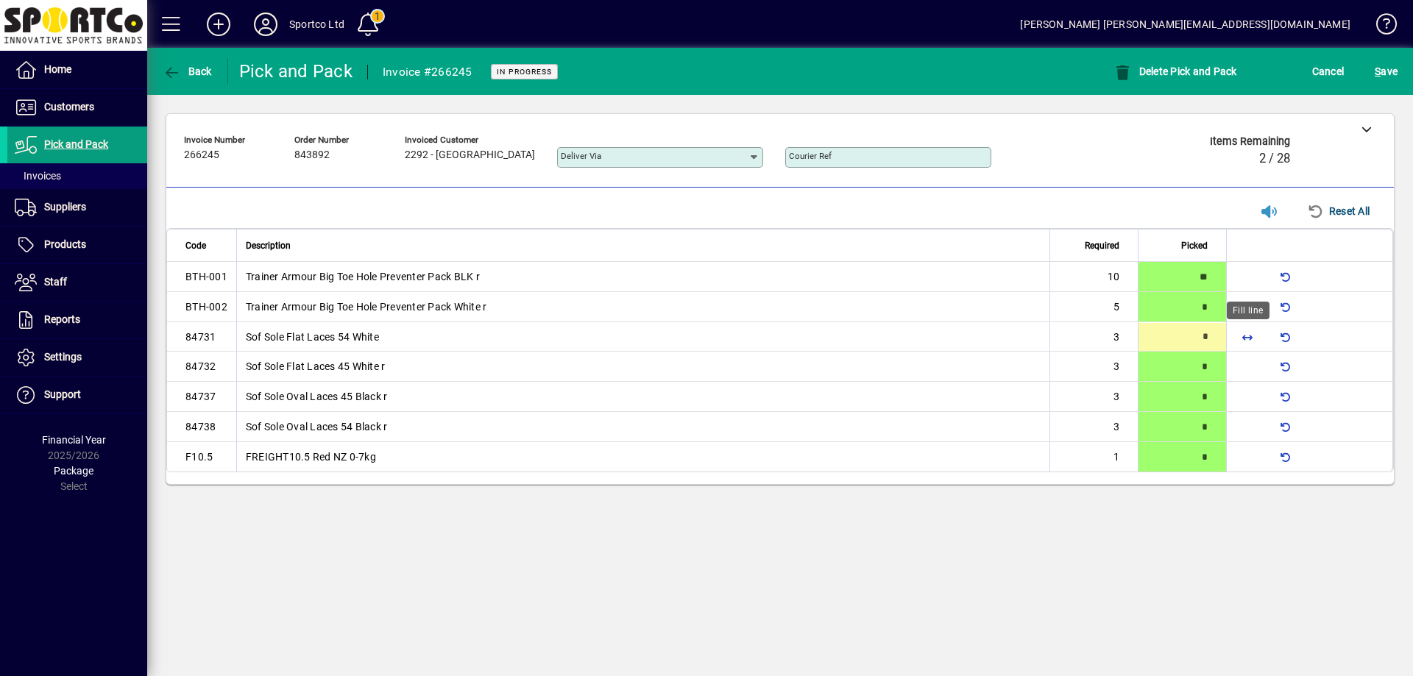
click at [1254, 335] on span "button" at bounding box center [1247, 336] width 35 height 35
type input "*"
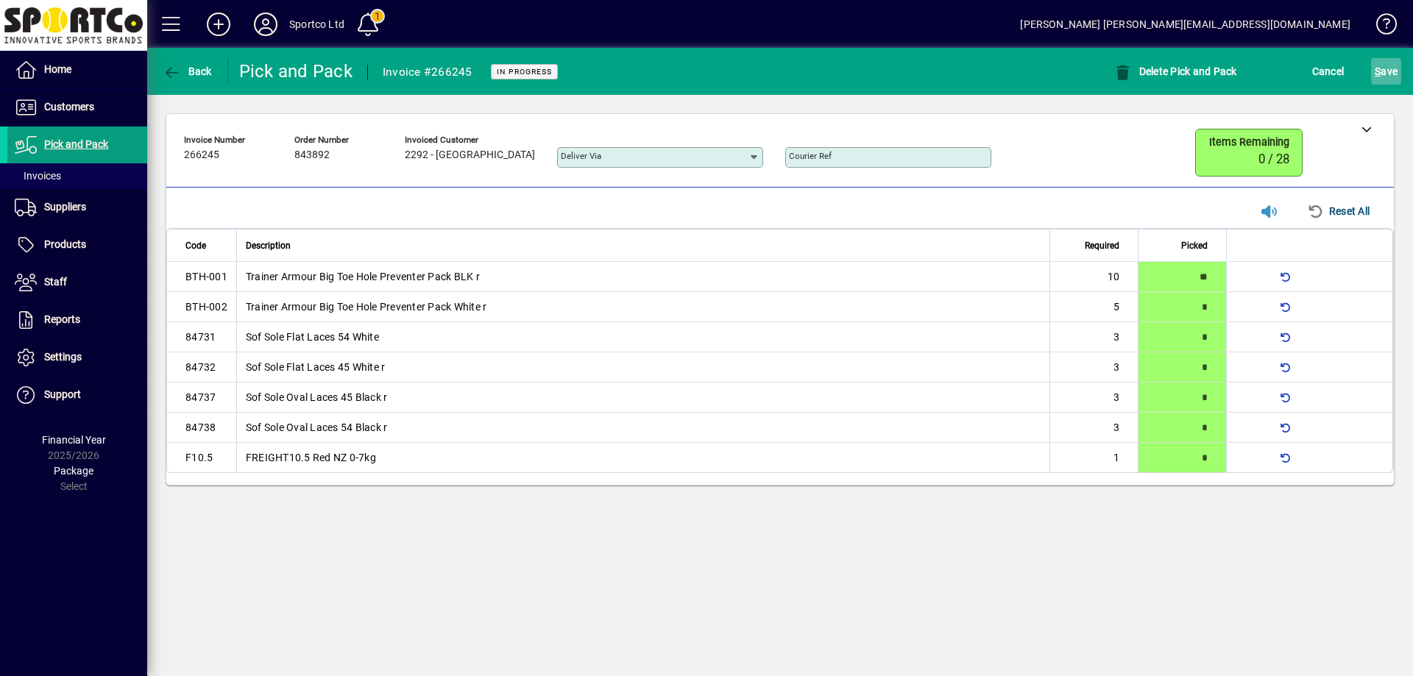
click at [1376, 68] on span "S" at bounding box center [1378, 72] width 6 height 12
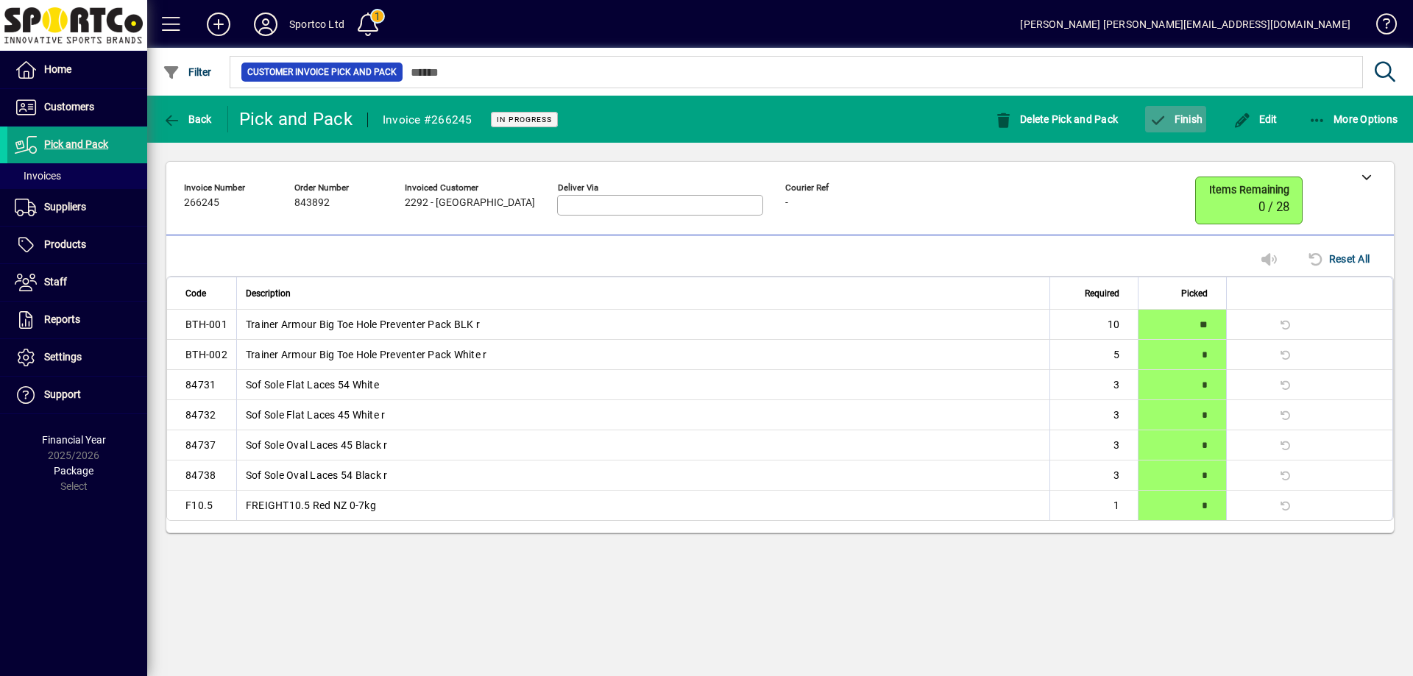
click at [1192, 121] on span "Finish" at bounding box center [1176, 119] width 54 height 12
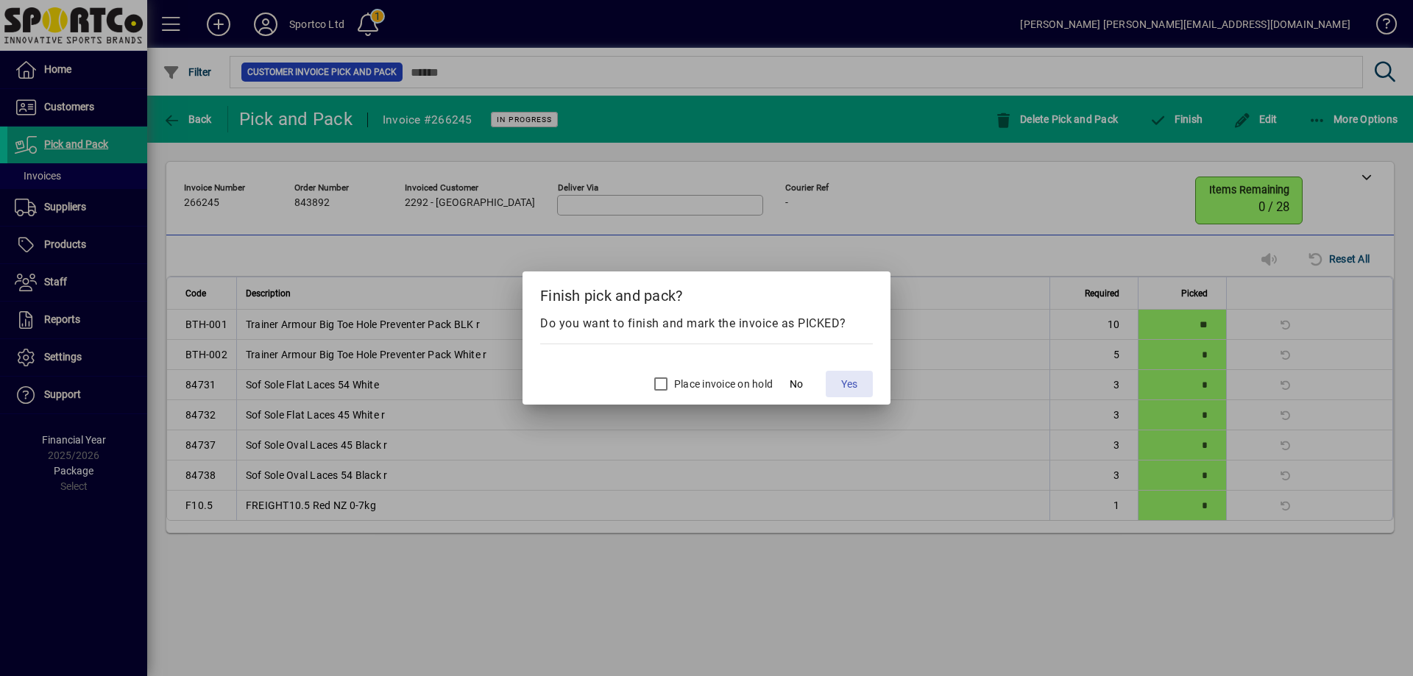
click at [847, 385] on span "Yes" at bounding box center [849, 384] width 16 height 15
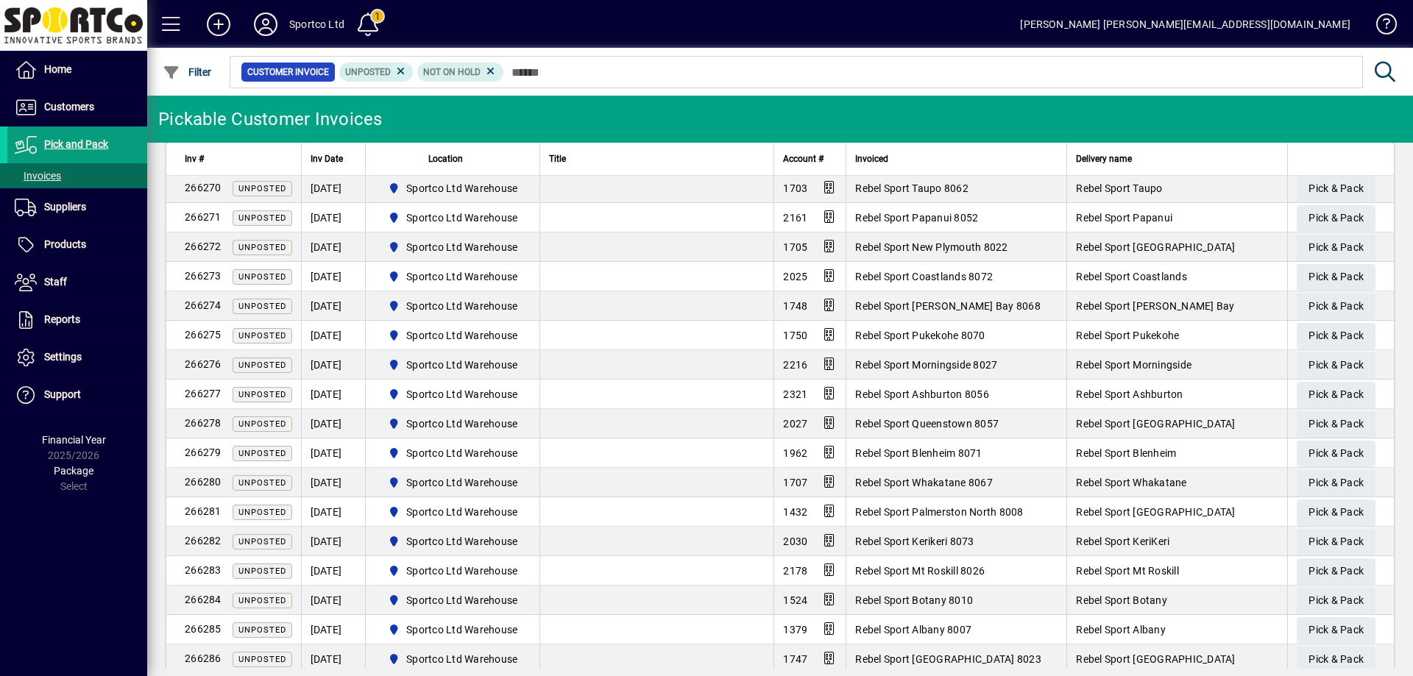
scroll to position [2077, 0]
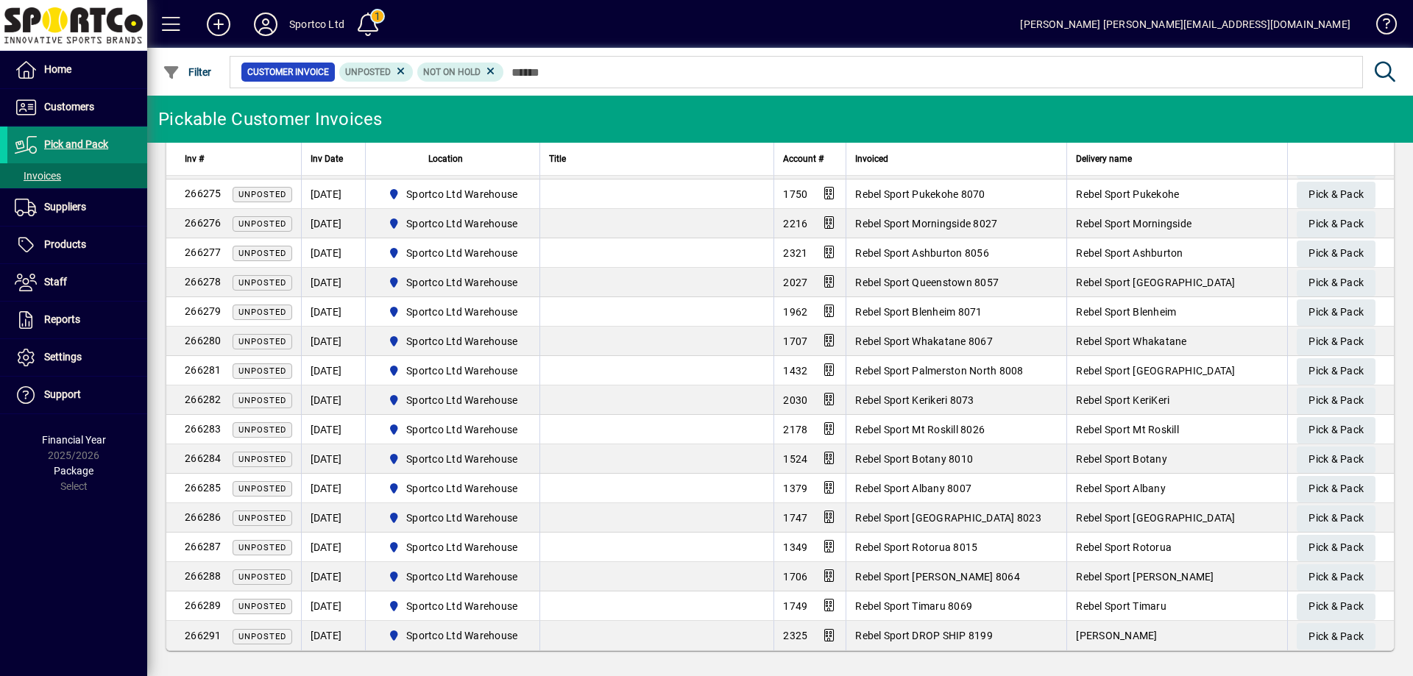
click at [79, 146] on span "Pick and Pack" at bounding box center [76, 144] width 64 height 12
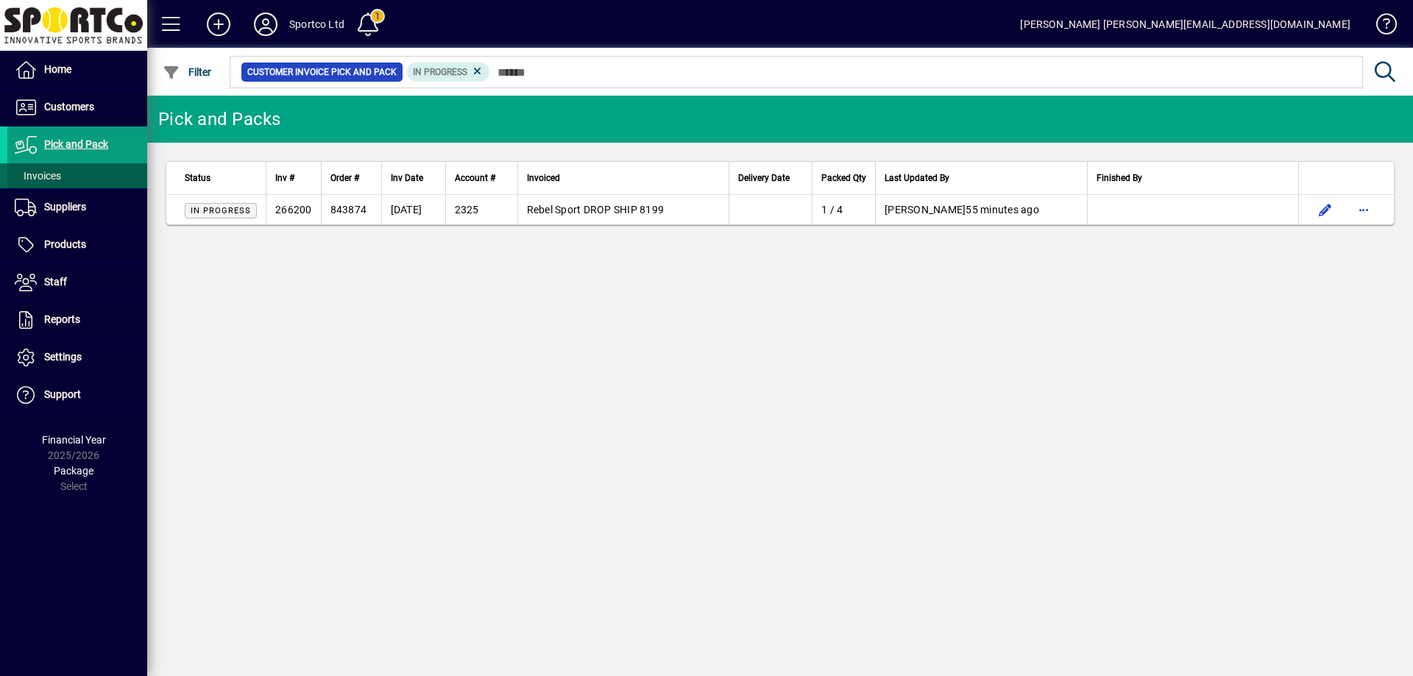
click at [46, 178] on span "Invoices" at bounding box center [38, 176] width 46 height 12
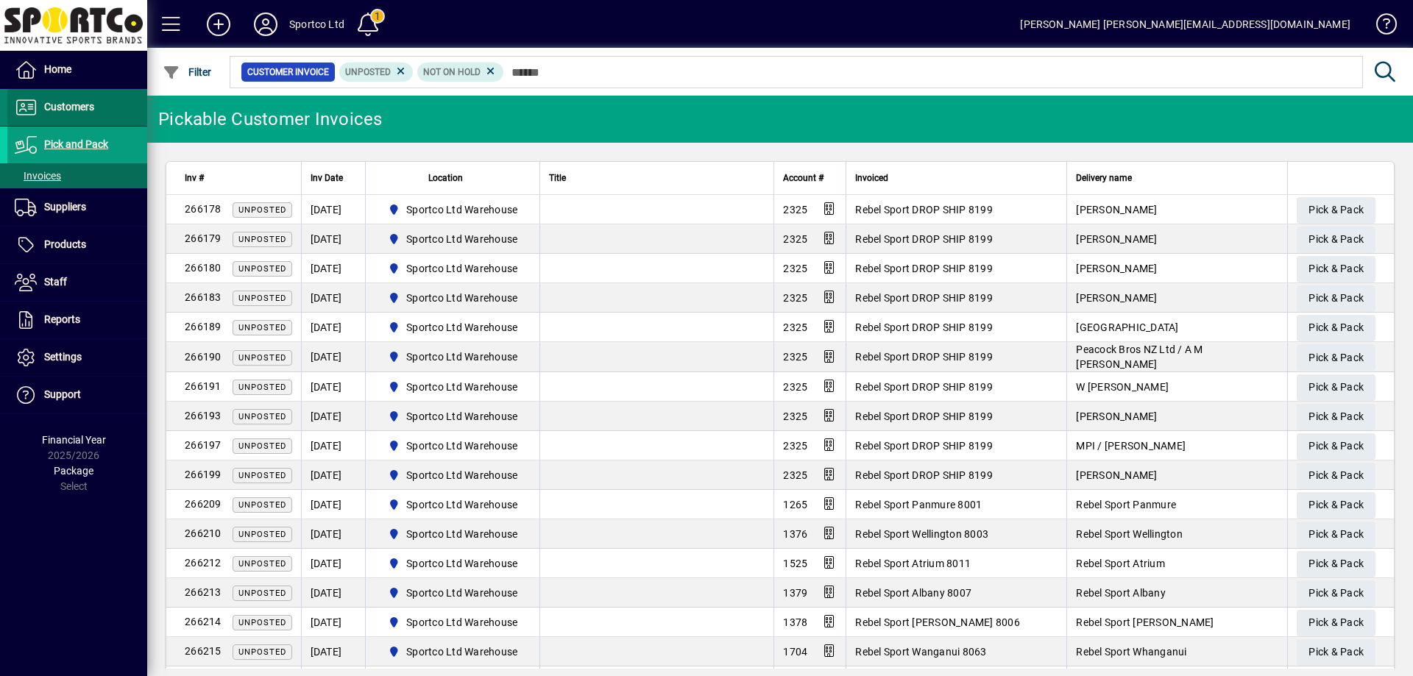
click at [67, 105] on span "Customers" at bounding box center [69, 107] width 50 height 12
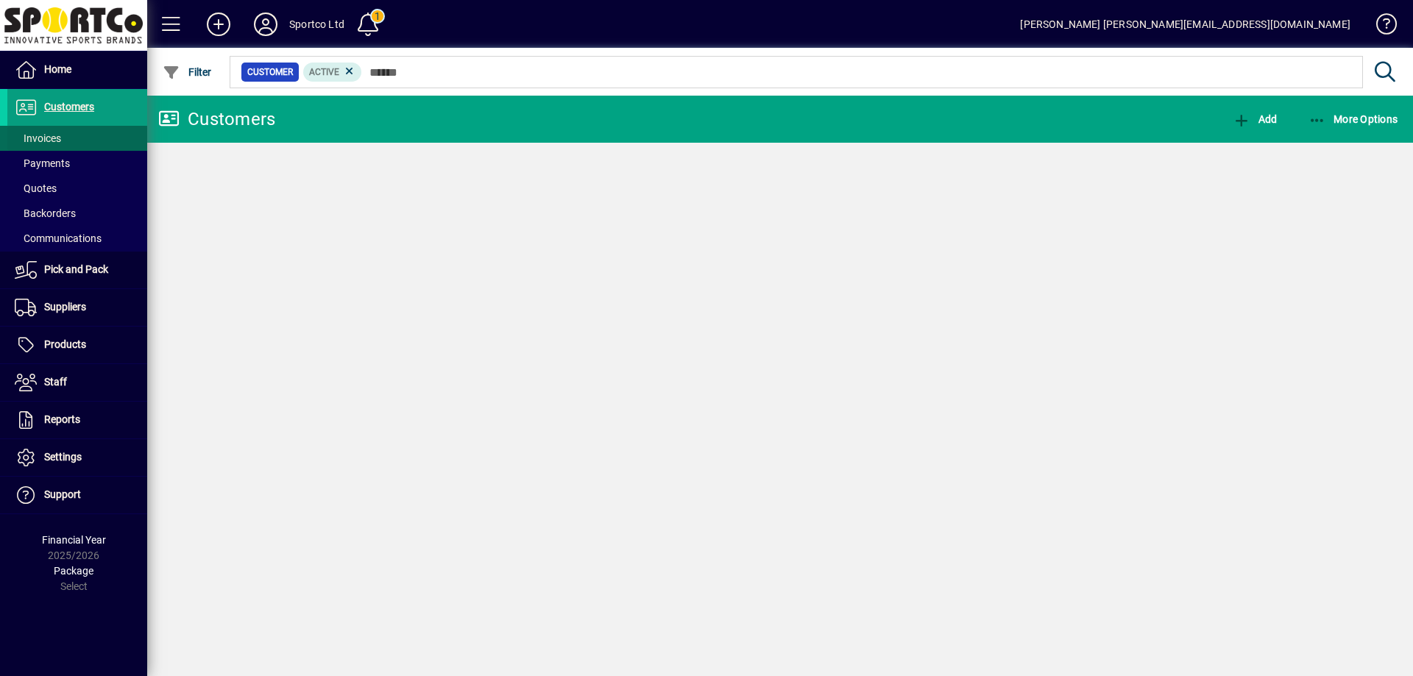
click at [49, 144] on span "Invoices" at bounding box center [38, 138] width 46 height 12
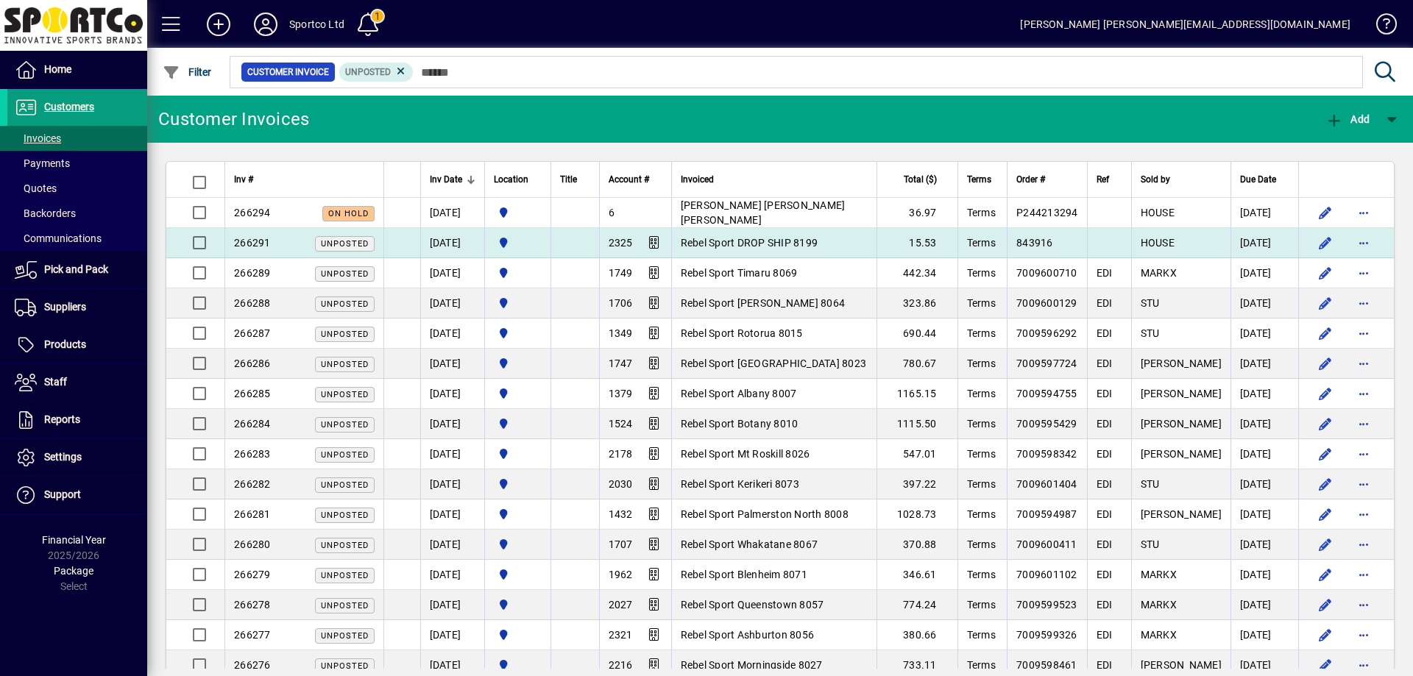
click at [743, 240] on span "Rebel Sport DROP SHIP 8199" at bounding box center [750, 243] width 138 height 12
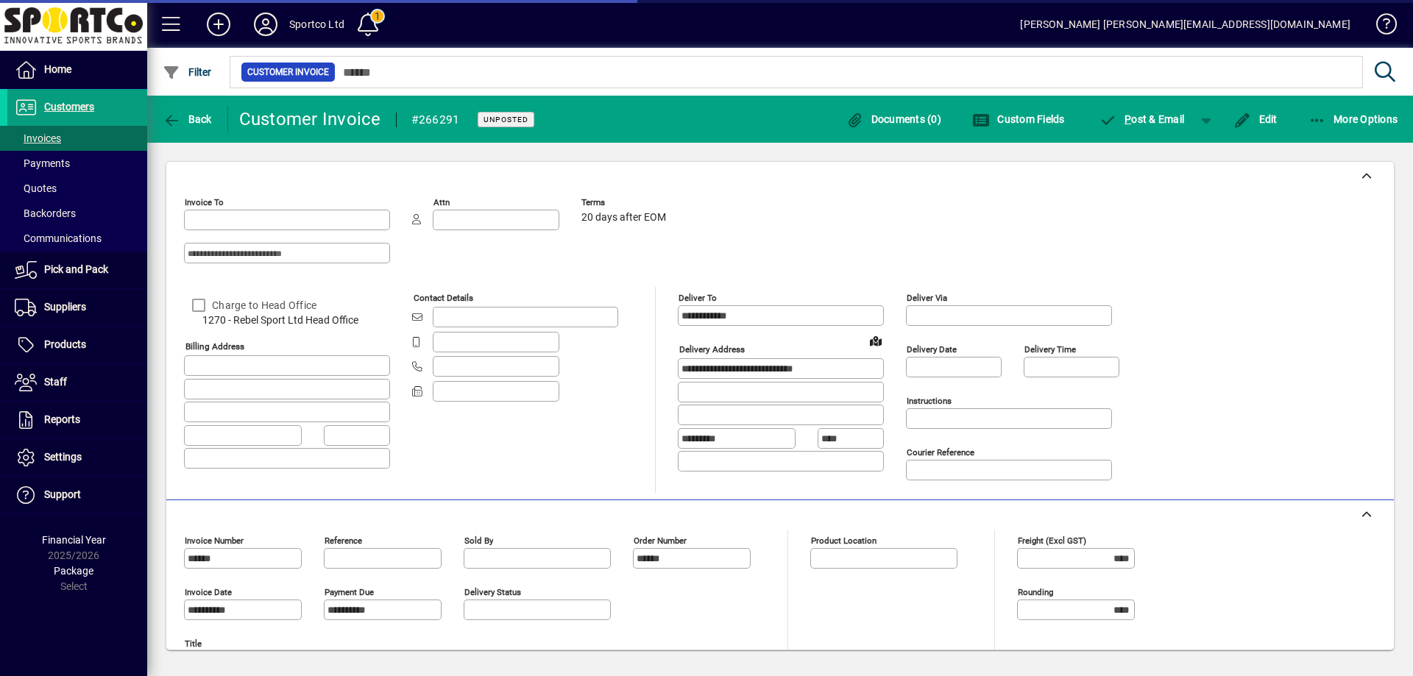
type input "**********"
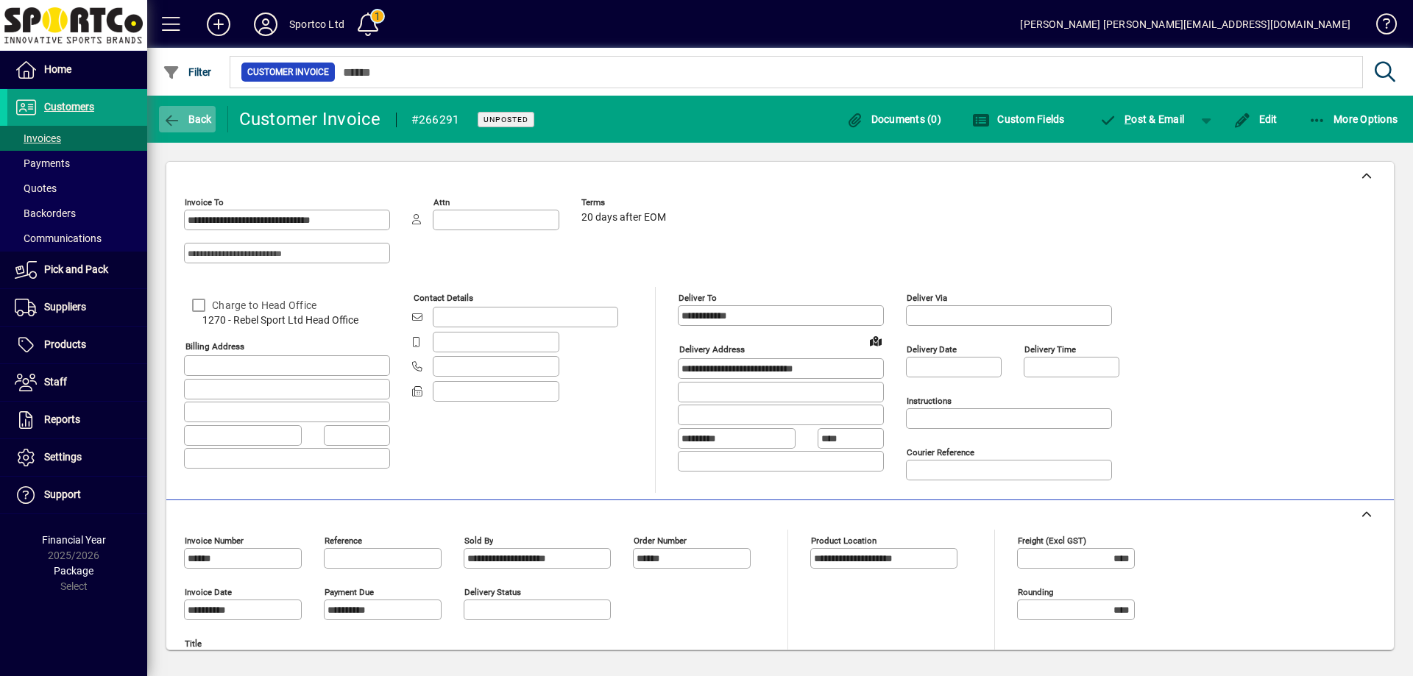
click at [174, 117] on icon "button" at bounding box center [172, 120] width 18 height 15
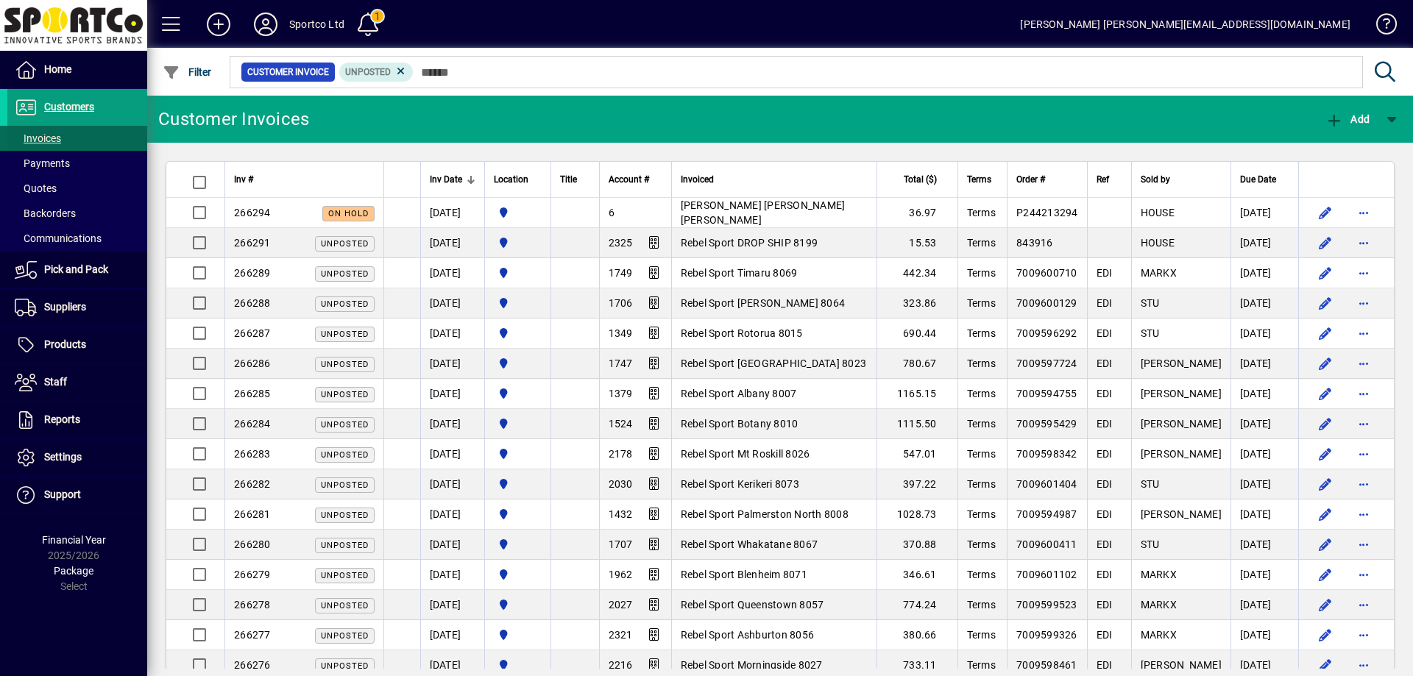
click at [41, 141] on span "Invoices" at bounding box center [38, 138] width 46 height 12
